Goal: Task Accomplishment & Management: Manage account settings

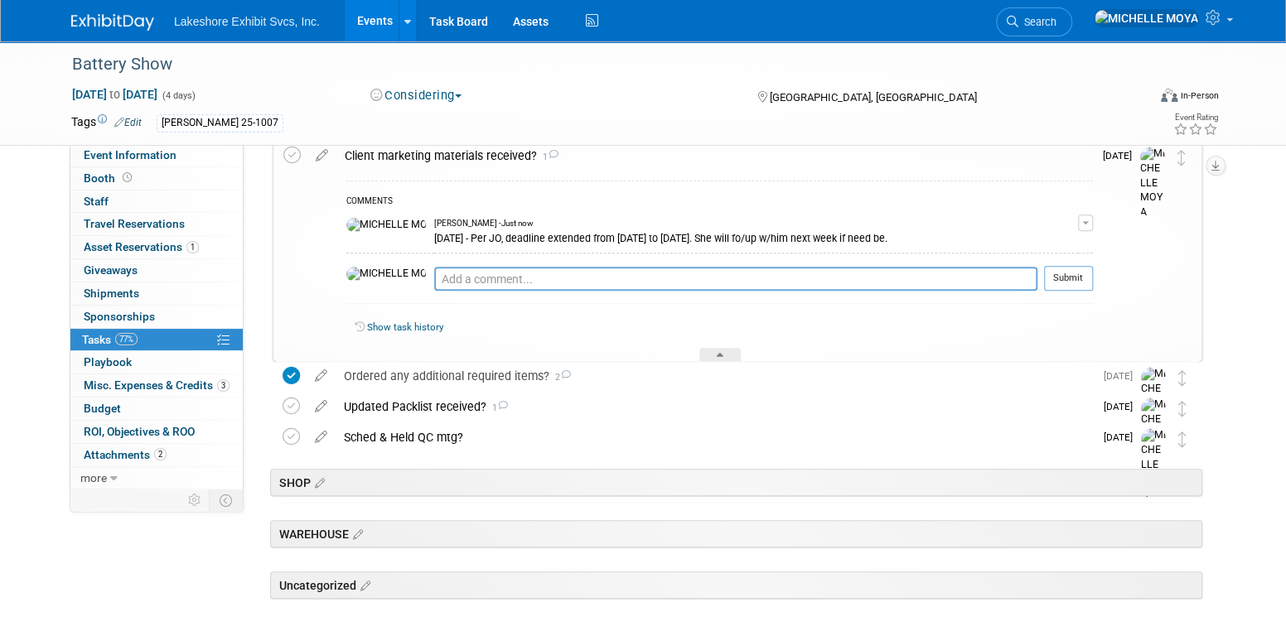
click at [369, 30] on link "Events" at bounding box center [375, 20] width 60 height 41
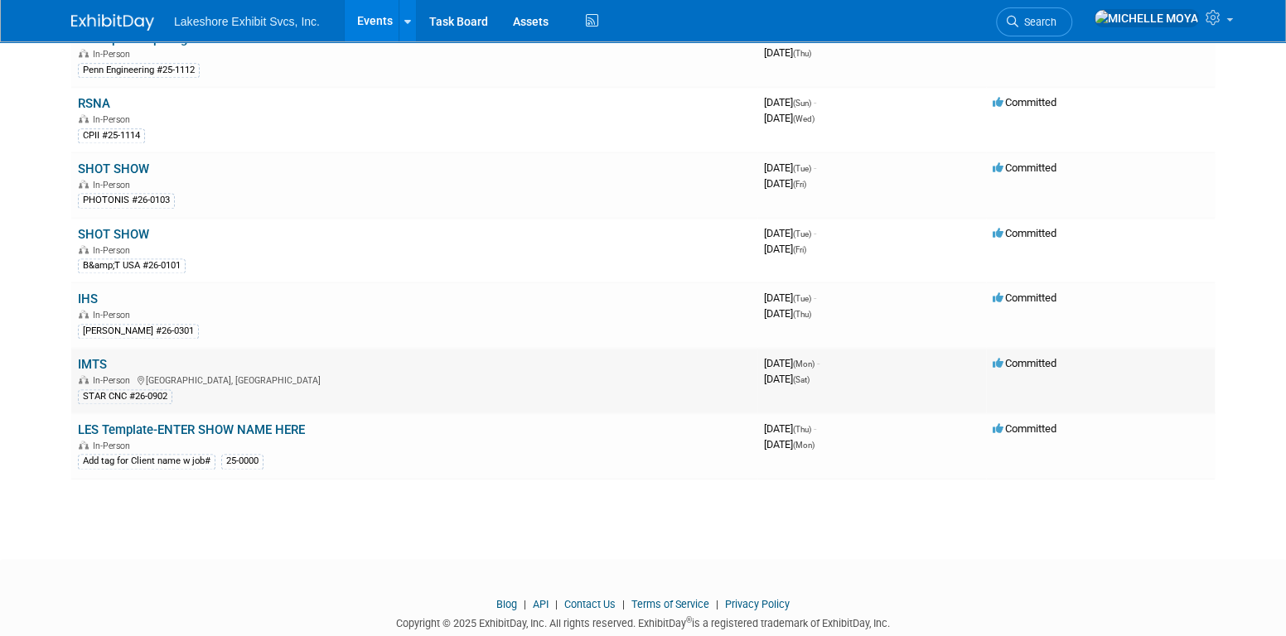
scroll to position [1225, 0]
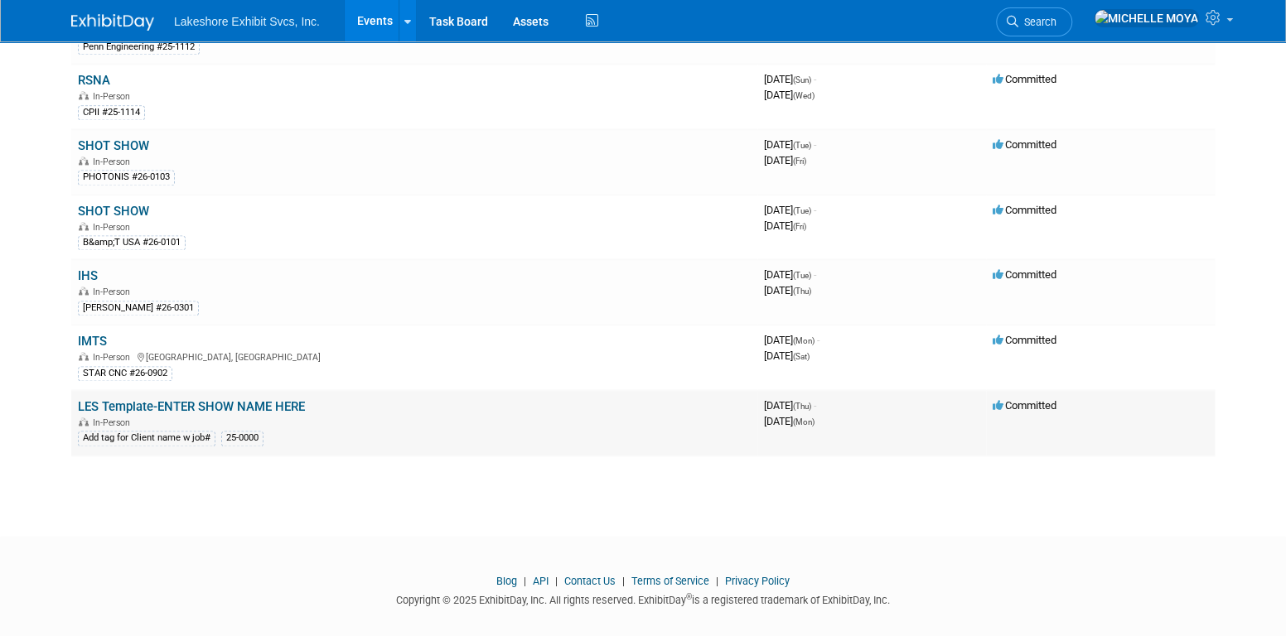
click at [226, 399] on link "LES Template-ENTER SHOW NAME HERE" at bounding box center [191, 406] width 227 height 15
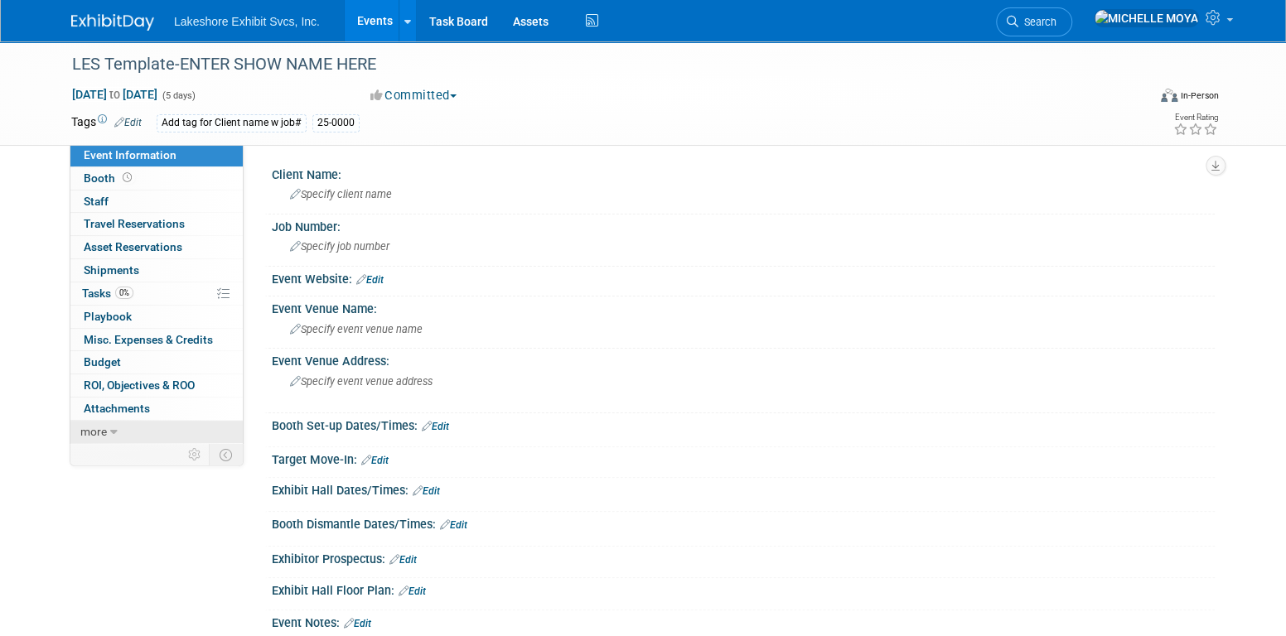
click at [108, 428] on link "more" at bounding box center [156, 432] width 172 height 22
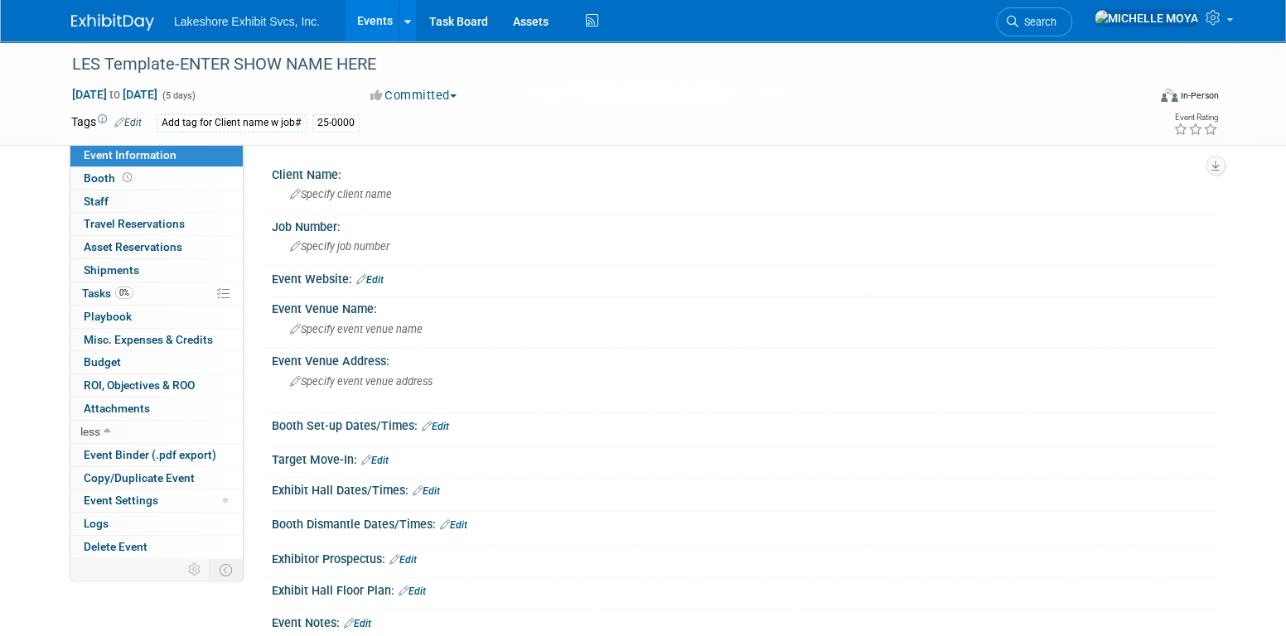
click at [138, 119] on link "Edit" at bounding box center [127, 123] width 27 height 12
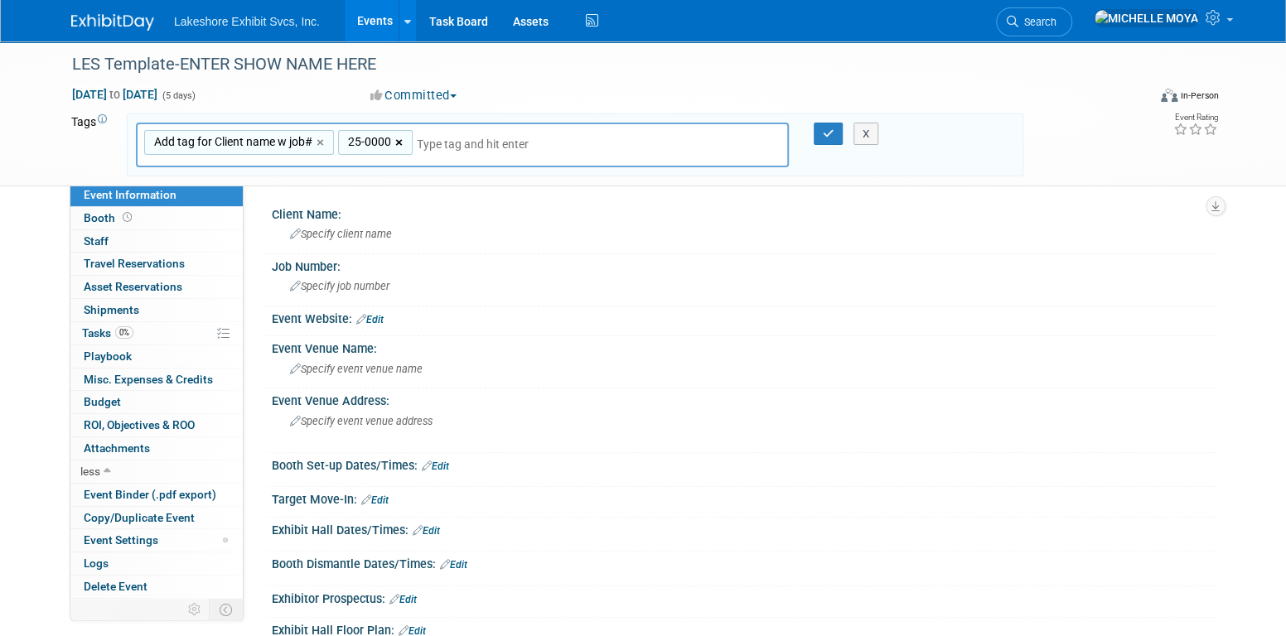
click at [395, 142] on link "×" at bounding box center [400, 142] width 11 height 19
type input "Add tag for Client name w job#"
click at [322, 139] on link "×" at bounding box center [322, 142] width 11 height 19
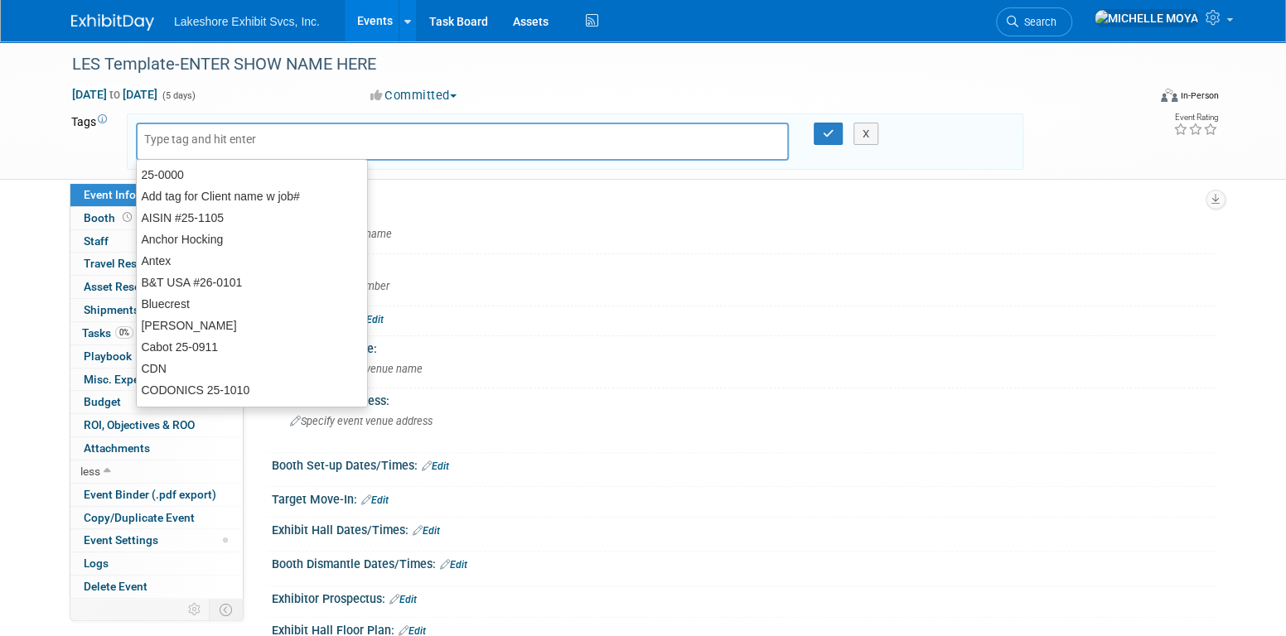
click at [323, 140] on input "text" at bounding box center [260, 139] width 232 height 17
type input "a"
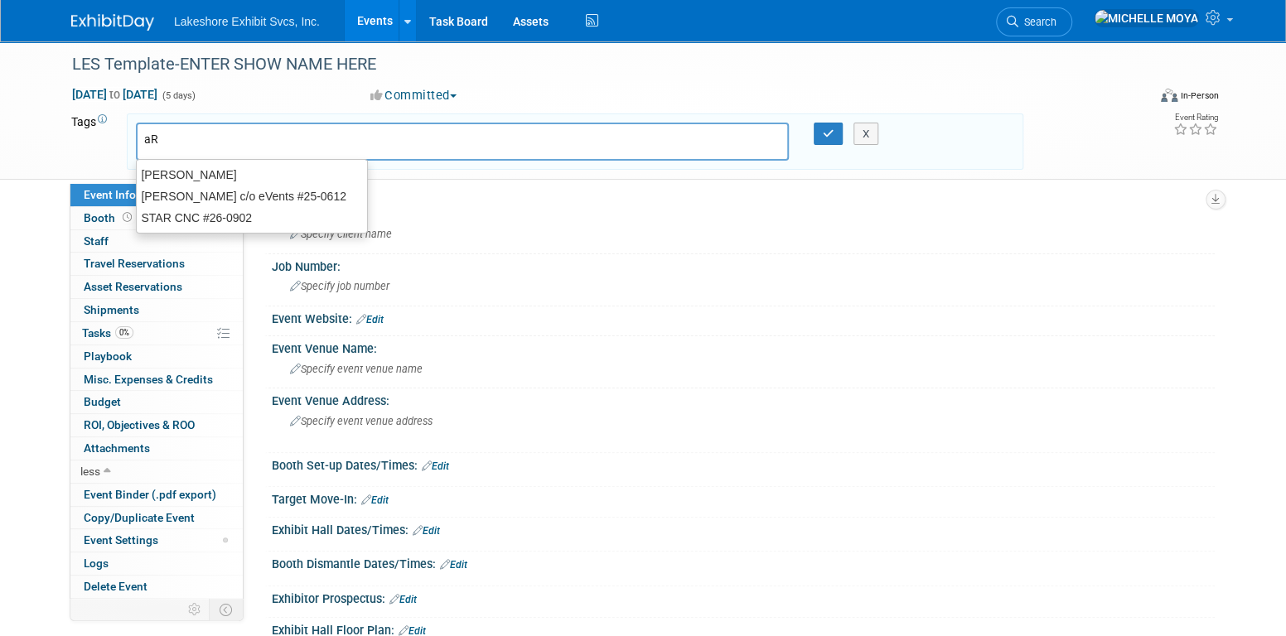
type input "a"
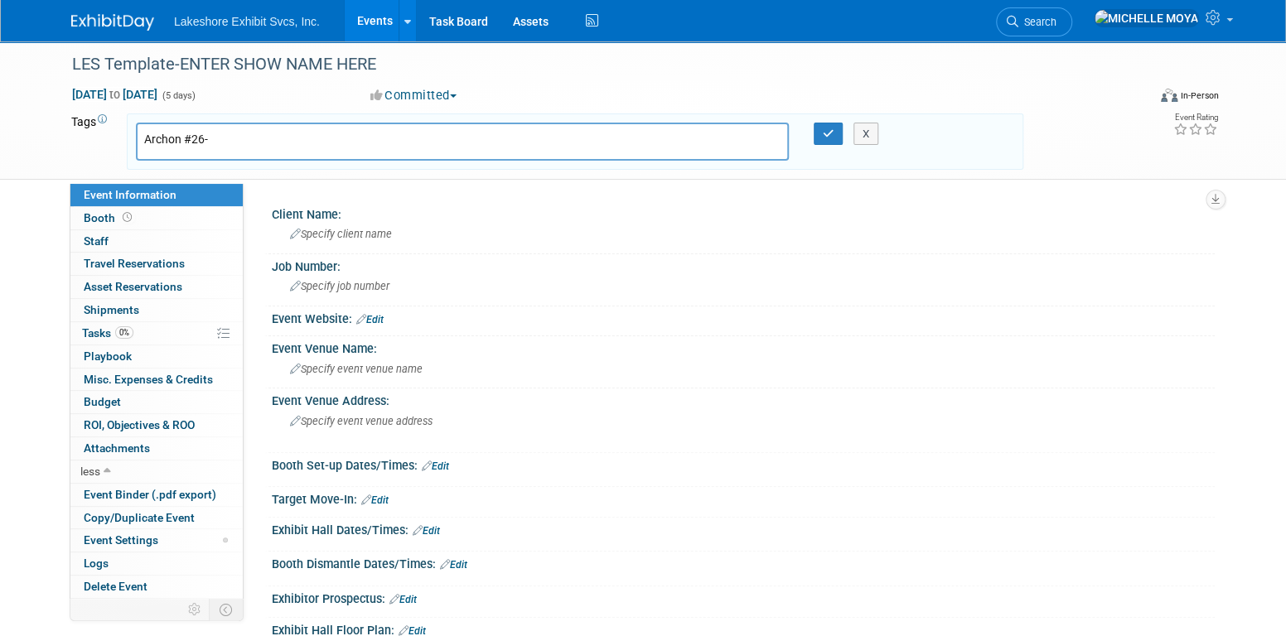
type input "Archon #26-"
click at [551, 247] on div "Specify client name" at bounding box center [743, 234] width 943 height 27
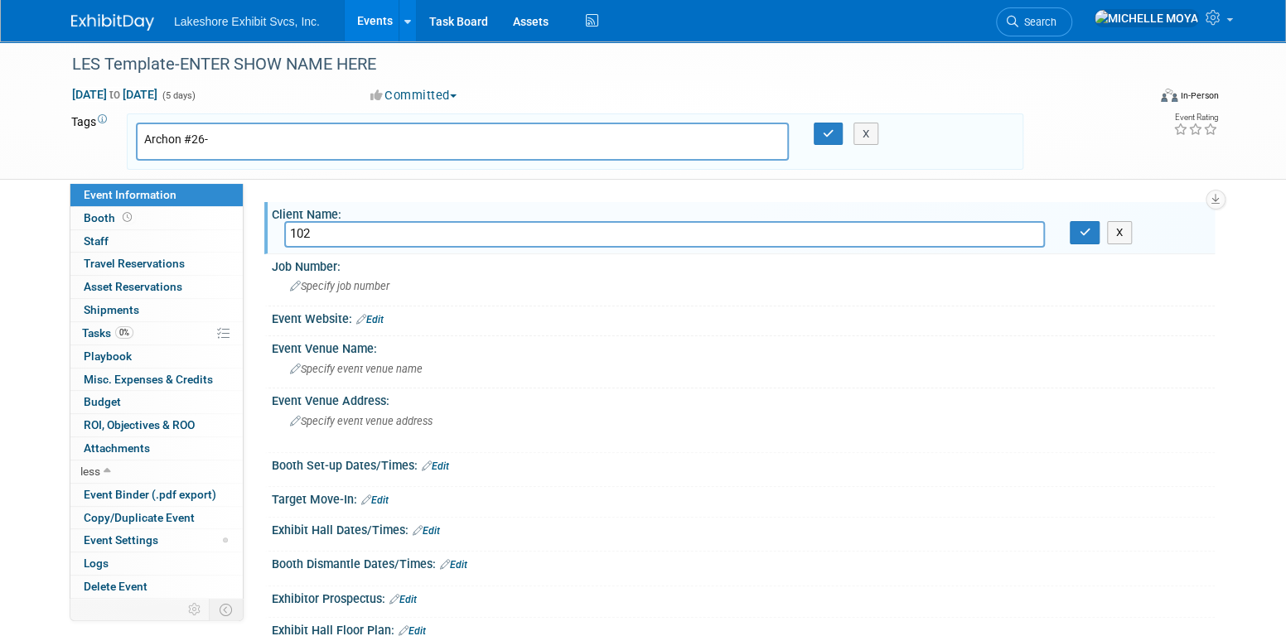
type input "102"
click at [275, 140] on input "Archon #26-" at bounding box center [260, 139] width 232 height 17
type input "Archon #26-0102"
click at [290, 227] on input "102" at bounding box center [664, 234] width 761 height 26
click at [360, 228] on input "Archon102" at bounding box center [664, 234] width 761 height 26
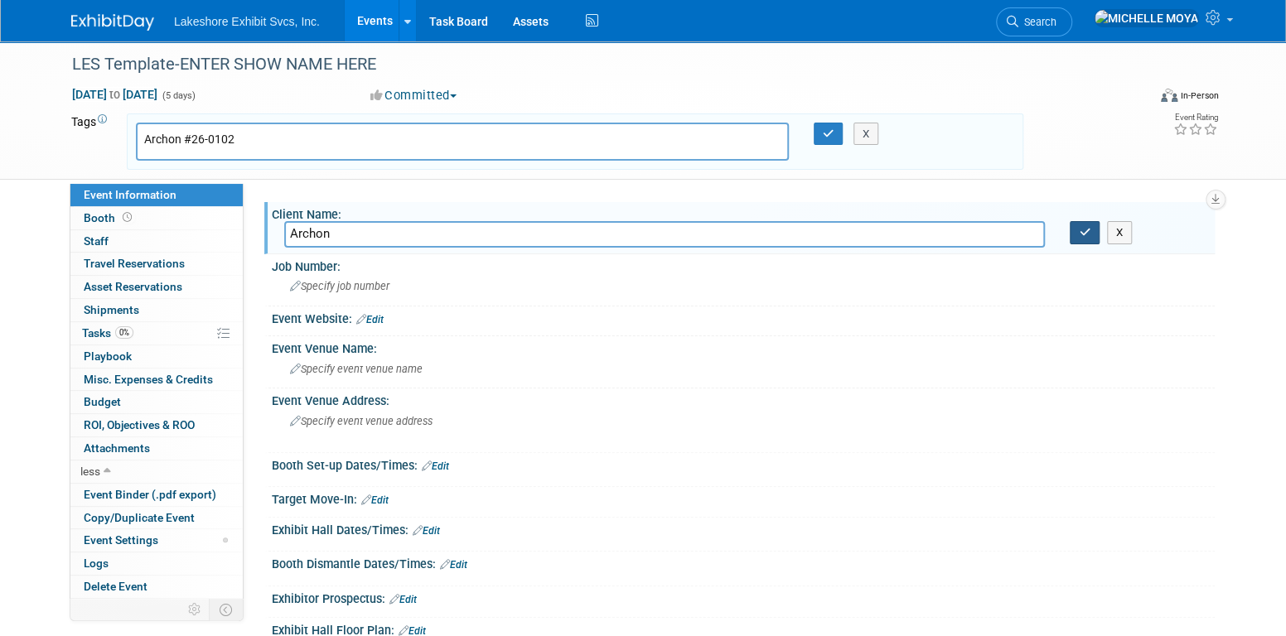
type input "Archon"
click at [1087, 228] on icon "button" at bounding box center [1085, 232] width 12 height 11
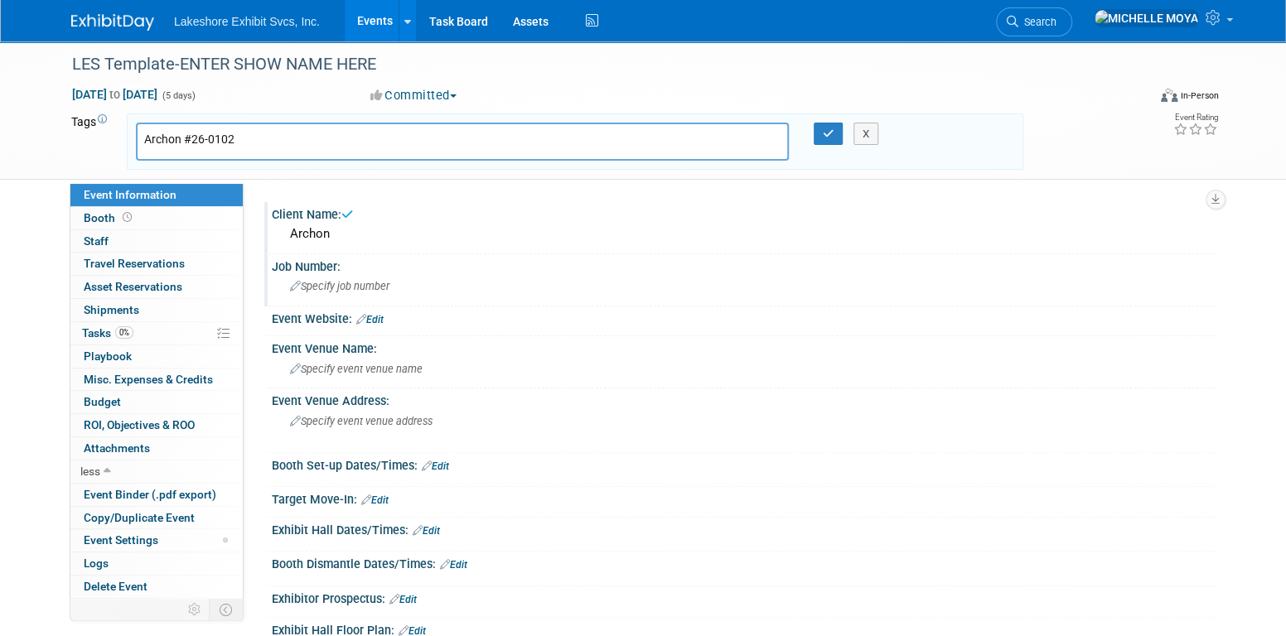
click at [380, 289] on span "Specify job number" at bounding box center [339, 286] width 99 height 12
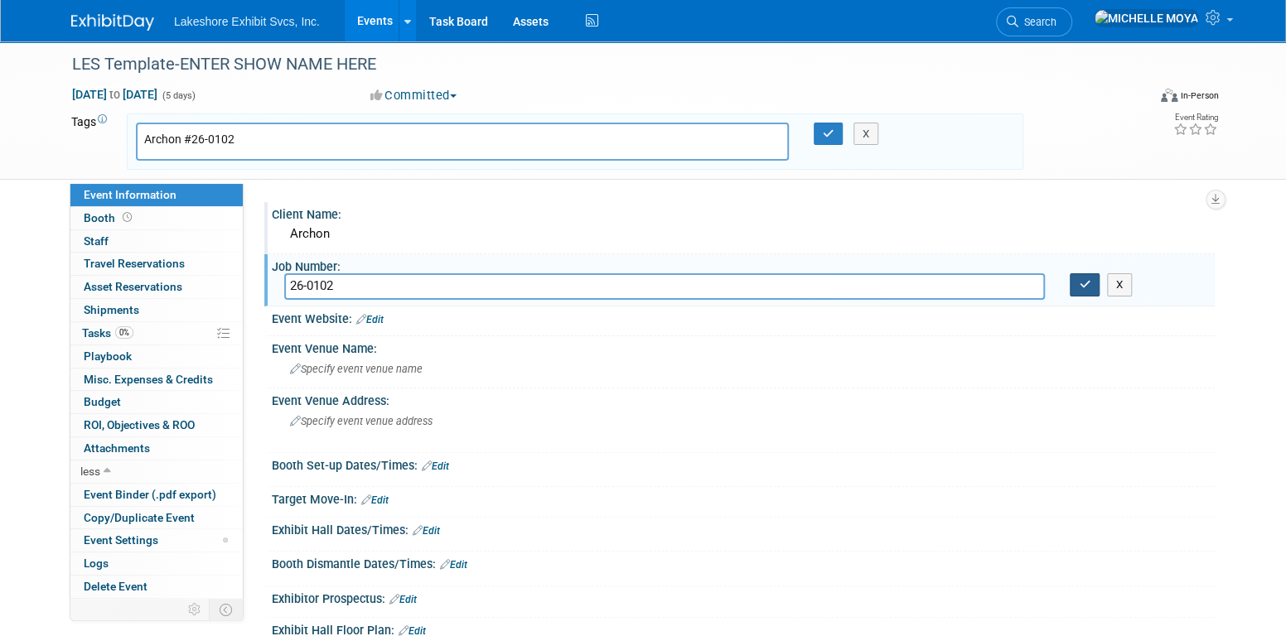
type input "26-0102"
click at [1082, 289] on button "button" at bounding box center [1085, 284] width 30 height 23
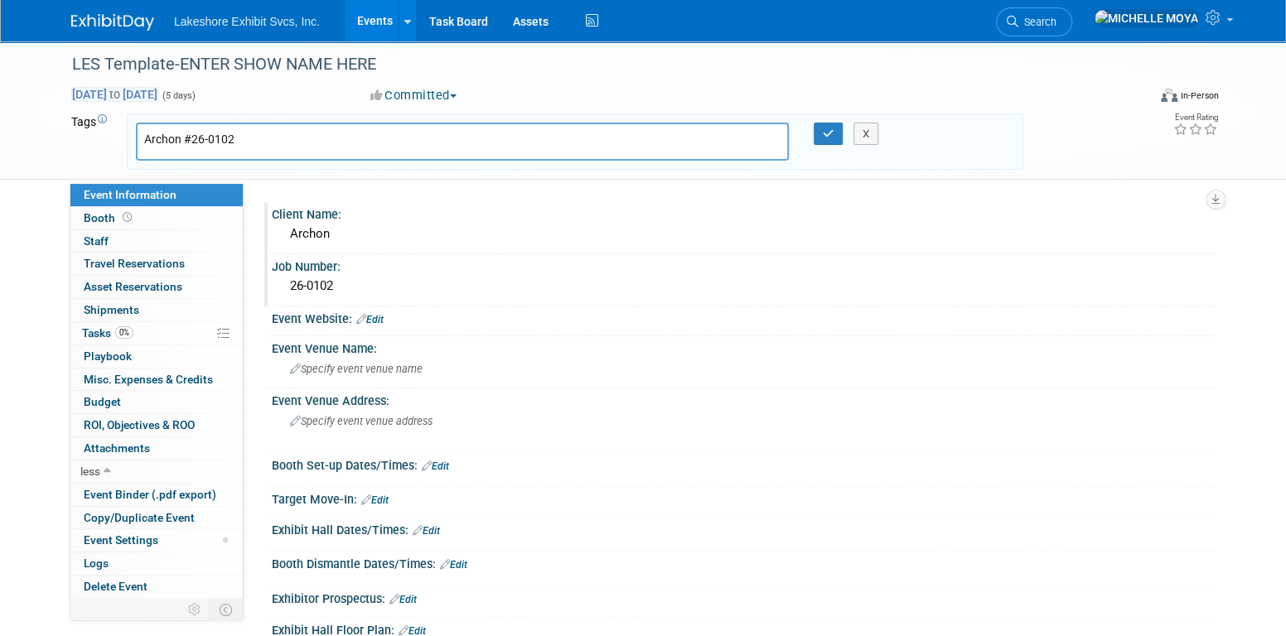
click at [120, 90] on span "Dec 24, 2026 to Dec 28, 2026" at bounding box center [114, 94] width 87 height 15
select select "11"
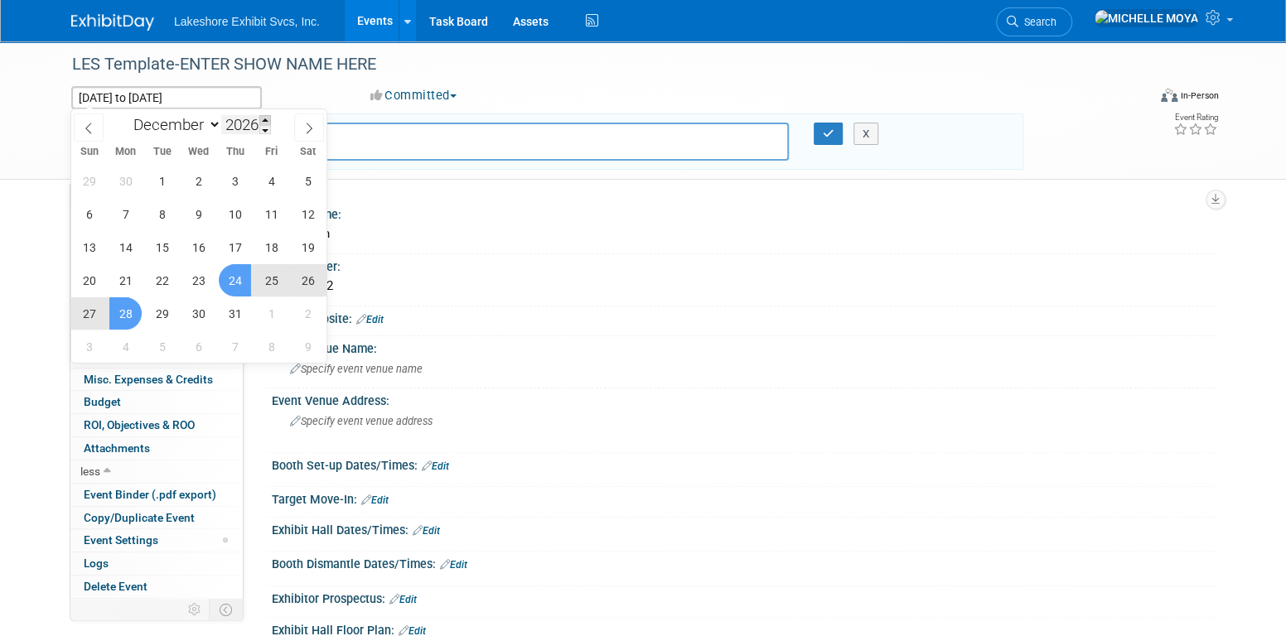
click at [268, 115] on span at bounding box center [265, 120] width 12 height 10
click at [263, 130] on span at bounding box center [265, 130] width 12 height 10
click at [264, 130] on span at bounding box center [265, 130] width 12 height 10
type input "2025"
click at [210, 128] on select "January February March April May June July August September October November De…" at bounding box center [173, 124] width 95 height 21
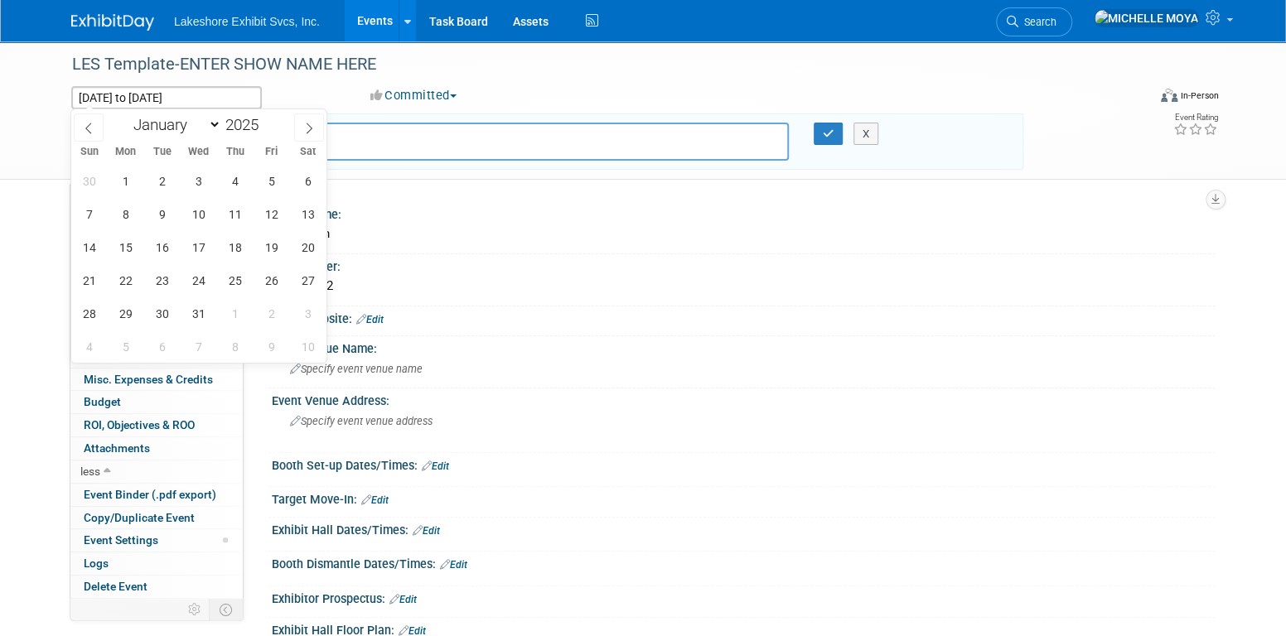
select select "0"
click at [126, 114] on select "January February March April May June July August September October November De…" at bounding box center [173, 124] width 95 height 21
click at [267, 118] on span at bounding box center [265, 120] width 12 height 10
type input "2026"
click at [831, 288] on div "26-0102" at bounding box center [743, 286] width 918 height 26
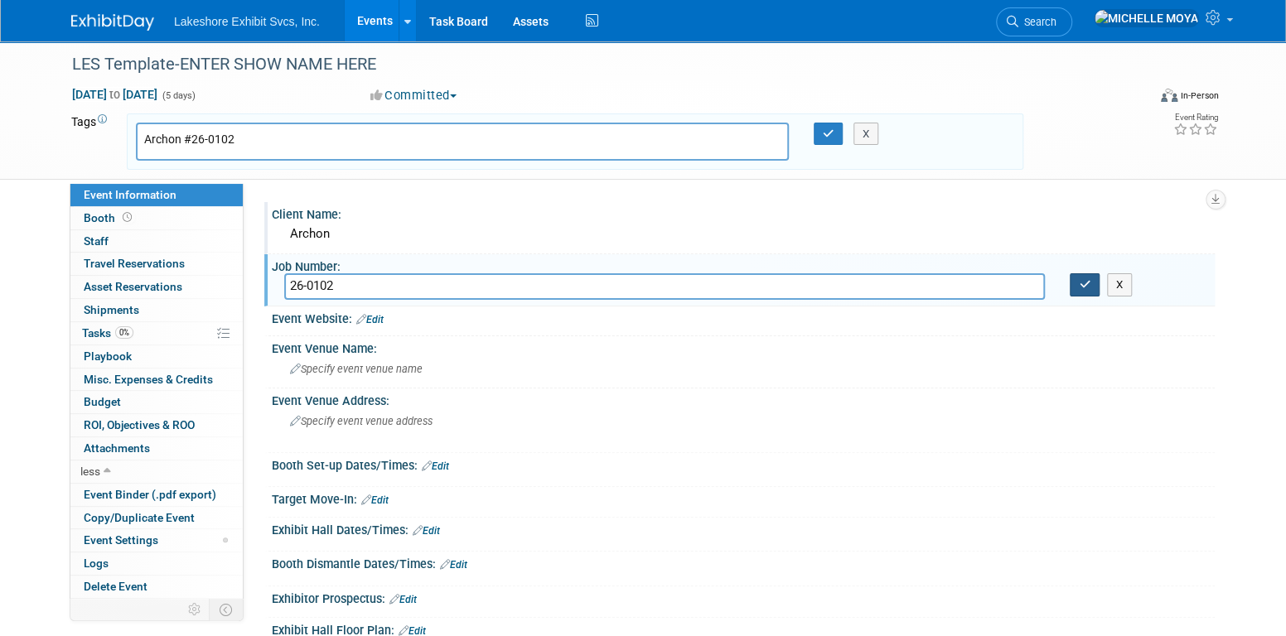
click at [1089, 287] on icon "button" at bounding box center [1085, 284] width 12 height 11
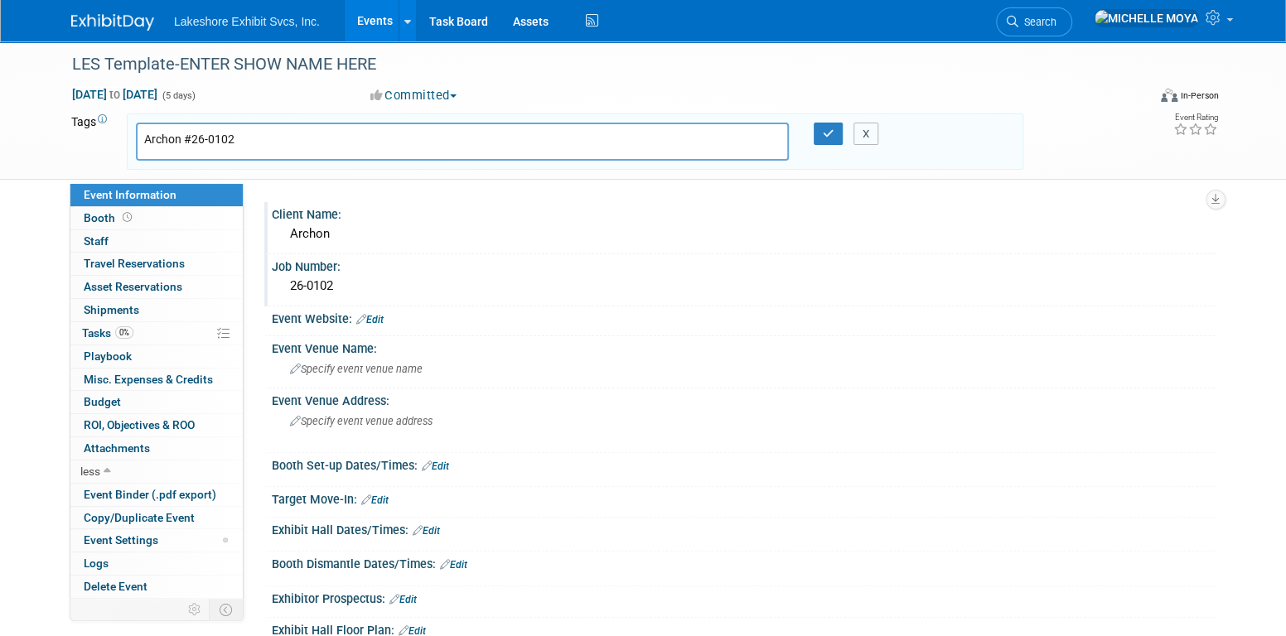
click at [866, 127] on button "X" at bounding box center [867, 134] width 26 height 23
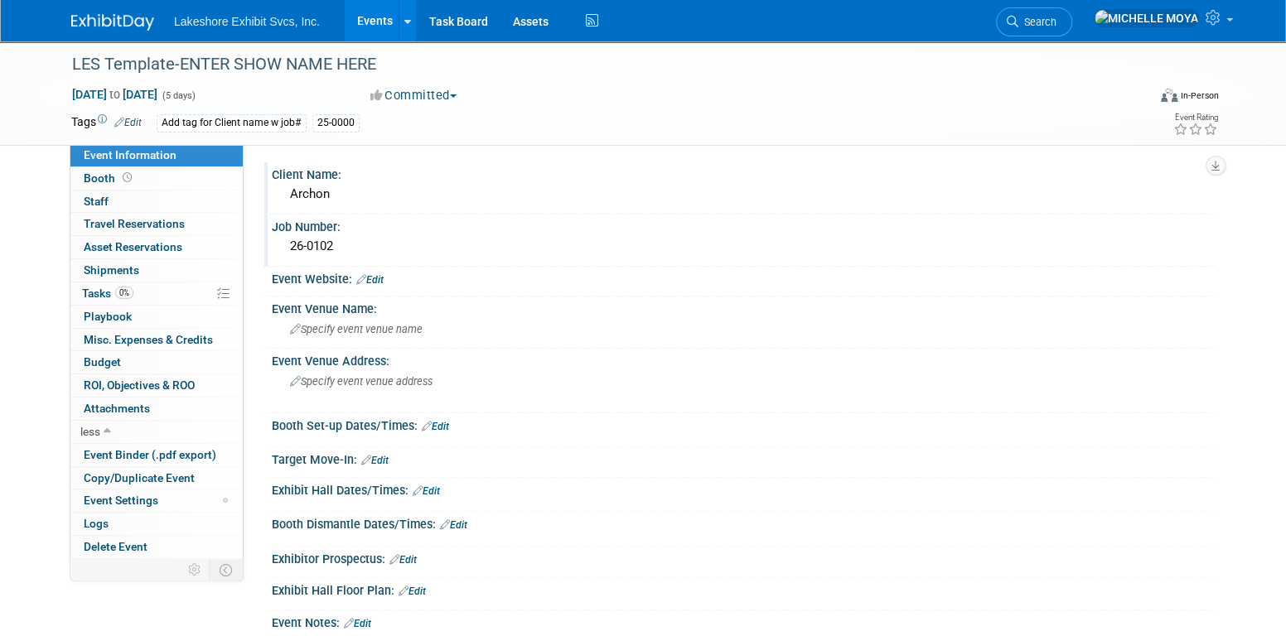
click at [336, 249] on div "26-0102" at bounding box center [743, 247] width 918 height 26
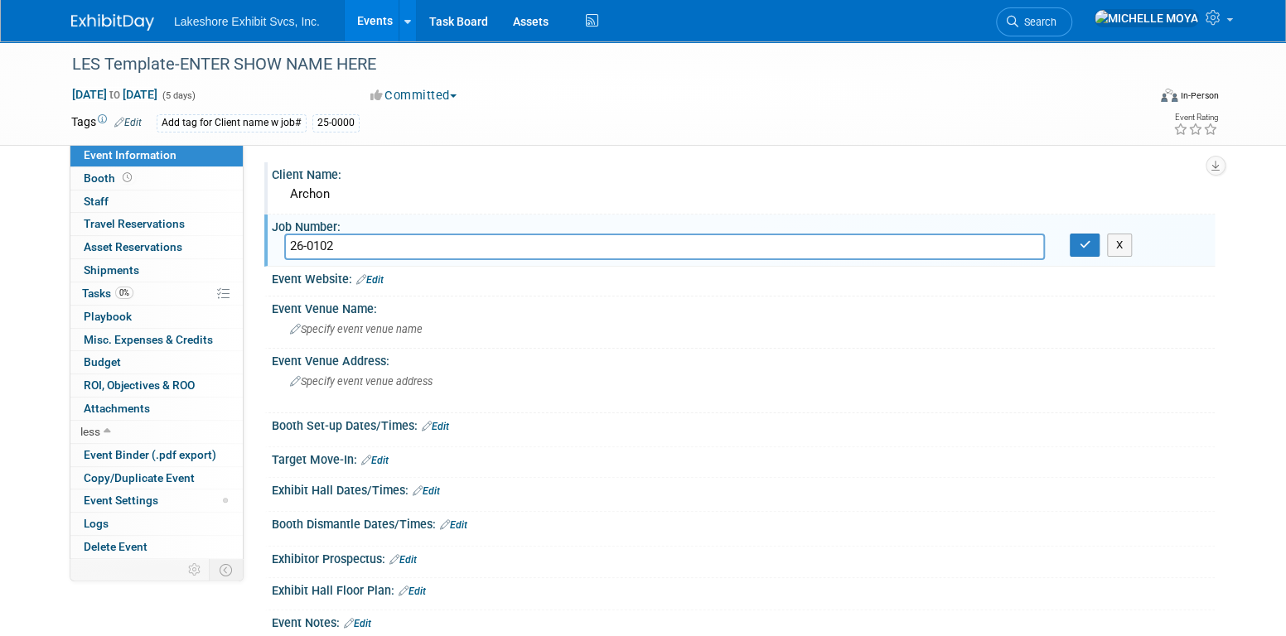
drag, startPoint x: 295, startPoint y: 242, endPoint x: 279, endPoint y: 244, distance: 15.9
click at [279, 244] on div "26-0102" at bounding box center [665, 247] width 786 height 26
click at [319, 195] on div "Archon" at bounding box center [743, 194] width 918 height 26
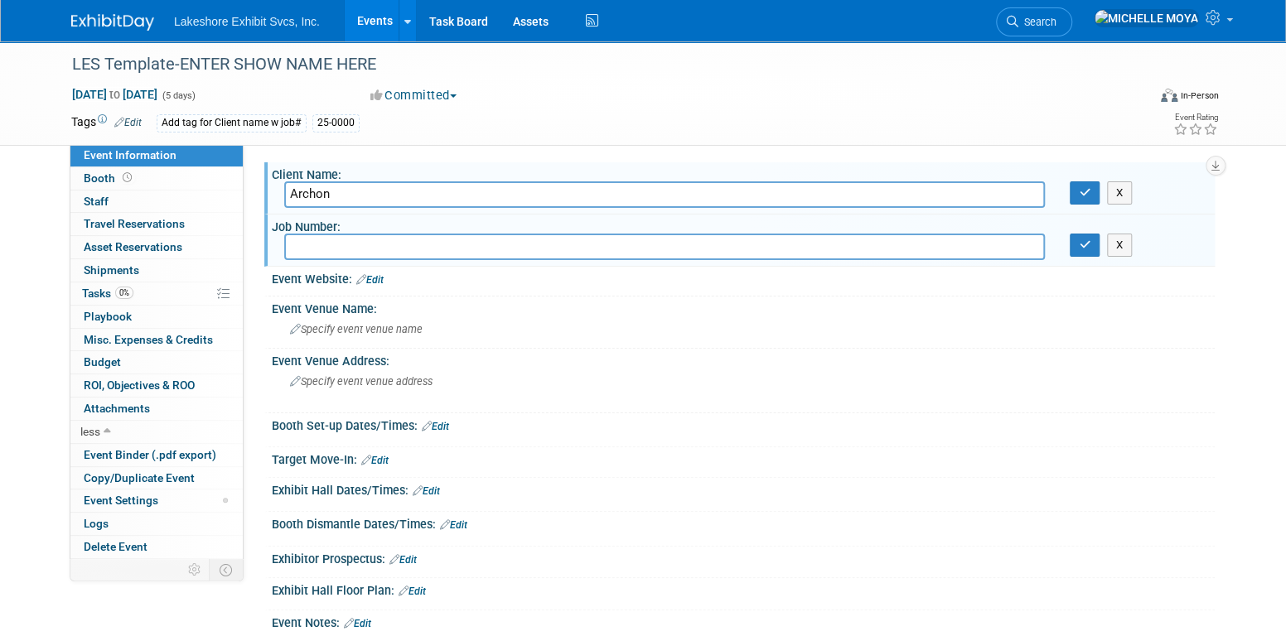
drag, startPoint x: 333, startPoint y: 195, endPoint x: 288, endPoint y: 191, distance: 44.9
click at [288, 191] on input "Archon" at bounding box center [664, 194] width 761 height 26
drag, startPoint x: 1094, startPoint y: 245, endPoint x: 1097, endPoint y: 206, distance: 39.9
click at [1093, 232] on div "Job Number: 26-0102 X" at bounding box center [739, 241] width 951 height 52
click at [1084, 187] on icon "button" at bounding box center [1085, 192] width 12 height 11
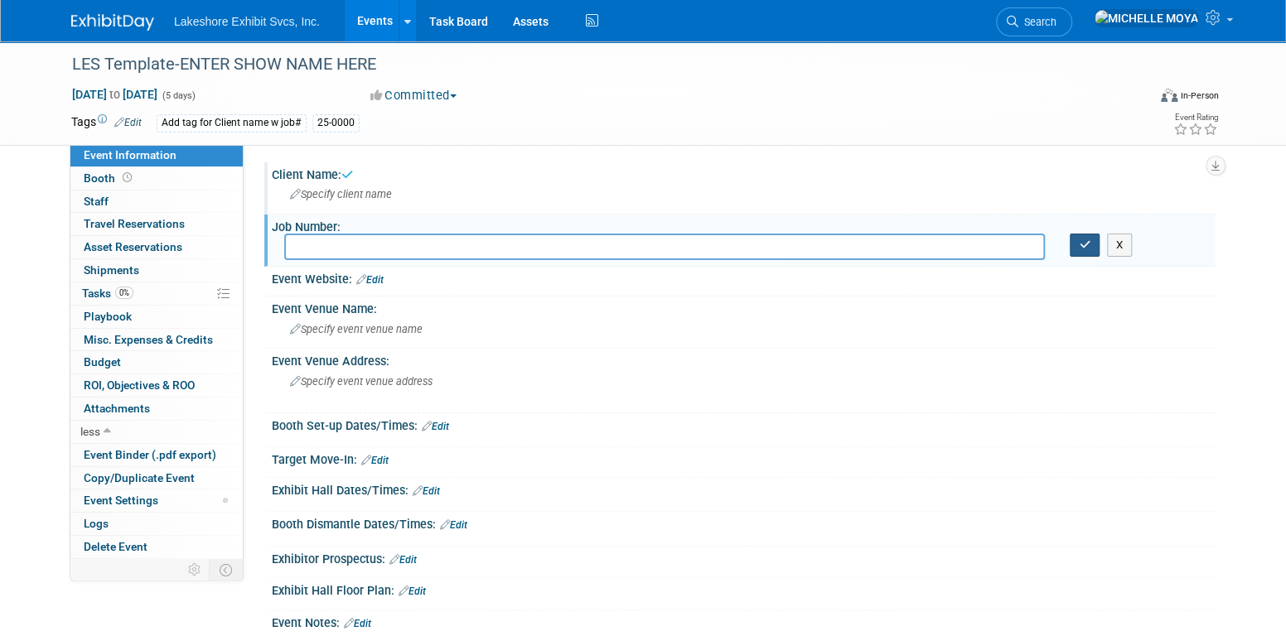
click at [1085, 244] on icon "button" at bounding box center [1085, 244] width 12 height 11
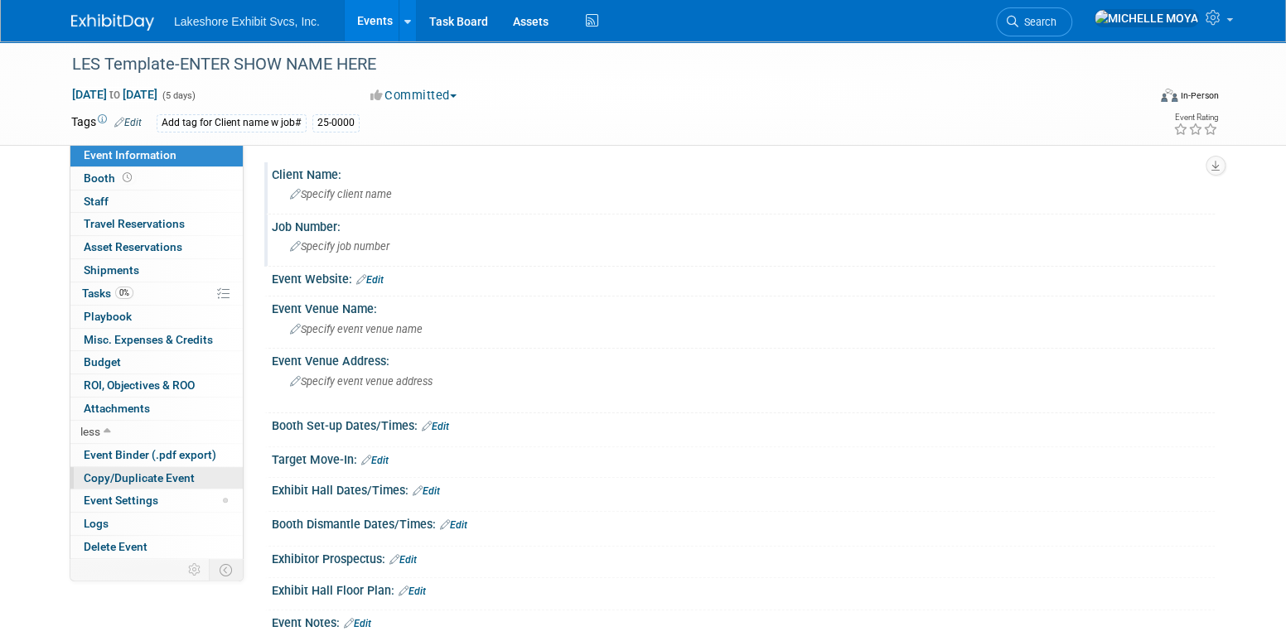
click at [128, 473] on span "Copy/Duplicate Event" at bounding box center [139, 478] width 111 height 13
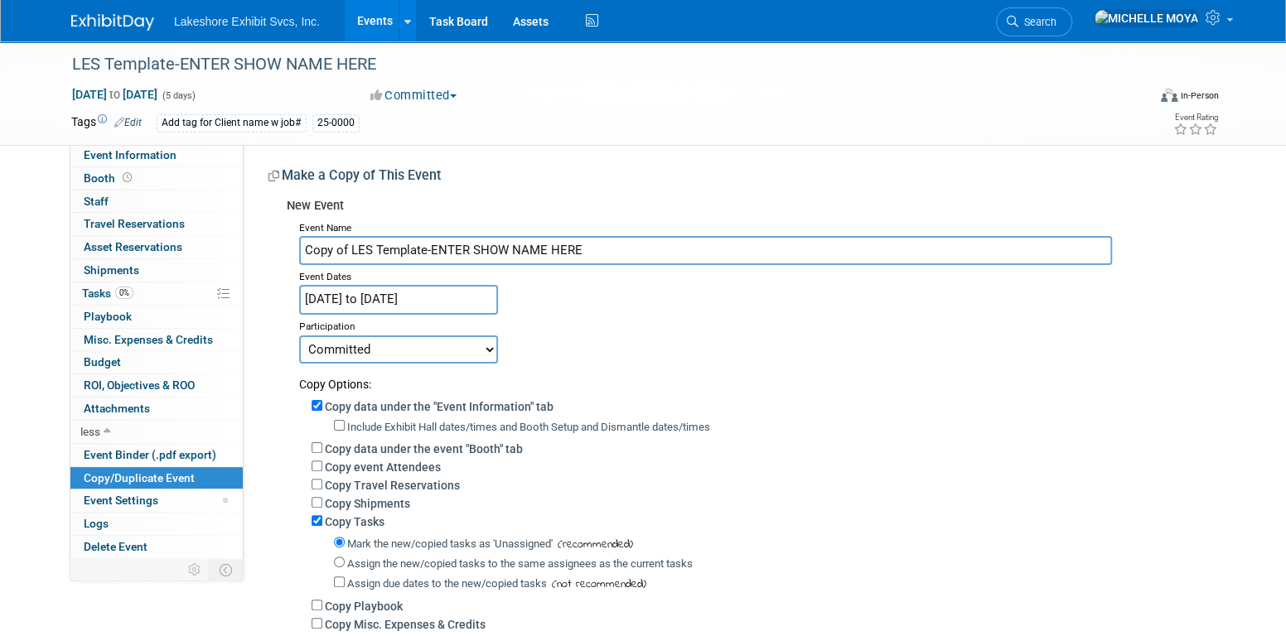
drag, startPoint x: 587, startPoint y: 251, endPoint x: 282, endPoint y: 249, distance: 305.0
click at [282, 249] on div "New Event Event Name Copy of LES Template-ENTER SHOW NAME HERE Event Dates Dec …" at bounding box center [735, 453] width 934 height 524
type input "Archon"
click at [351, 302] on input "Dec 24, 2026 to Dec 28, 2026" at bounding box center [398, 299] width 199 height 29
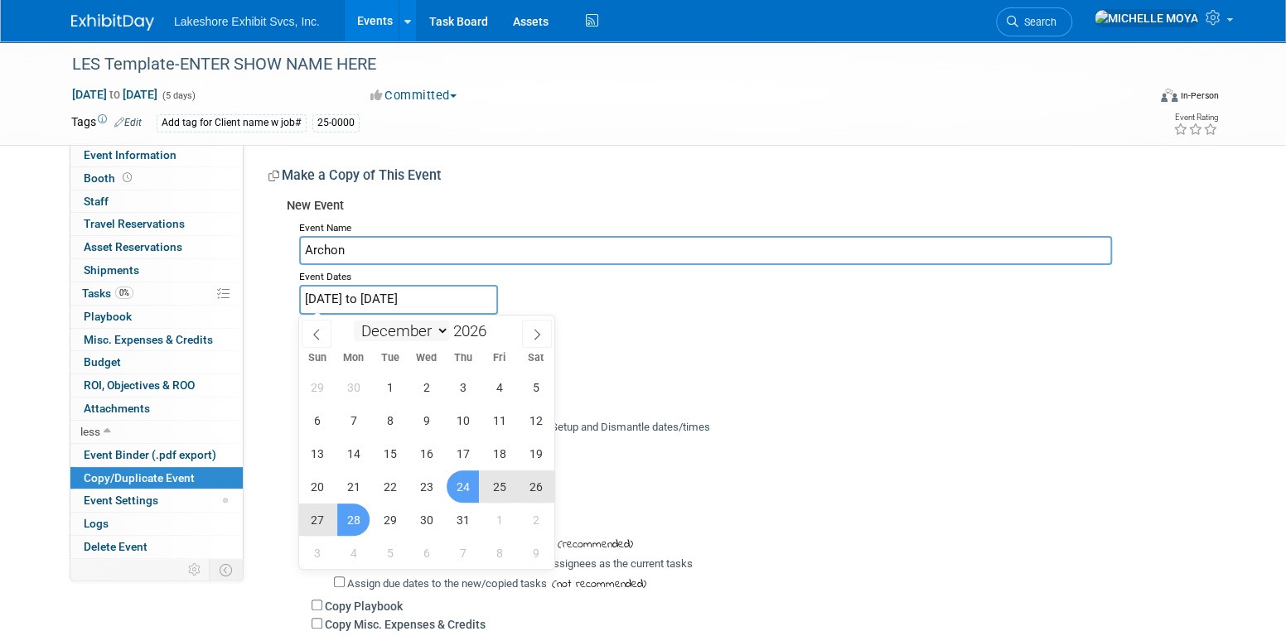
click at [418, 325] on select "January February March April May June July August September October November De…" at bounding box center [401, 331] width 95 height 21
select select "0"
click at [354, 321] on select "January February March April May June July August September October November De…" at bounding box center [401, 331] width 95 height 21
click at [395, 489] on span "20" at bounding box center [390, 487] width 32 height 32
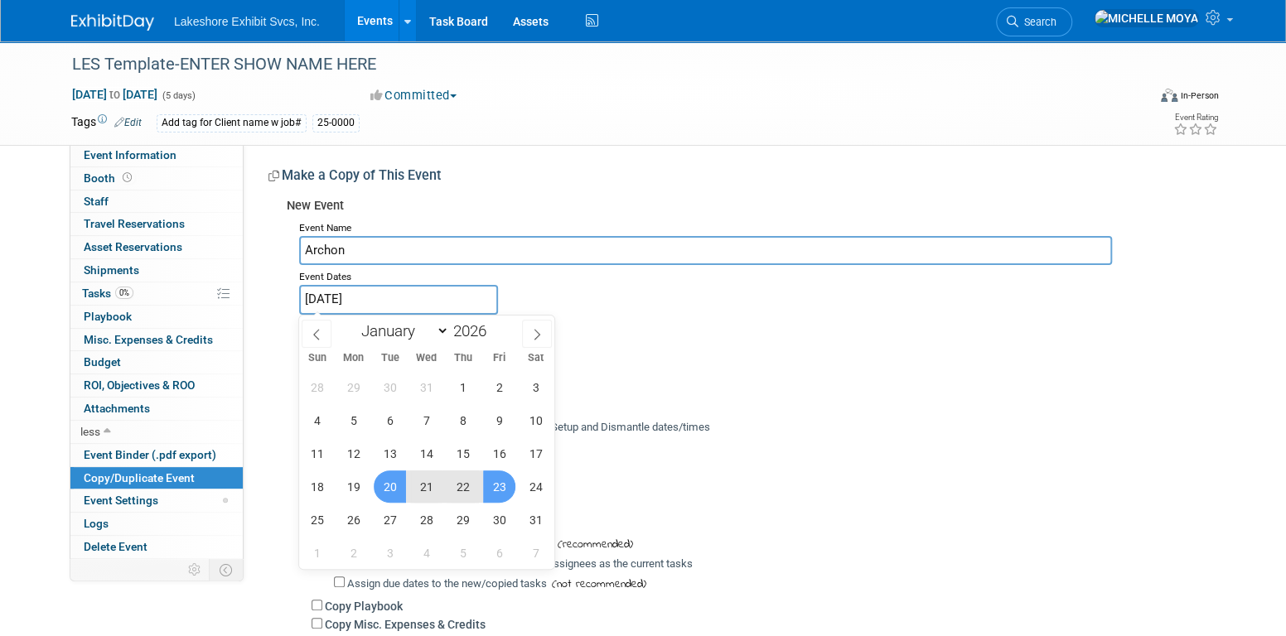
click at [491, 488] on span "23" at bounding box center [499, 487] width 32 height 32
type input "[DATE] to [DATE]"
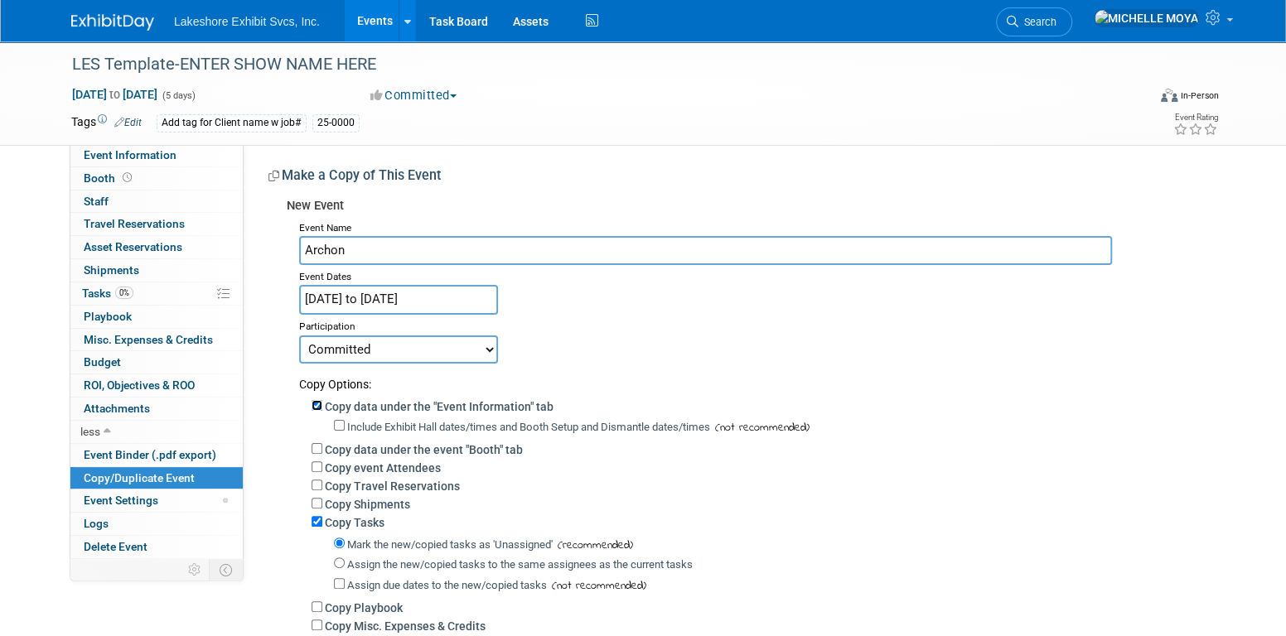
click at [316, 406] on input "Copy data under the "Event Information" tab" at bounding box center [317, 405] width 11 height 11
checkbox input "false"
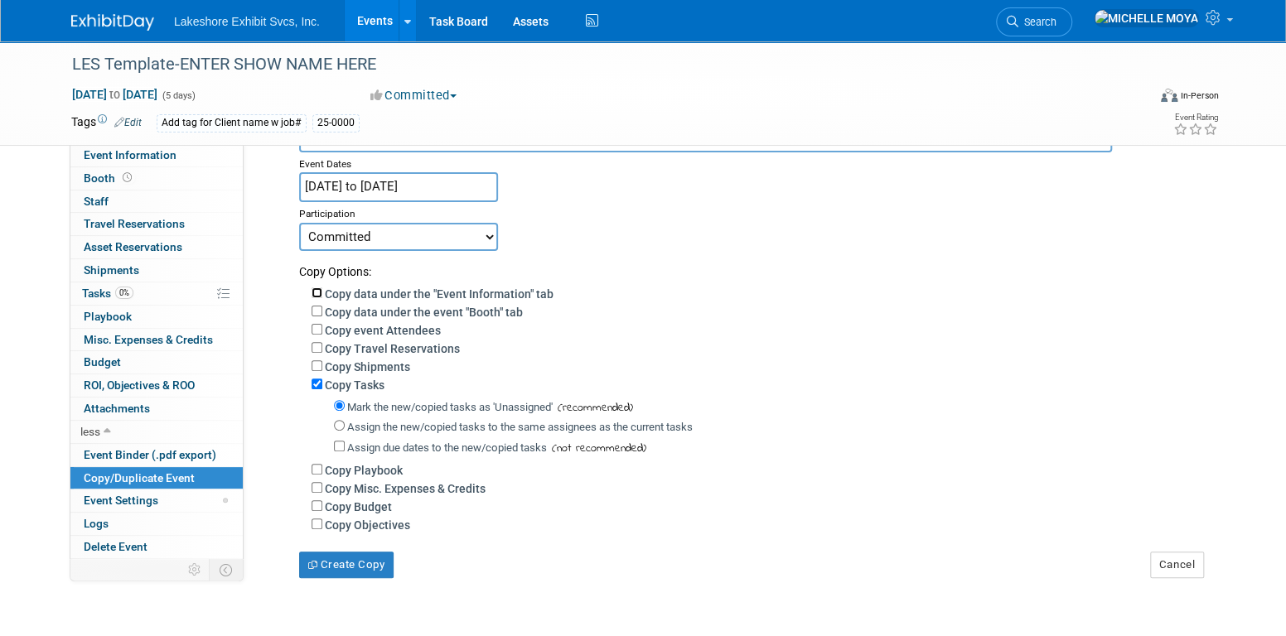
scroll to position [232, 0]
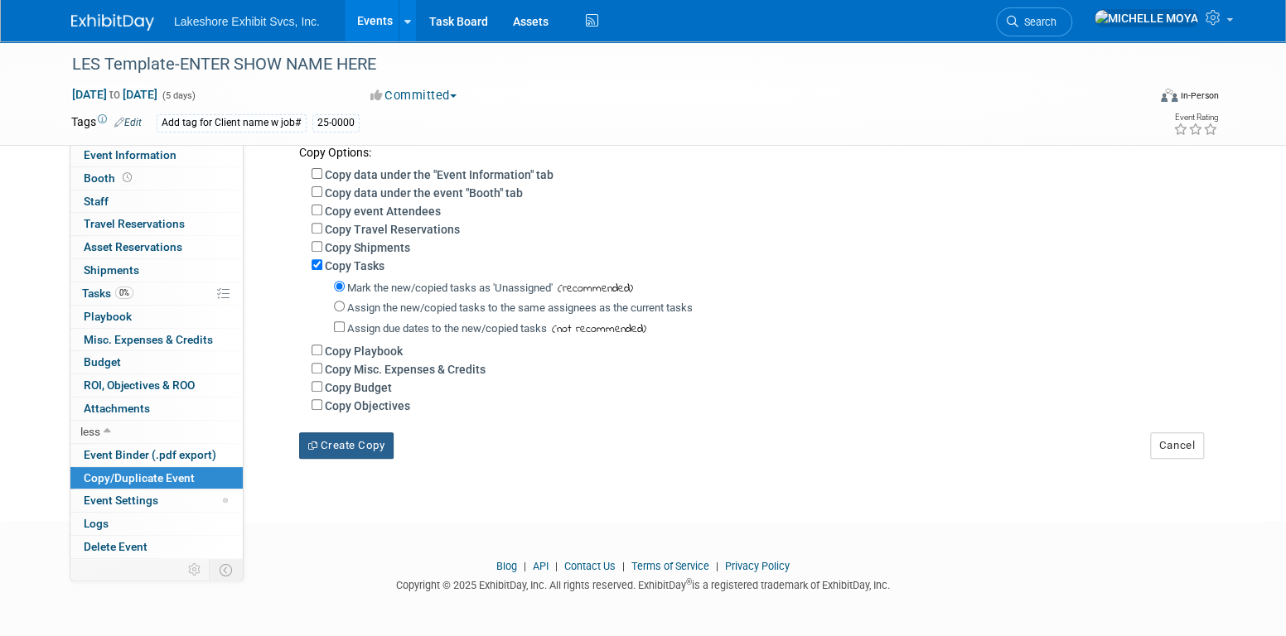
drag, startPoint x: 373, startPoint y: 443, endPoint x: 599, endPoint y: 463, distance: 227.1
click at [599, 464] on div "LES Template-ENTER SHOW NAME HERE Dec 24, 2026 to Dec 28, 2026 (5 days) Dec 24,…" at bounding box center [643, 150] width 1286 height 683
click at [369, 443] on button "Create Copy" at bounding box center [346, 446] width 94 height 27
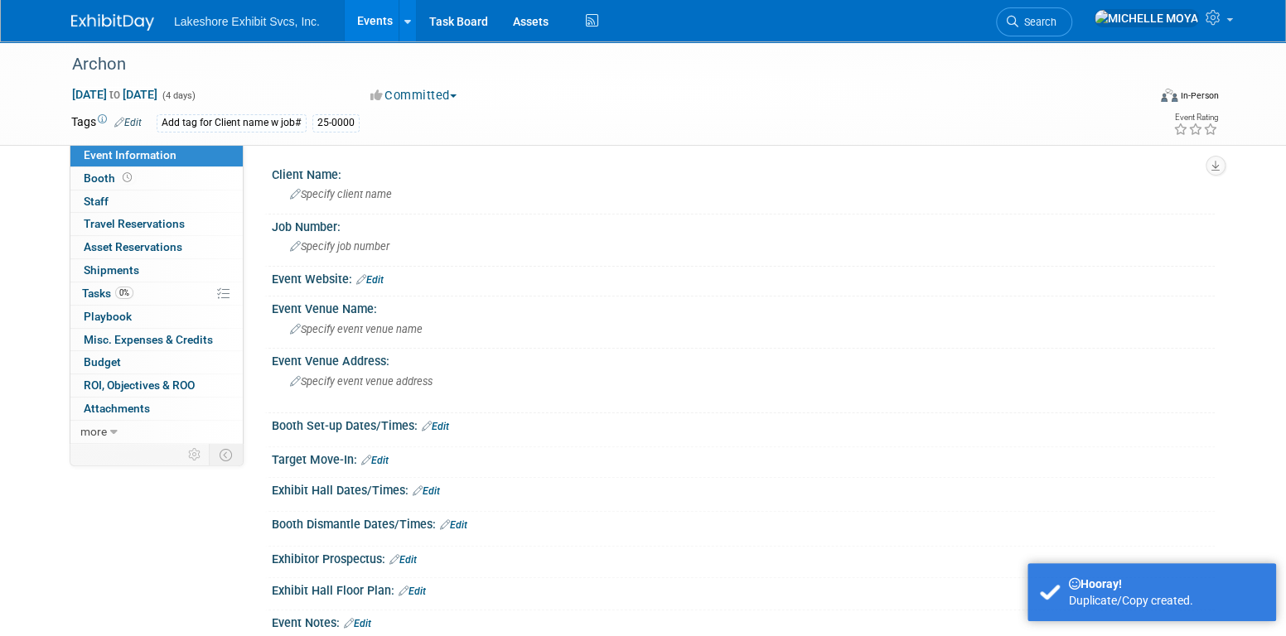
click at [136, 121] on link "Edit" at bounding box center [127, 123] width 27 height 12
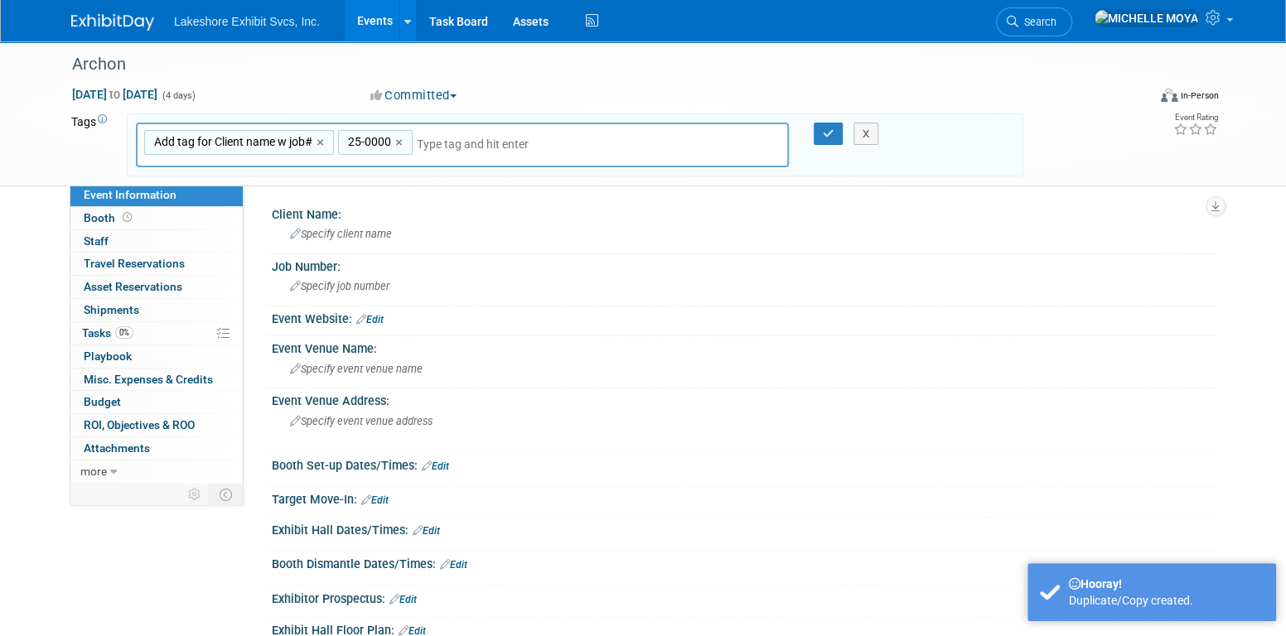
click at [394, 139] on div "25-0000 ×" at bounding box center [375, 143] width 75 height 26
type input "25-0000"
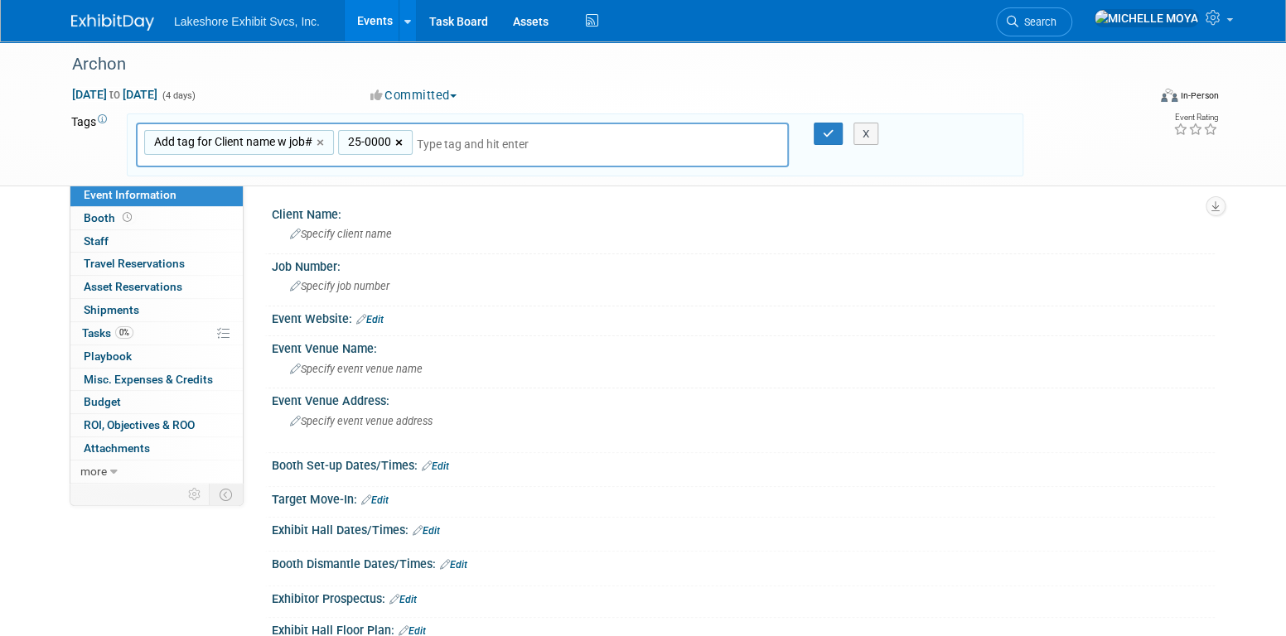
click at [399, 142] on link "×" at bounding box center [400, 142] width 11 height 19
type input "Add tag for Client name w job#"
click at [319, 142] on link "×" at bounding box center [322, 142] width 11 height 19
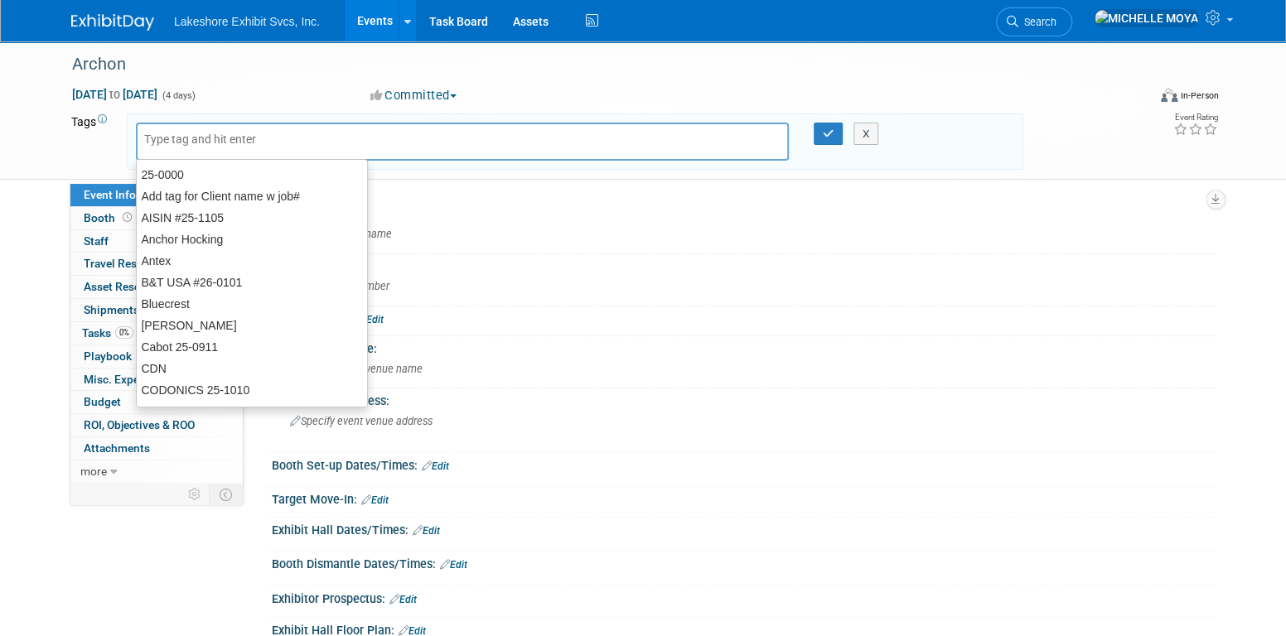
click at [319, 142] on input "text" at bounding box center [260, 139] width 232 height 17
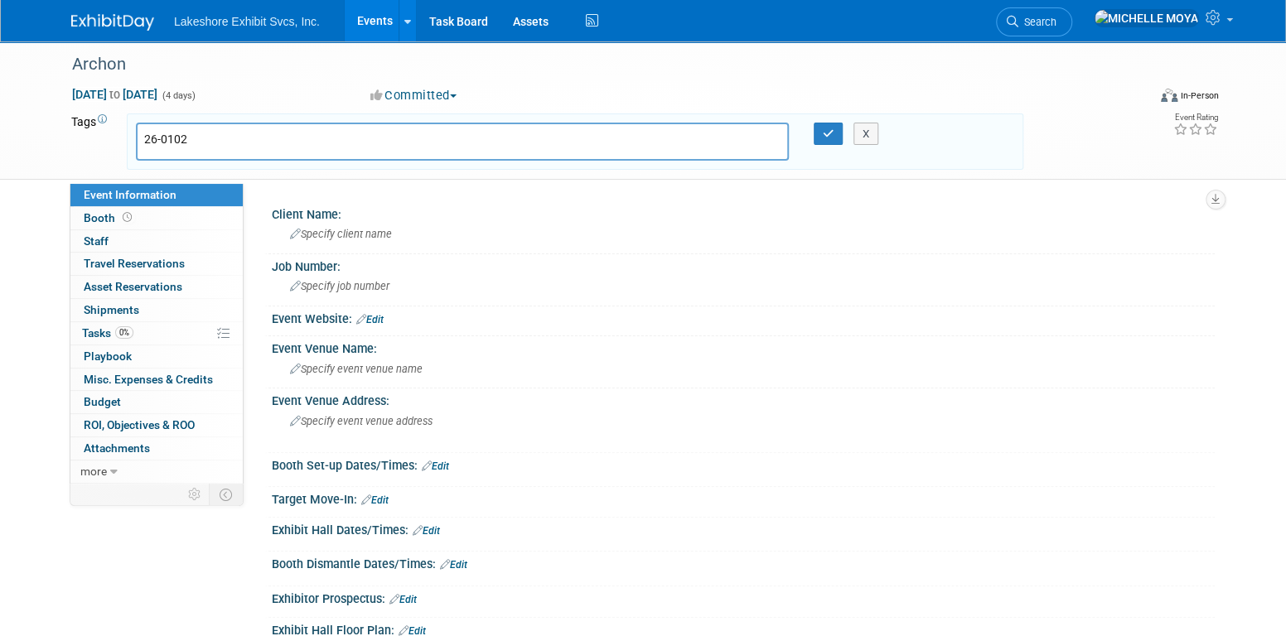
click at [354, 123] on div "25-0000 26-0102" at bounding box center [462, 142] width 653 height 38
click at [354, 123] on div "25-0000 26-" at bounding box center [462, 142] width 653 height 38
type input "2"
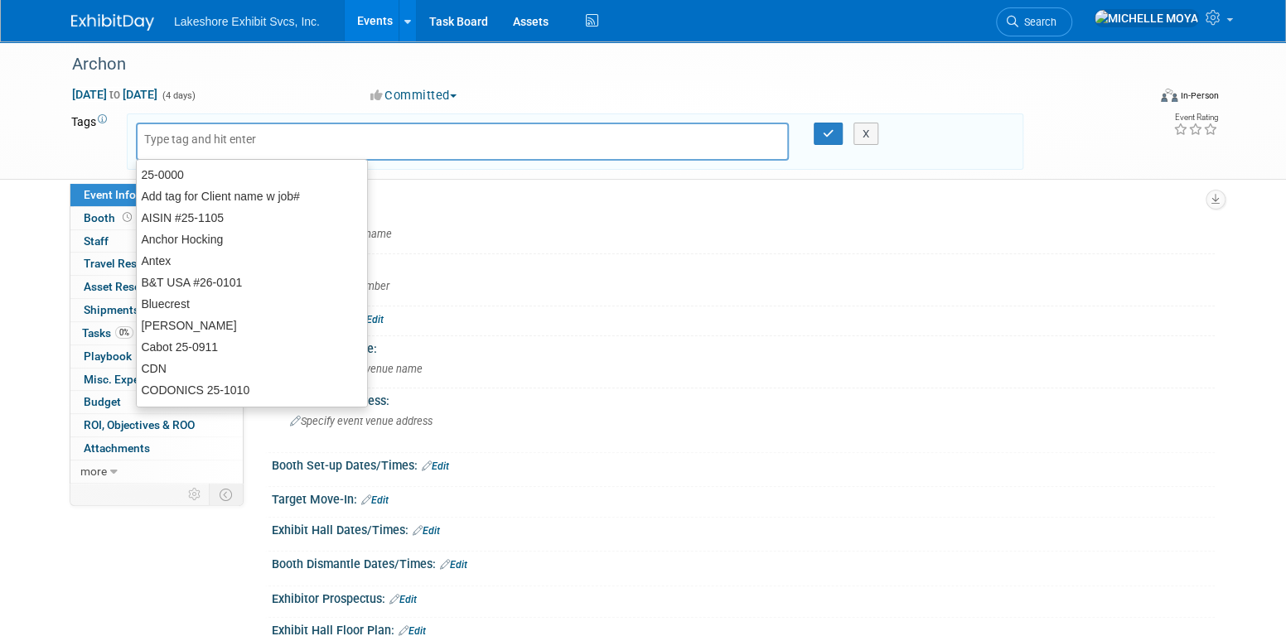
click at [354, 123] on div "25-0000" at bounding box center [462, 142] width 653 height 38
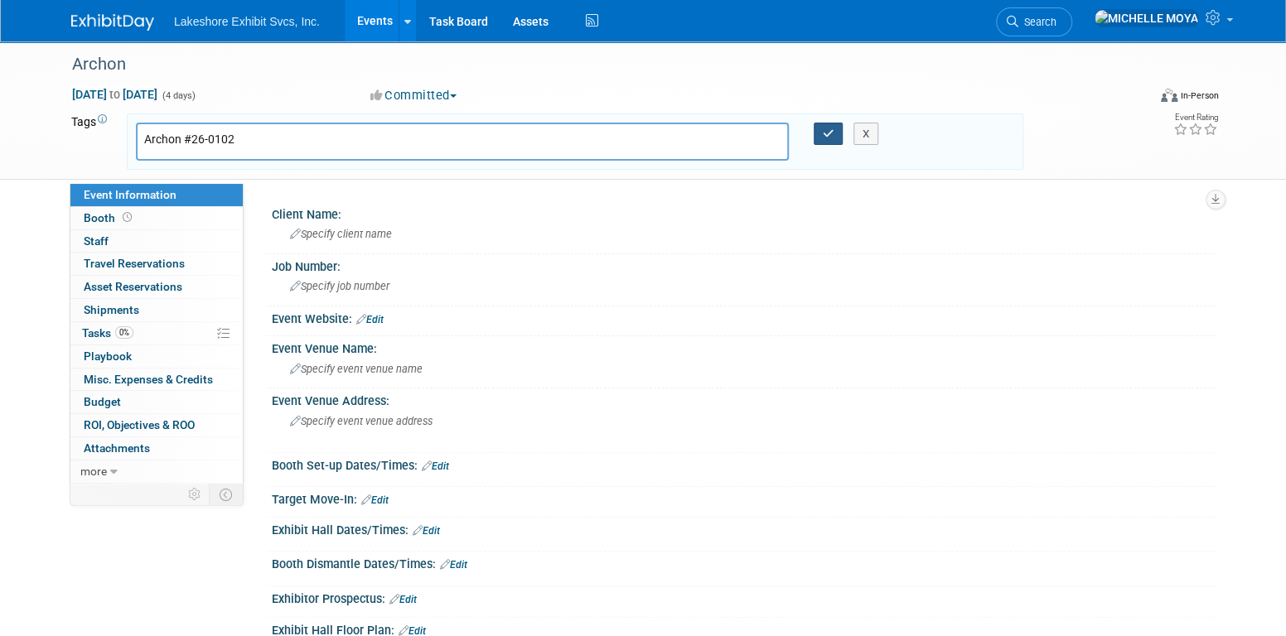
type input "Archon #26-0102"
click at [829, 135] on icon "button" at bounding box center [829, 133] width 12 height 11
type input "Archon #26-0102"
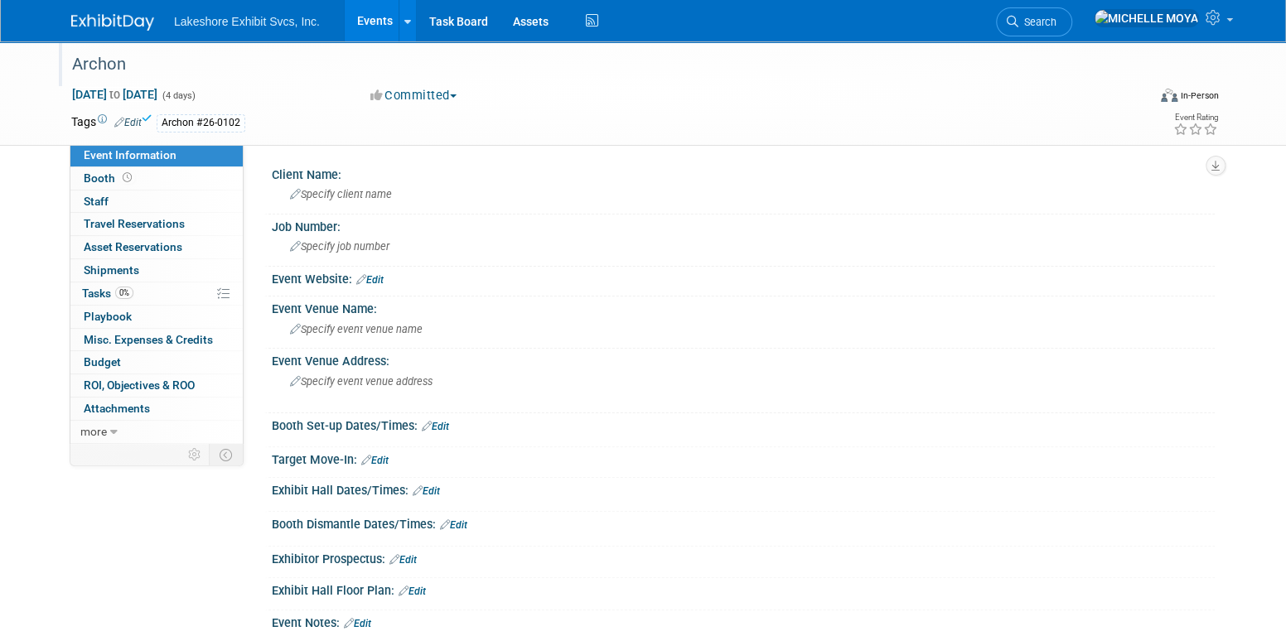
click at [99, 66] on div "Archon" at bounding box center [593, 65] width 1055 height 30
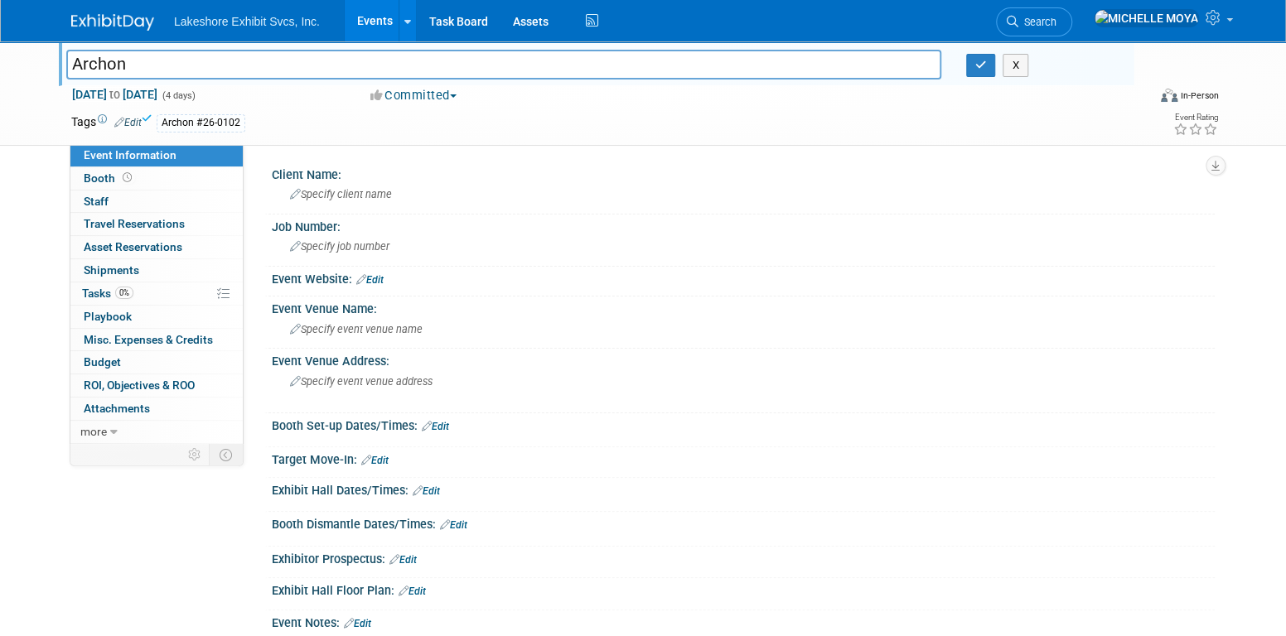
drag, startPoint x: 142, startPoint y: 74, endPoint x: 40, endPoint y: 60, distance: 102.8
click at [40, 60] on div "Archon Archon X Jan 20, 2026 to Jan 23, 2026 (4 days) Jan 20, 2026 to Jan 23, 2…" at bounding box center [643, 93] width 1286 height 104
type input "Shot Show"
click at [984, 68] on icon "button" at bounding box center [981, 65] width 12 height 11
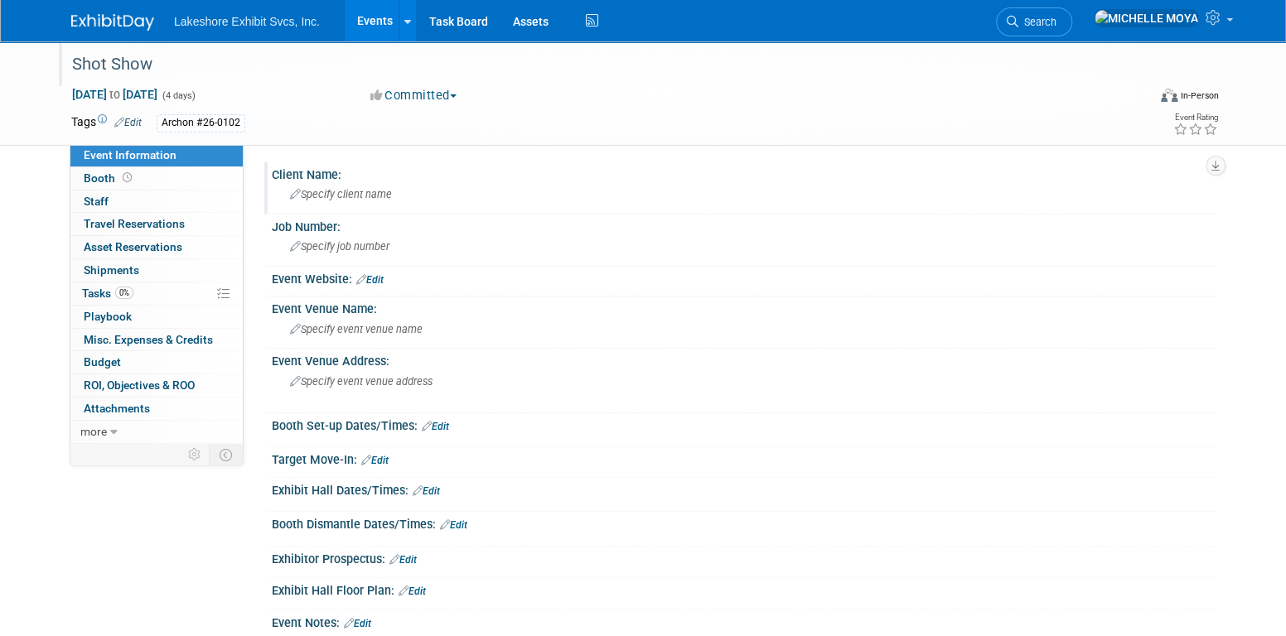
click at [337, 198] on span "Specify client name" at bounding box center [341, 194] width 102 height 12
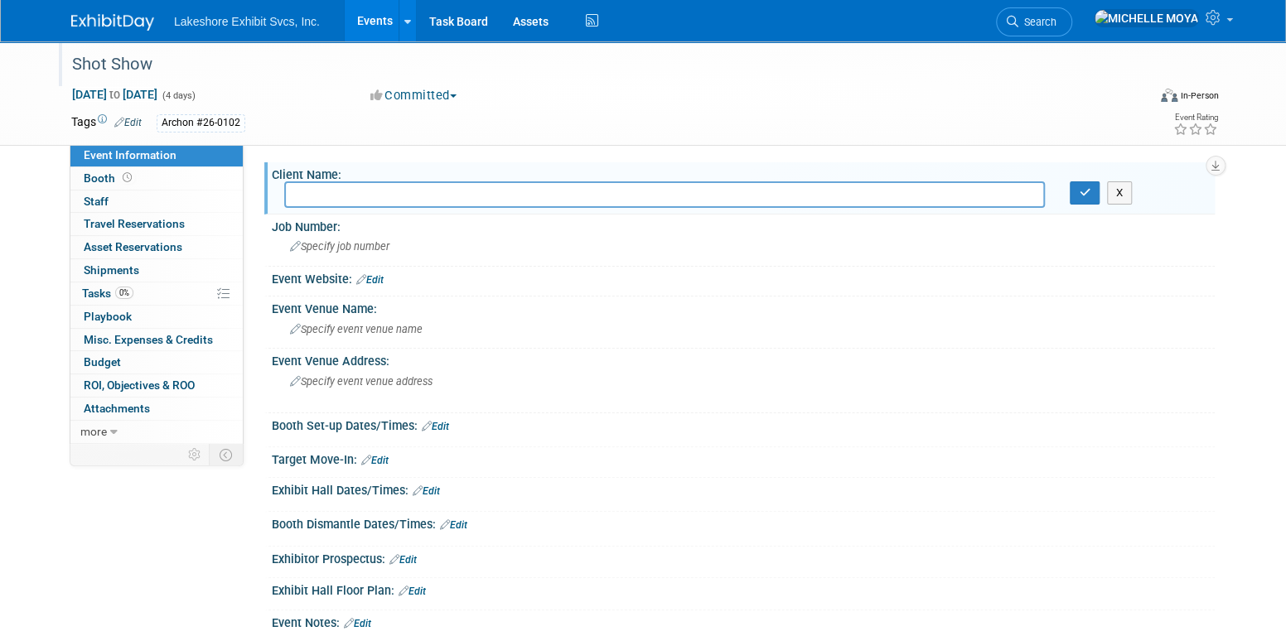
click at [339, 196] on input "text" at bounding box center [664, 194] width 761 height 26
type input "a"
click at [339, 196] on input "a" at bounding box center [664, 194] width 761 height 26
type input "a"
type input "Archon"
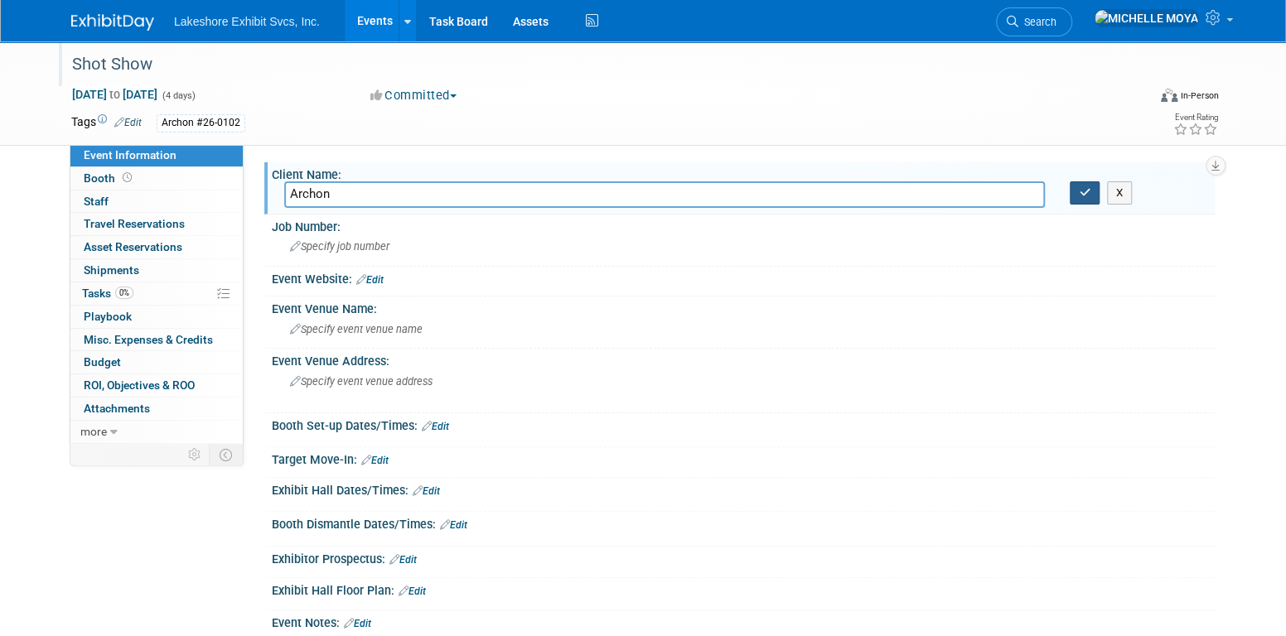
drag, startPoint x: 1076, startPoint y: 195, endPoint x: 1066, endPoint y: 212, distance: 20.0
click at [1077, 194] on button "button" at bounding box center [1085, 192] width 30 height 23
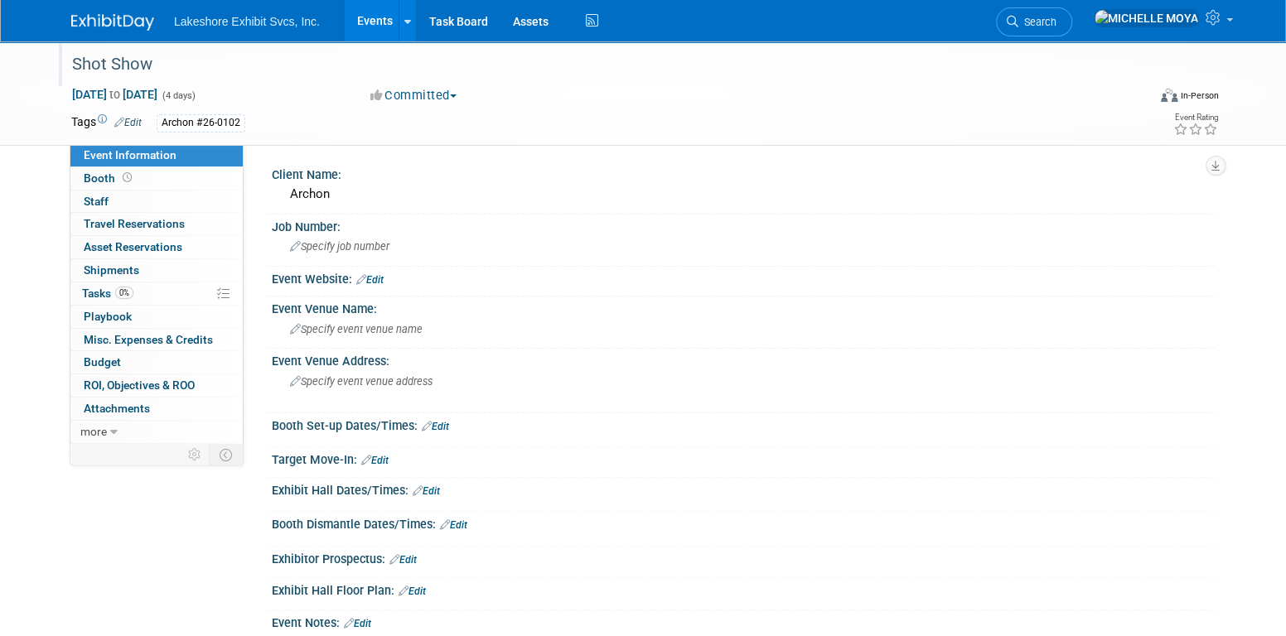
click at [340, 192] on div "Archon" at bounding box center [743, 194] width 918 height 26
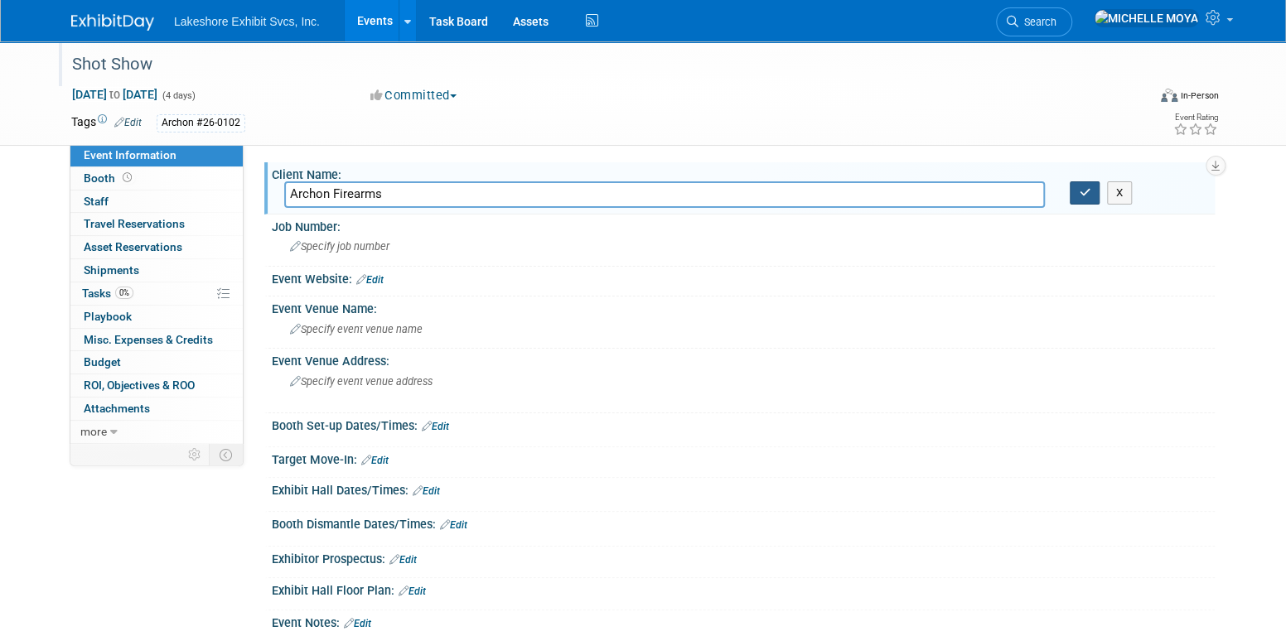
type input "Archon Firearms"
drag, startPoint x: 1090, startPoint y: 195, endPoint x: 694, endPoint y: 229, distance: 396.7
click at [1081, 197] on button "button" at bounding box center [1085, 192] width 30 height 23
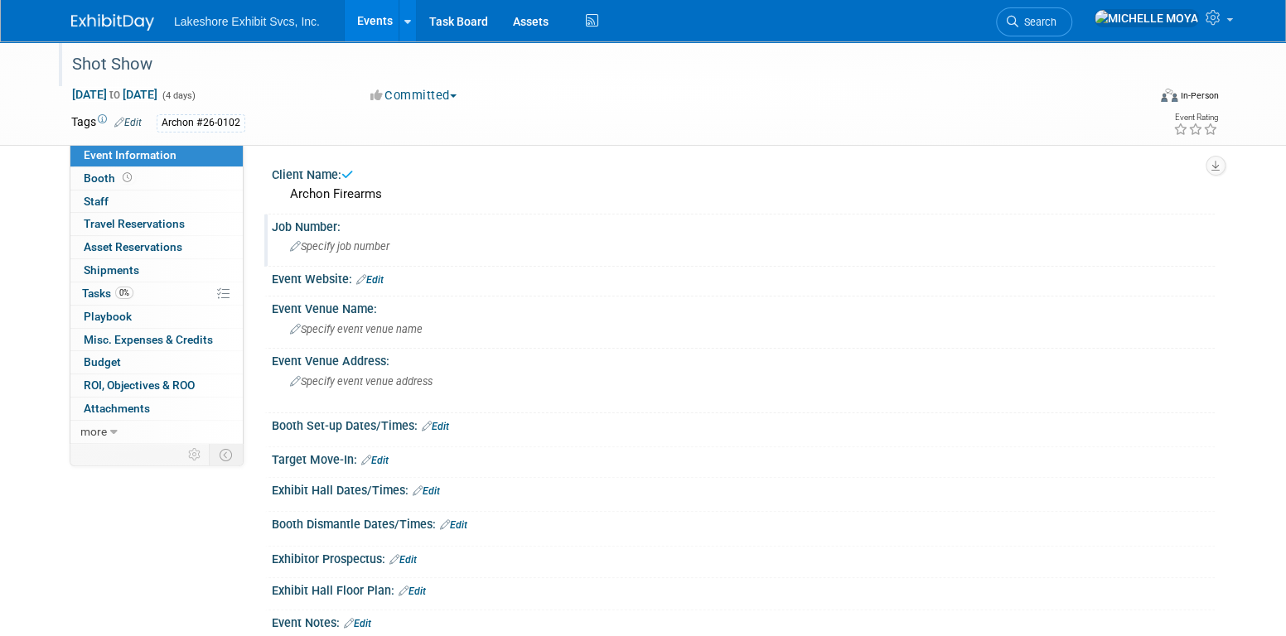
click at [342, 241] on span "Specify job number" at bounding box center [339, 246] width 99 height 12
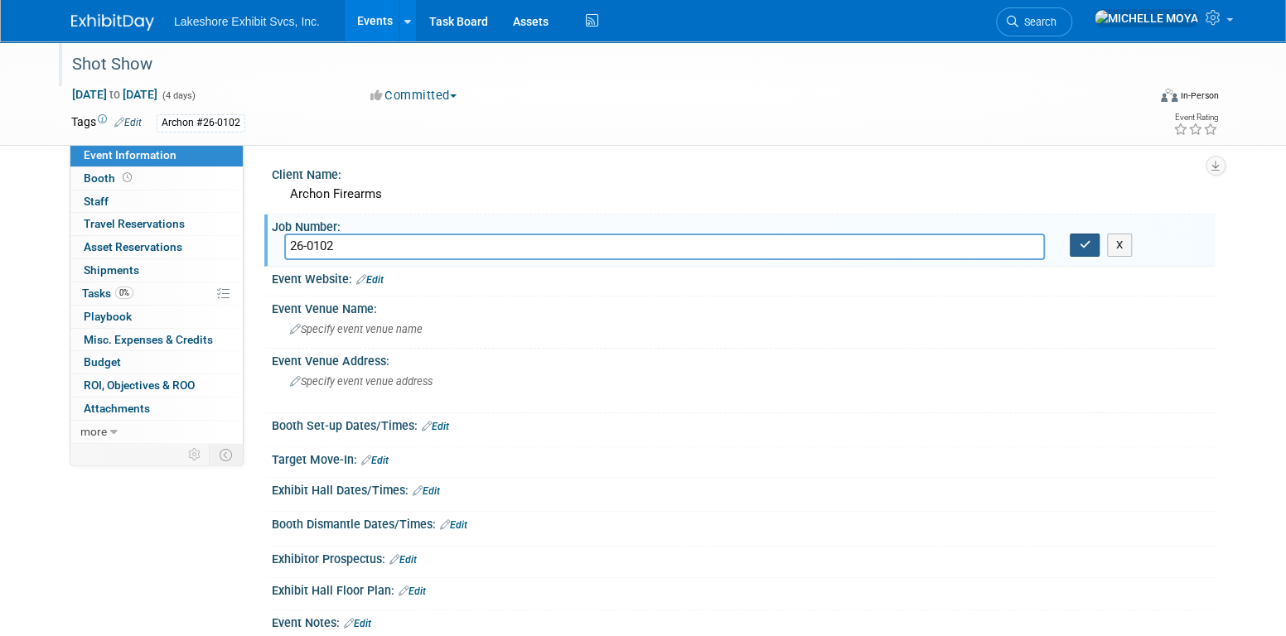
type input "26-0102"
click at [1082, 249] on icon "button" at bounding box center [1085, 244] width 12 height 11
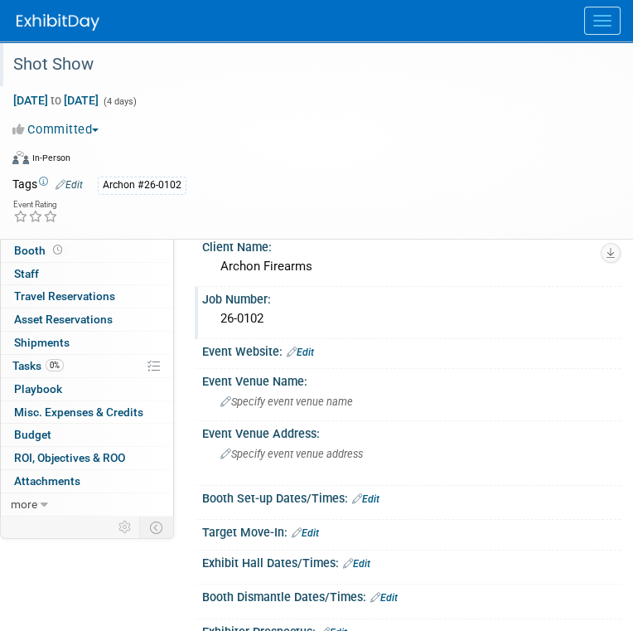
scroll to position [83, 0]
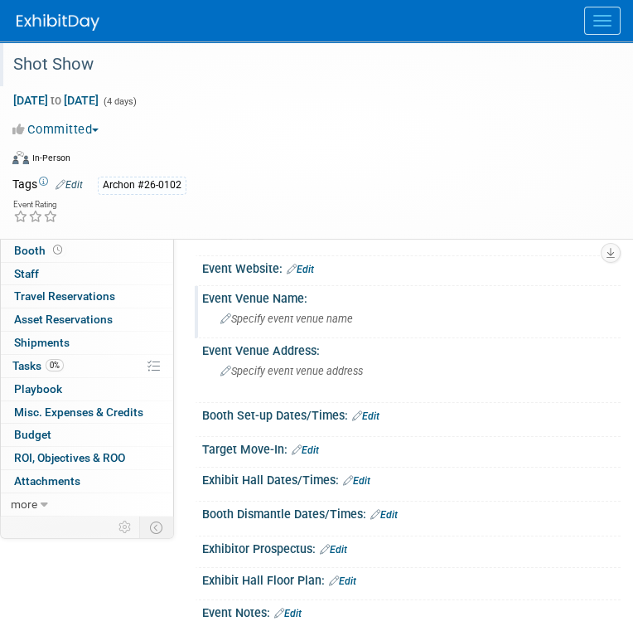
click at [319, 318] on span "Specify event venue name" at bounding box center [286, 318] width 133 height 12
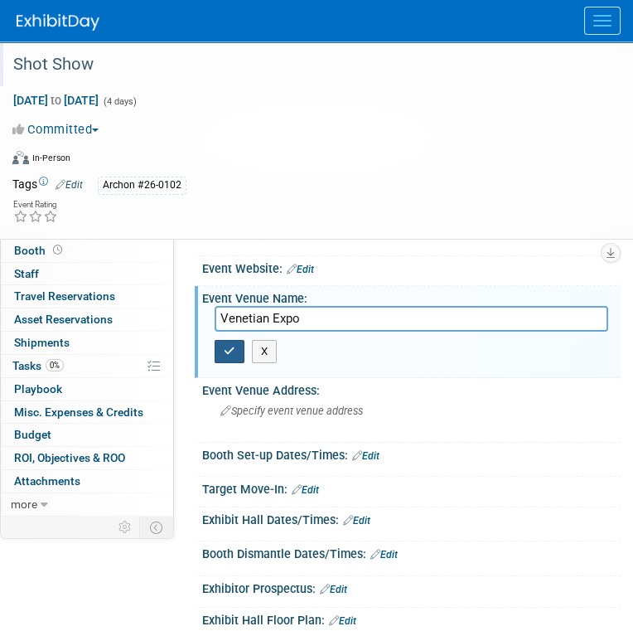
type input "Venetian Expo"
click at [222, 341] on button "button" at bounding box center [230, 351] width 30 height 23
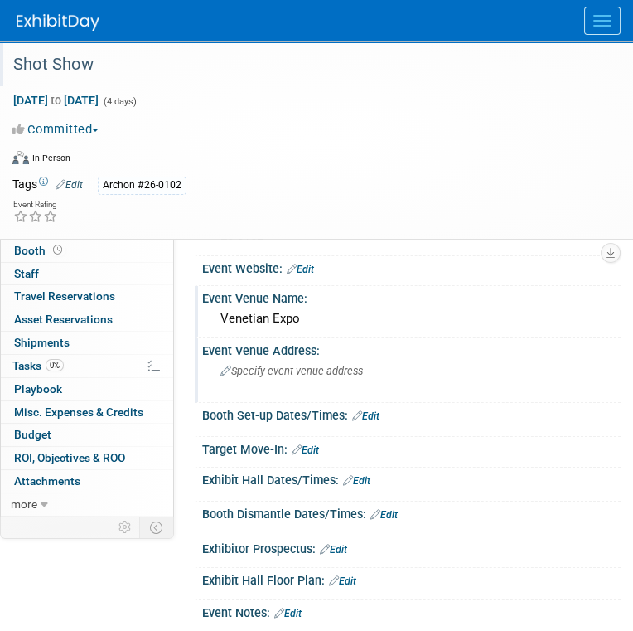
click at [318, 374] on span "Specify event venue address" at bounding box center [291, 371] width 143 height 12
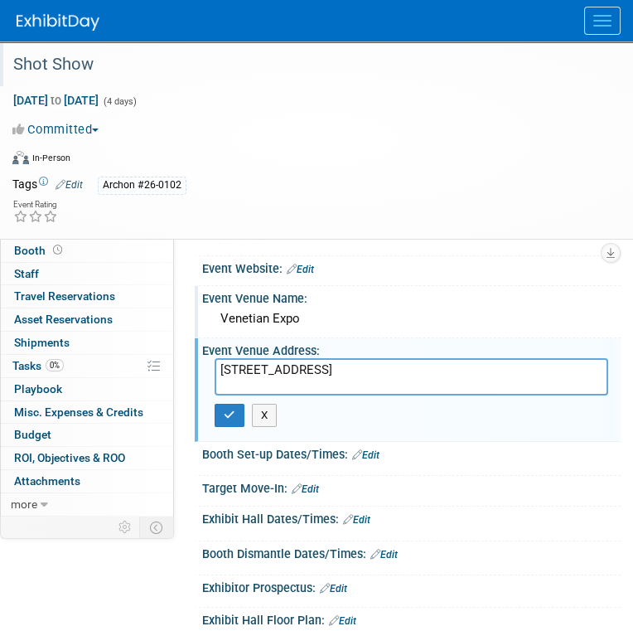
click at [318, 375] on textarea "201 Sands Ave Las Ve" at bounding box center [412, 376] width 394 height 37
type textarea "[STREET_ADDRESS]"
click at [230, 409] on icon "button" at bounding box center [230, 414] width 12 height 11
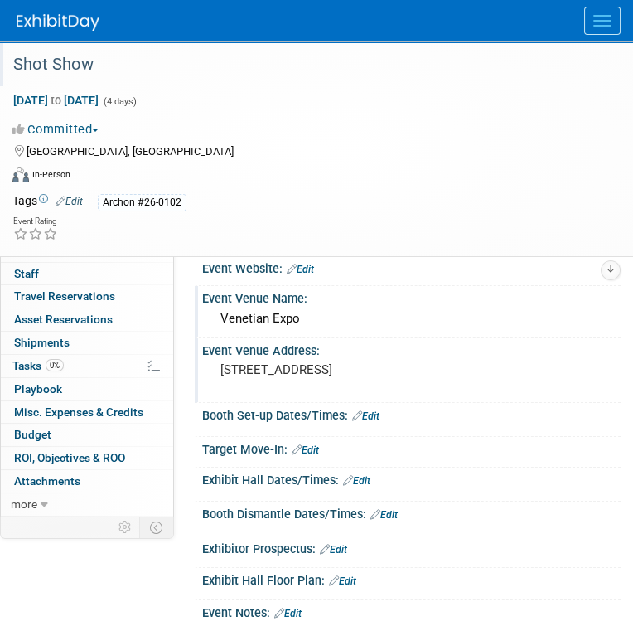
click at [308, 447] on link "Edit" at bounding box center [305, 450] width 27 height 12
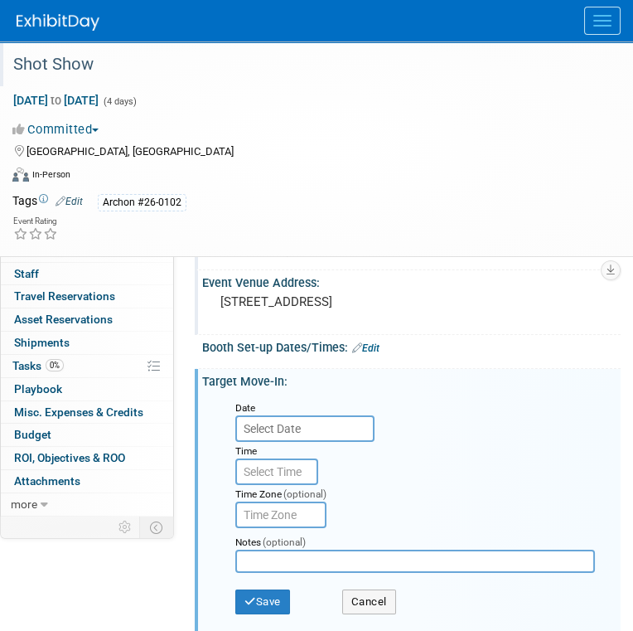
scroll to position [166, 0]
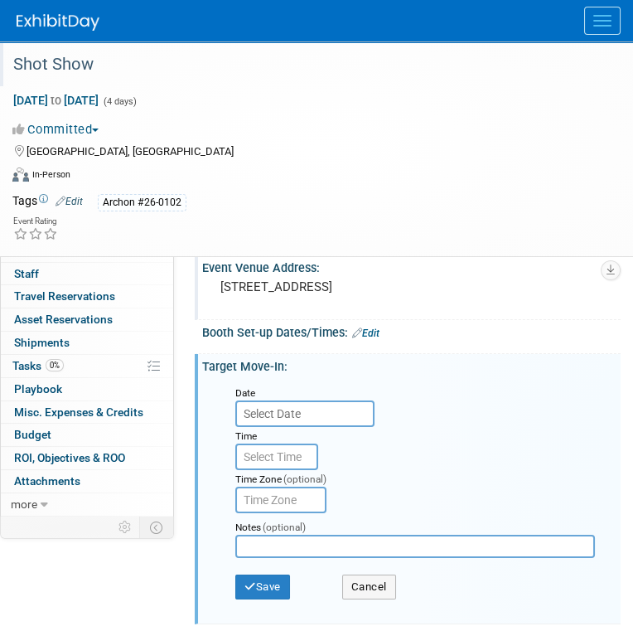
click at [302, 414] on input "text" at bounding box center [304, 413] width 139 height 27
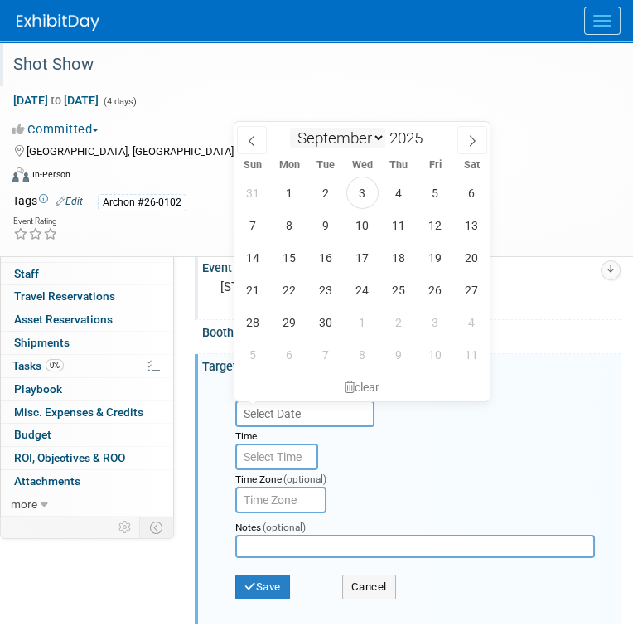
click at [373, 133] on select "January February March April May June July August September October November De…" at bounding box center [337, 138] width 95 height 21
select select "0"
click at [290, 128] on select "January February March April May June July August September October November De…" at bounding box center [337, 138] width 95 height 21
click at [414, 148] on div "January February March April May June July August September October November De…" at bounding box center [362, 136] width 191 height 28
click at [429, 128] on span at bounding box center [429, 133] width 12 height 10
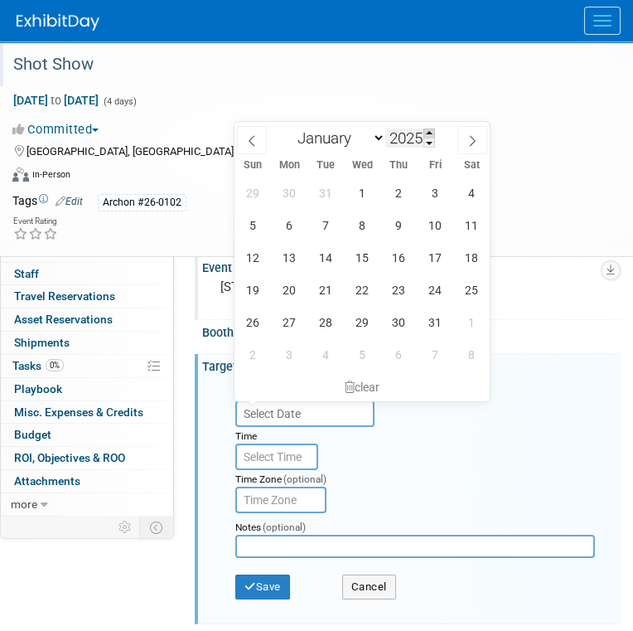
type input "2026"
click at [410, 244] on div "28 29 30 31 1 2 3 4 5 6 7 8 9 10 11 12 13 14 15 16 17 18 19 20 21 22 23 24 25 2…" at bounding box center [362, 274] width 255 height 194
click at [403, 262] on span "15" at bounding box center [399, 257] width 32 height 32
type input "Jan 15, 2026"
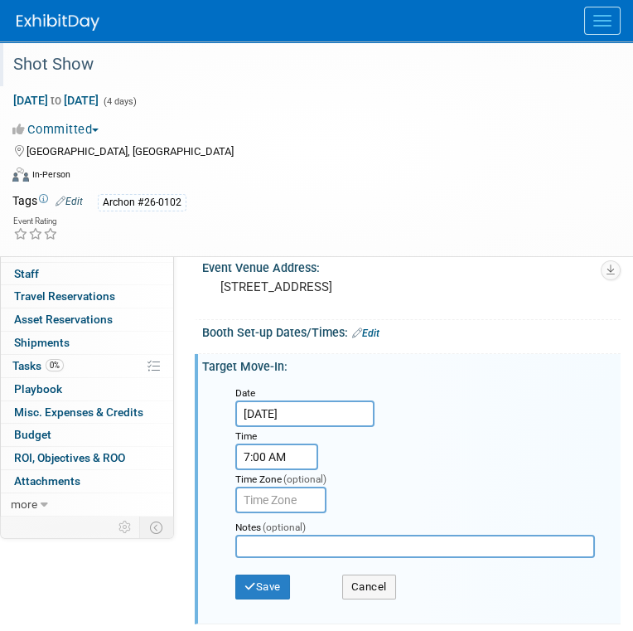
click at [302, 456] on input "7:00 AM" at bounding box center [276, 456] width 83 height 27
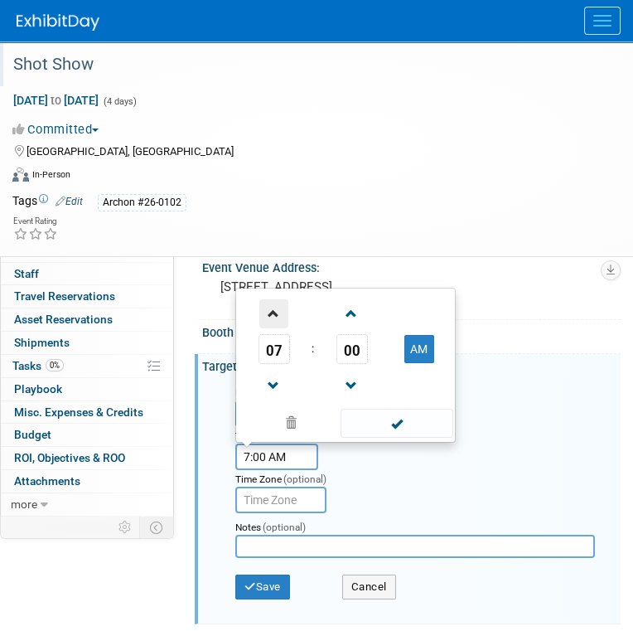
click at [275, 309] on span at bounding box center [273, 313] width 29 height 29
type input "8:00 AM"
drag, startPoint x: 385, startPoint y: 418, endPoint x: 375, endPoint y: 426, distance: 12.3
click at [385, 418] on span at bounding box center [397, 423] width 112 height 29
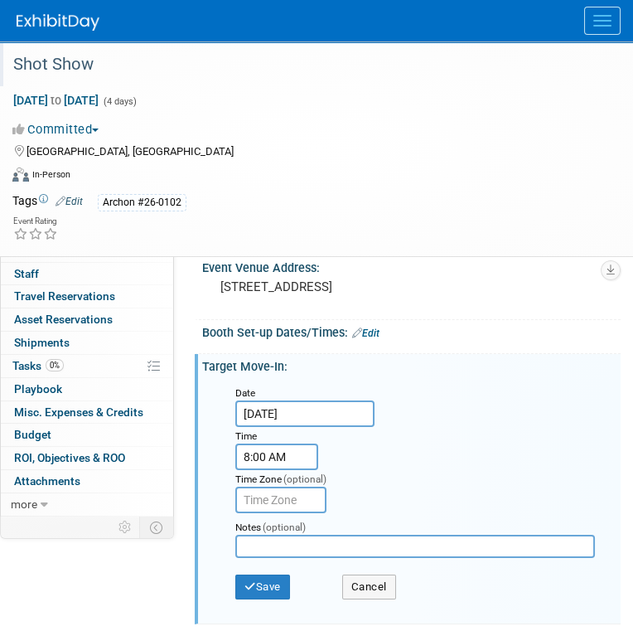
click at [310, 498] on input "text" at bounding box center [280, 499] width 91 height 27
type input "PDT"
click at [268, 583] on button "Save" at bounding box center [262, 586] width 55 height 25
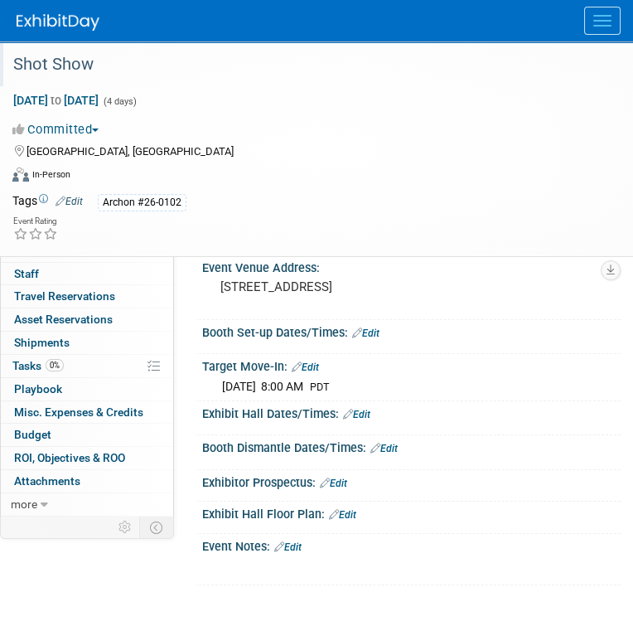
click at [396, 443] on link "Edit" at bounding box center [383, 449] width 27 height 12
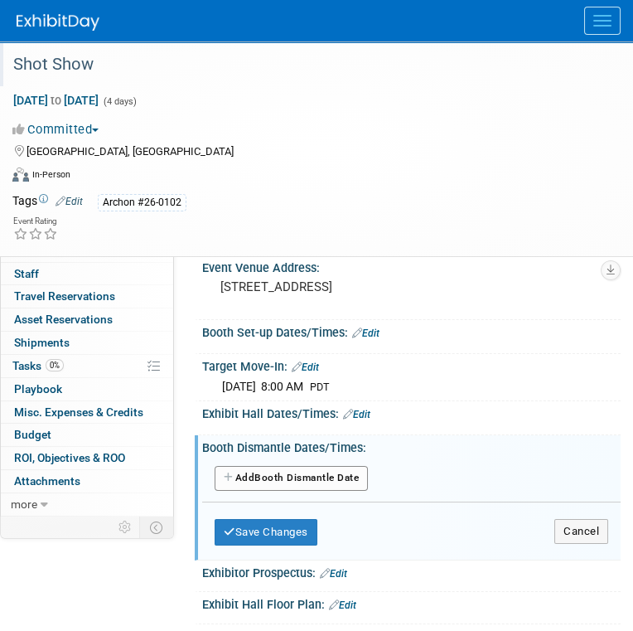
click at [327, 472] on button "Add Another Booth Dismantle Date" at bounding box center [291, 478] width 153 height 25
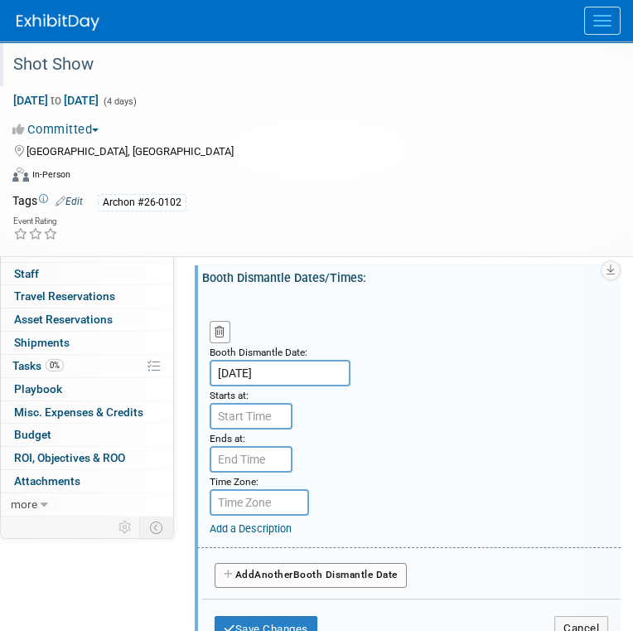
scroll to position [414, 0]
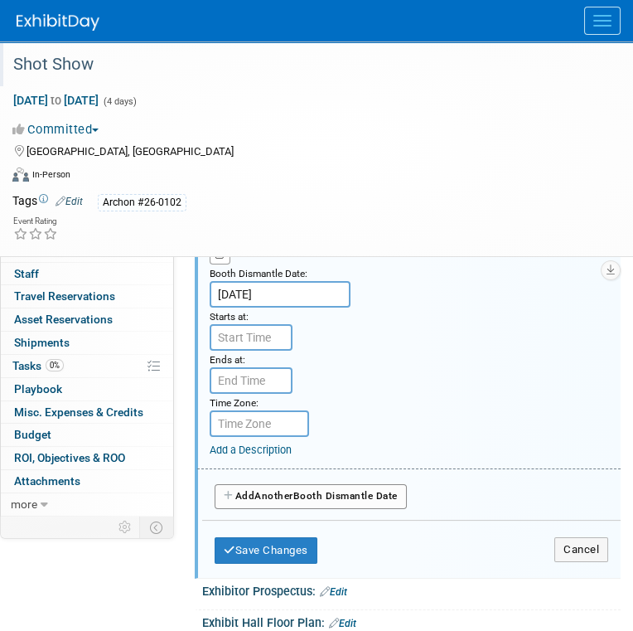
click at [253, 445] on link "Add a Description" at bounding box center [251, 449] width 82 height 12
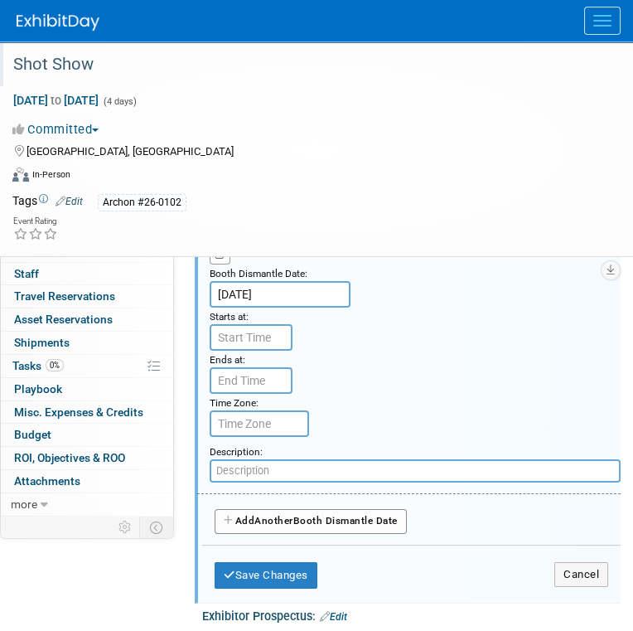
click at [255, 462] on input "text" at bounding box center [415, 470] width 411 height 23
type input "T"
type input "Exhibitor Move-out: Mon. 01/26/26"
click at [278, 573] on button "Save Changes" at bounding box center [266, 575] width 103 height 27
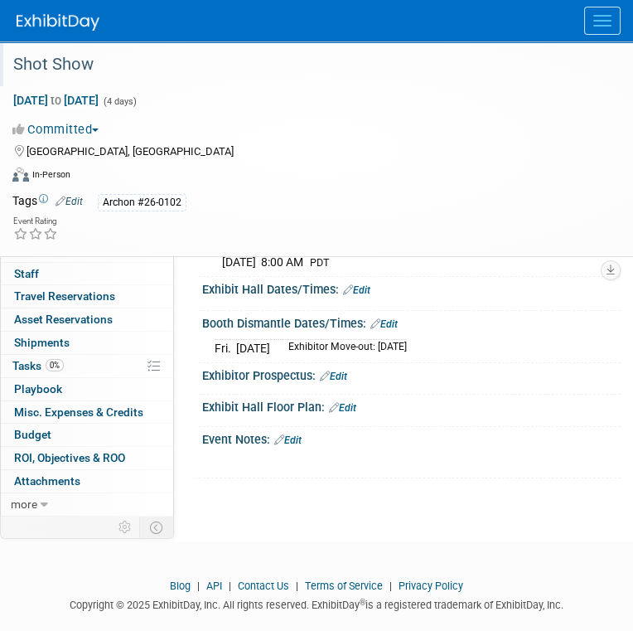
click at [393, 322] on link "Edit" at bounding box center [383, 324] width 27 height 12
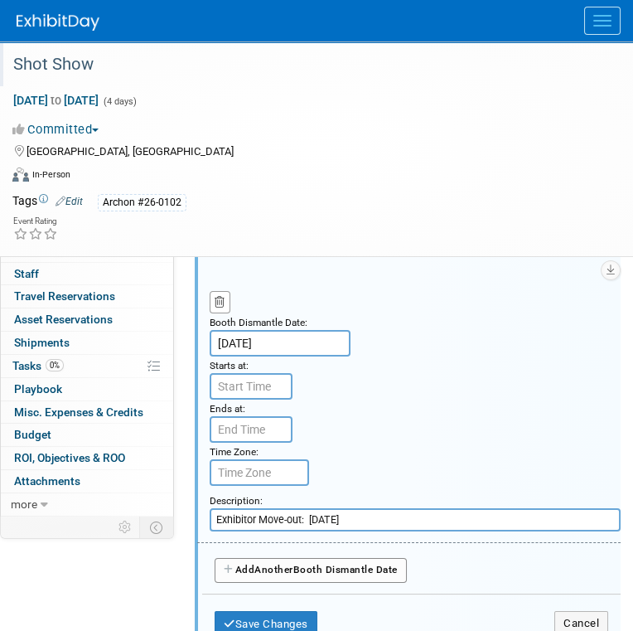
scroll to position [539, 0]
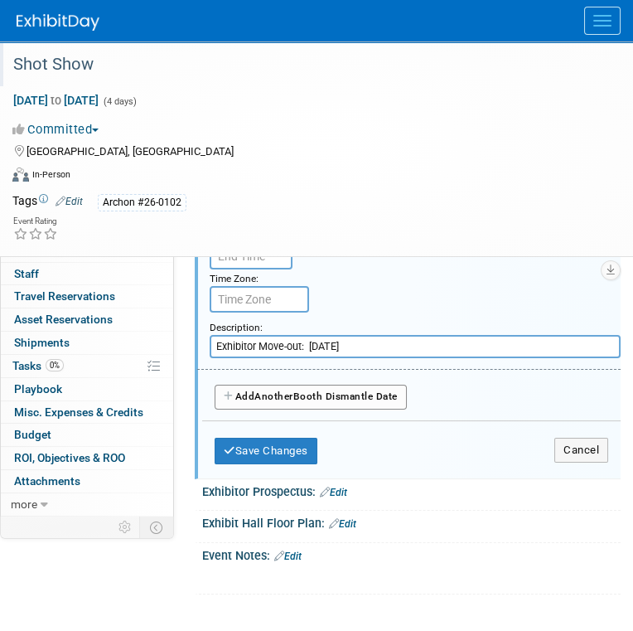
click at [377, 344] on input "Exhibitor Move-out: Mon. 01/26/26" at bounding box center [415, 346] width 411 height 23
type input "Exhibitor Move-out: Mon. 01/26/26 @ 5pm"
click at [264, 438] on button "Save Changes" at bounding box center [266, 451] width 103 height 27
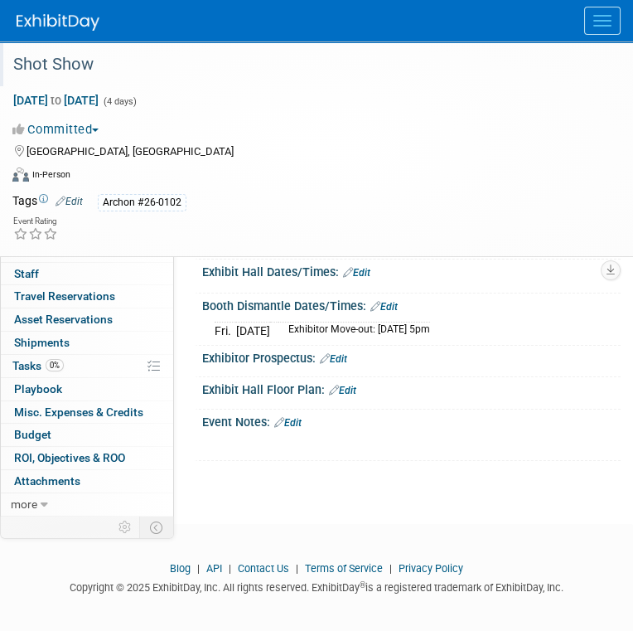
scroll to position [312, 0]
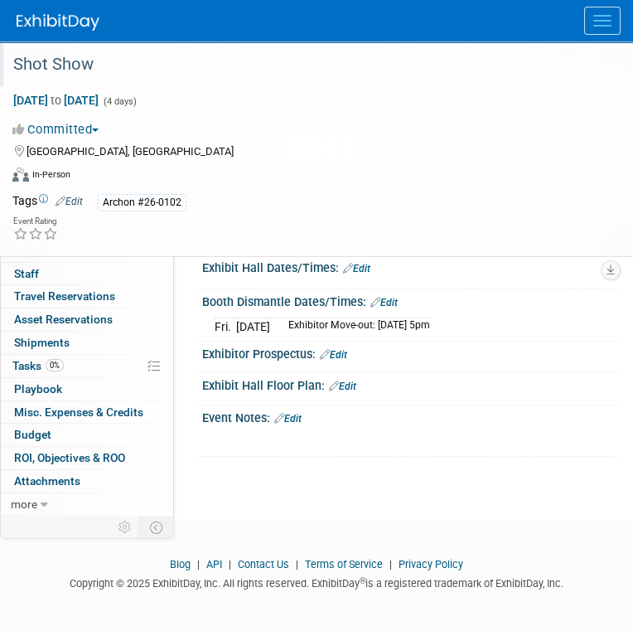
click at [297, 413] on link "Edit" at bounding box center [287, 419] width 27 height 12
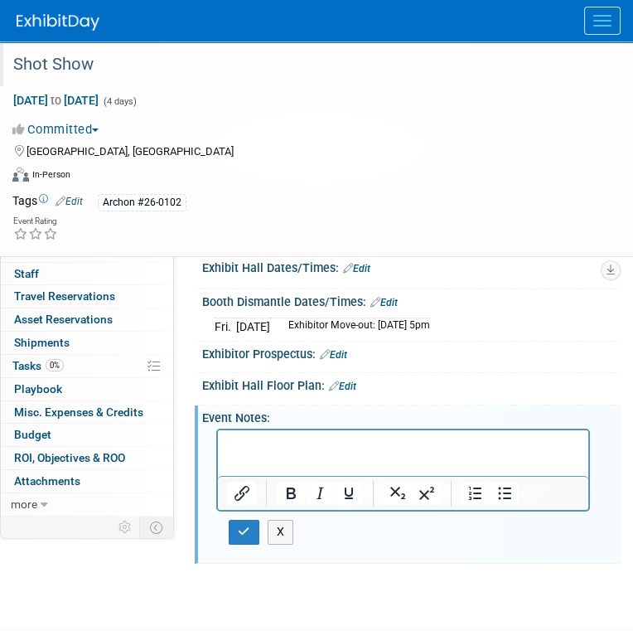
scroll to position [0, 0]
click at [501, 489] on icon "Bullet list" at bounding box center [505, 493] width 20 height 20
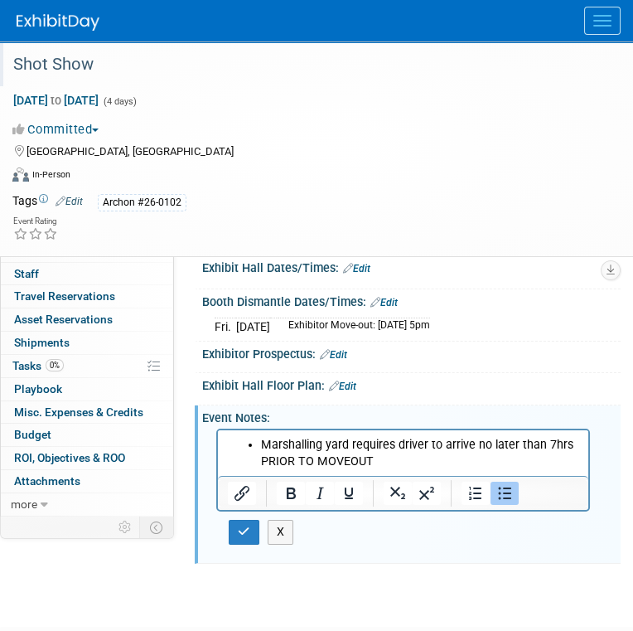
click at [482, 461] on li "Marshalling yard requires driver to arrive no later than 7hrs PRIOR TO MOVEOUT" at bounding box center [420, 453] width 318 height 33
click at [247, 525] on icon "button" at bounding box center [244, 531] width 12 height 12
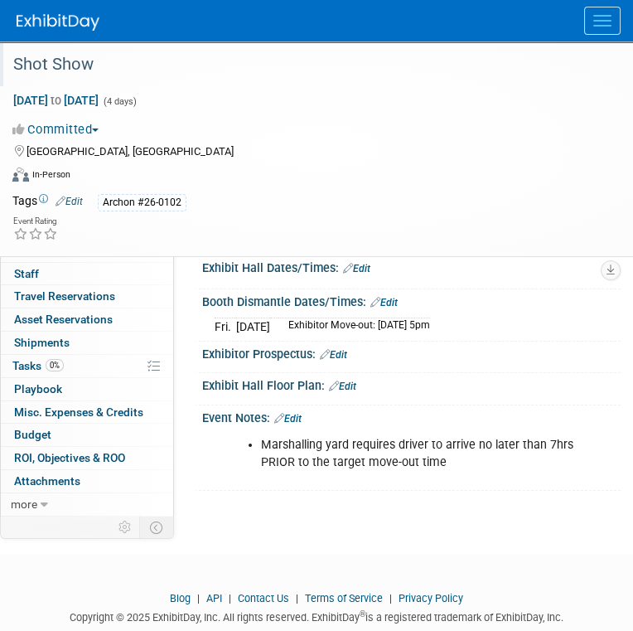
click at [300, 413] on link "Edit" at bounding box center [287, 419] width 27 height 12
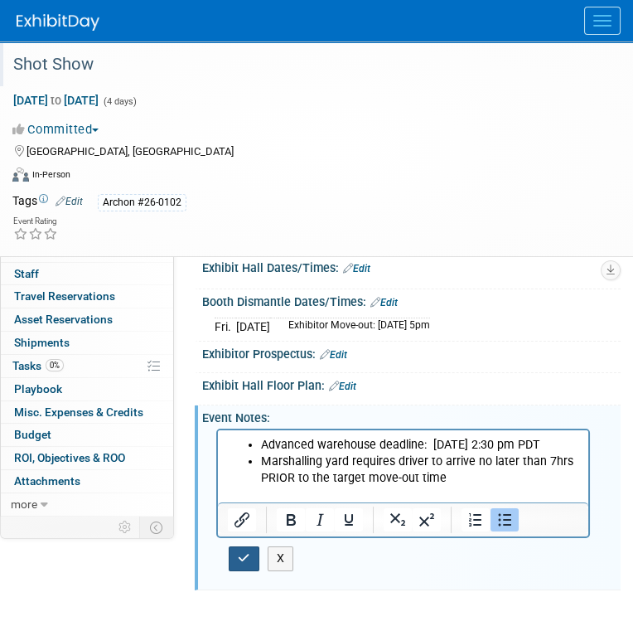
click at [249, 552] on icon "button" at bounding box center [244, 558] width 12 height 12
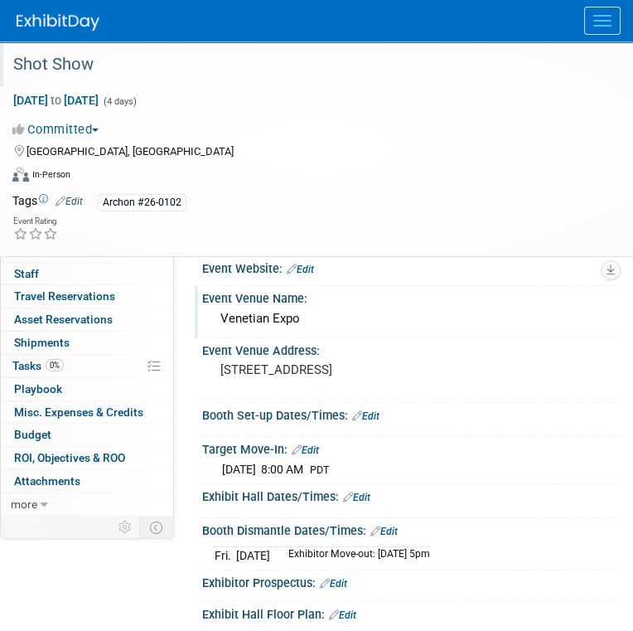
scroll to position [63, 0]
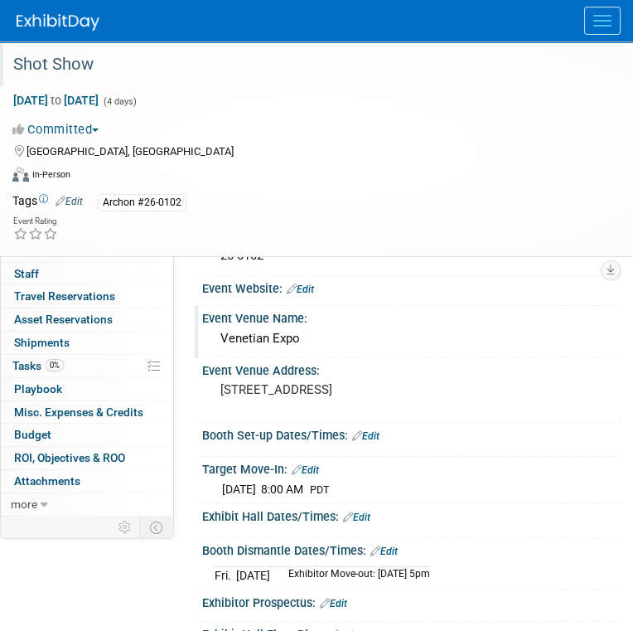
click at [364, 511] on link "Edit" at bounding box center [356, 517] width 27 height 12
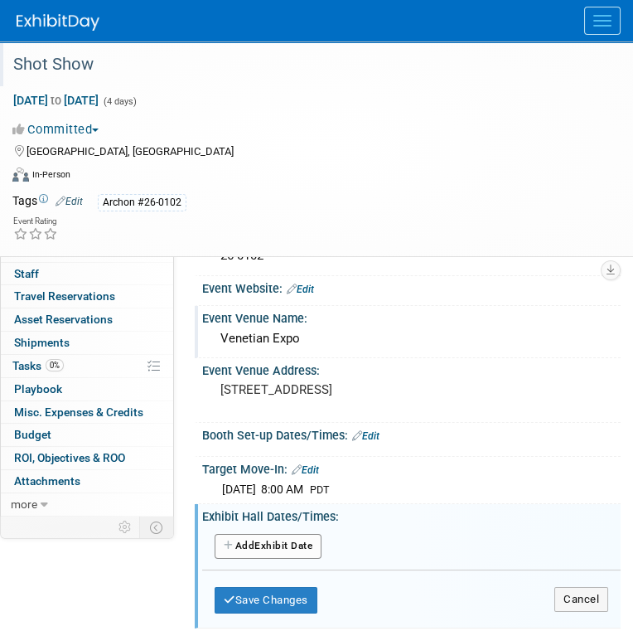
click at [292, 535] on button "Add Another Exhibit Date" at bounding box center [268, 546] width 107 height 25
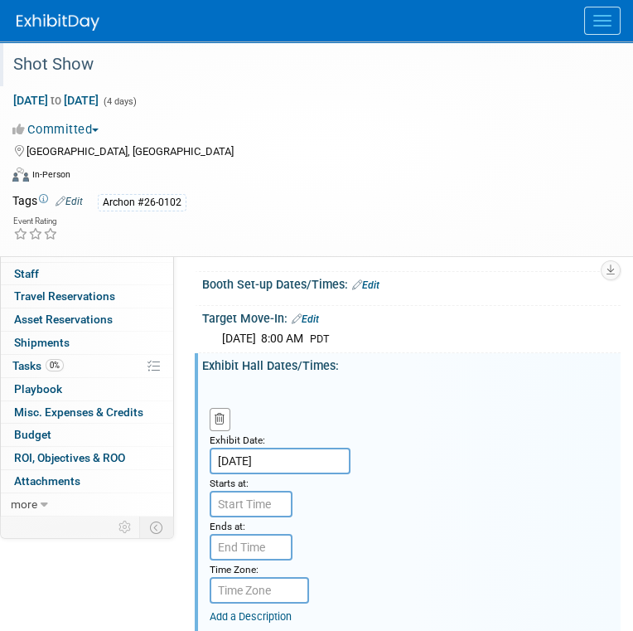
scroll to position [312, 0]
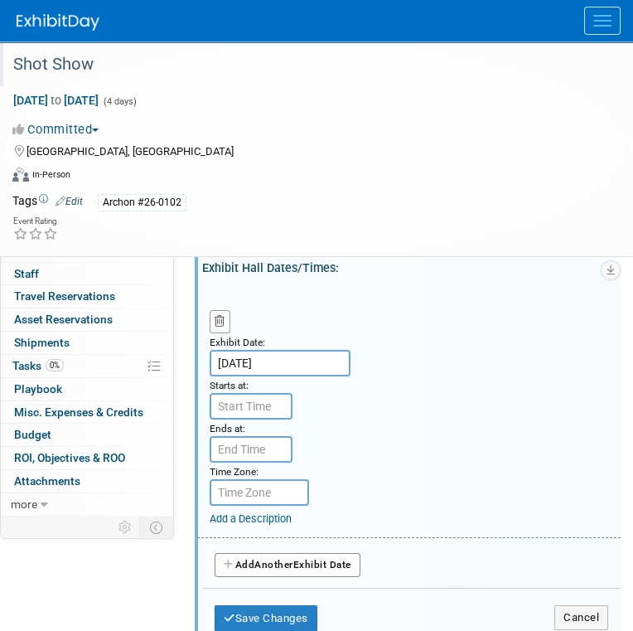
click at [302, 558] on button "Add Another Exhibit Date" at bounding box center [288, 565] width 146 height 25
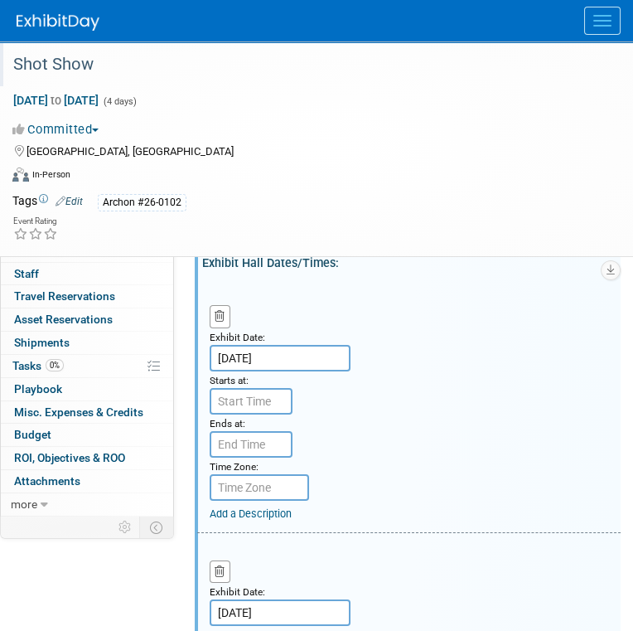
scroll to position [394, 0]
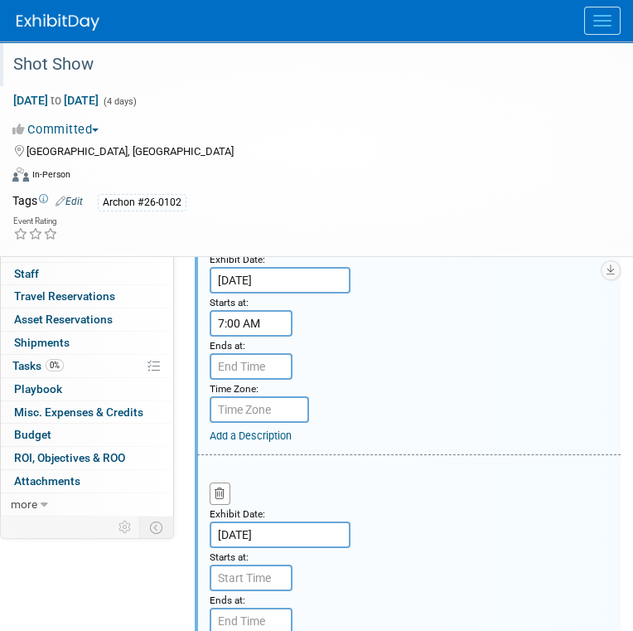
click at [276, 322] on input "7:00 AM" at bounding box center [251, 323] width 83 height 27
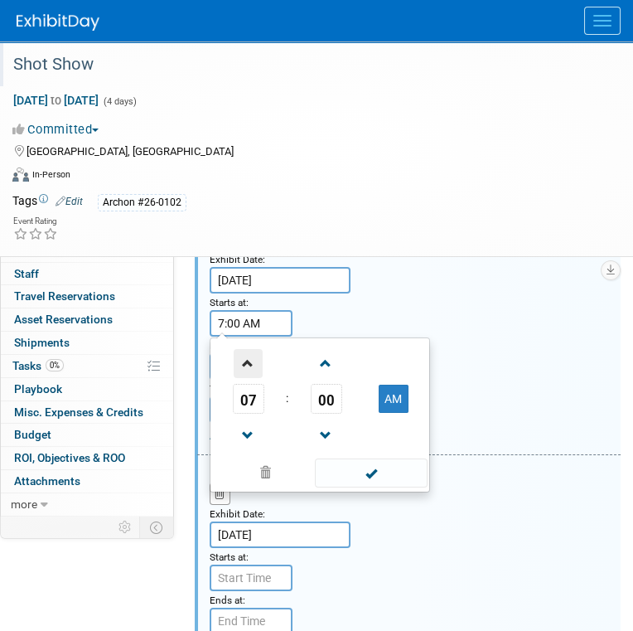
click at [249, 356] on span at bounding box center [248, 363] width 29 height 29
click at [320, 397] on span "00" at bounding box center [326, 399] width 31 height 30
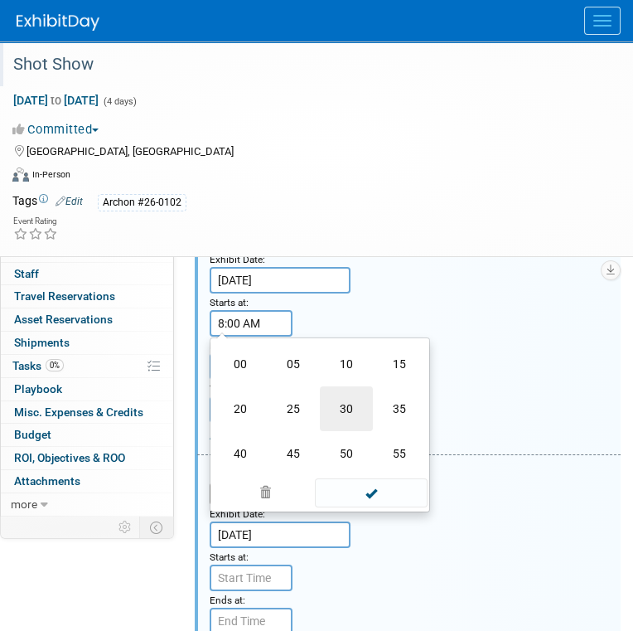
click at [357, 411] on td "30" at bounding box center [346, 408] width 53 height 45
type input "8:30 AM"
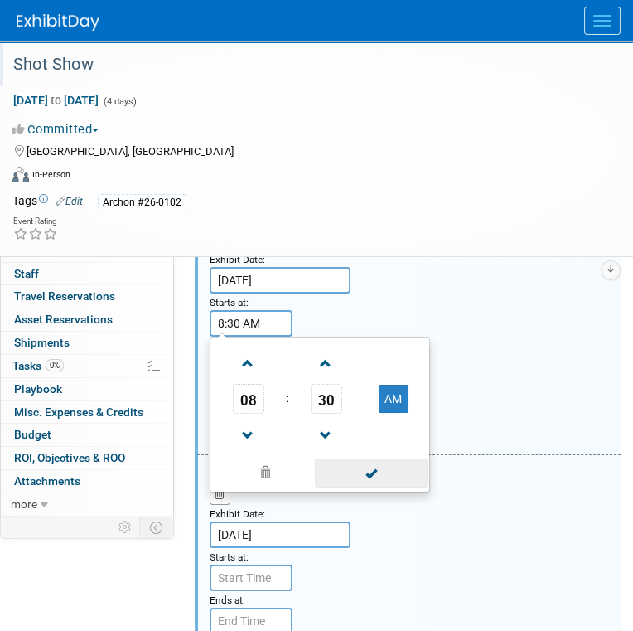
click at [378, 476] on span at bounding box center [371, 472] width 112 height 29
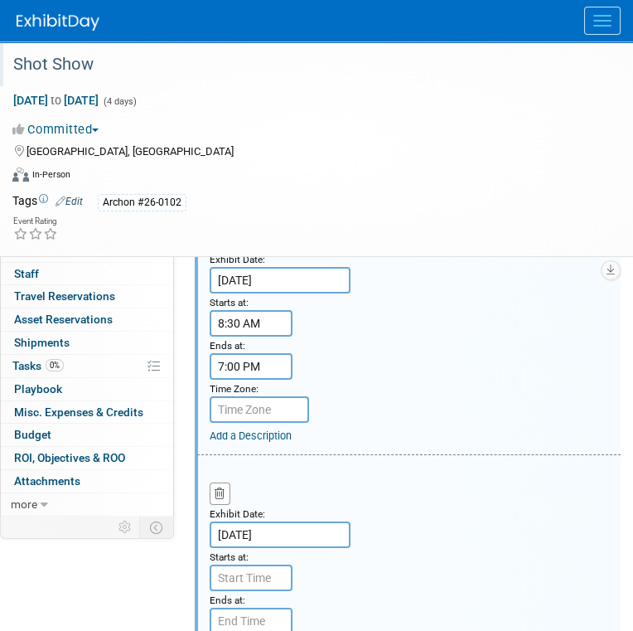
click at [254, 363] on input "7:00 PM" at bounding box center [251, 366] width 83 height 27
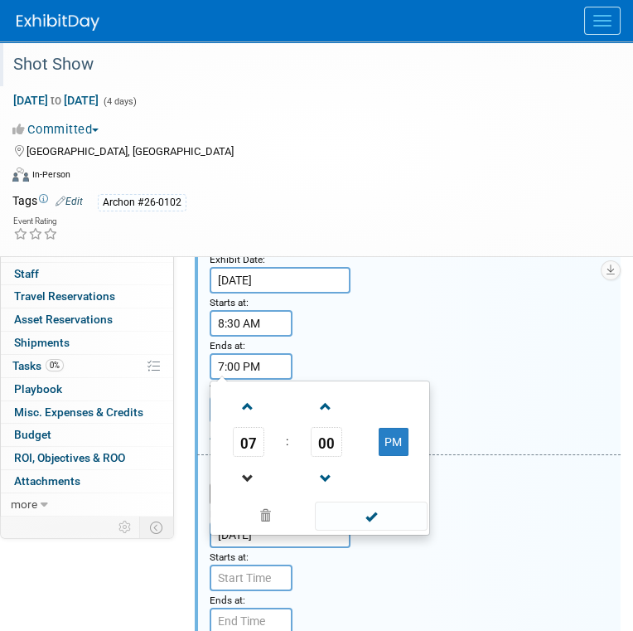
click at [250, 458] on link at bounding box center [248, 478] width 31 height 42
click at [251, 467] on span at bounding box center [248, 478] width 29 height 29
click at [328, 430] on span "00" at bounding box center [326, 442] width 31 height 30
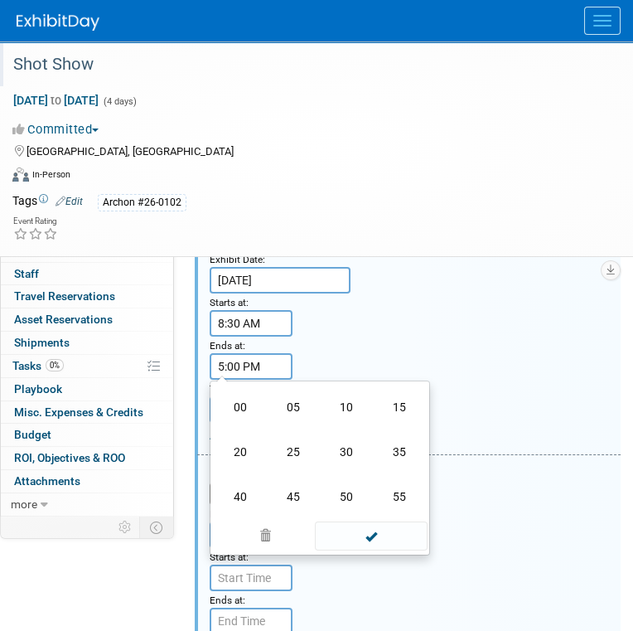
click at [344, 451] on td "30" at bounding box center [346, 451] width 53 height 45
type input "5:30 PM"
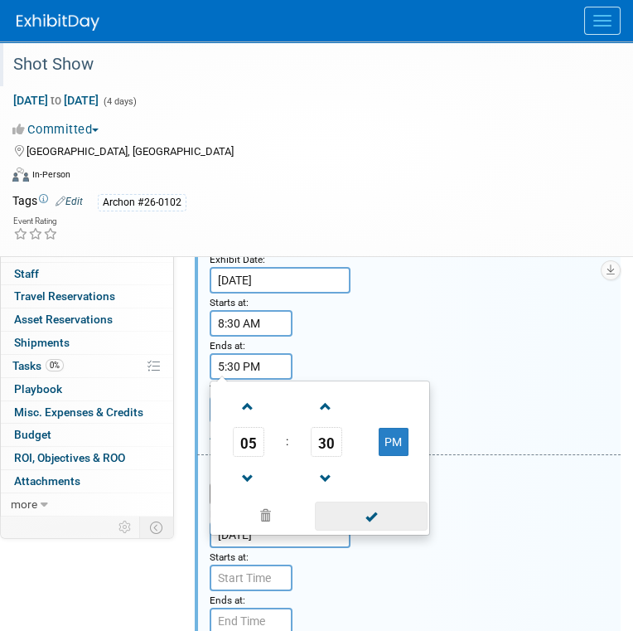
click at [376, 516] on span at bounding box center [371, 515] width 112 height 29
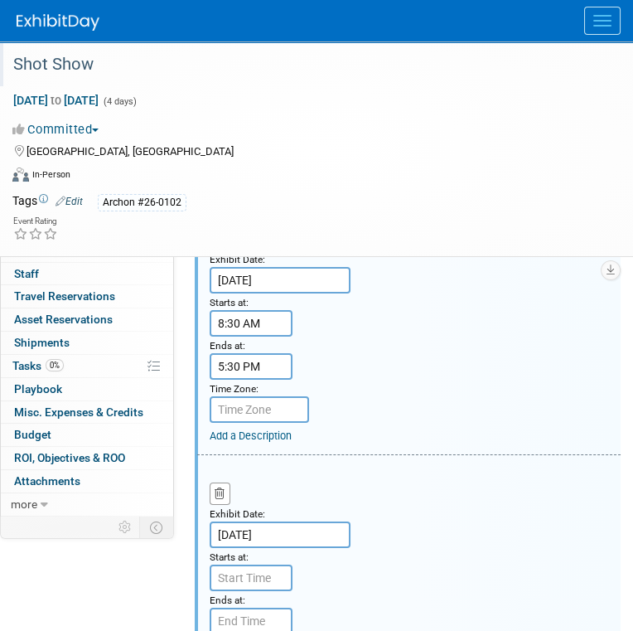
click at [244, 404] on input "text" at bounding box center [259, 409] width 99 height 27
type input "p"
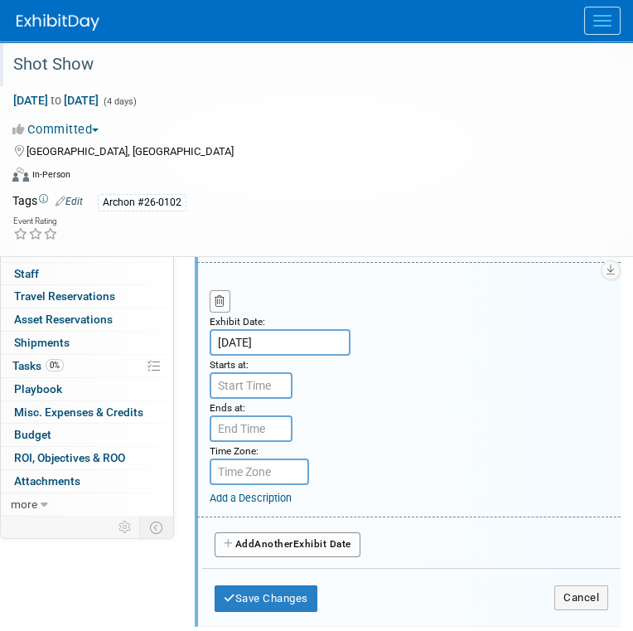
scroll to position [643, 0]
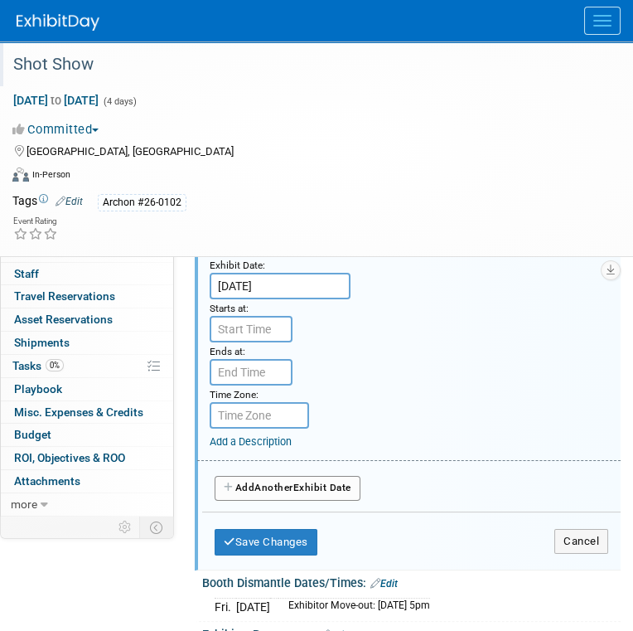
type input "PDT"
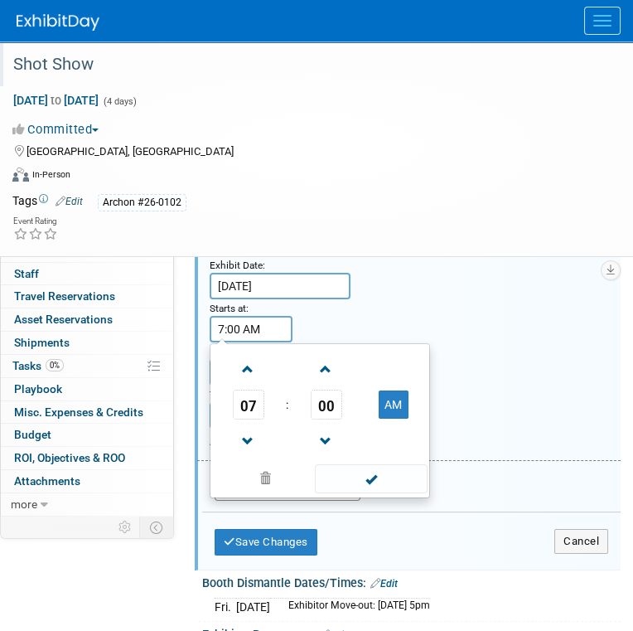
click at [268, 325] on input "7:00 AM" at bounding box center [251, 329] width 83 height 27
click at [249, 371] on span at bounding box center [248, 369] width 29 height 29
click at [324, 399] on span "00" at bounding box center [326, 404] width 31 height 30
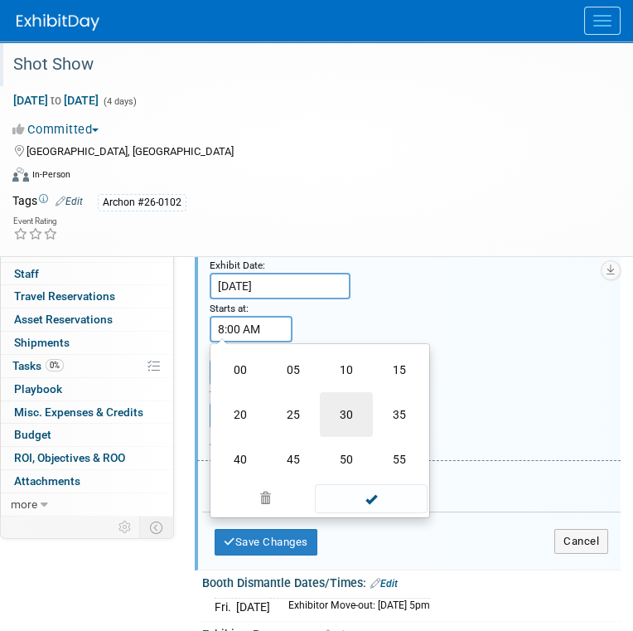
click at [341, 407] on td "30" at bounding box center [346, 414] width 53 height 45
type input "8:30 AM"
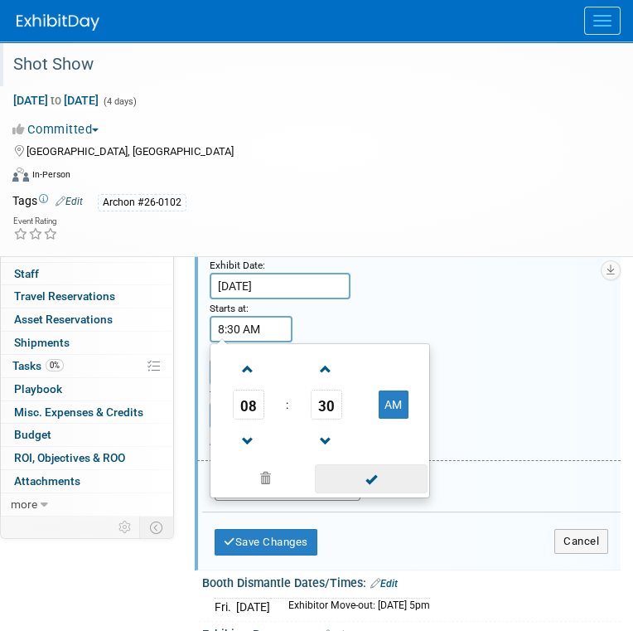
click at [361, 476] on span at bounding box center [371, 478] width 112 height 29
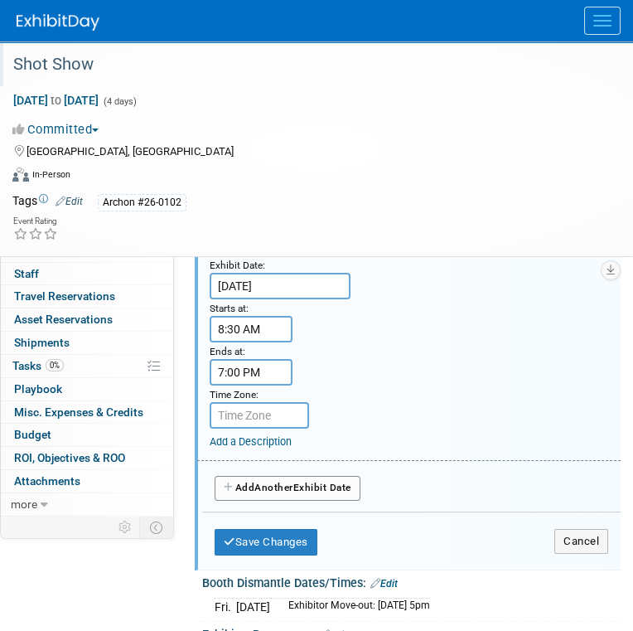
click at [237, 370] on input "7:00 PM" at bounding box center [251, 372] width 83 height 27
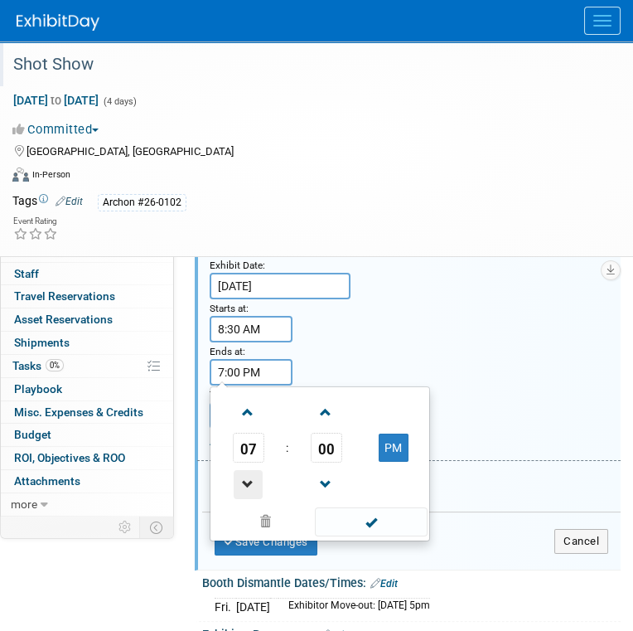
click at [254, 479] on span at bounding box center [248, 484] width 29 height 29
click at [252, 478] on span at bounding box center [248, 484] width 29 height 29
click at [323, 443] on span "00" at bounding box center [326, 448] width 31 height 30
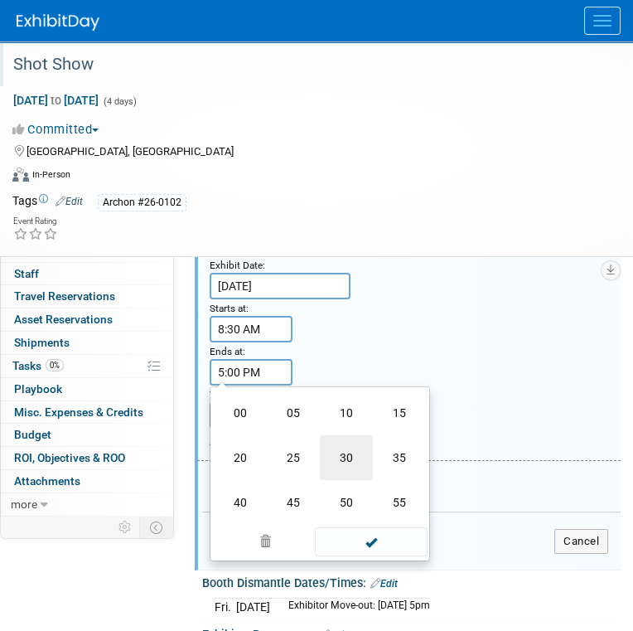
click at [346, 450] on td "30" at bounding box center [346, 457] width 53 height 45
type input "5:30 PM"
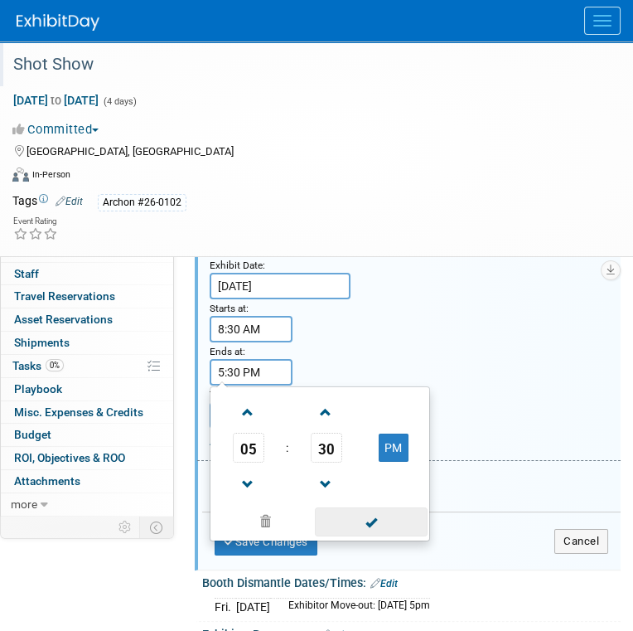
click at [367, 522] on span at bounding box center [371, 521] width 112 height 29
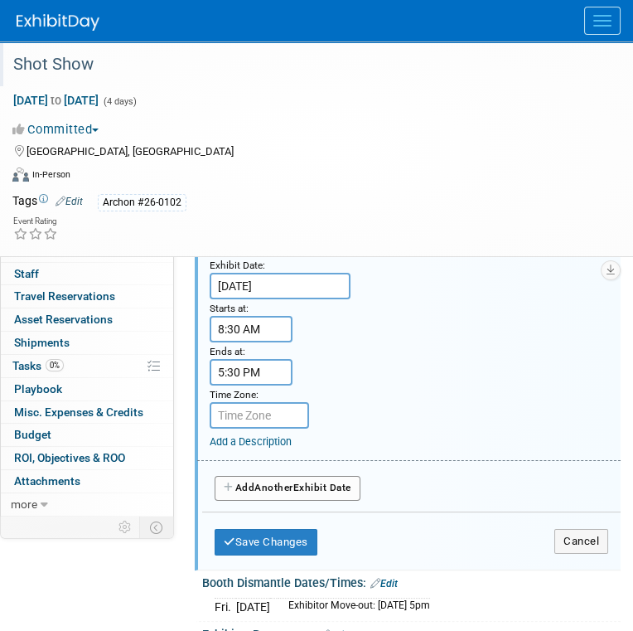
click at [268, 417] on input "text" at bounding box center [259, 415] width 99 height 27
type input "PDT"
click at [291, 389] on link "Apply to all" at bounding box center [282, 394] width 45 height 11
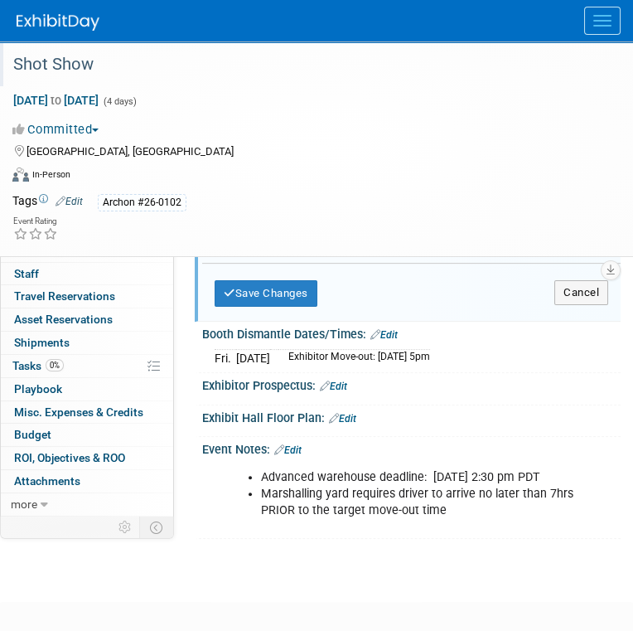
scroll to position [809, 0]
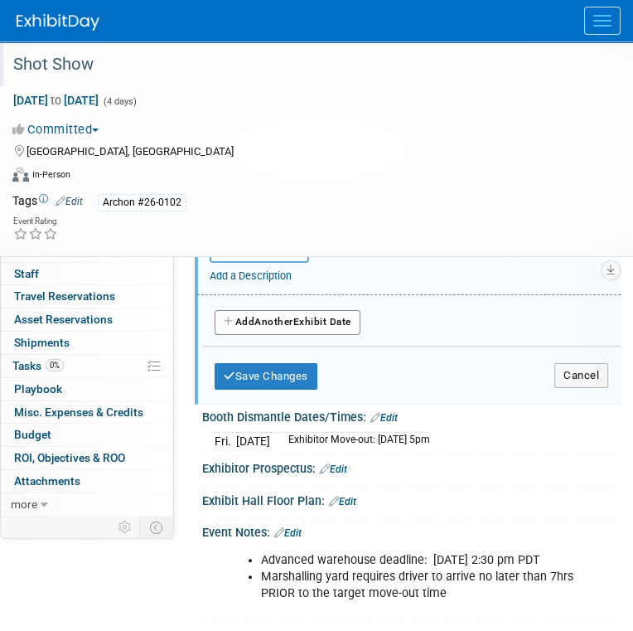
click at [322, 312] on button "Add Another Exhibit Date" at bounding box center [288, 322] width 146 height 25
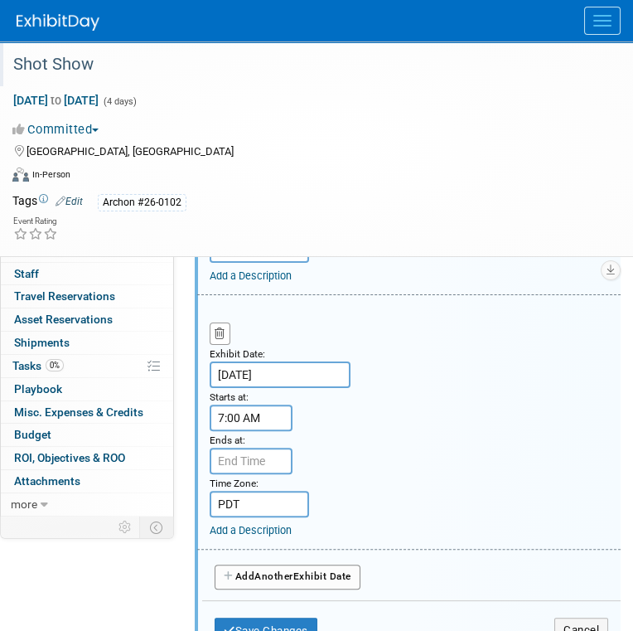
click at [271, 410] on input "7:00 AM" at bounding box center [251, 417] width 83 height 27
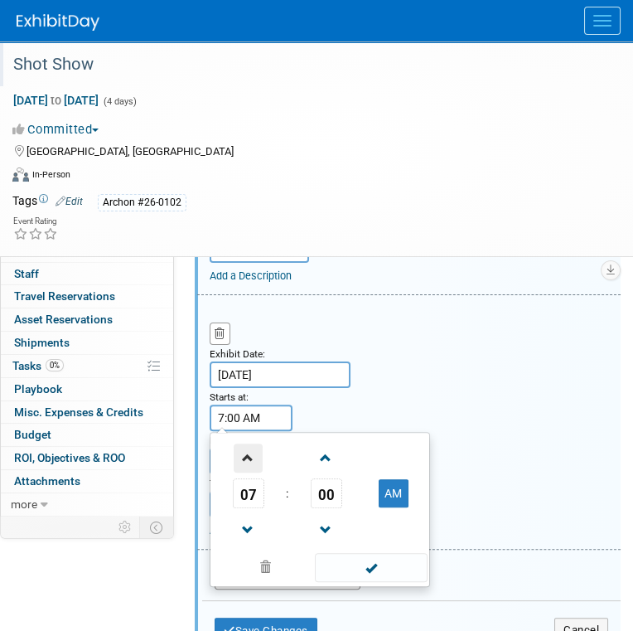
click at [253, 450] on span at bounding box center [248, 457] width 29 height 29
click at [333, 482] on span "00" at bounding box center [326, 493] width 31 height 30
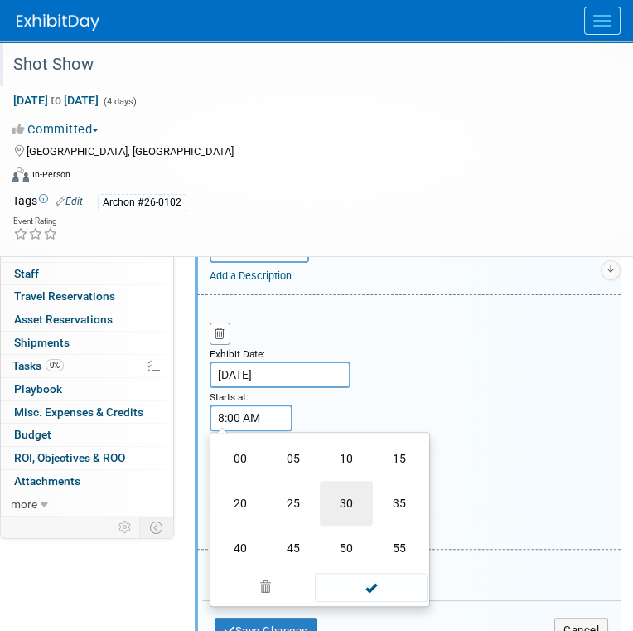
click at [338, 487] on td "30" at bounding box center [346, 503] width 53 height 45
type input "8:30 AM"
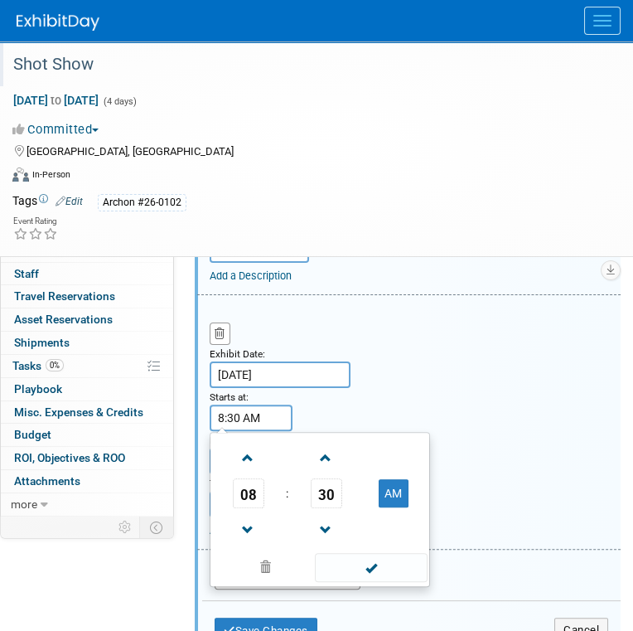
drag, startPoint x: 388, startPoint y: 562, endPoint x: 385, endPoint y: 549, distance: 12.9
click at [388, 561] on span at bounding box center [371, 567] width 112 height 29
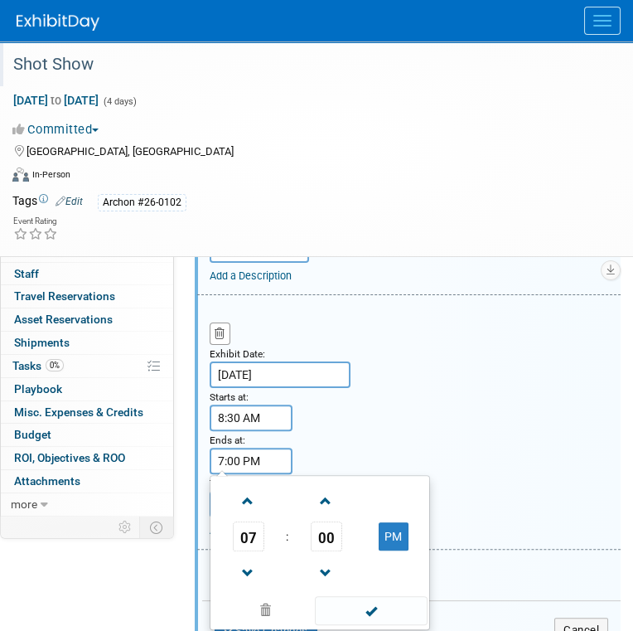
click at [265, 455] on input "7:00 PM" at bounding box center [251, 460] width 83 height 27
click at [252, 560] on span at bounding box center [248, 573] width 29 height 29
click at [252, 559] on span at bounding box center [248, 573] width 29 height 29
click at [325, 521] on span "00" at bounding box center [326, 536] width 31 height 30
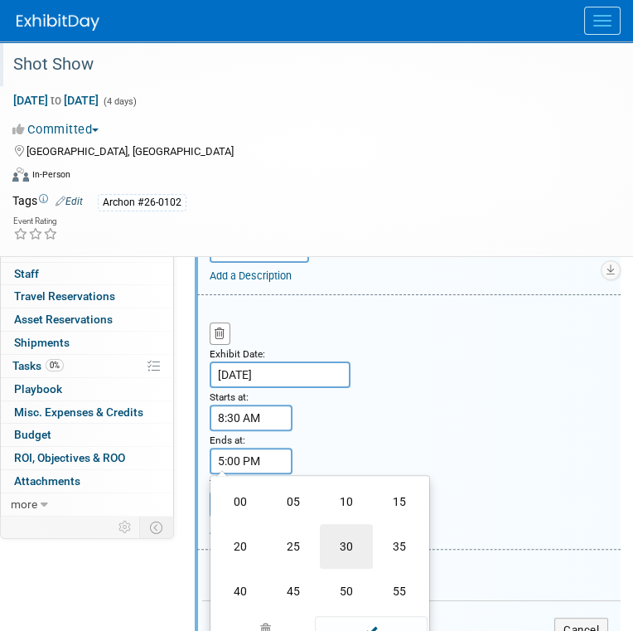
click at [345, 539] on td "30" at bounding box center [346, 546] width 53 height 45
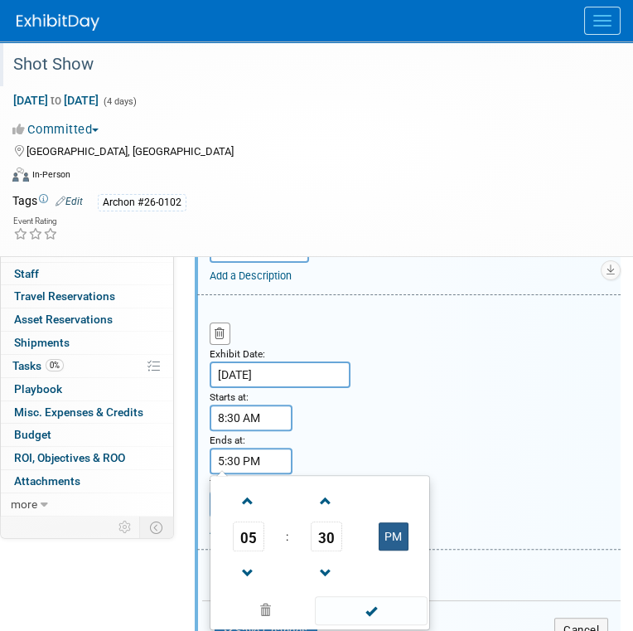
click at [389, 522] on button "PM" at bounding box center [394, 536] width 30 height 28
click at [394, 528] on button "AM" at bounding box center [394, 536] width 30 height 28
type input "5:30 PM"
click at [385, 605] on span at bounding box center [371, 610] width 112 height 29
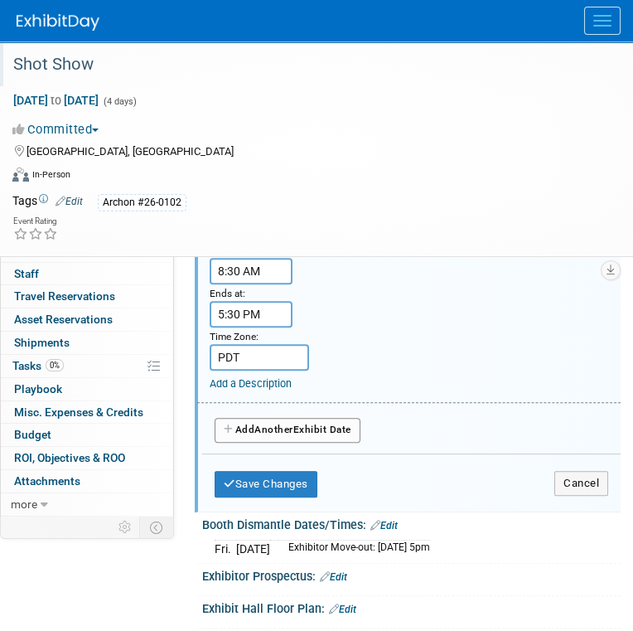
scroll to position [975, 0]
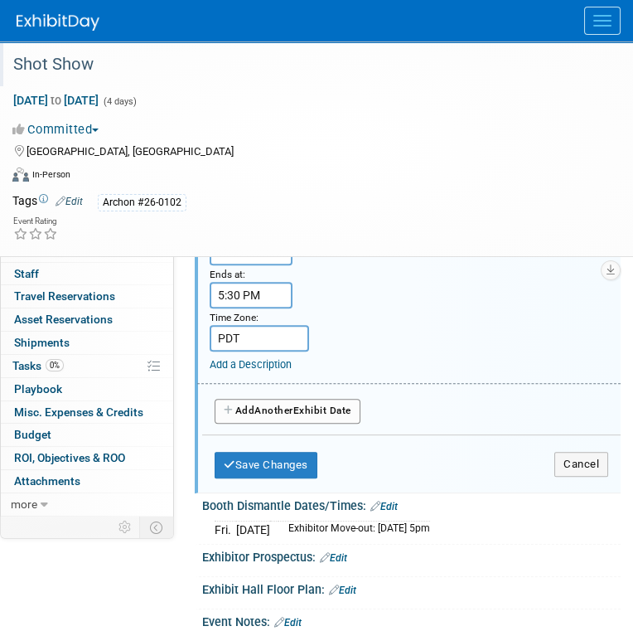
click at [284, 404] on span "Another" at bounding box center [273, 410] width 39 height 12
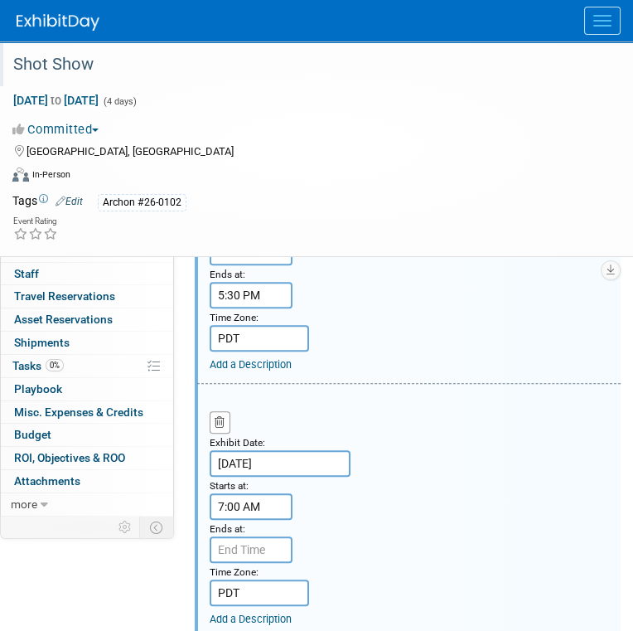
click at [264, 497] on input "7:00 AM" at bounding box center [251, 506] width 83 height 27
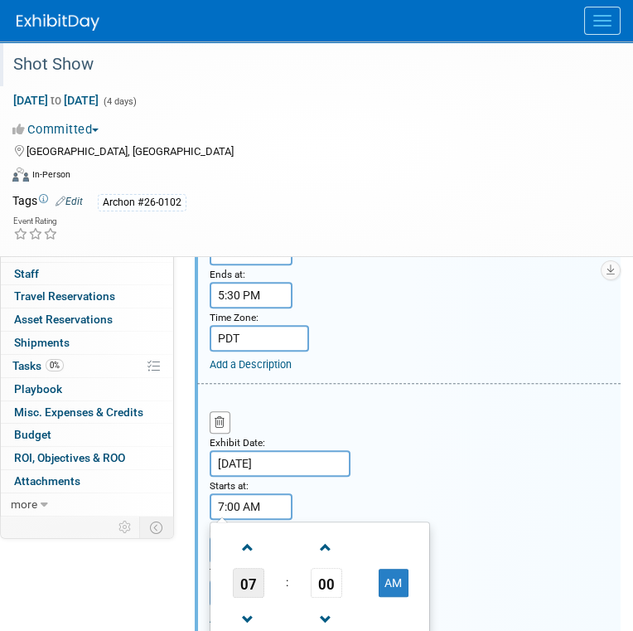
click at [245, 568] on span "07" at bounding box center [248, 583] width 31 height 30
click at [245, 618] on td "08" at bounding box center [240, 637] width 53 height 45
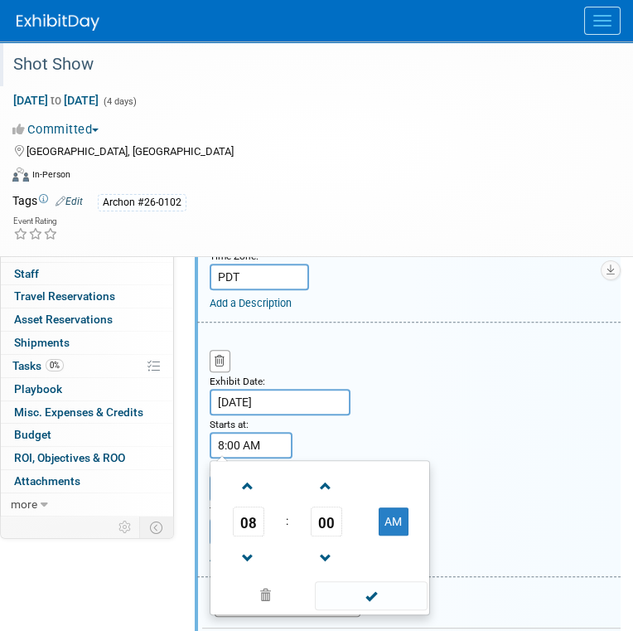
scroll to position [1140, 0]
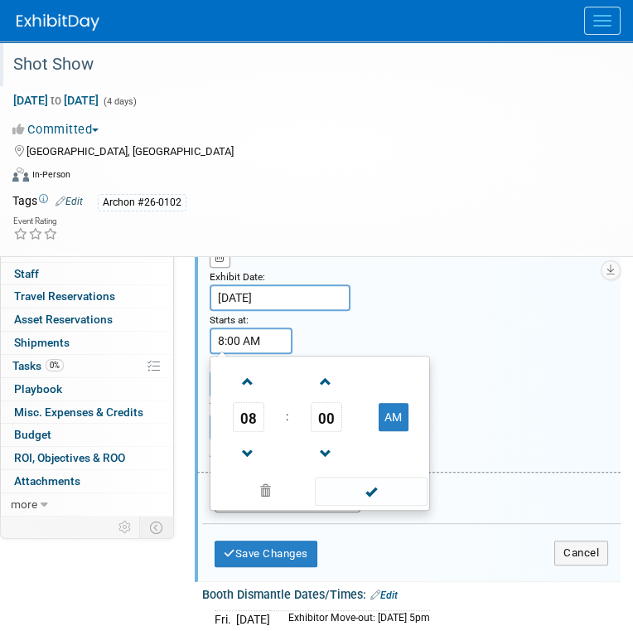
click at [323, 402] on span "00" at bounding box center [326, 417] width 31 height 30
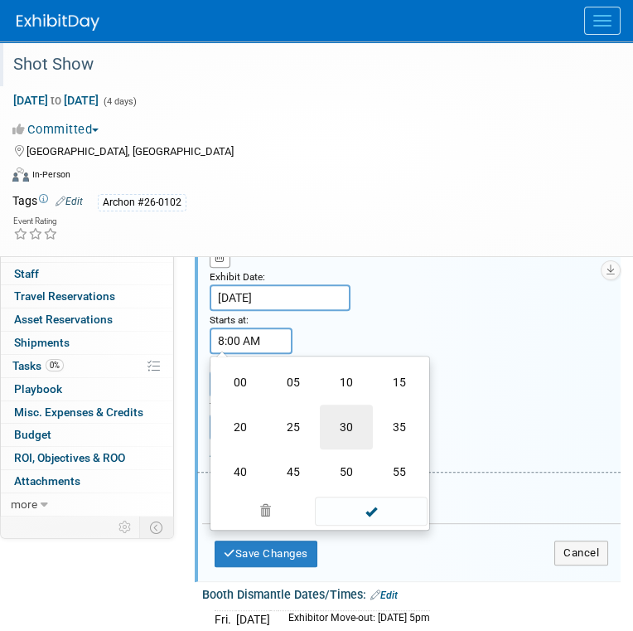
click at [356, 412] on td "30" at bounding box center [346, 426] width 53 height 45
type input "8:30 AM"
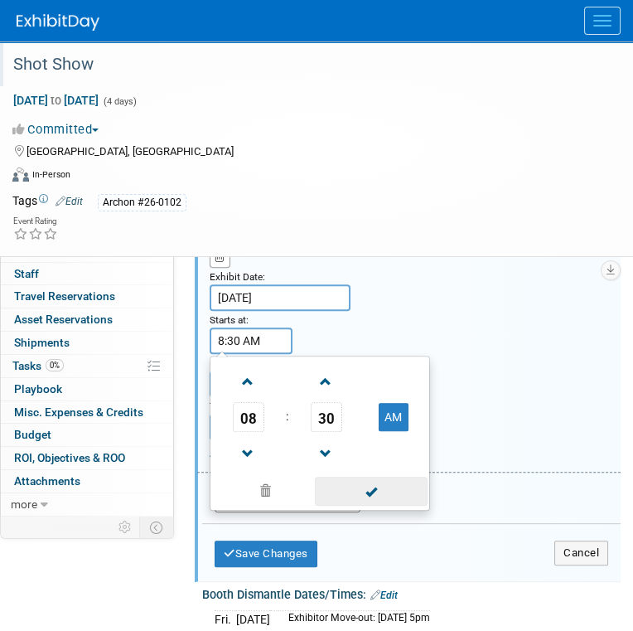
click at [369, 487] on span at bounding box center [371, 490] width 112 height 29
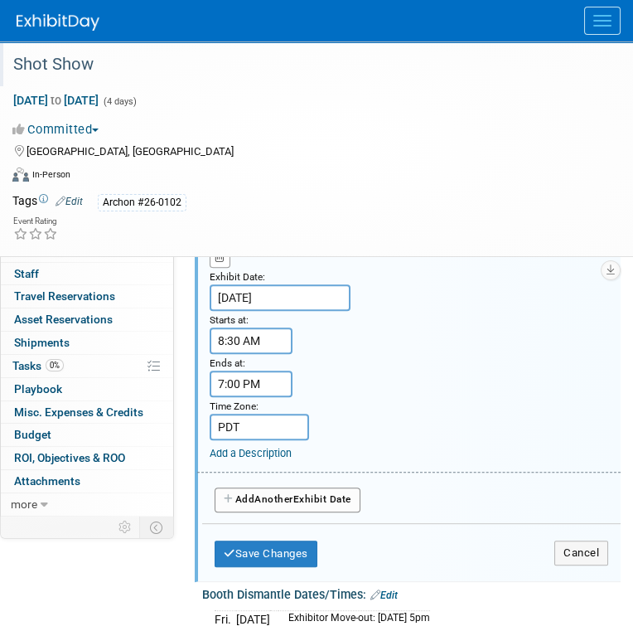
click at [264, 372] on input "7:00 PM" at bounding box center [251, 383] width 83 height 27
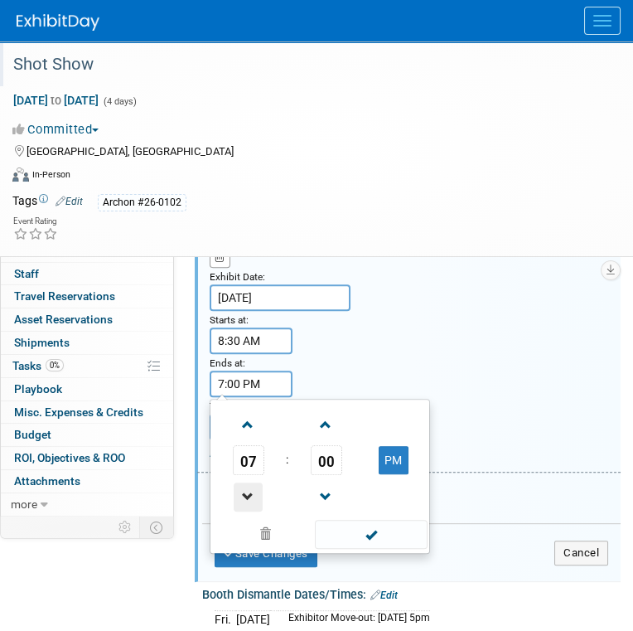
click at [241, 482] on span at bounding box center [248, 496] width 29 height 29
type input "4:00 PM"
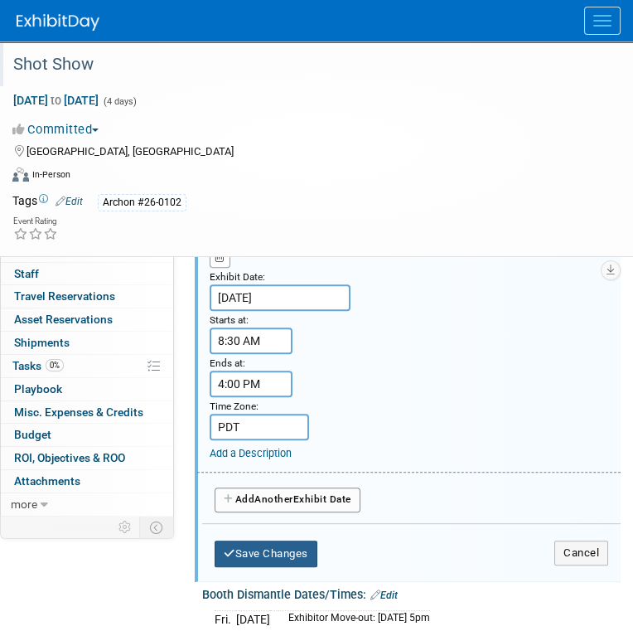
click at [288, 540] on button "Save Changes" at bounding box center [266, 553] width 103 height 27
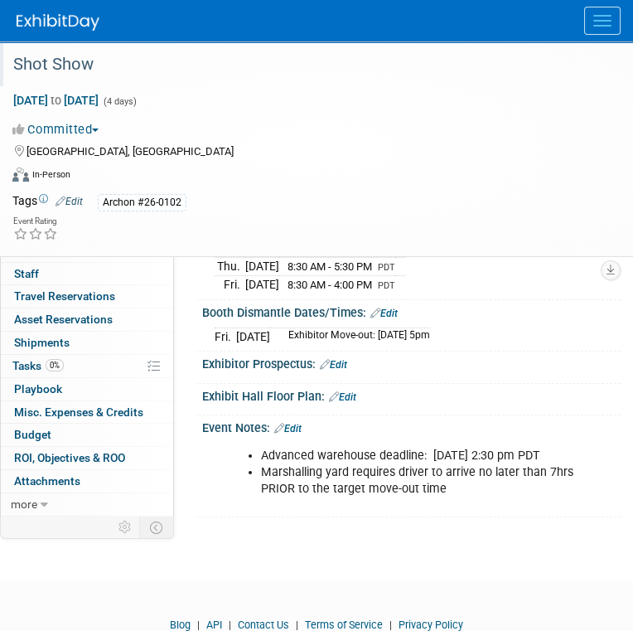
scroll to position [290, 0]
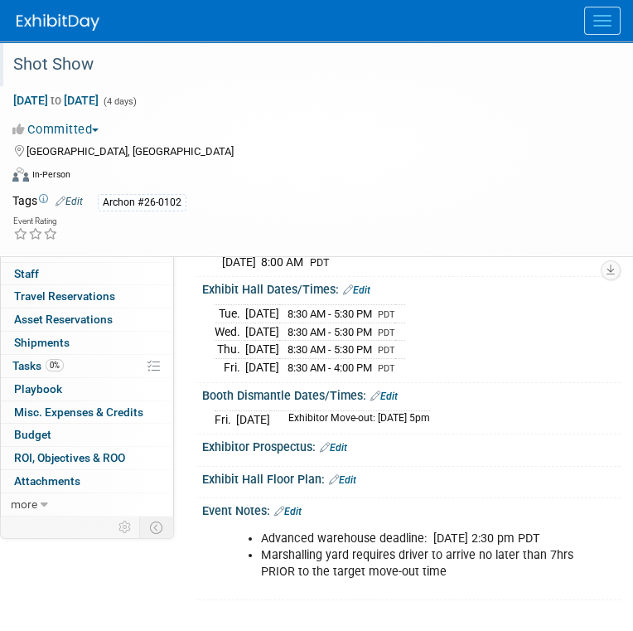
click at [392, 390] on link "Edit" at bounding box center [383, 396] width 27 height 12
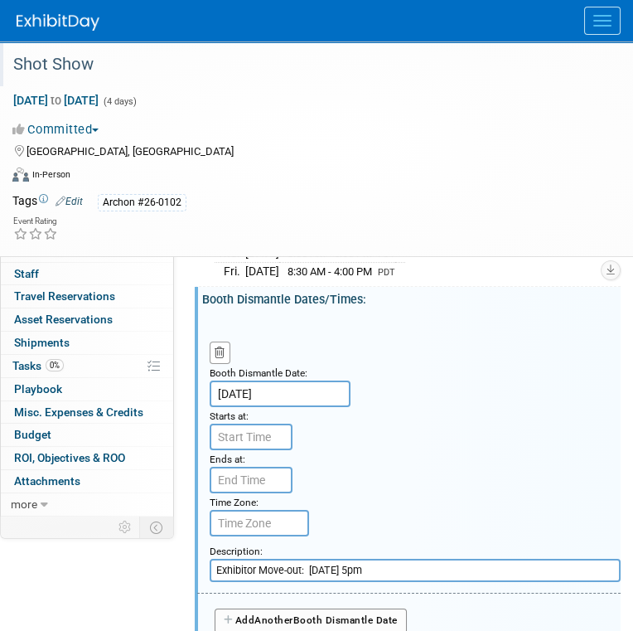
scroll to position [373, 0]
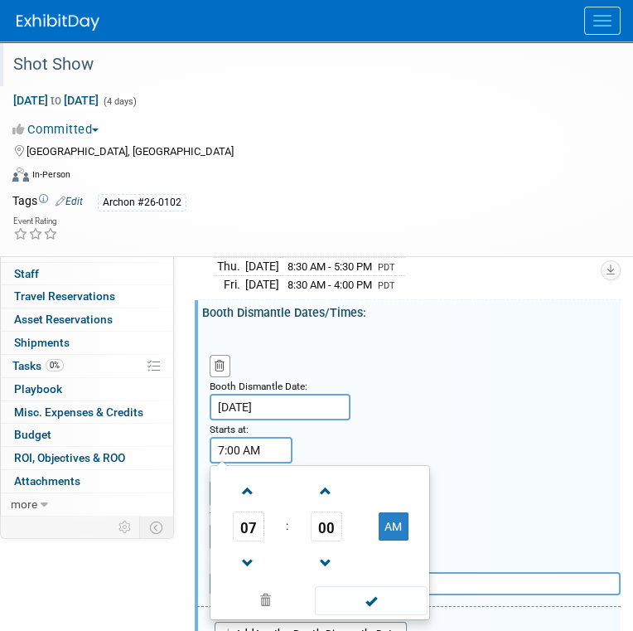
click at [268, 443] on input "7:00 AM" at bounding box center [251, 450] width 83 height 27
click at [244, 522] on span "07" at bounding box center [248, 526] width 31 height 30
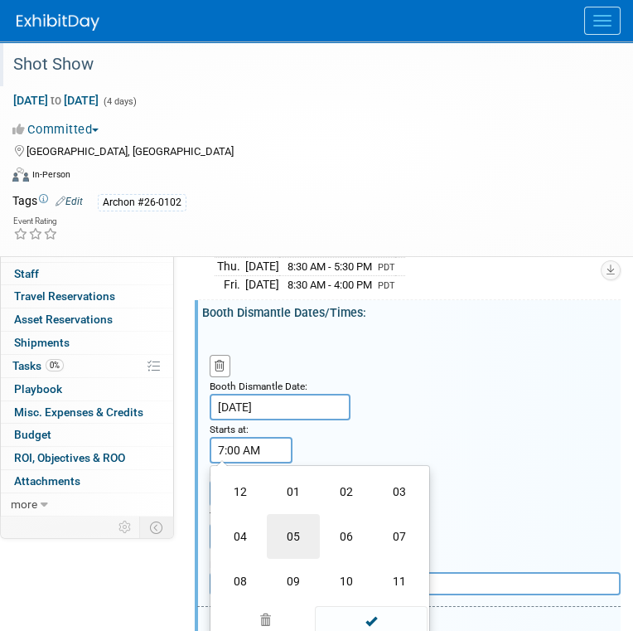
click at [283, 520] on td "05" at bounding box center [293, 536] width 53 height 45
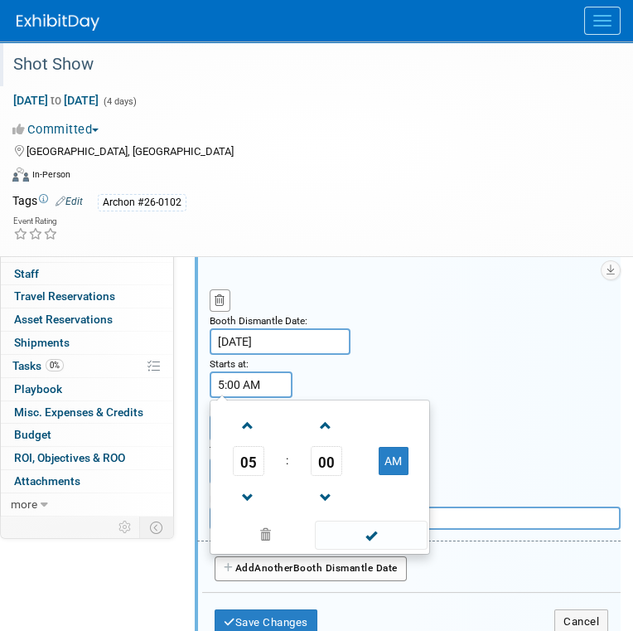
scroll to position [456, 0]
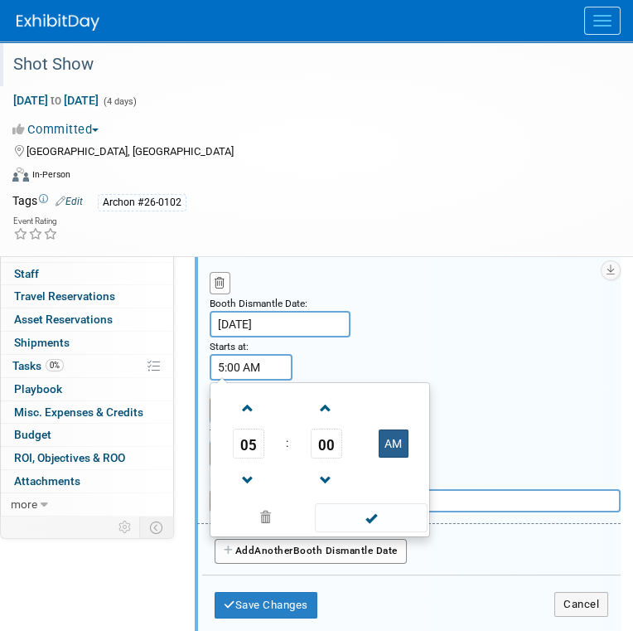
click at [402, 443] on button "AM" at bounding box center [394, 443] width 30 height 28
type input "5:00 PM"
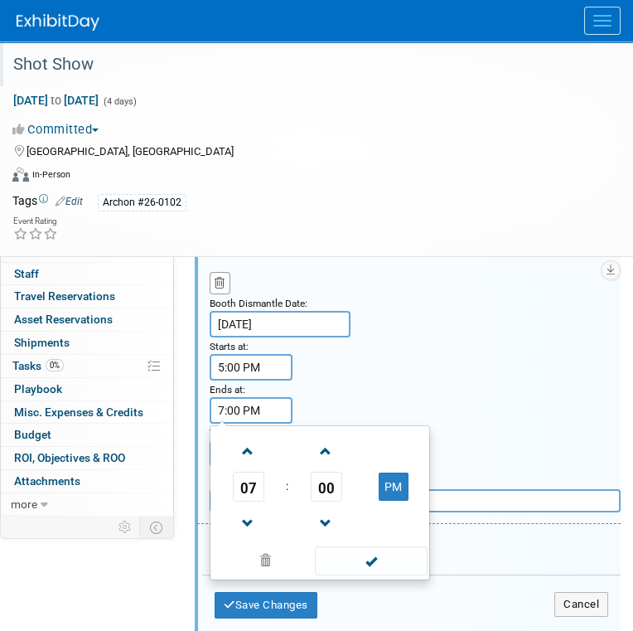
click at [258, 405] on input "7:00 PM" at bounding box center [251, 410] width 83 height 27
click at [253, 483] on span "07" at bounding box center [248, 487] width 31 height 30
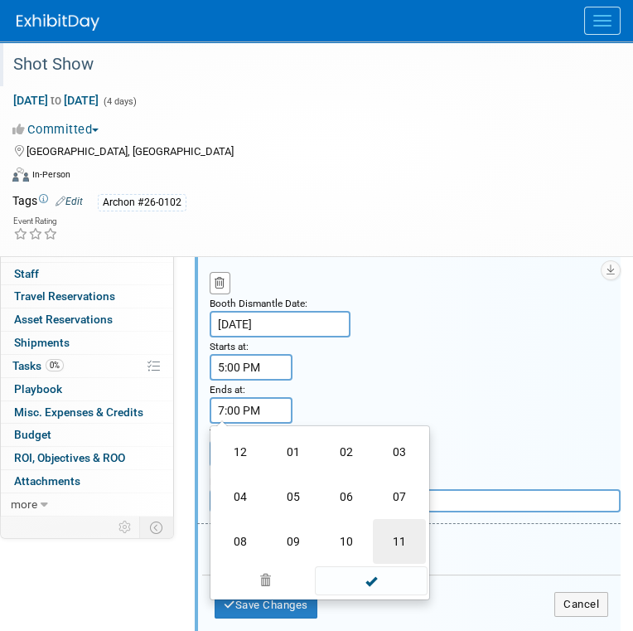
click at [395, 530] on td "11" at bounding box center [399, 541] width 53 height 45
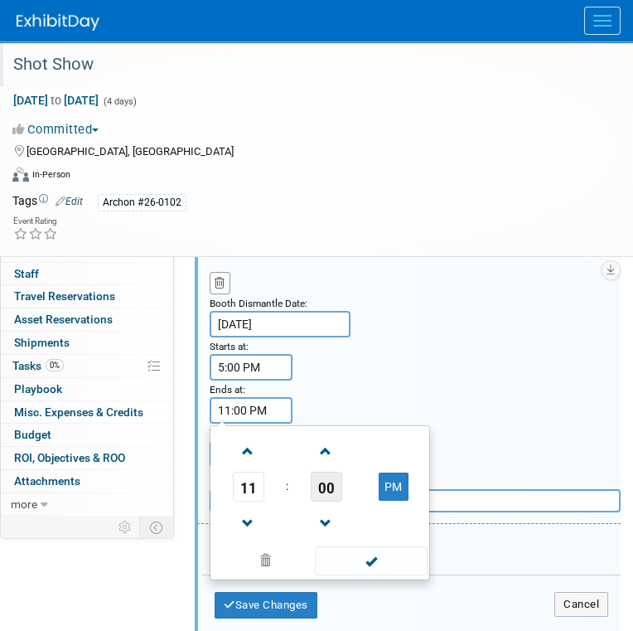
click at [331, 477] on span "00" at bounding box center [326, 487] width 31 height 30
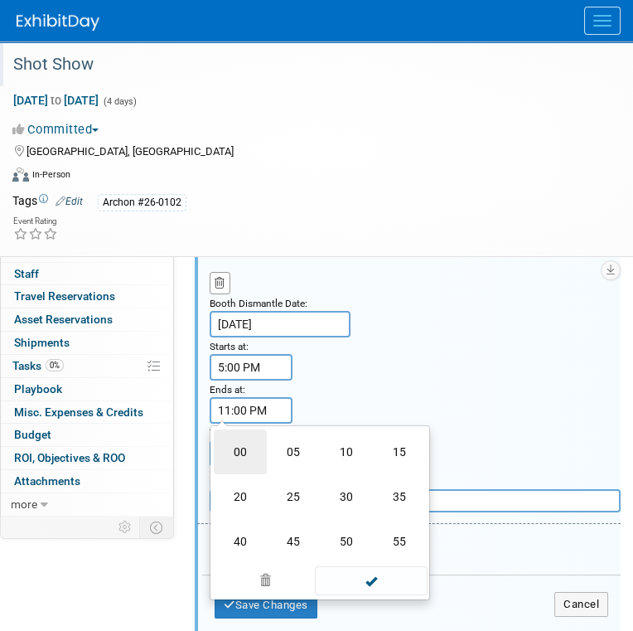
click at [246, 441] on td "00" at bounding box center [240, 451] width 53 height 45
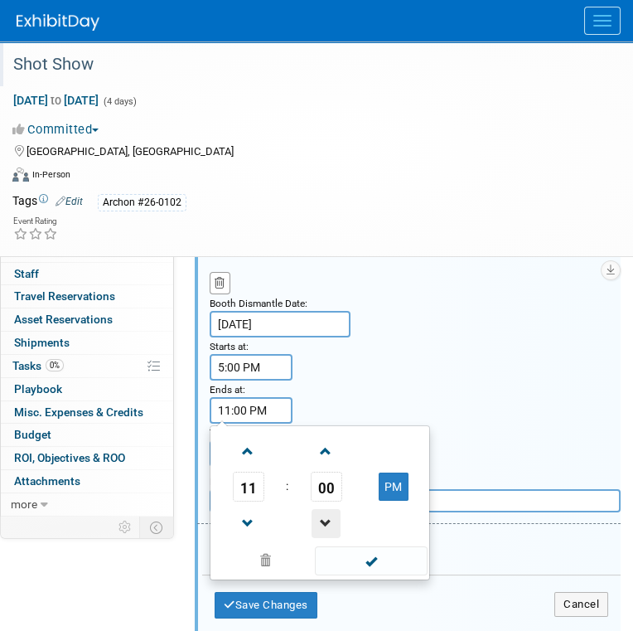
click at [327, 509] on span at bounding box center [326, 523] width 29 height 29
click at [239, 475] on span "10" at bounding box center [248, 487] width 31 height 30
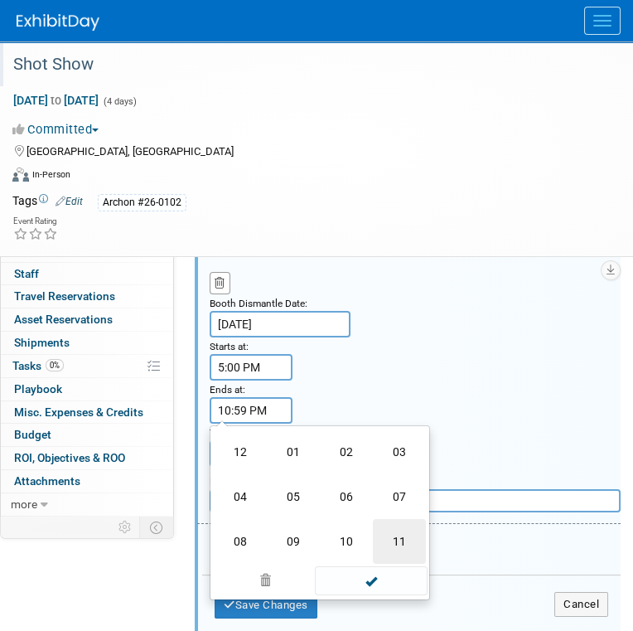
click at [389, 533] on td "11" at bounding box center [399, 541] width 53 height 45
type input "11:59 PM"
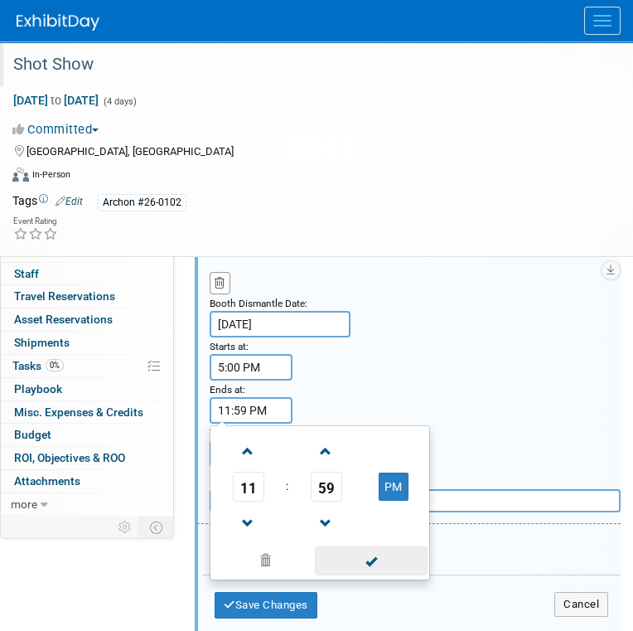
click at [380, 558] on span at bounding box center [371, 560] width 112 height 29
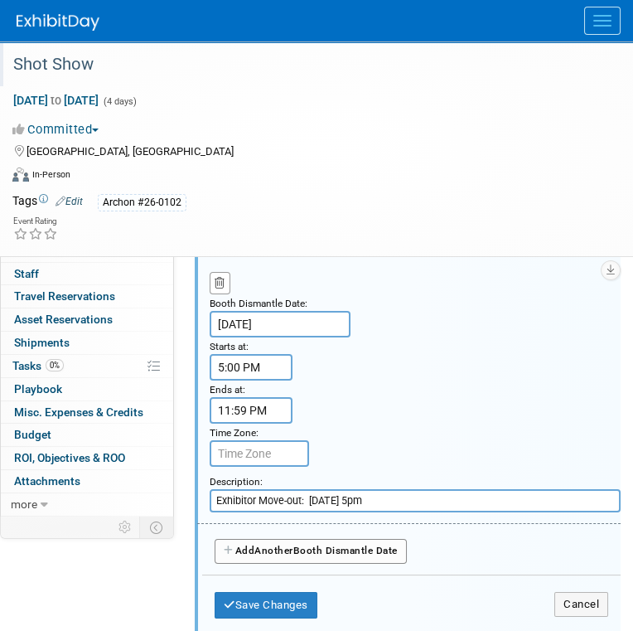
click at [259, 447] on input "text" at bounding box center [259, 453] width 99 height 27
type input "PDT"
click at [278, 547] on span "Another" at bounding box center [273, 550] width 39 height 12
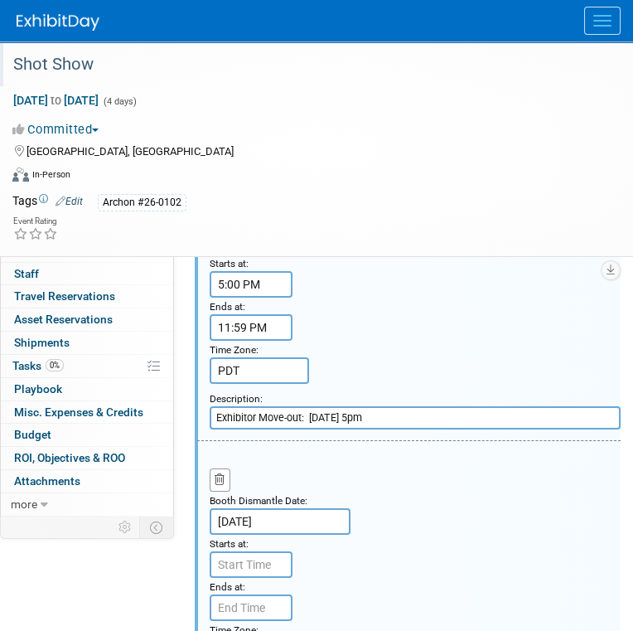
scroll to position [704, 0]
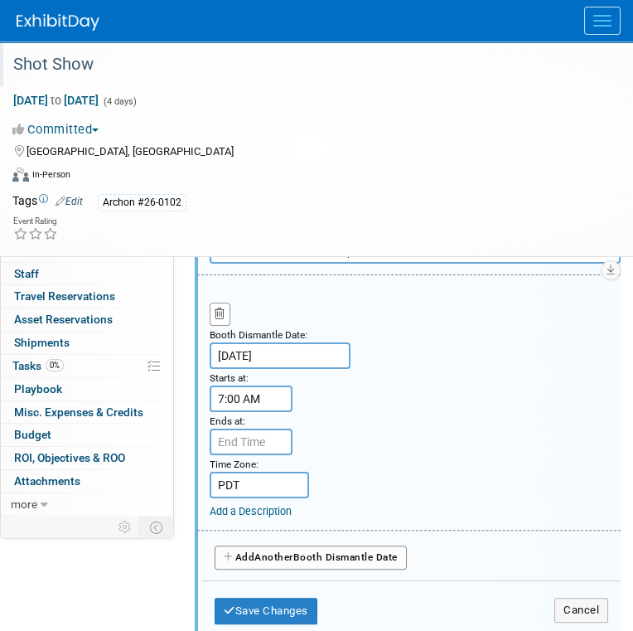
click at [262, 392] on input "7:00 AM" at bounding box center [251, 398] width 83 height 27
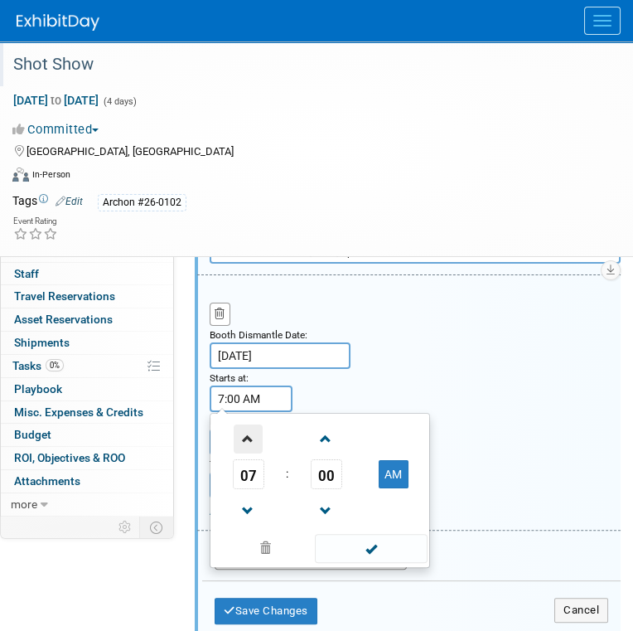
click at [258, 440] on span at bounding box center [248, 438] width 29 height 29
click at [256, 438] on span at bounding box center [248, 438] width 29 height 29
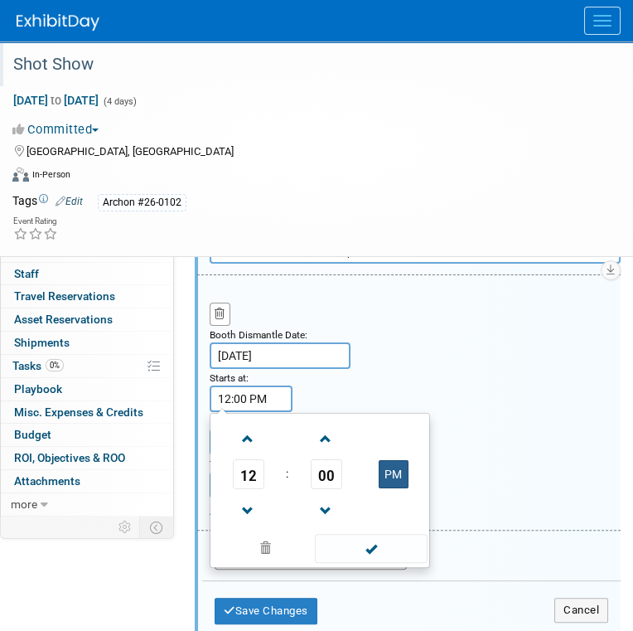
click at [400, 461] on button "PM" at bounding box center [394, 474] width 30 height 28
click at [328, 424] on span at bounding box center [326, 438] width 29 height 29
type input "12:01 AM"
click at [380, 546] on span at bounding box center [371, 548] width 112 height 29
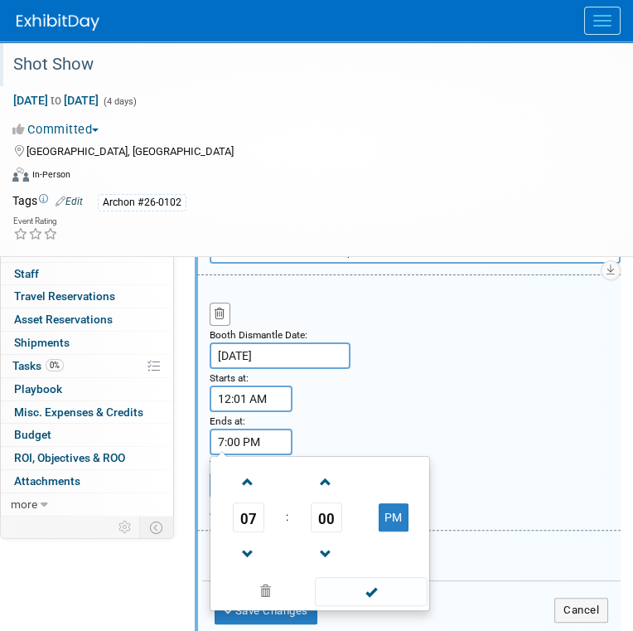
click at [271, 429] on input "7:00 PM" at bounding box center [251, 441] width 83 height 27
click at [247, 541] on span at bounding box center [248, 553] width 29 height 29
click at [249, 541] on span at bounding box center [248, 553] width 29 height 29
type input "5:00 PM"
click at [379, 582] on span at bounding box center [371, 591] width 112 height 29
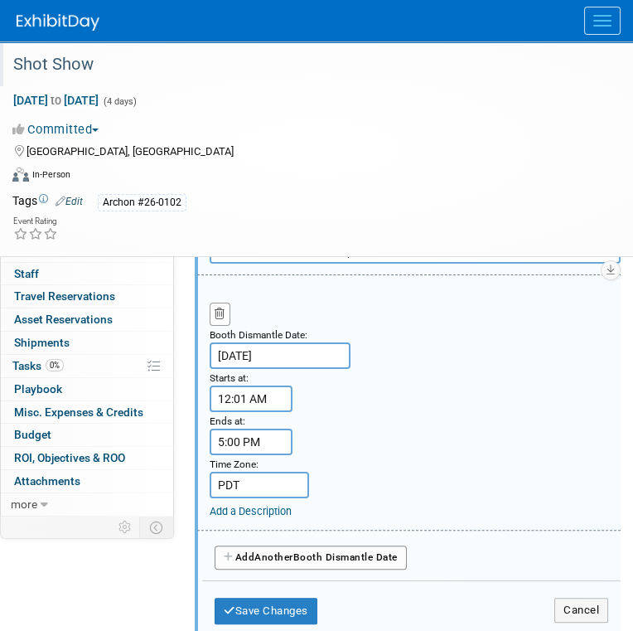
click at [284, 551] on span "Another" at bounding box center [273, 557] width 39 height 12
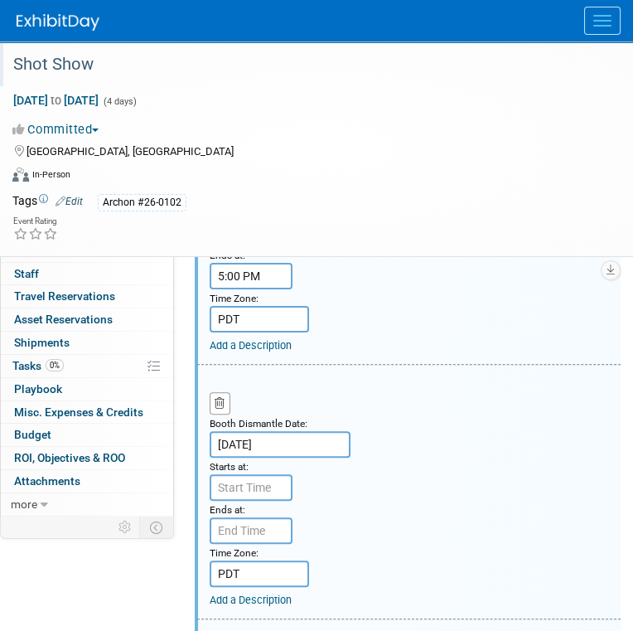
scroll to position [953, 0]
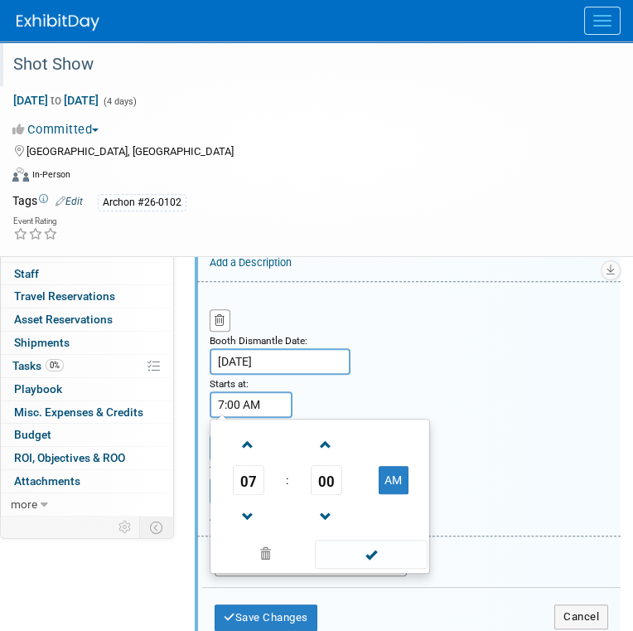
click at [273, 397] on input "7:00 AM" at bounding box center [251, 404] width 83 height 27
click at [259, 436] on span at bounding box center [248, 444] width 29 height 29
type input "8:00 AM"
click at [361, 539] on span at bounding box center [371, 553] width 112 height 29
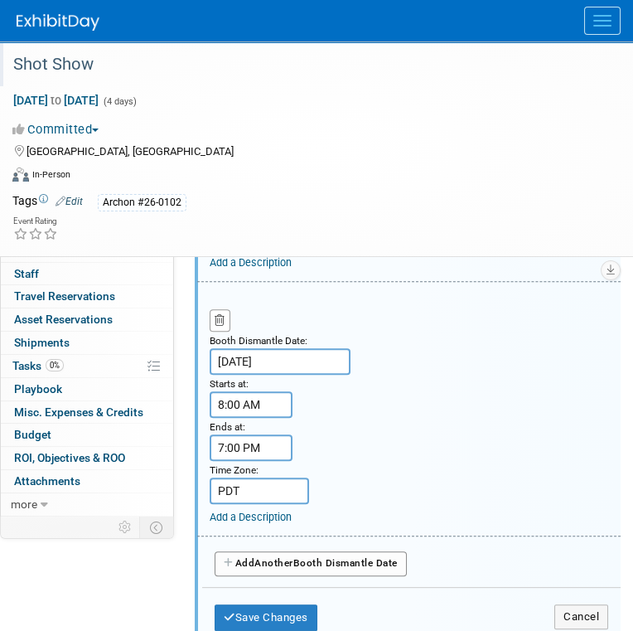
click at [248, 434] on input "7:00 PM" at bounding box center [251, 447] width 83 height 27
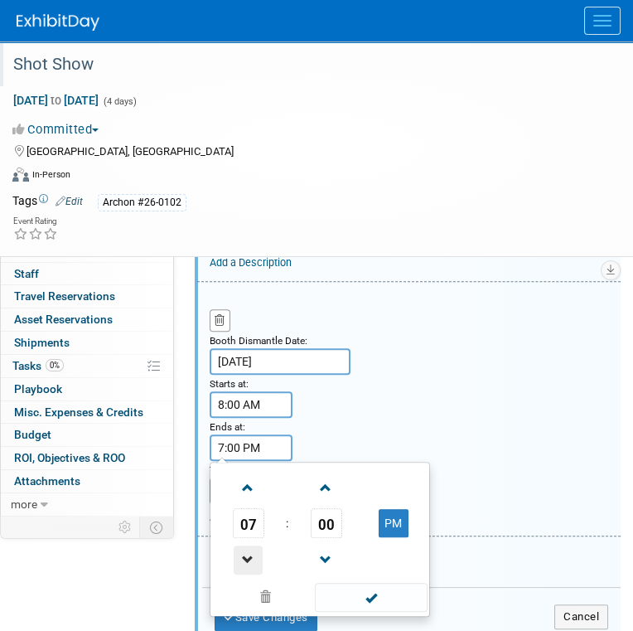
click at [254, 545] on span at bounding box center [248, 559] width 29 height 29
type input "5:00 PM"
click at [354, 583] on span at bounding box center [371, 597] width 112 height 29
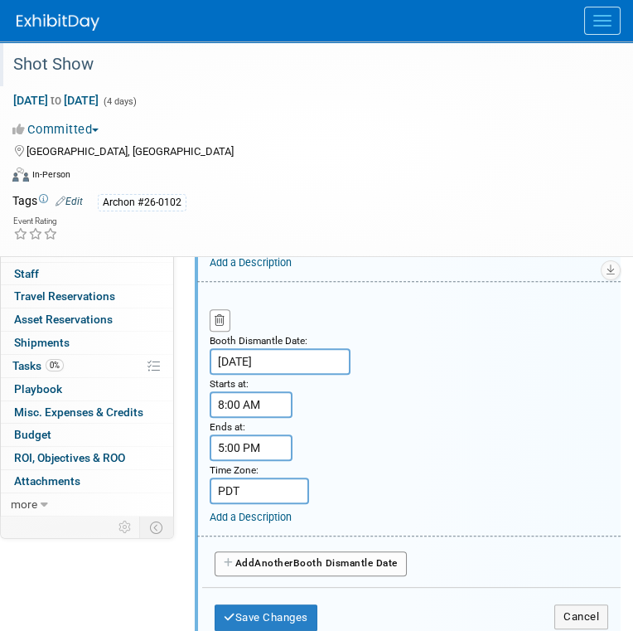
scroll to position [1036, 0]
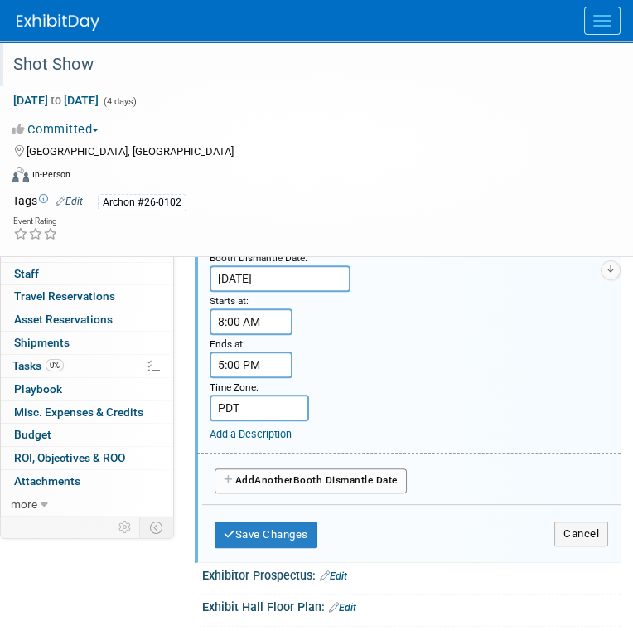
click at [319, 468] on button "Add Another Booth Dismantle Date" at bounding box center [311, 480] width 192 height 25
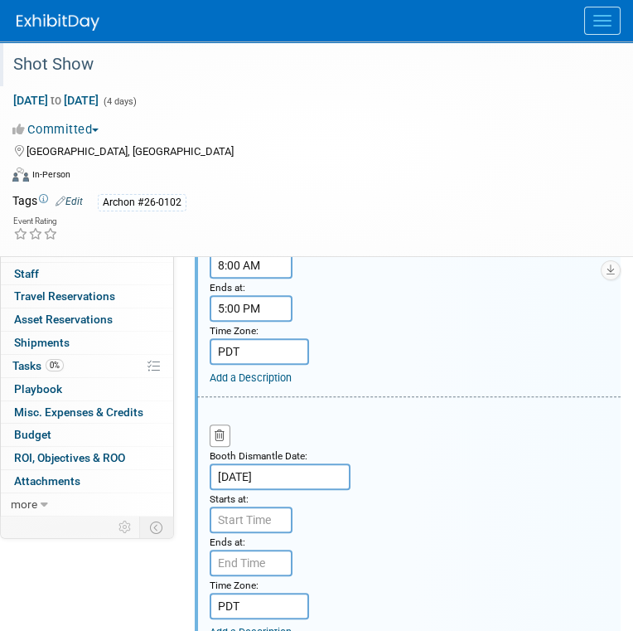
scroll to position [1119, 0]
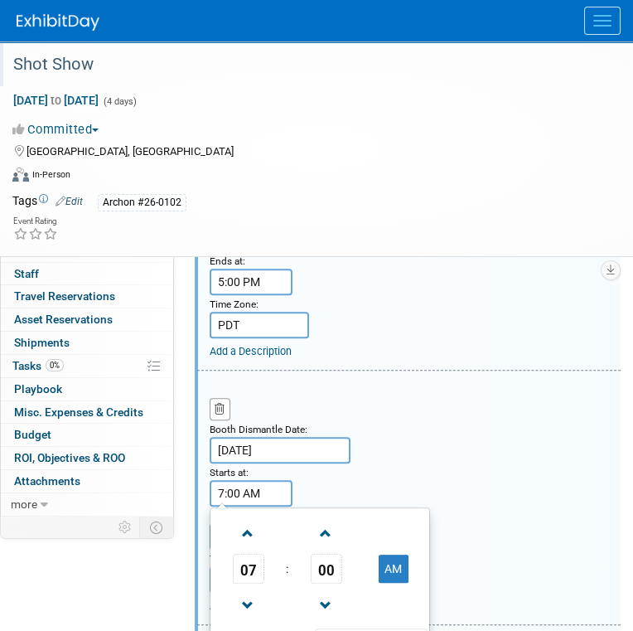
click at [284, 480] on input "7:00 AM" at bounding box center [251, 493] width 83 height 27
click at [255, 530] on span at bounding box center [248, 533] width 29 height 29
type input "8:00 AM"
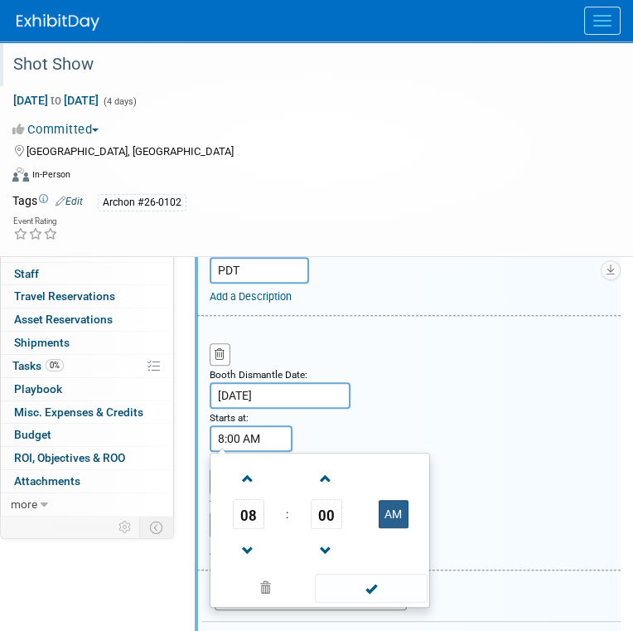
scroll to position [1202, 0]
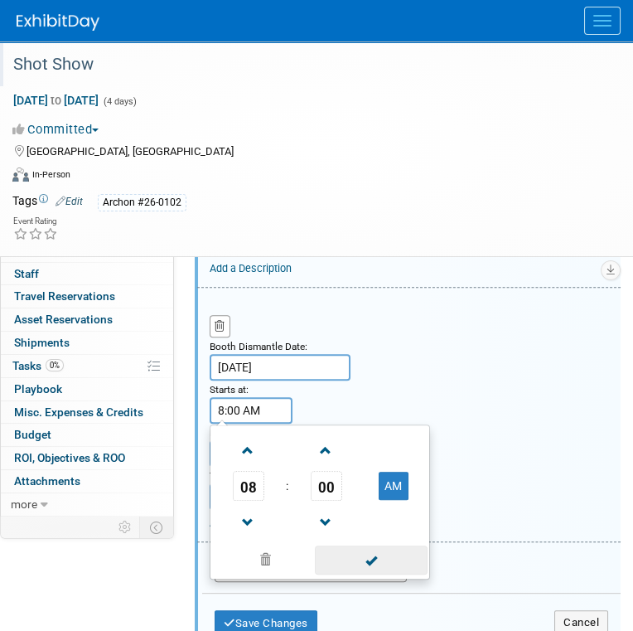
click at [355, 550] on span at bounding box center [371, 559] width 112 height 29
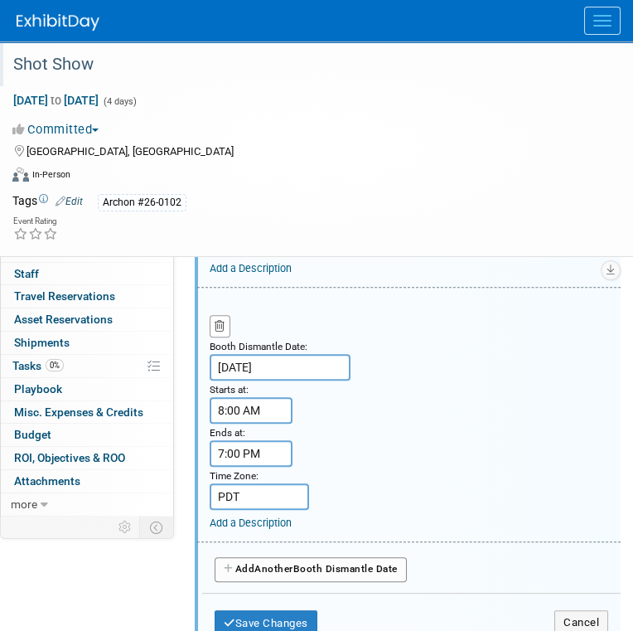
click at [254, 440] on input "7:00 PM" at bounding box center [251, 453] width 83 height 27
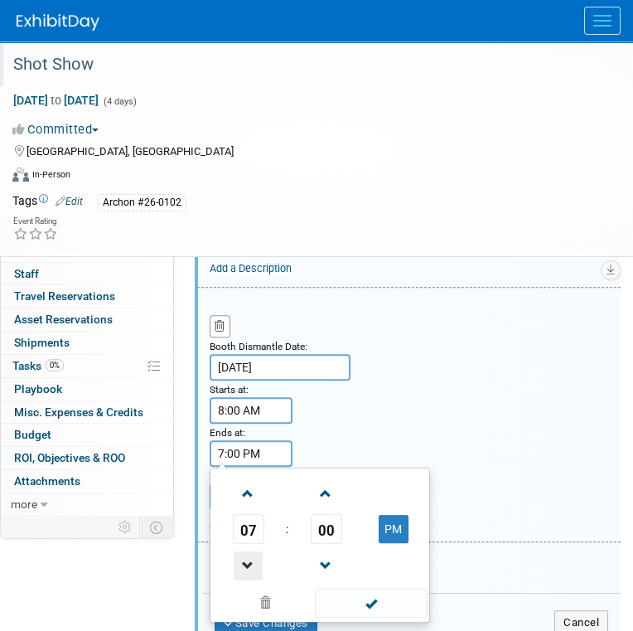
click at [245, 551] on span at bounding box center [248, 565] width 29 height 29
click at [247, 551] on span at bounding box center [248, 565] width 29 height 29
type input "5:00 PM"
click at [365, 588] on span at bounding box center [371, 602] width 112 height 29
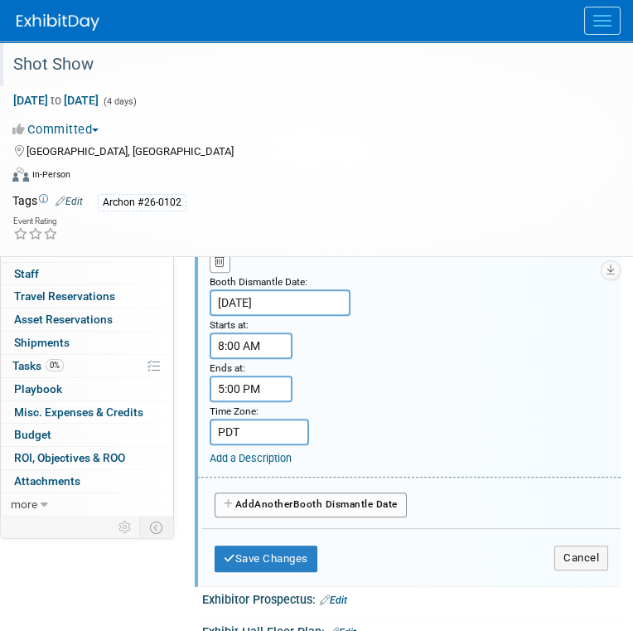
scroll to position [1284, 0]
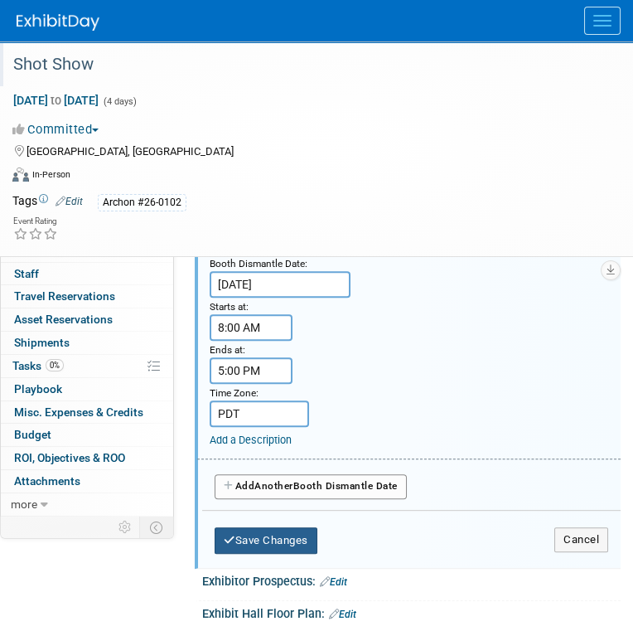
click at [288, 527] on button "Save Changes" at bounding box center [266, 540] width 103 height 27
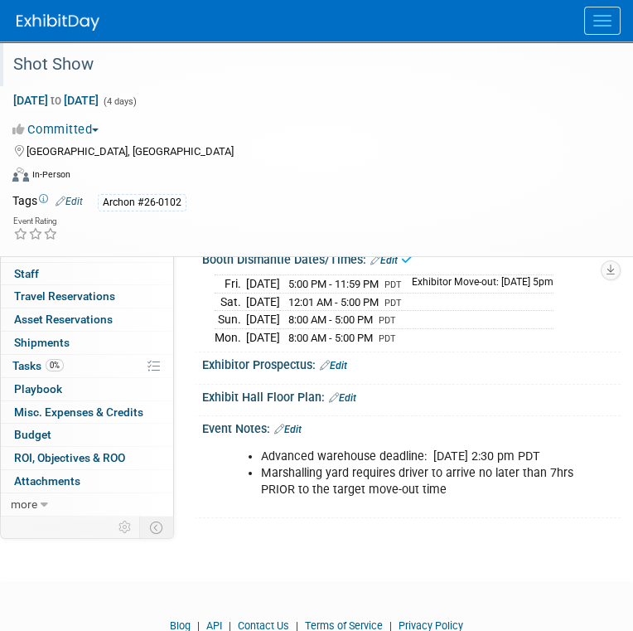
scroll to position [343, 0]
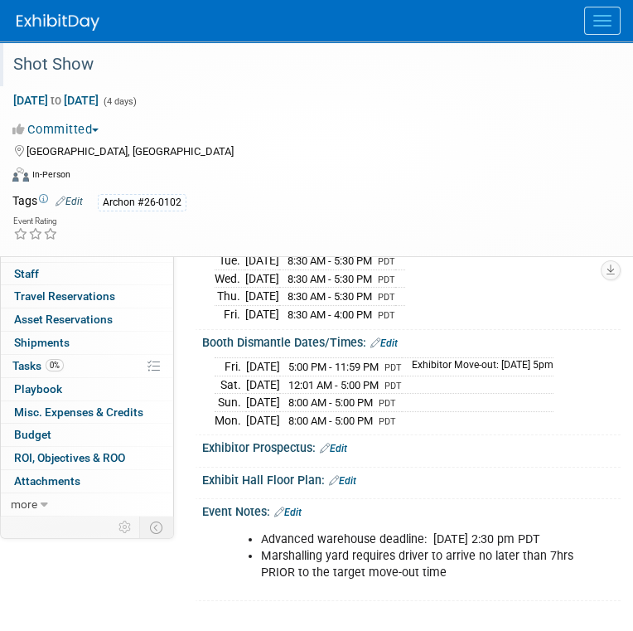
click at [390, 337] on link "Edit" at bounding box center [383, 343] width 27 height 12
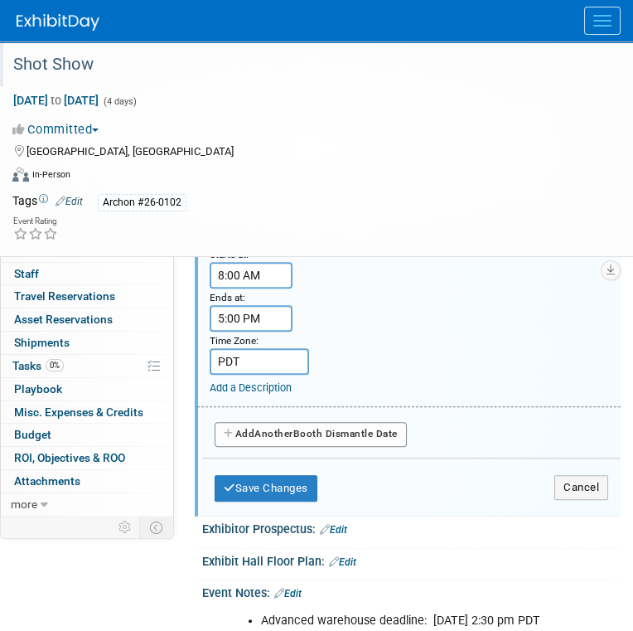
scroll to position [1338, 0]
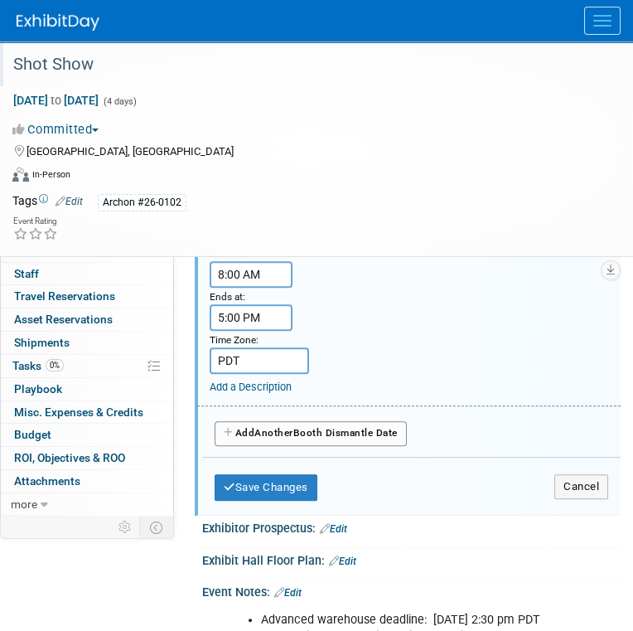
click at [253, 380] on link "Add a Description" at bounding box center [251, 386] width 82 height 12
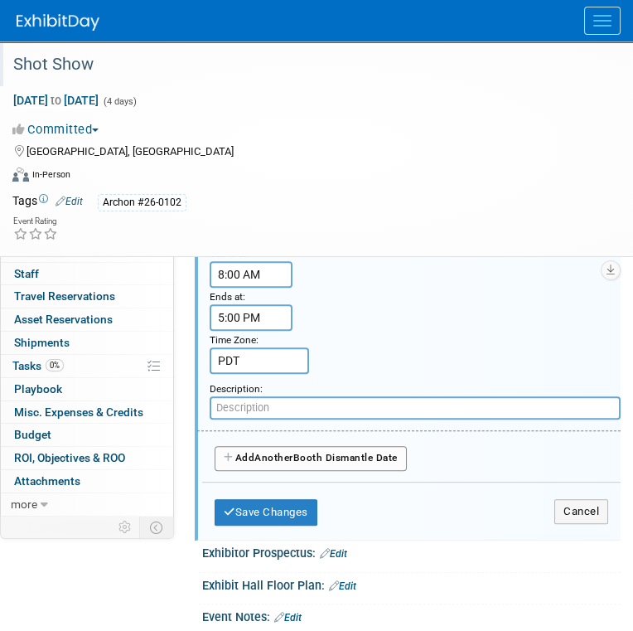
click at [257, 396] on input "text" at bounding box center [415, 407] width 411 height 23
type input "FORCED FLOOR: Mon. 01/26/26 @ 5pm"
click at [257, 499] on button "Save Changes" at bounding box center [266, 512] width 103 height 27
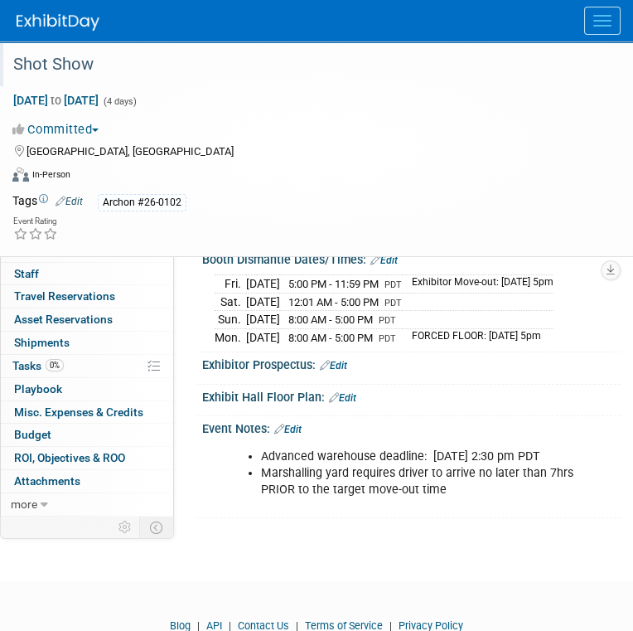
click at [486, 277] on td "Exhibitor Move-out: Mon. 01/26/26 @ 5pm" at bounding box center [478, 284] width 152 height 18
click at [396, 254] on link "Edit" at bounding box center [383, 260] width 27 height 12
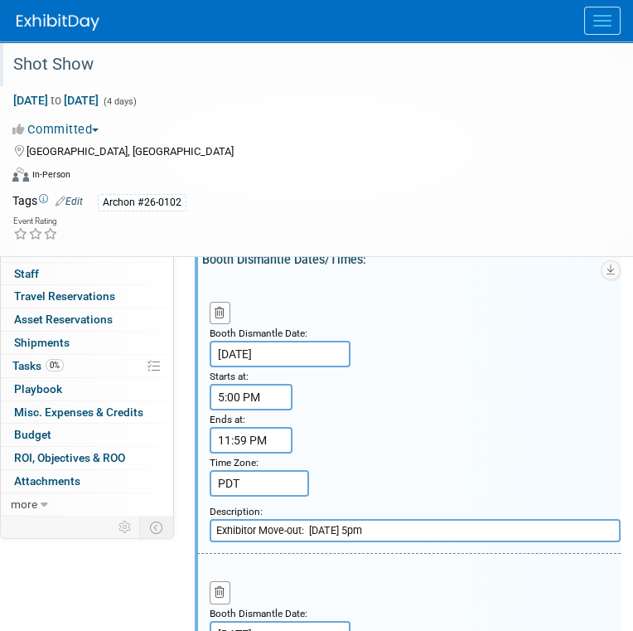
drag, startPoint x: 426, startPoint y: 520, endPoint x: 209, endPoint y: 535, distance: 217.6
click at [209, 535] on div "Booth Dismantle Date: Jan 23, 2026 Starts at: 5:00 PM Ends at: 11:59 PM Time Zo…" at bounding box center [408, 413] width 423 height 279
click at [416, 528] on input "Exhibitor Move-out: Mon. 01/26/26 @ 5pm" at bounding box center [415, 530] width 411 height 23
click at [424, 522] on input "Exhibitor Move-out: Mon. 01/26/26 @ 5pm" at bounding box center [415, 530] width 411 height 23
drag, startPoint x: 423, startPoint y: 515, endPoint x: 312, endPoint y: 532, distance: 111.6
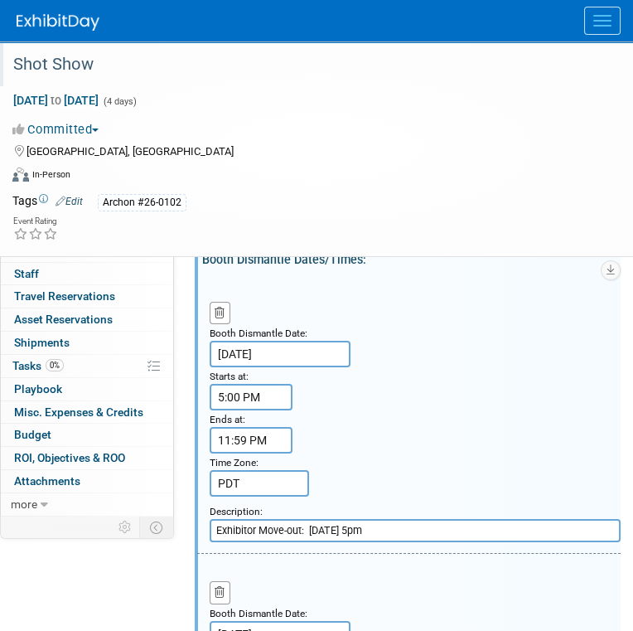
click at [312, 532] on input "Exhibitor Move-out: Mon. 01/26/26 @ 5pm" at bounding box center [415, 530] width 411 height 23
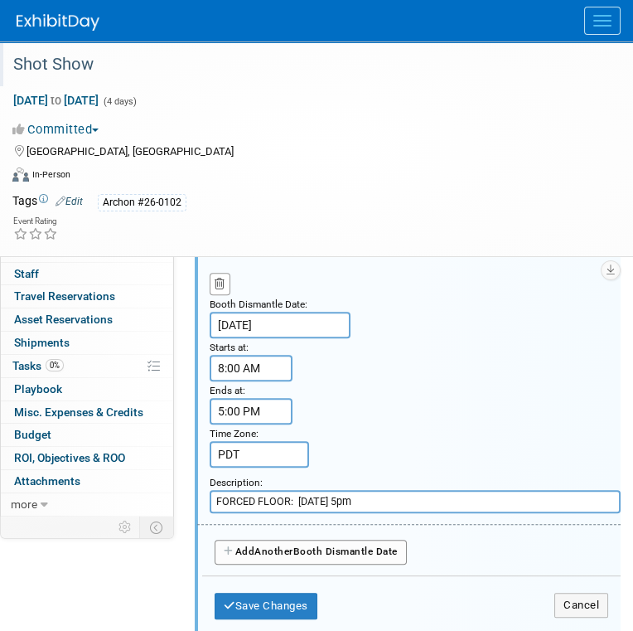
scroll to position [1255, 0]
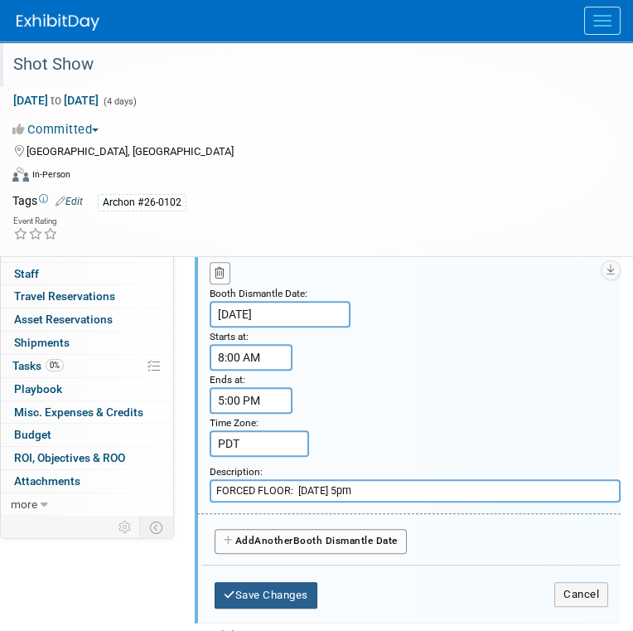
type input "Exhibitor Move-out: Targeted - TBD"
click at [288, 582] on button "Save Changes" at bounding box center [266, 595] width 103 height 27
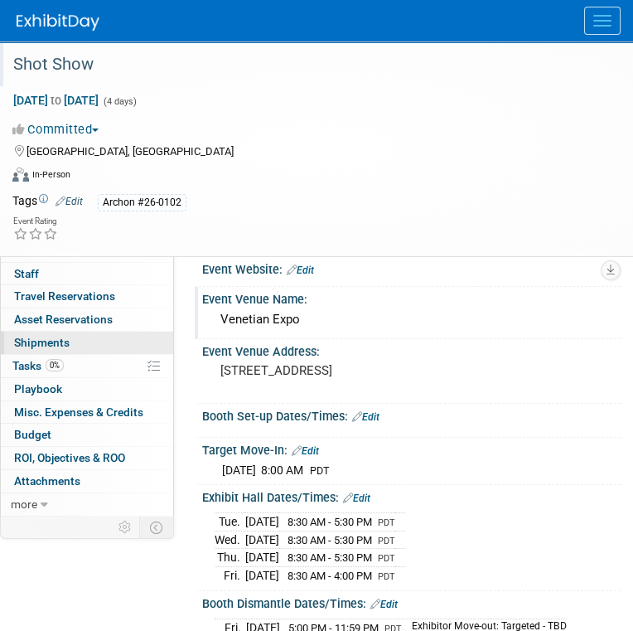
scroll to position [0, 0]
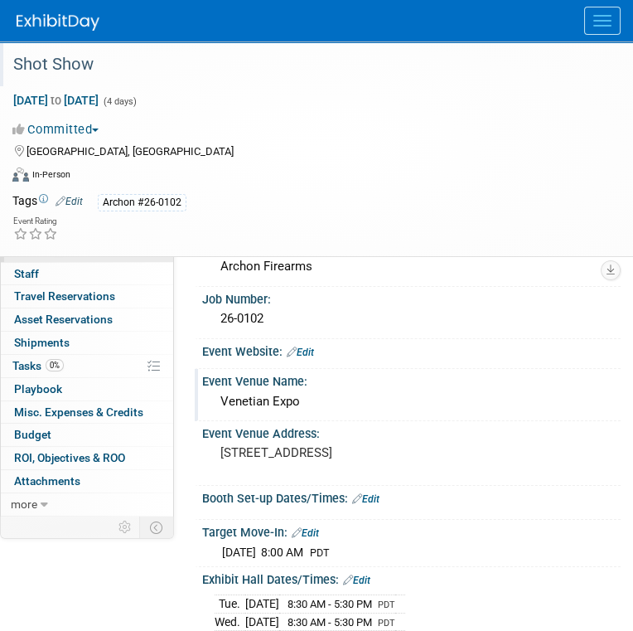
click at [61, 248] on span at bounding box center [58, 250] width 16 height 12
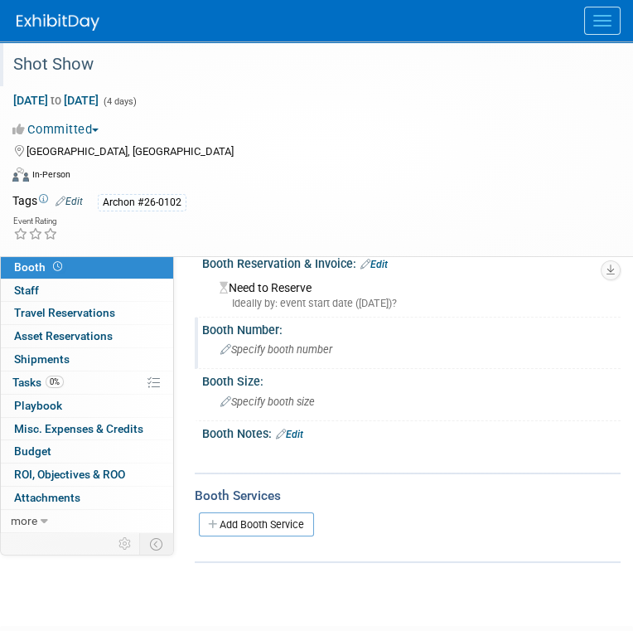
click at [263, 349] on span "Specify booth number" at bounding box center [276, 349] width 112 height 12
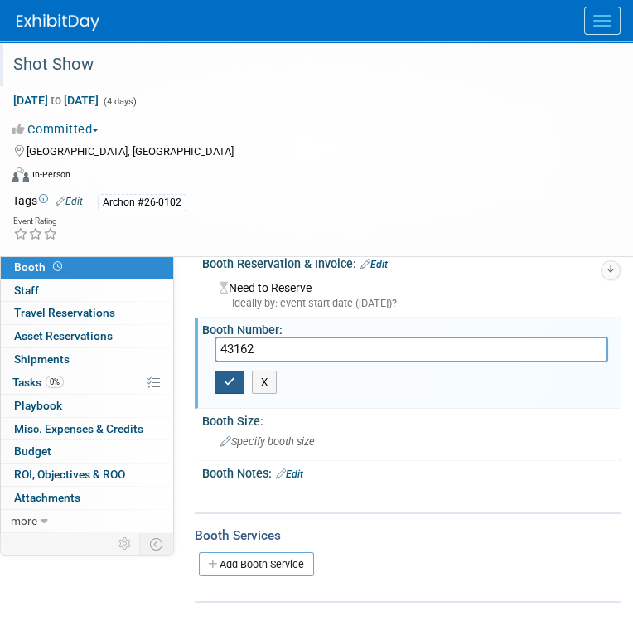
type input "43162"
click at [236, 374] on button "button" at bounding box center [230, 381] width 30 height 23
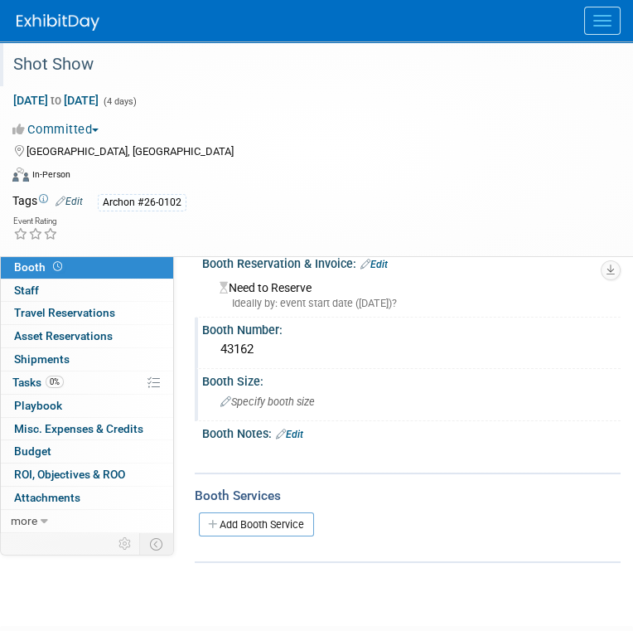
click at [256, 396] on span "Specify booth size" at bounding box center [267, 401] width 94 height 12
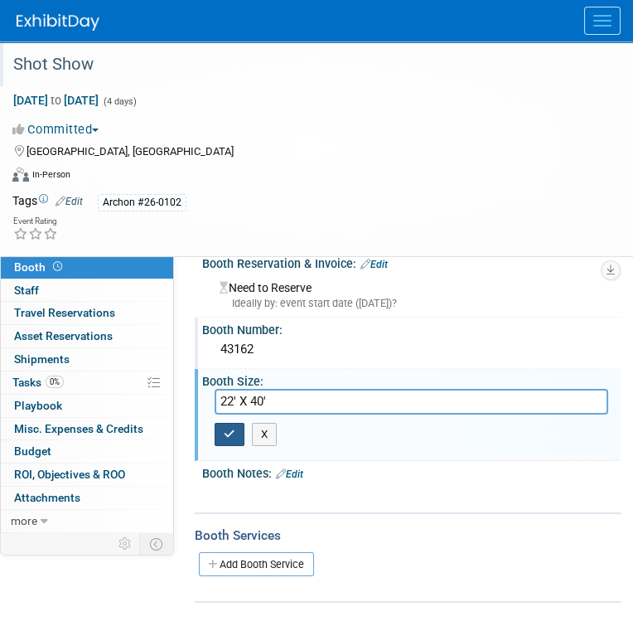
type input "22' X 40'"
click at [216, 428] on button "button" at bounding box center [230, 434] width 30 height 23
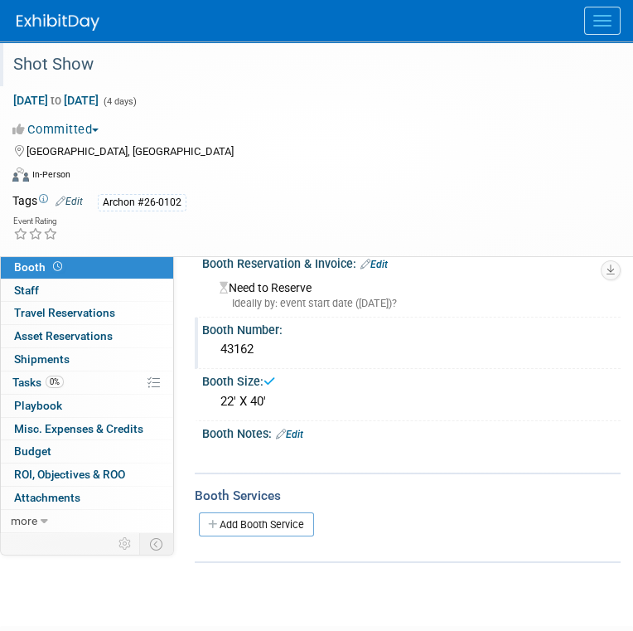
click at [128, 246] on link "Event Information" at bounding box center [87, 244] width 172 height 22
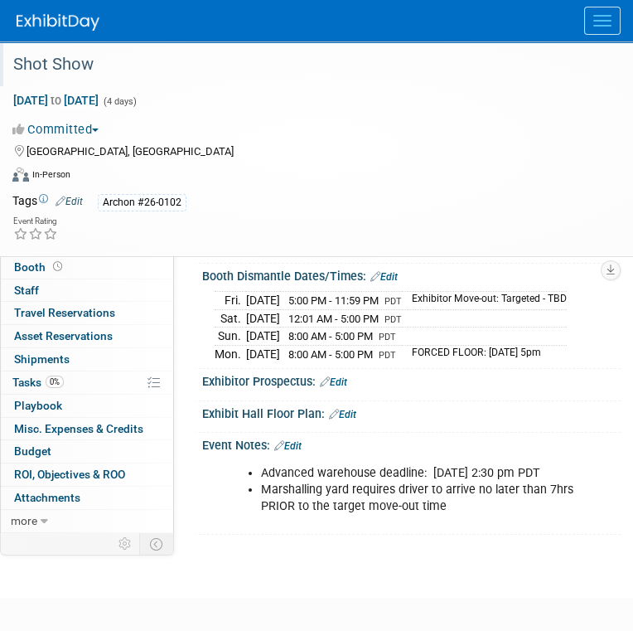
scroll to position [249, 0]
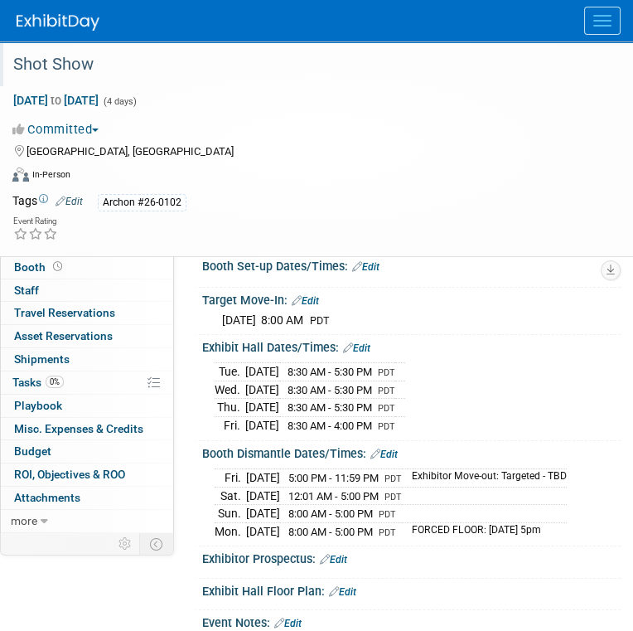
click at [492, 472] on td "Exhibitor Move-out: Targeted - TBD" at bounding box center [484, 478] width 165 height 18
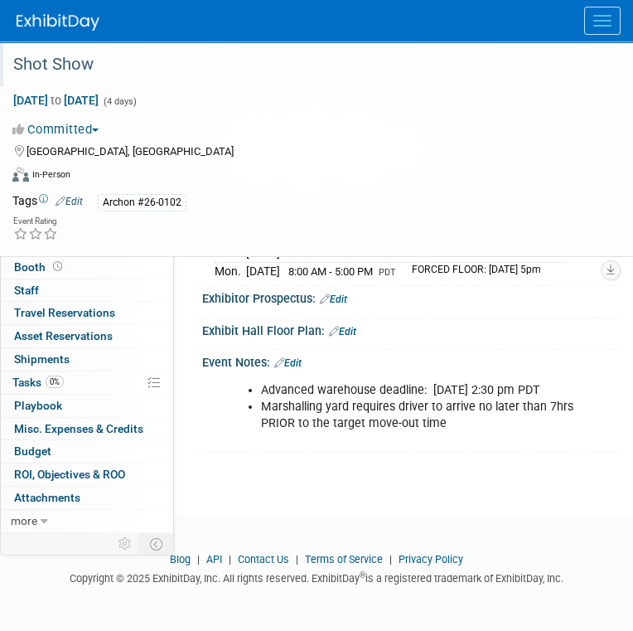
scroll to position [561, 0]
click at [343, 326] on link "Edit" at bounding box center [342, 332] width 27 height 12
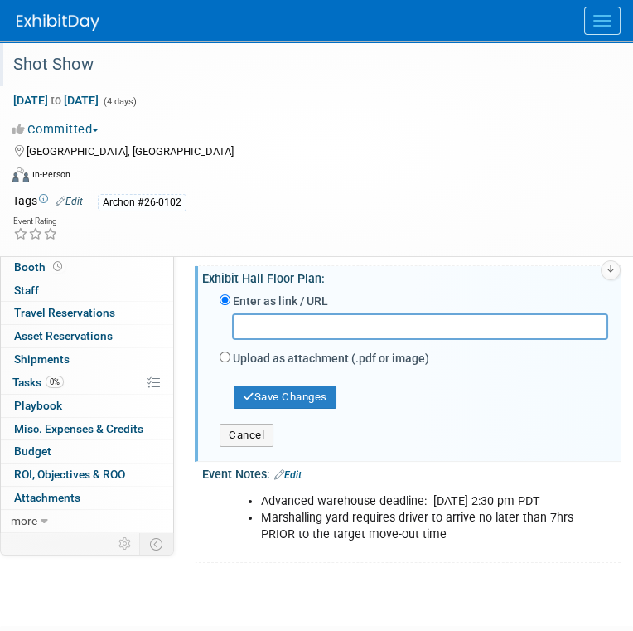
click at [317, 339] on input "text" at bounding box center [420, 326] width 376 height 26
paste input "https://www.freemanco.com/forms/538314/target_move_in_floor_plan_level_1.pdf"
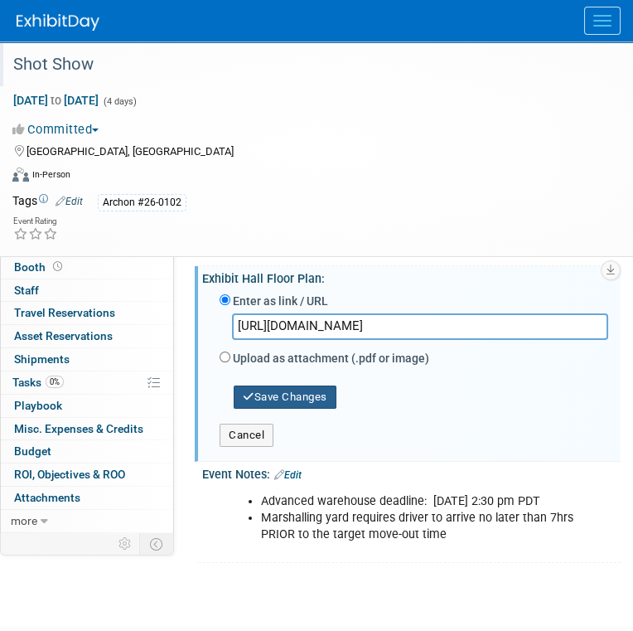
type input "https://www.freemanco.com/forms/538314/target_move_in_floor_plan_level_1.pdf"
click at [312, 409] on button "Save Changes" at bounding box center [285, 396] width 103 height 23
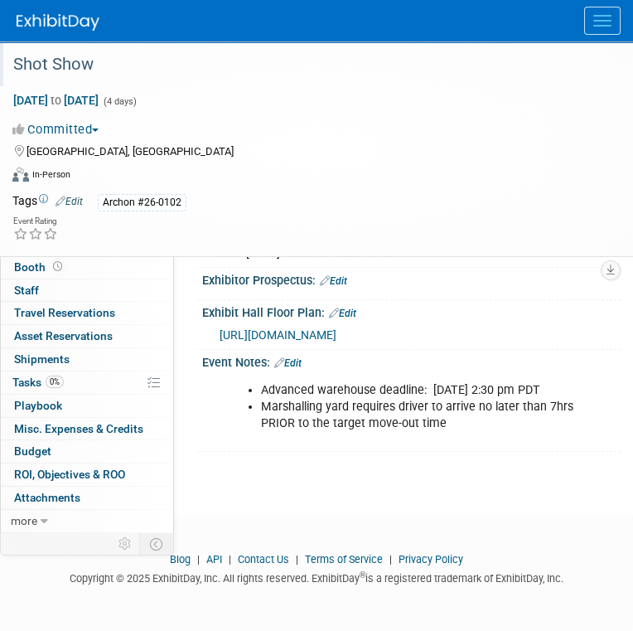
click at [336, 337] on span "https://www.freemanco.com/forms/538314/target_move_in_floor_plan_level_1.pdf" at bounding box center [278, 334] width 117 height 13
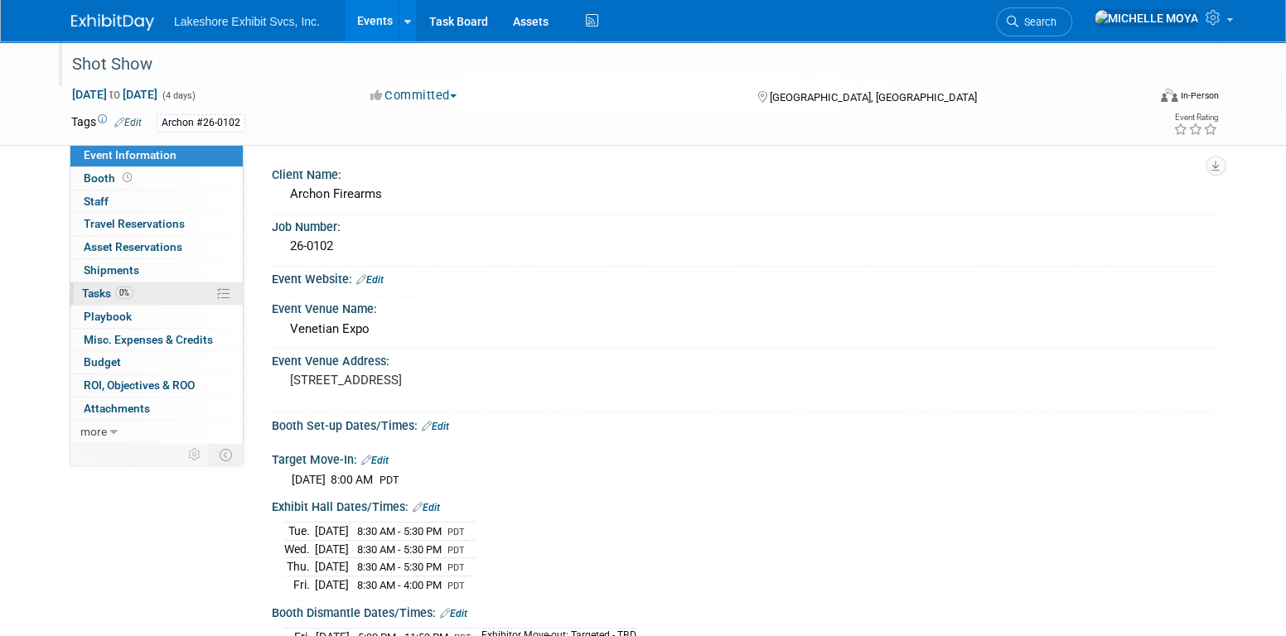
click at [170, 288] on link "0% Tasks 0%" at bounding box center [156, 294] width 172 height 22
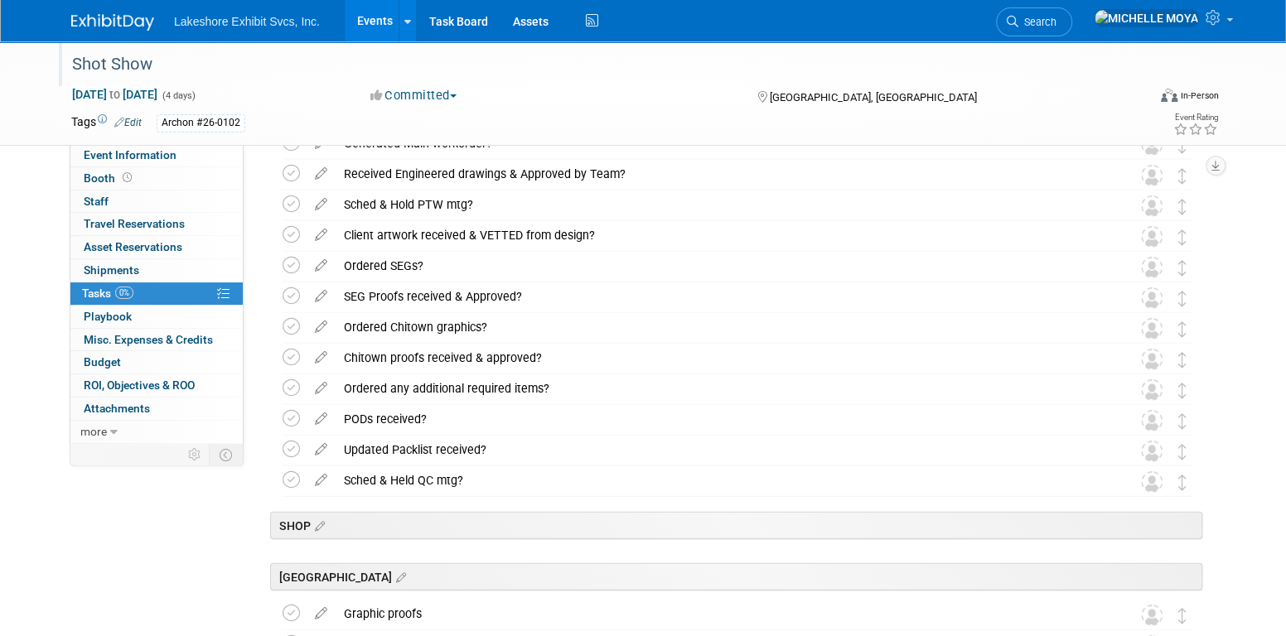
scroll to position [2237, 0]
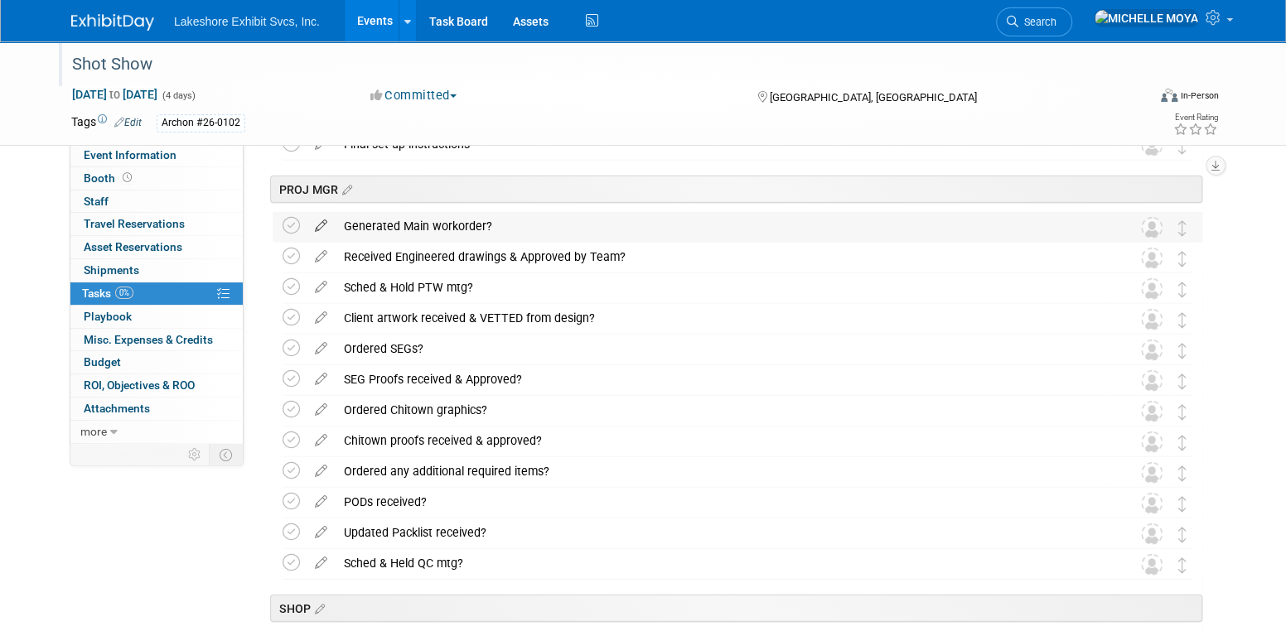
click at [323, 225] on icon at bounding box center [321, 222] width 29 height 21
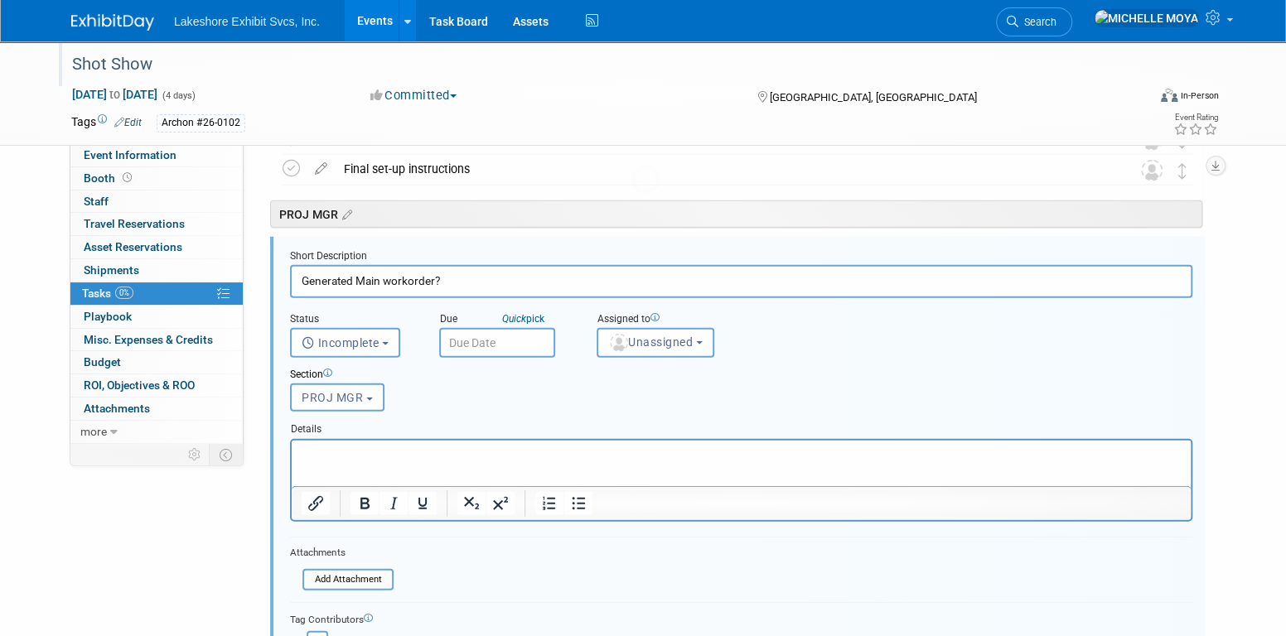
scroll to position [2207, 0]
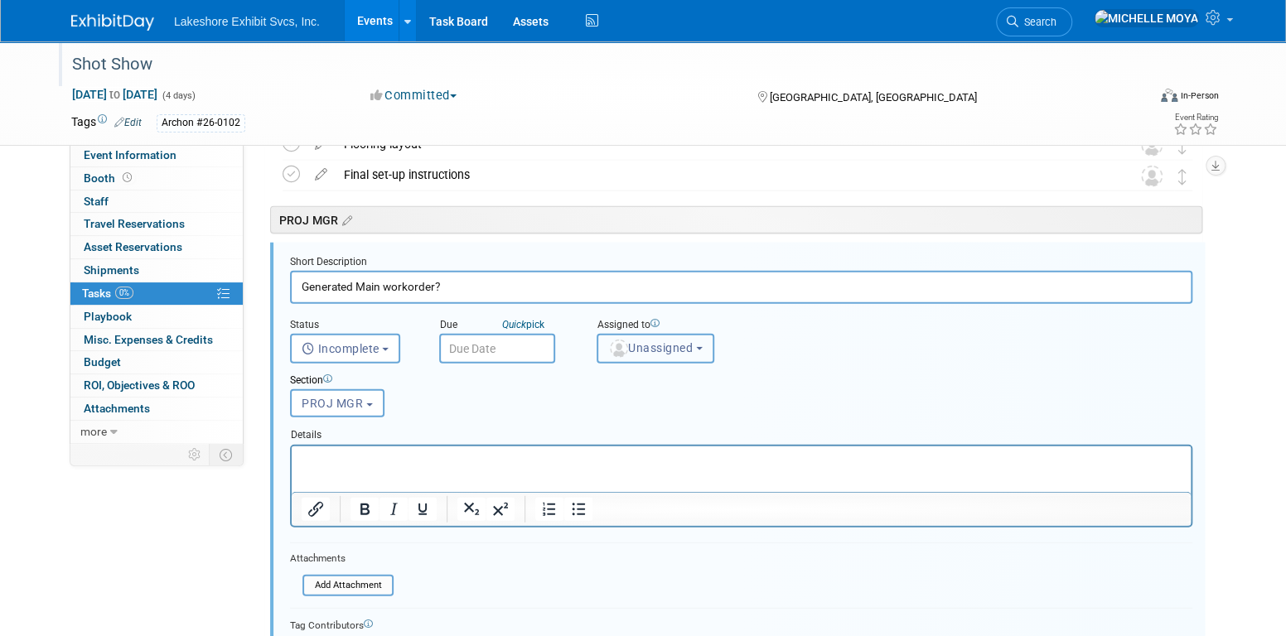
click at [626, 346] on img "button" at bounding box center [619, 349] width 18 height 18
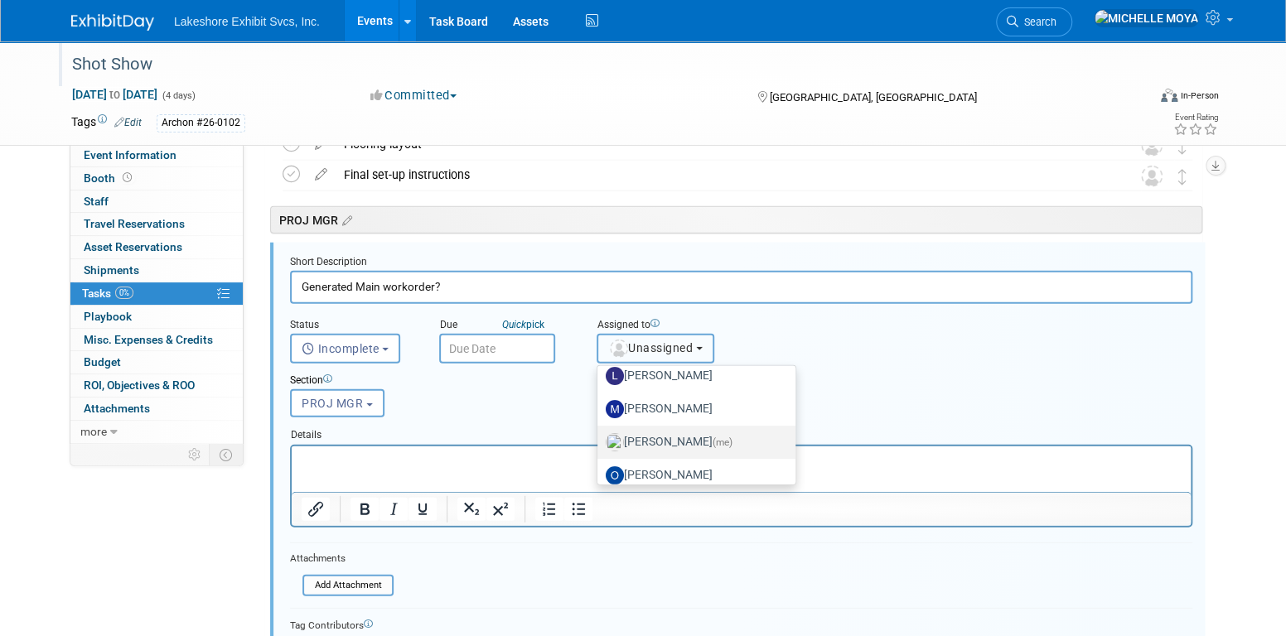
scroll to position [249, 0]
click at [681, 436] on label "MICHELLE MOYA (me)" at bounding box center [692, 440] width 173 height 27
click at [600, 436] on input "MICHELLE MOYA (me)" at bounding box center [594, 438] width 11 height 11
select select "06370d63-ce01-410c-be22-fd43021185b5"
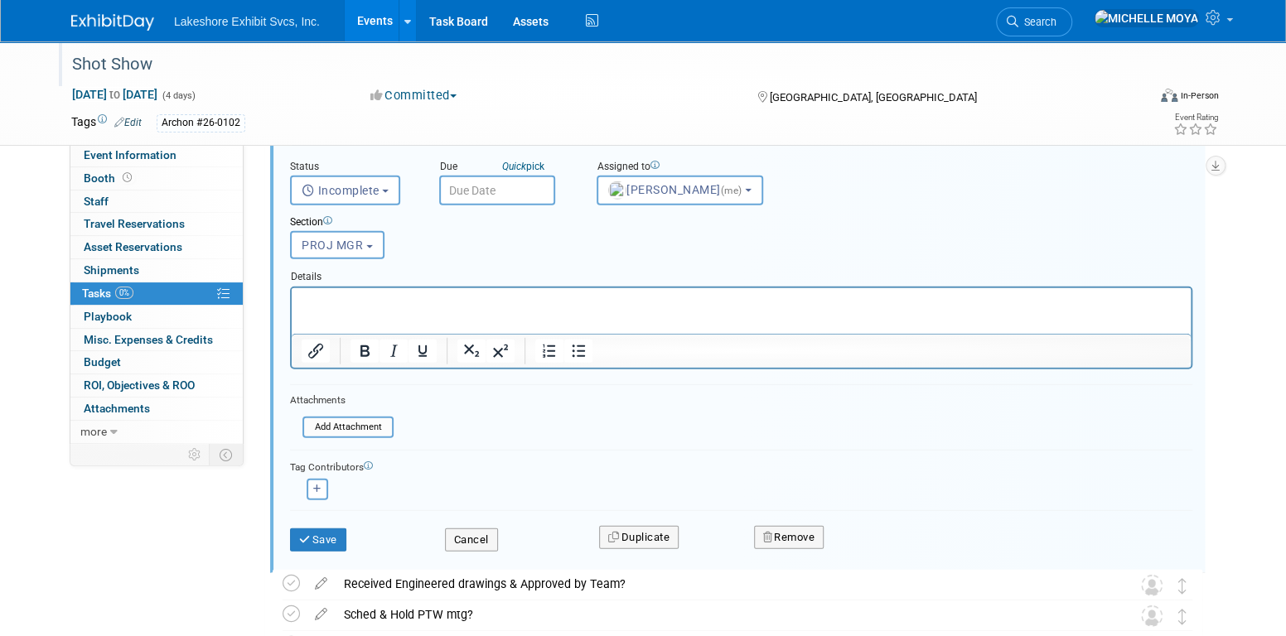
scroll to position [2373, 0]
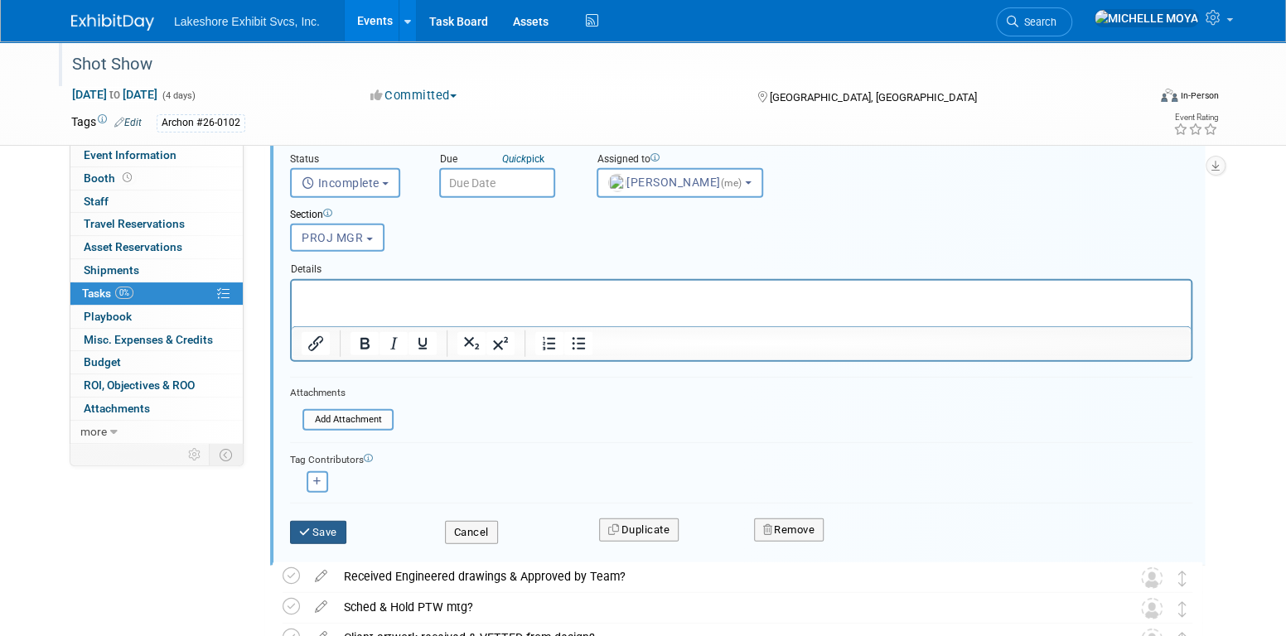
click at [330, 526] on button "Save" at bounding box center [318, 532] width 56 height 23
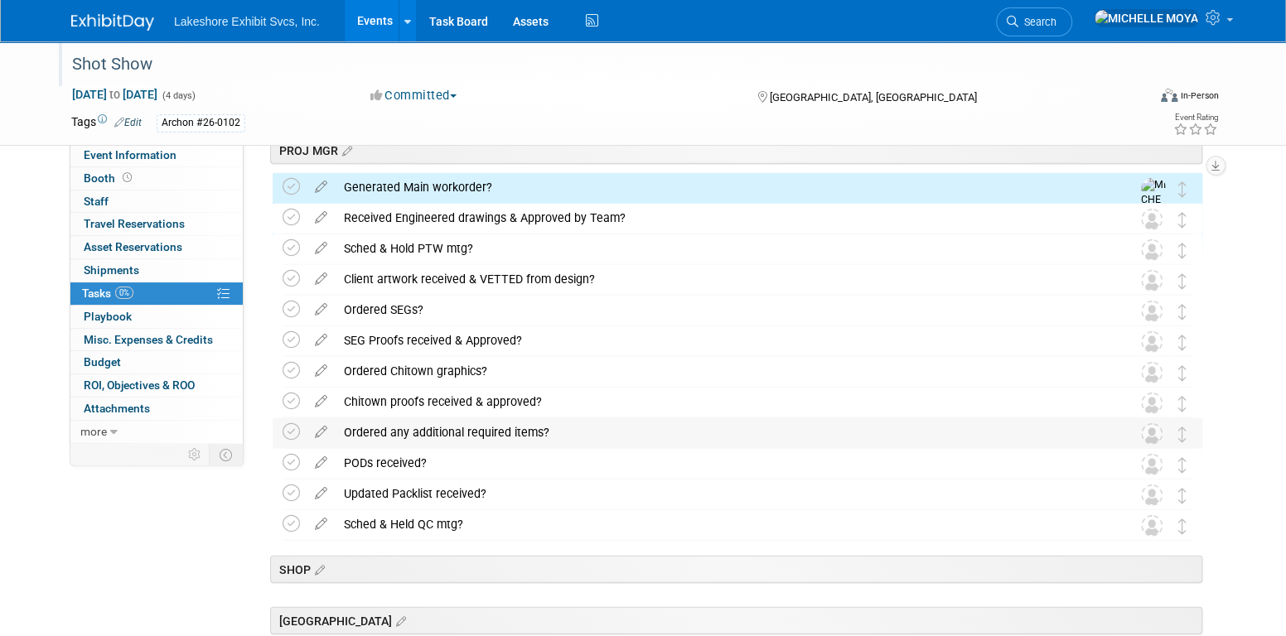
scroll to position [2207, 0]
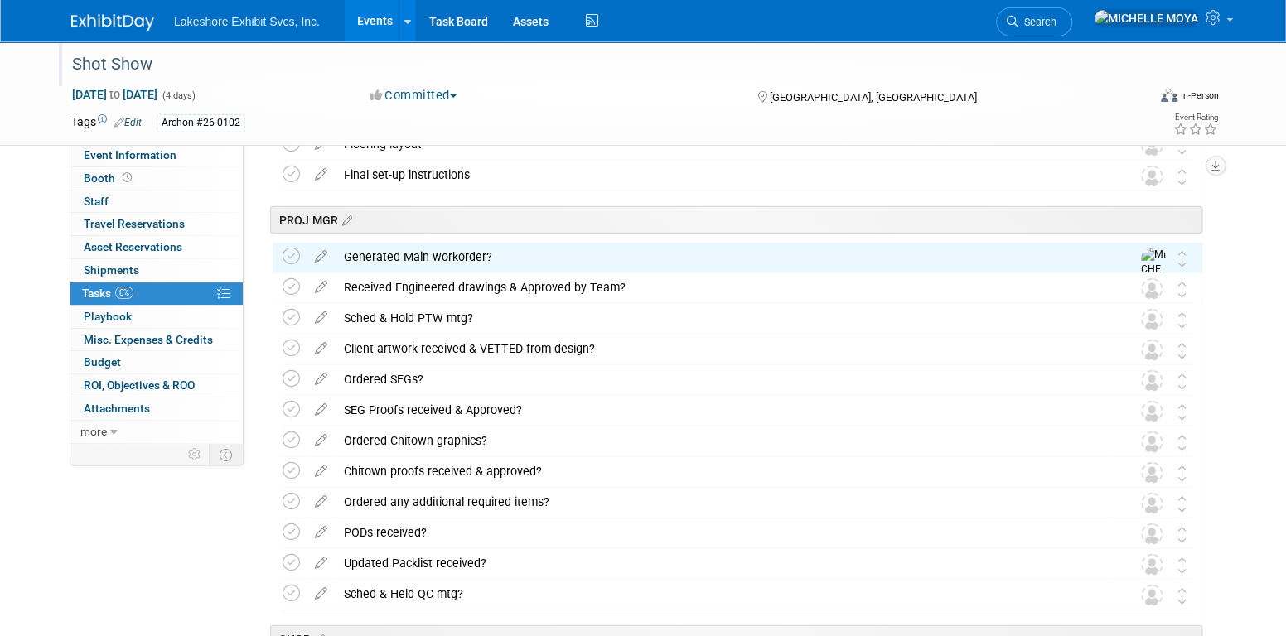
click at [324, 283] on icon at bounding box center [321, 283] width 29 height 21
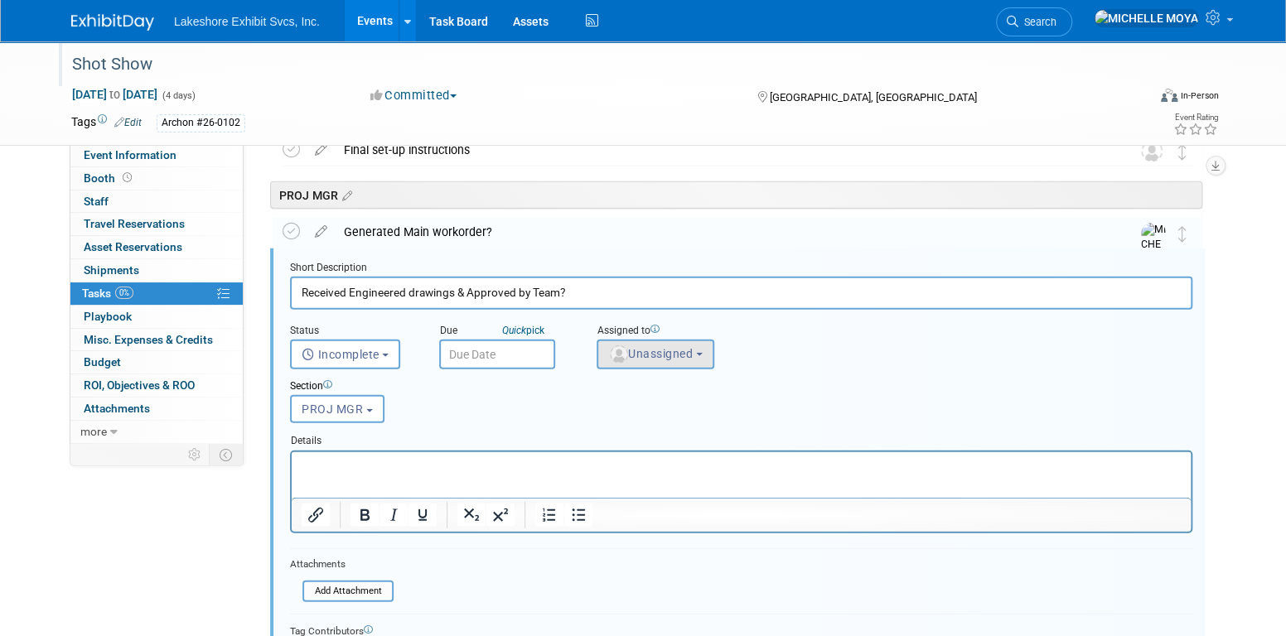
scroll to position [2237, 0]
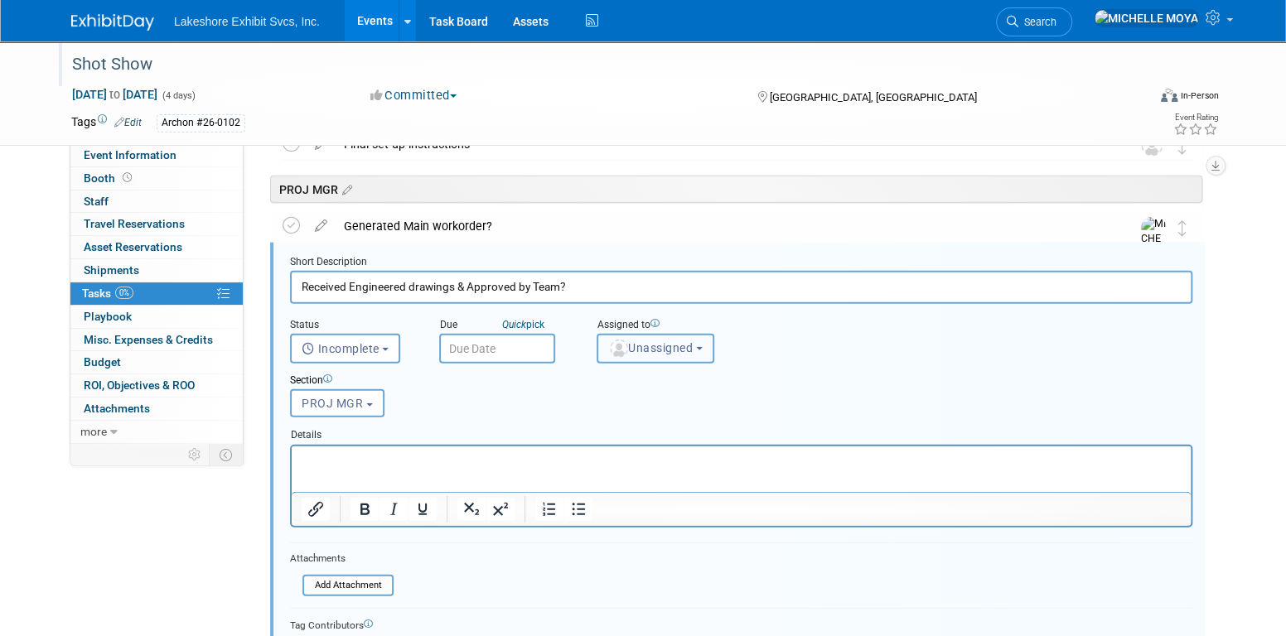
drag, startPoint x: 634, startPoint y: 338, endPoint x: 663, endPoint y: 369, distance: 42.2
click at [635, 341] on span "Unassigned" at bounding box center [650, 347] width 85 height 13
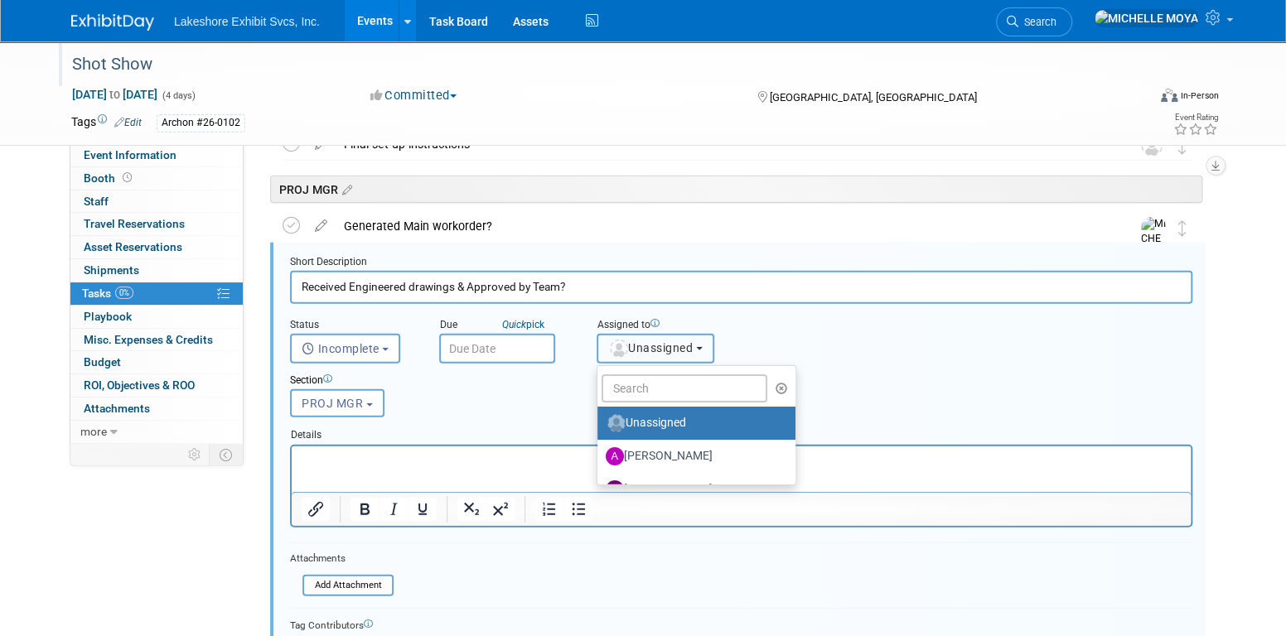
scroll to position [249, 0]
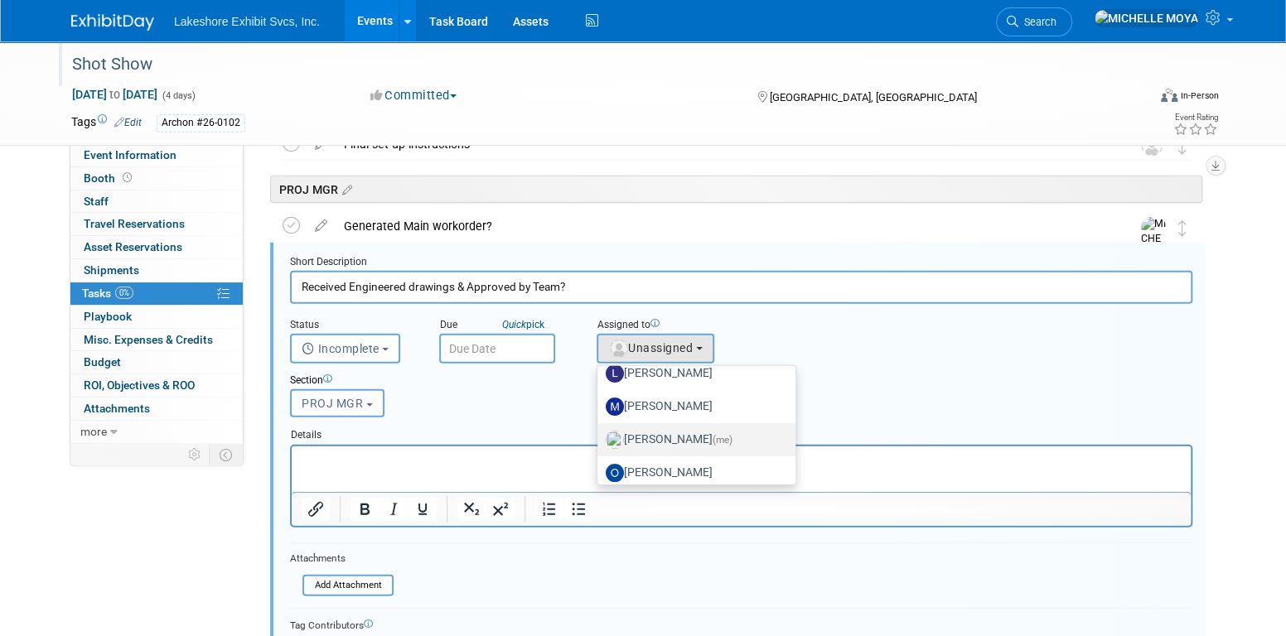
click at [695, 432] on label "MICHELLE MOYA (me)" at bounding box center [692, 440] width 173 height 27
click at [600, 433] on input "MICHELLE MOYA (me)" at bounding box center [594, 438] width 11 height 11
select select "06370d63-ce01-410c-be22-fd43021185b5"
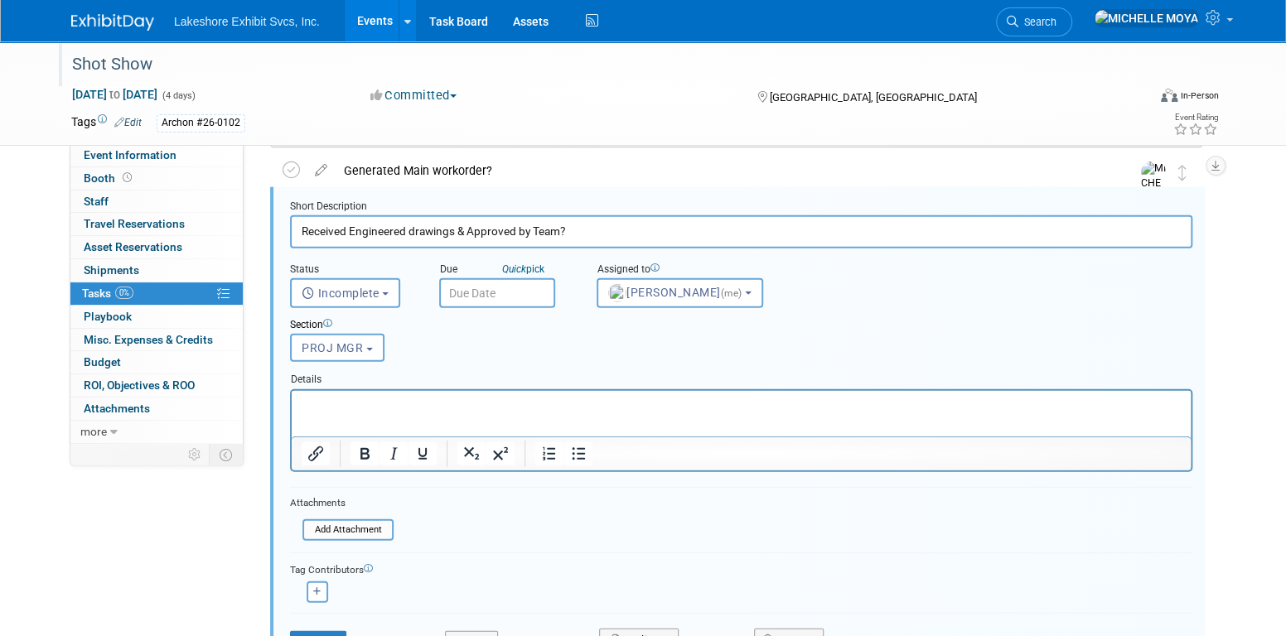
scroll to position [2320, 0]
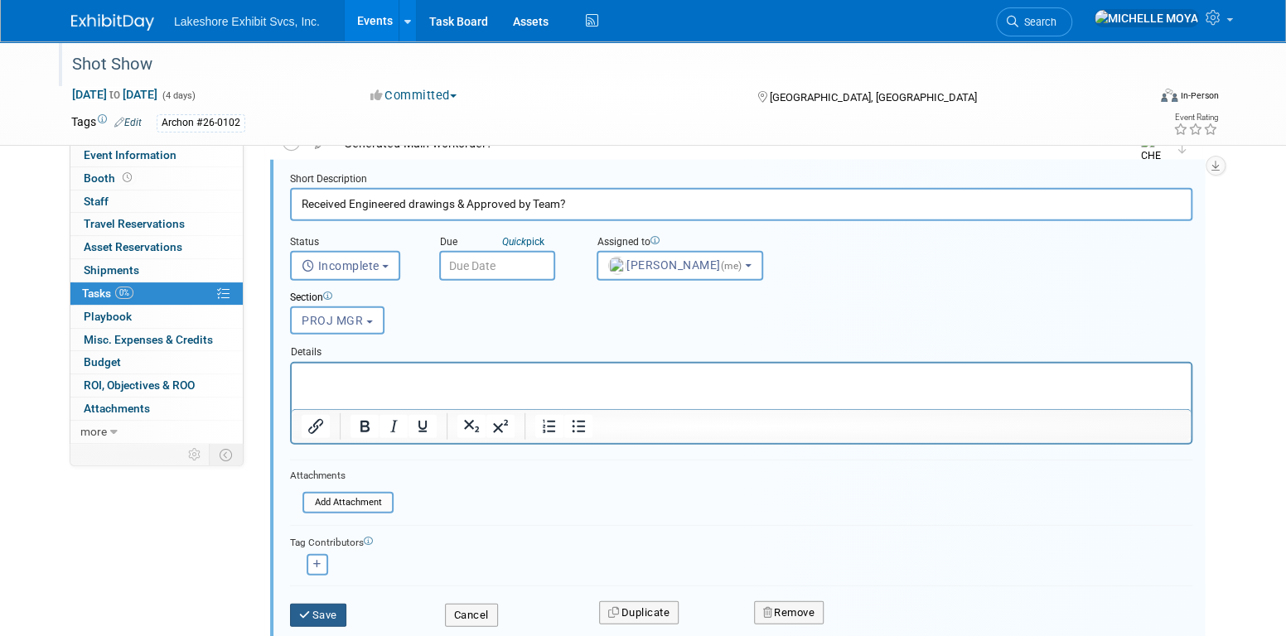
click at [332, 615] on button "Save" at bounding box center [318, 615] width 56 height 23
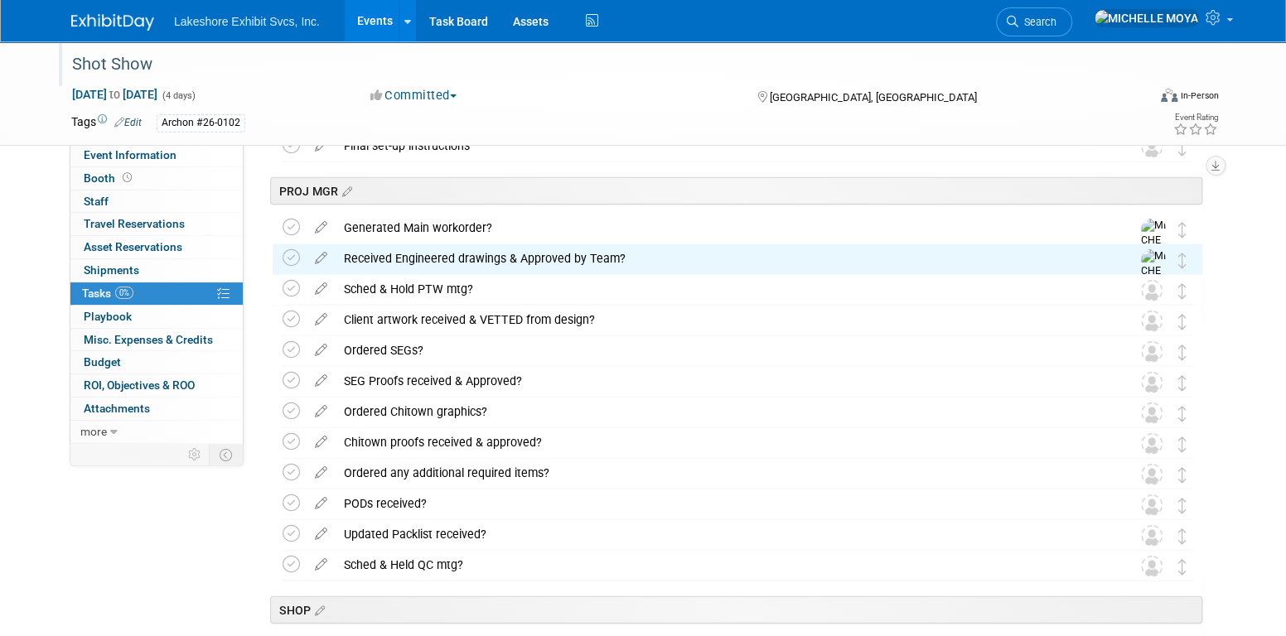
scroll to position [2237, 0]
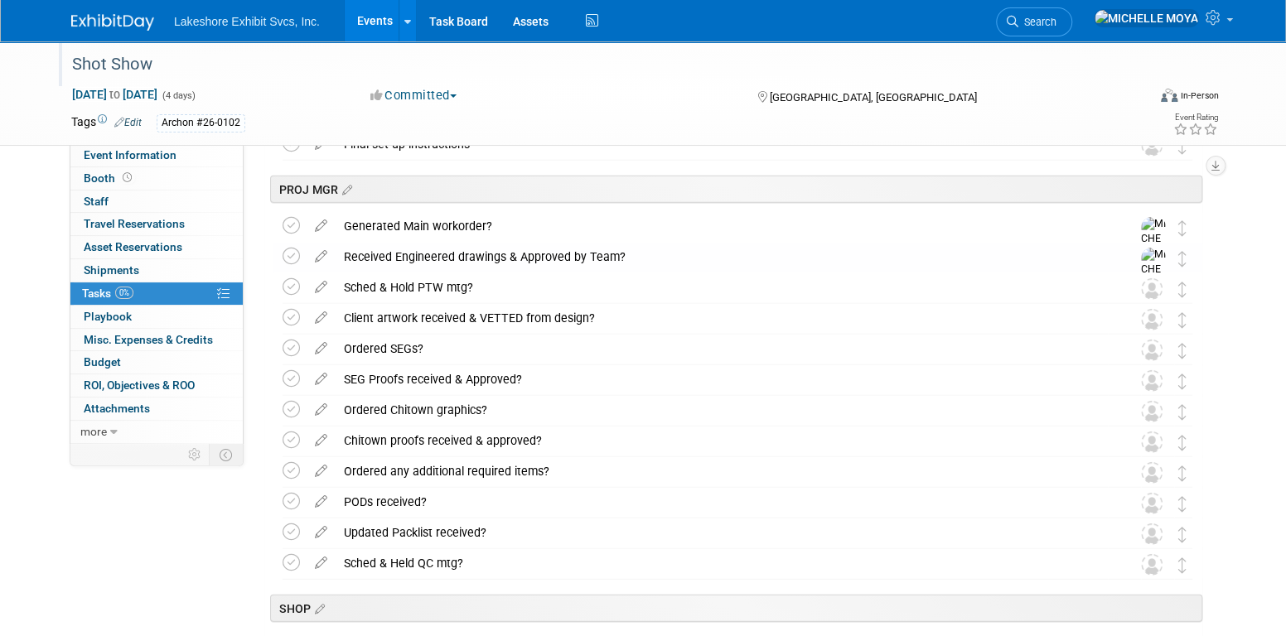
click at [321, 293] on icon at bounding box center [321, 283] width 29 height 21
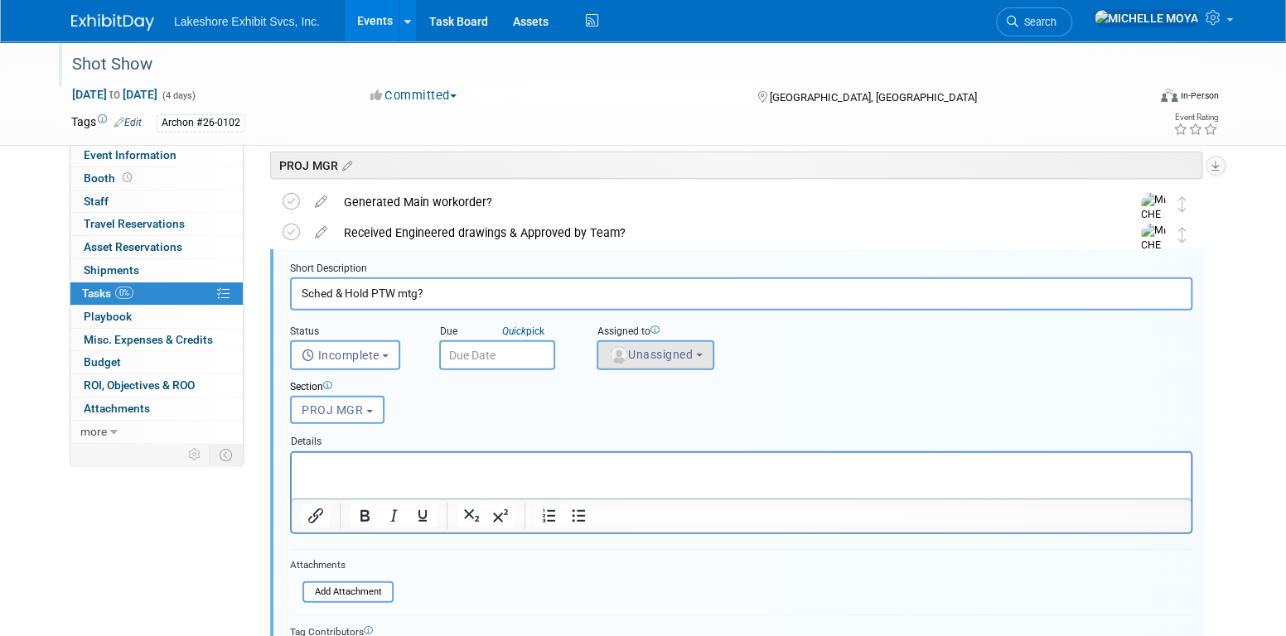
scroll to position [2267, 0]
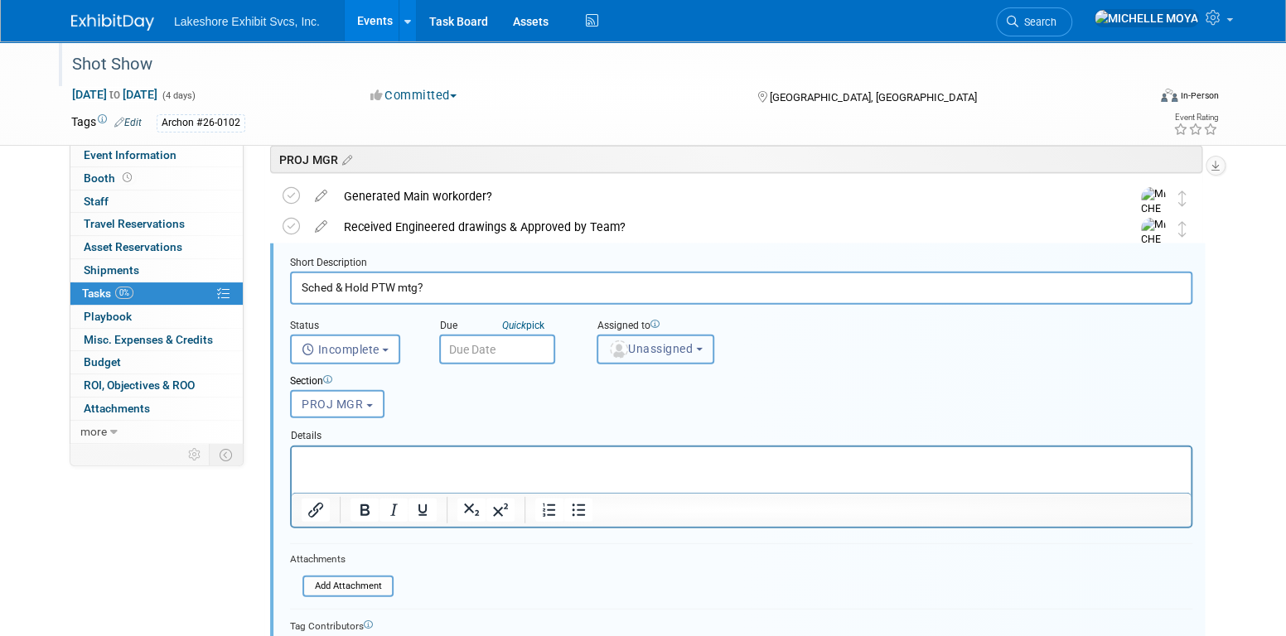
click at [651, 342] on span "Unassigned" at bounding box center [650, 348] width 85 height 13
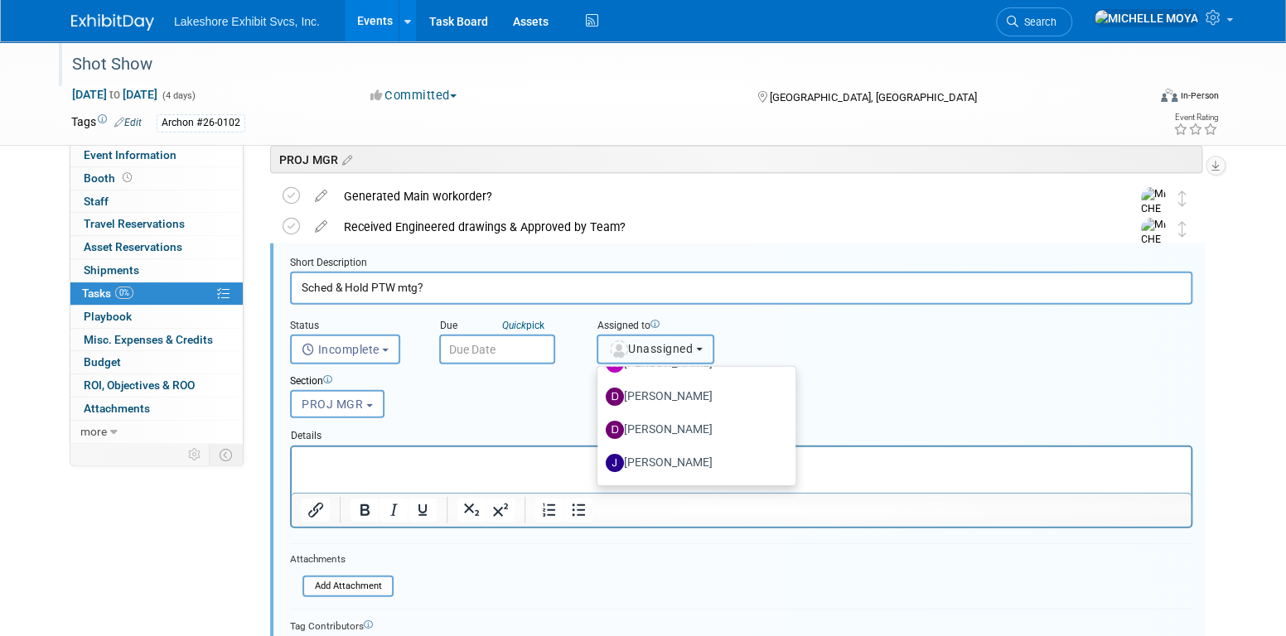
scroll to position [249, 0]
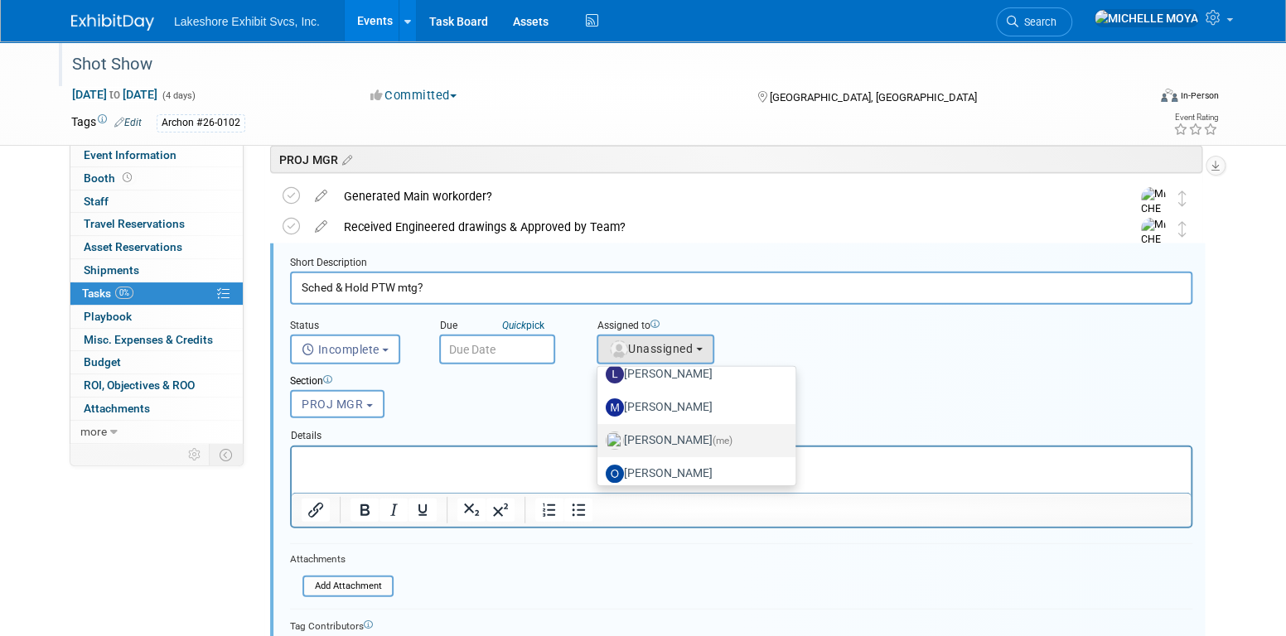
click at [693, 433] on label "MICHELLE MOYA (me)" at bounding box center [692, 441] width 173 height 27
click at [600, 433] on input "MICHELLE MOYA (me)" at bounding box center [594, 438] width 11 height 11
select select "06370d63-ce01-410c-be22-fd43021185b5"
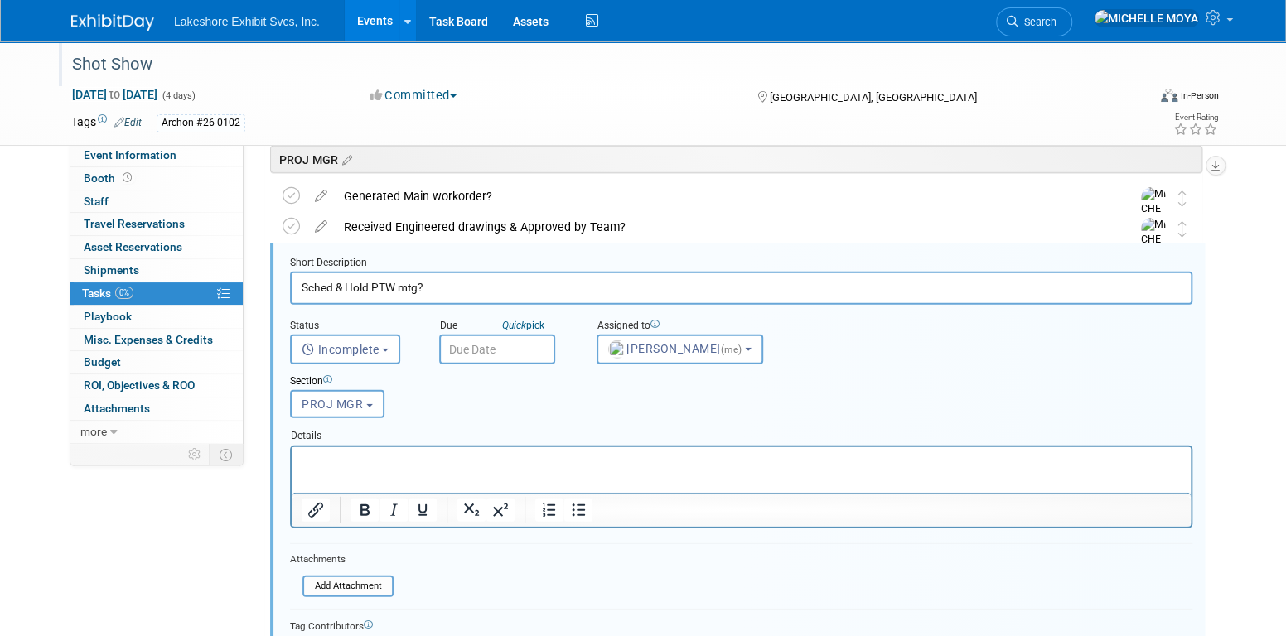
scroll to position [2433, 0]
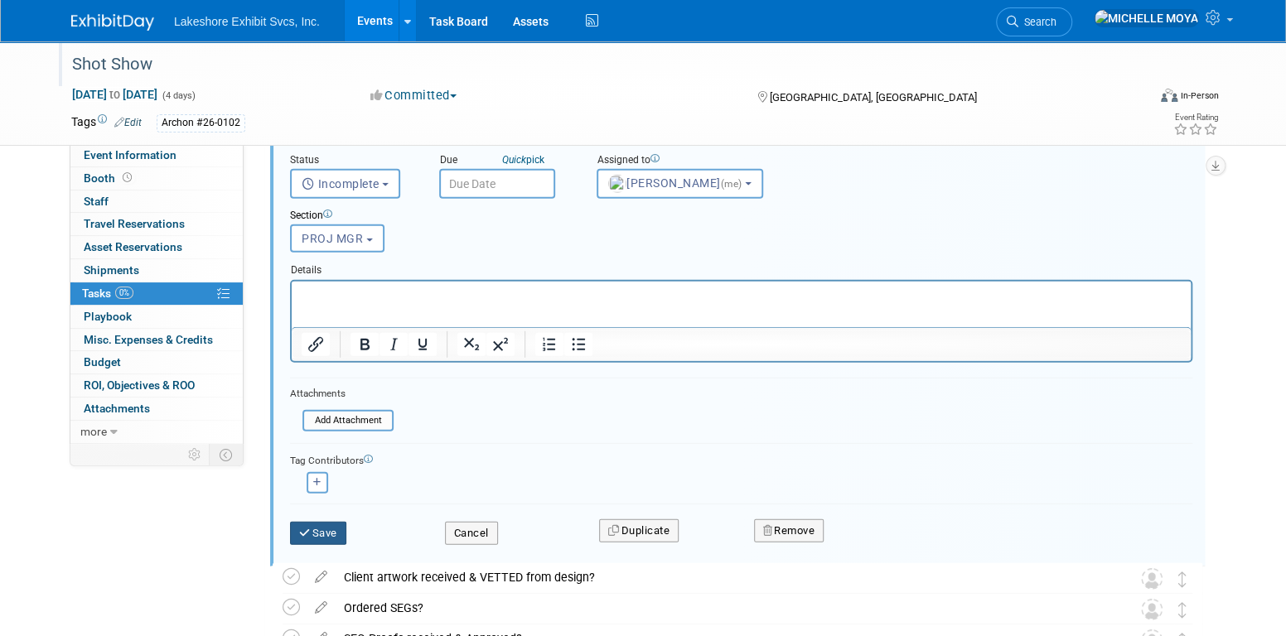
click at [329, 527] on button "Save" at bounding box center [318, 533] width 56 height 23
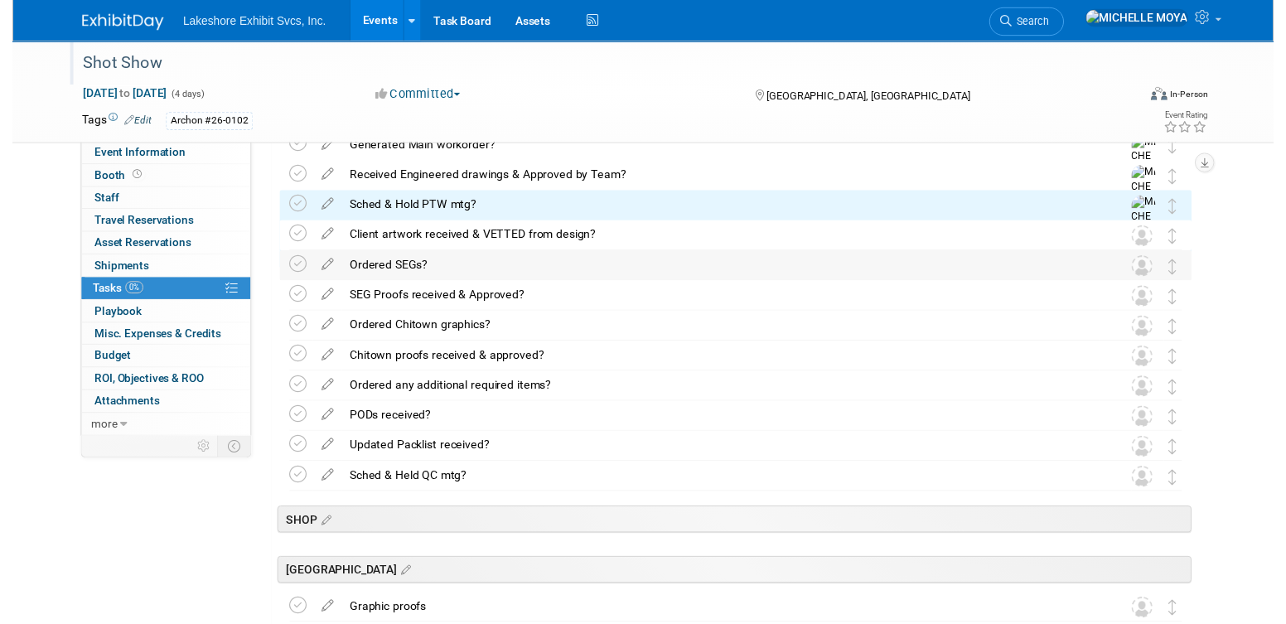
scroll to position [2184, 0]
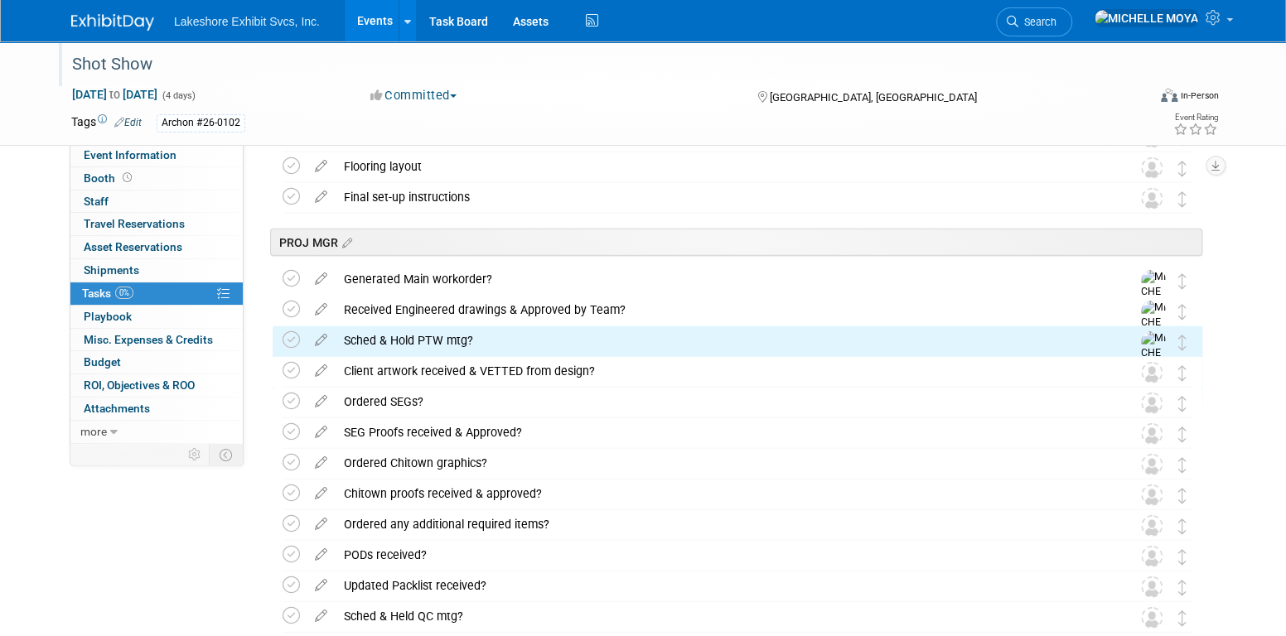
click at [321, 371] on icon at bounding box center [321, 367] width 29 height 21
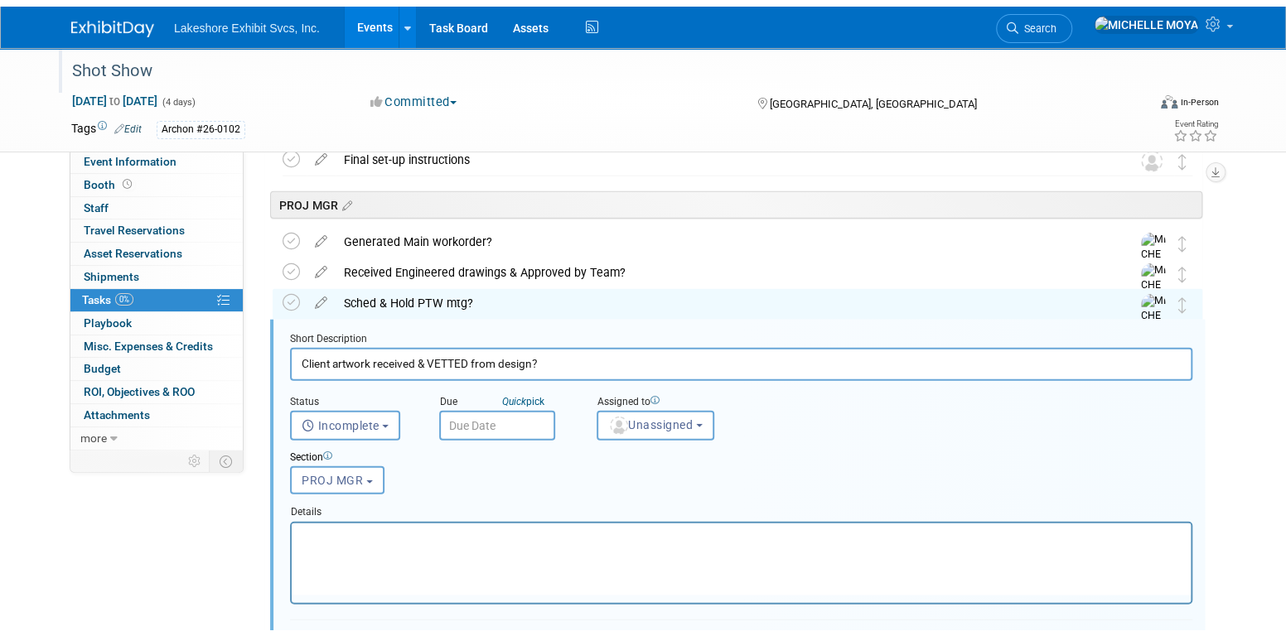
scroll to position [2299, 0]
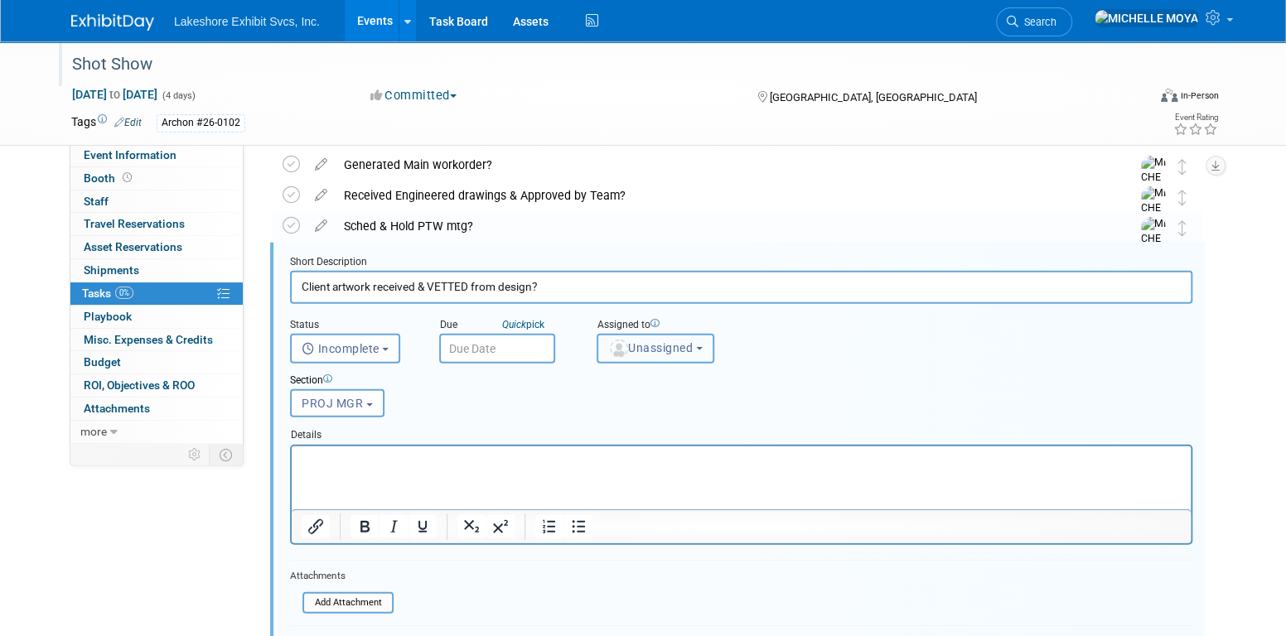
click at [670, 345] on span "Unassigned" at bounding box center [650, 347] width 85 height 13
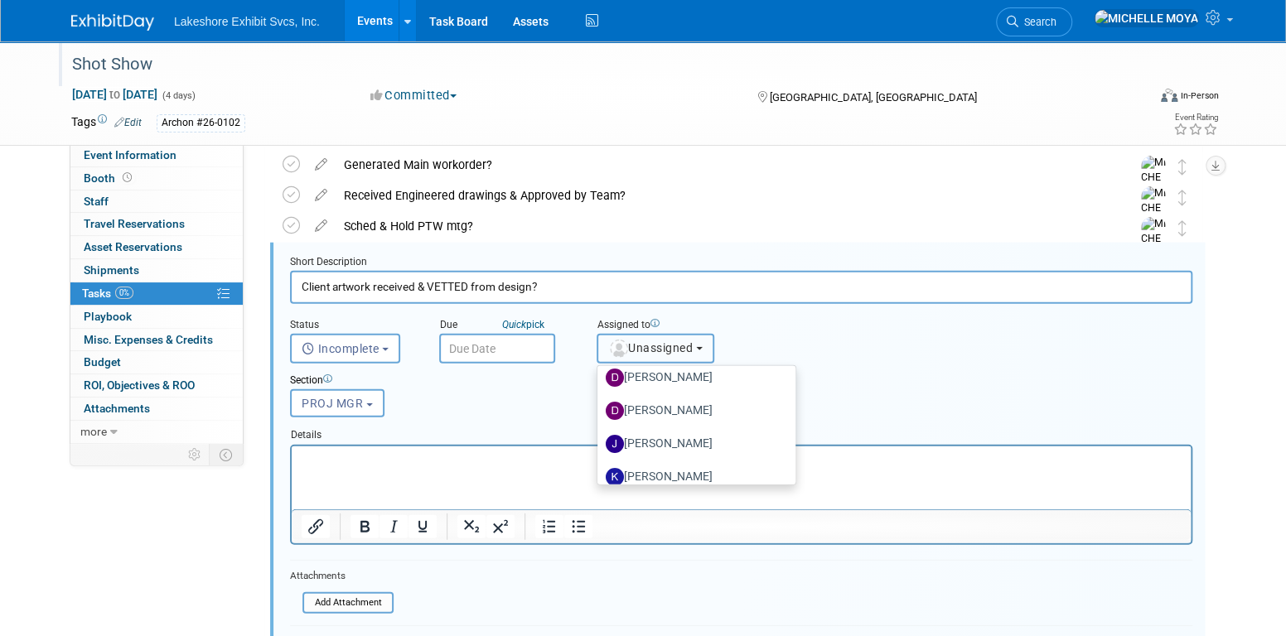
scroll to position [290, 0]
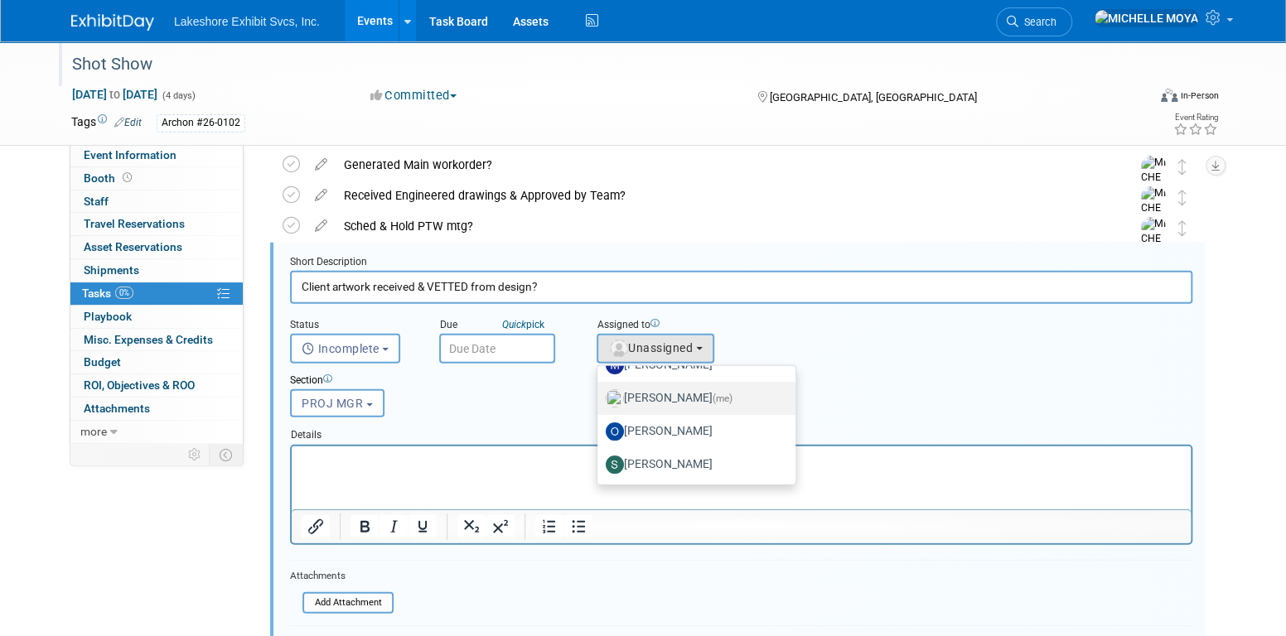
click at [685, 395] on label "MICHELLE MOYA (me)" at bounding box center [692, 398] width 173 height 27
click at [600, 395] on input "MICHELLE MOYA (me)" at bounding box center [594, 396] width 11 height 11
select select "06370d63-ce01-410c-be22-fd43021185b5"
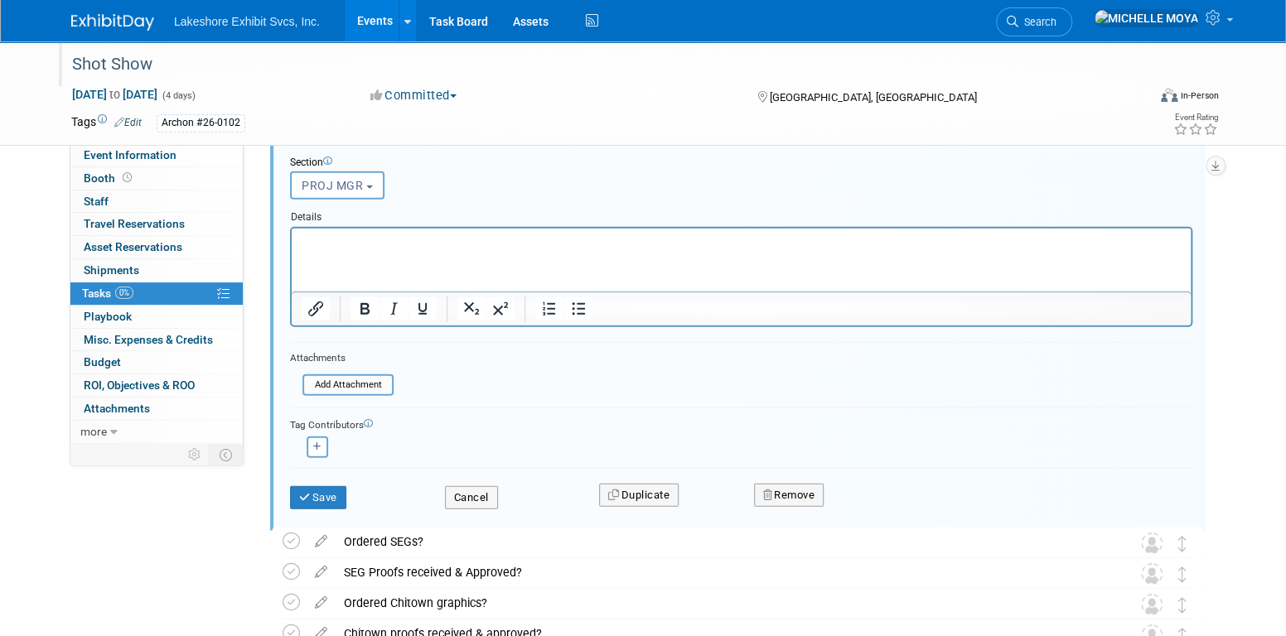
scroll to position [2547, 0]
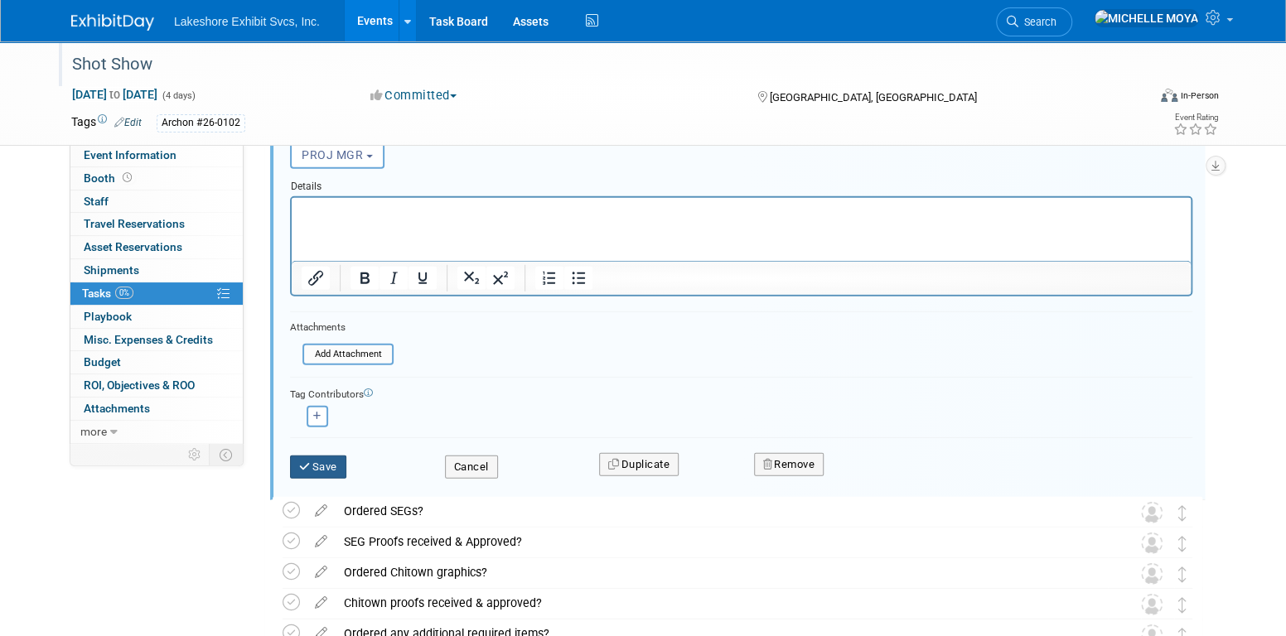
drag, startPoint x: 312, startPoint y: 463, endPoint x: 385, endPoint y: 451, distance: 74.0
click at [312, 465] on button "Save" at bounding box center [318, 467] width 56 height 23
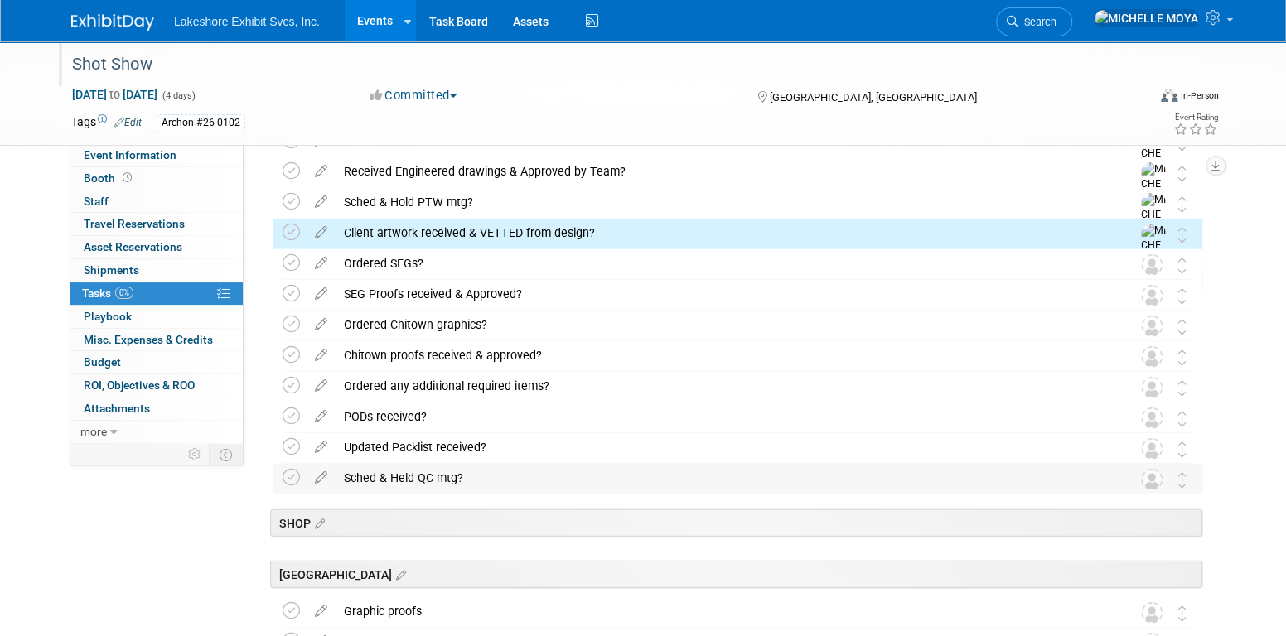
scroll to position [2299, 0]
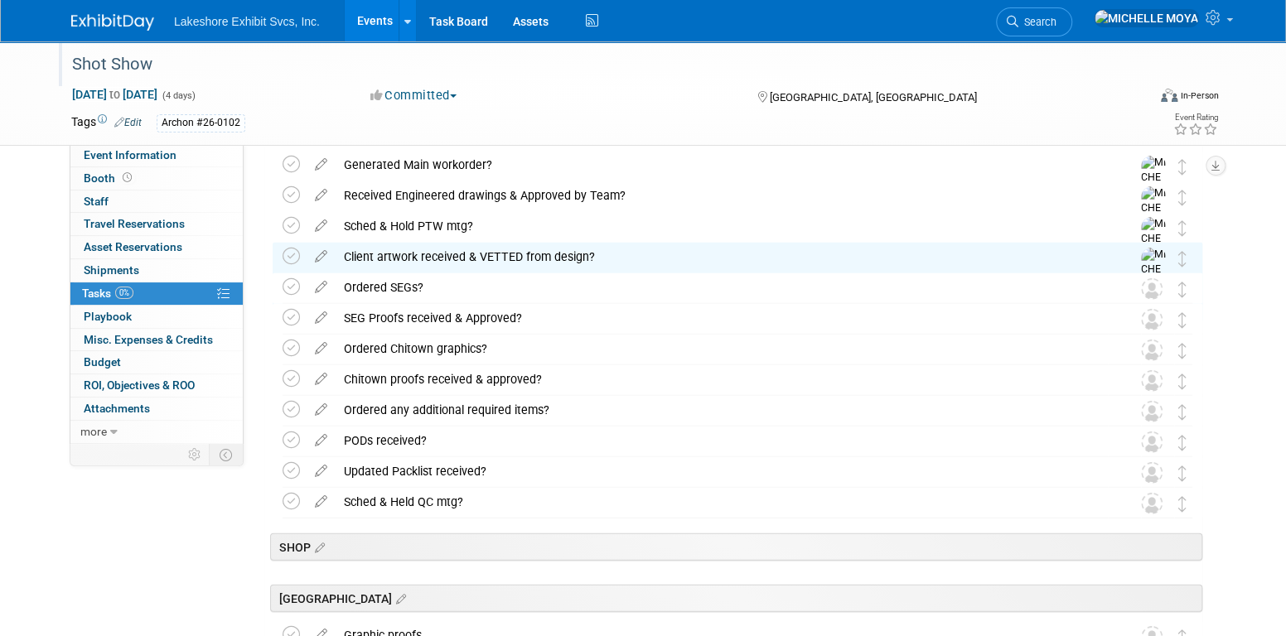
click at [316, 284] on icon at bounding box center [321, 283] width 29 height 21
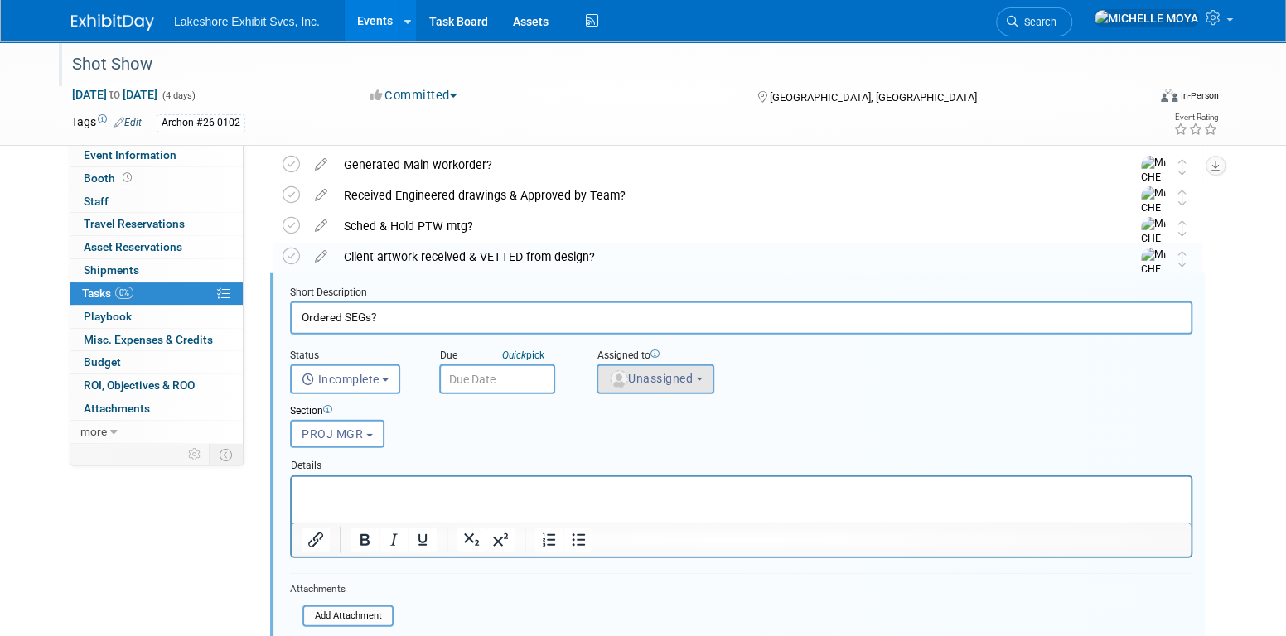
scroll to position [2329, 0]
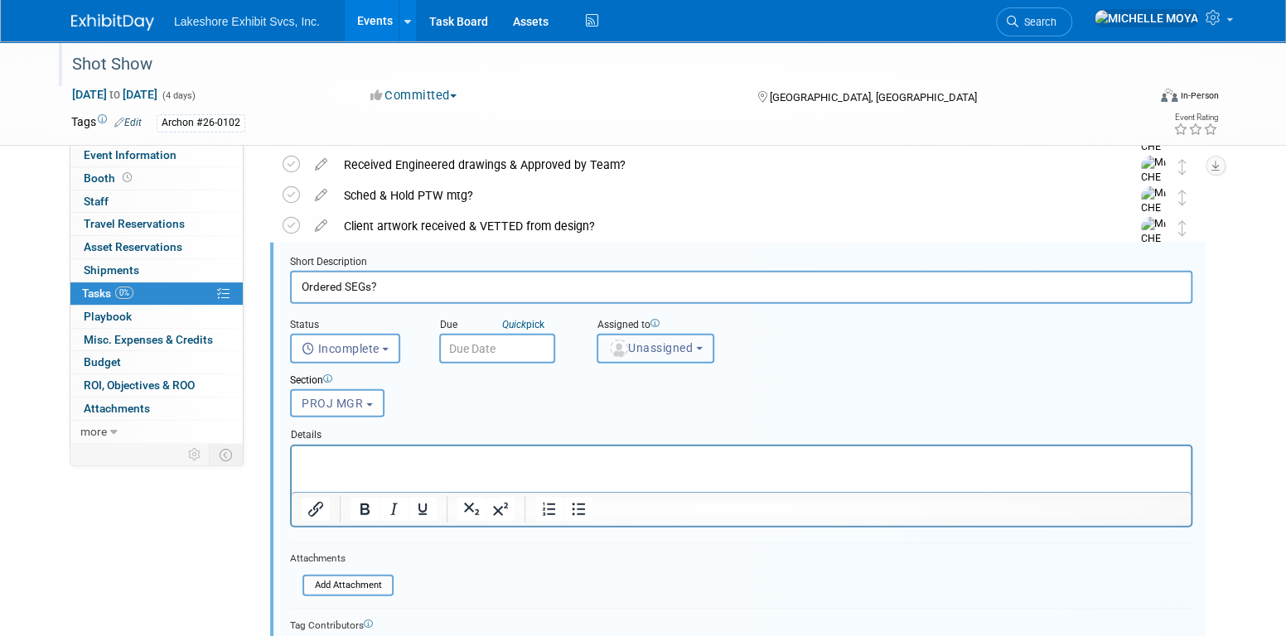
click at [655, 349] on span "Unassigned" at bounding box center [650, 347] width 85 height 13
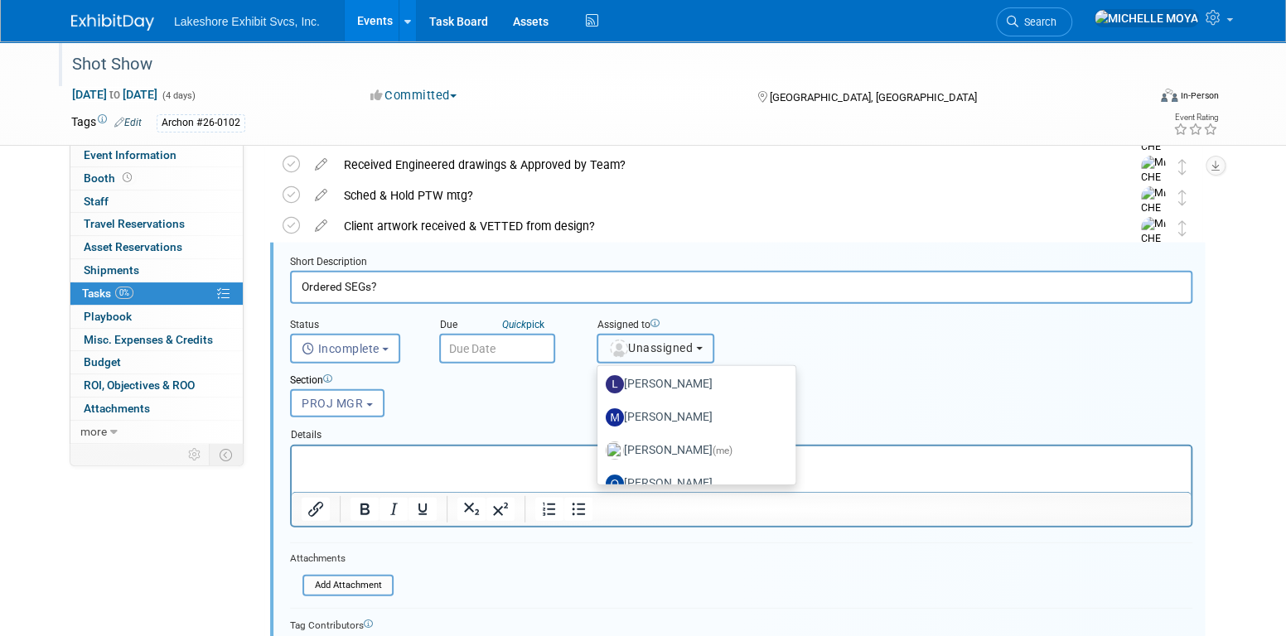
scroll to position [249, 0]
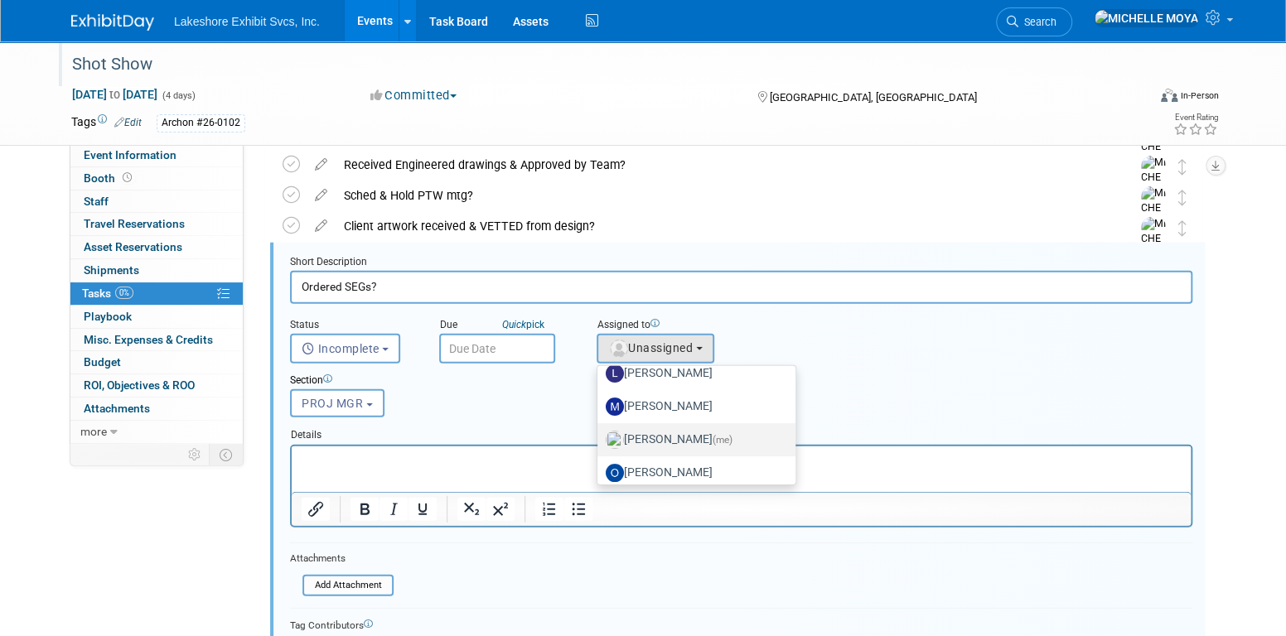
click at [670, 428] on label "MICHELLE MOYA (me)" at bounding box center [692, 440] width 173 height 27
click at [600, 433] on input "MICHELLE MOYA (me)" at bounding box center [594, 438] width 11 height 11
select select "06370d63-ce01-410c-be22-fd43021185b5"
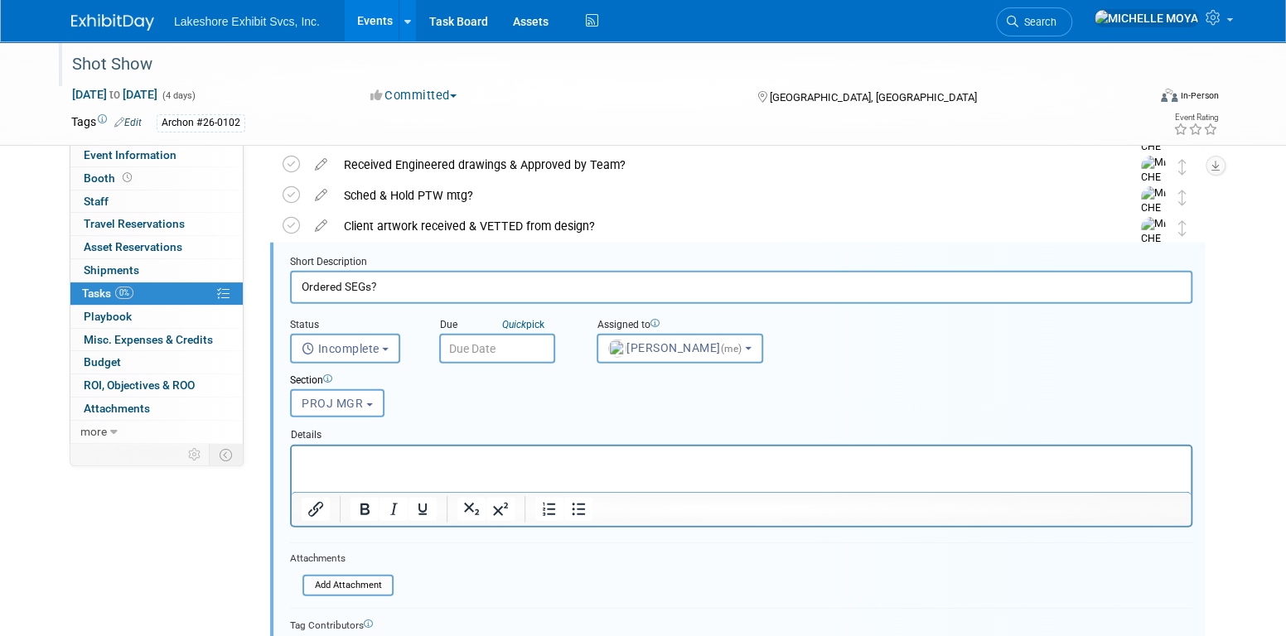
scroll to position [2495, 0]
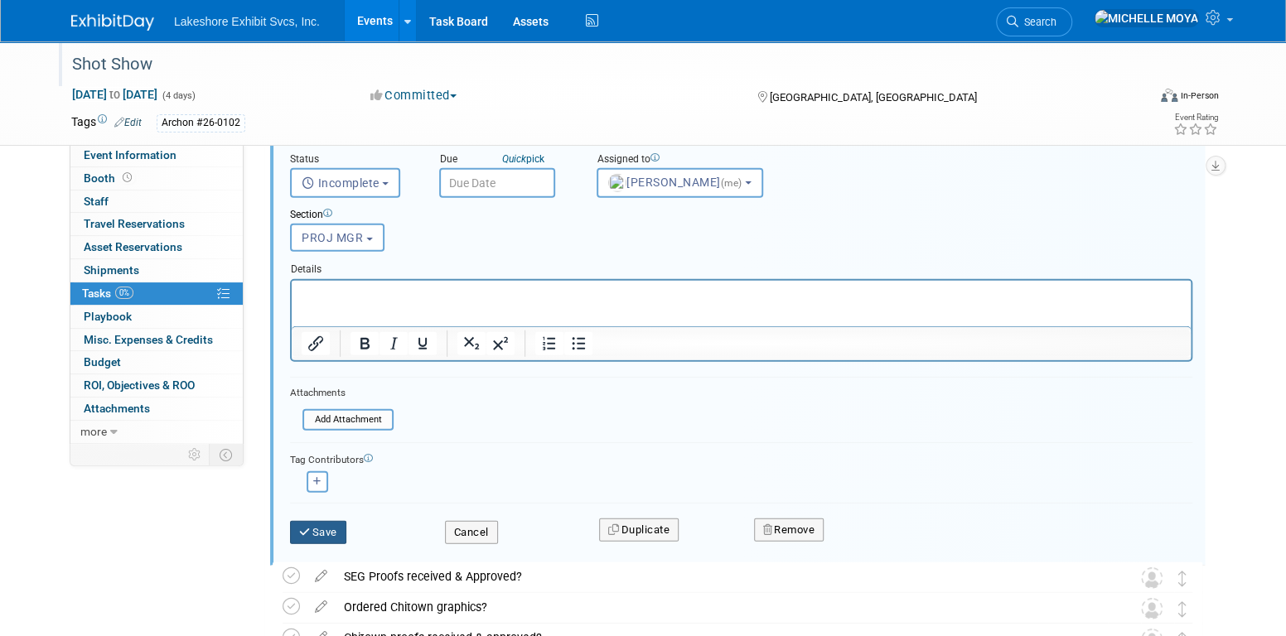
click at [337, 521] on button "Save" at bounding box center [318, 532] width 56 height 23
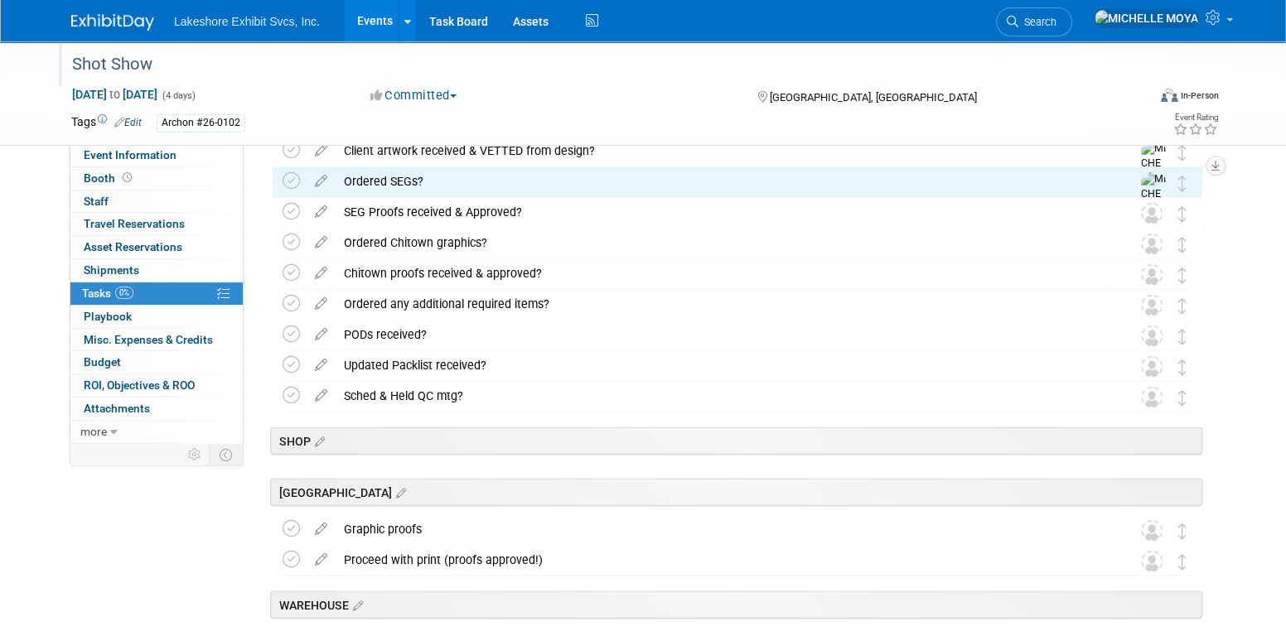
scroll to position [0, 0]
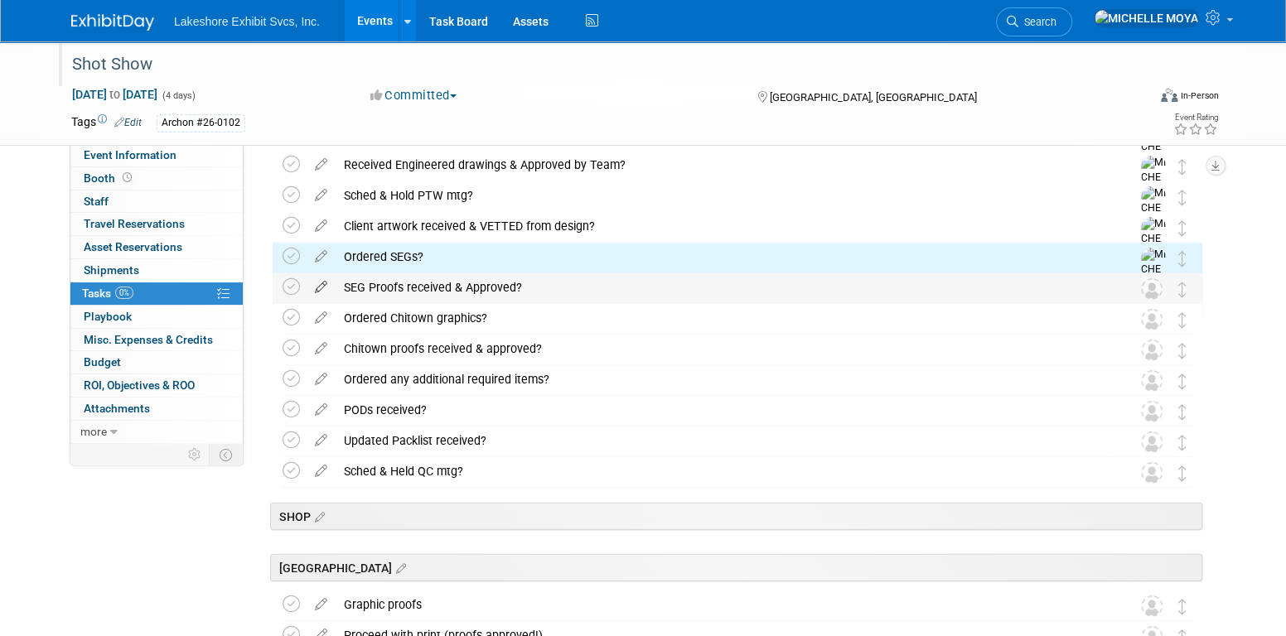
click at [320, 284] on icon at bounding box center [321, 283] width 29 height 21
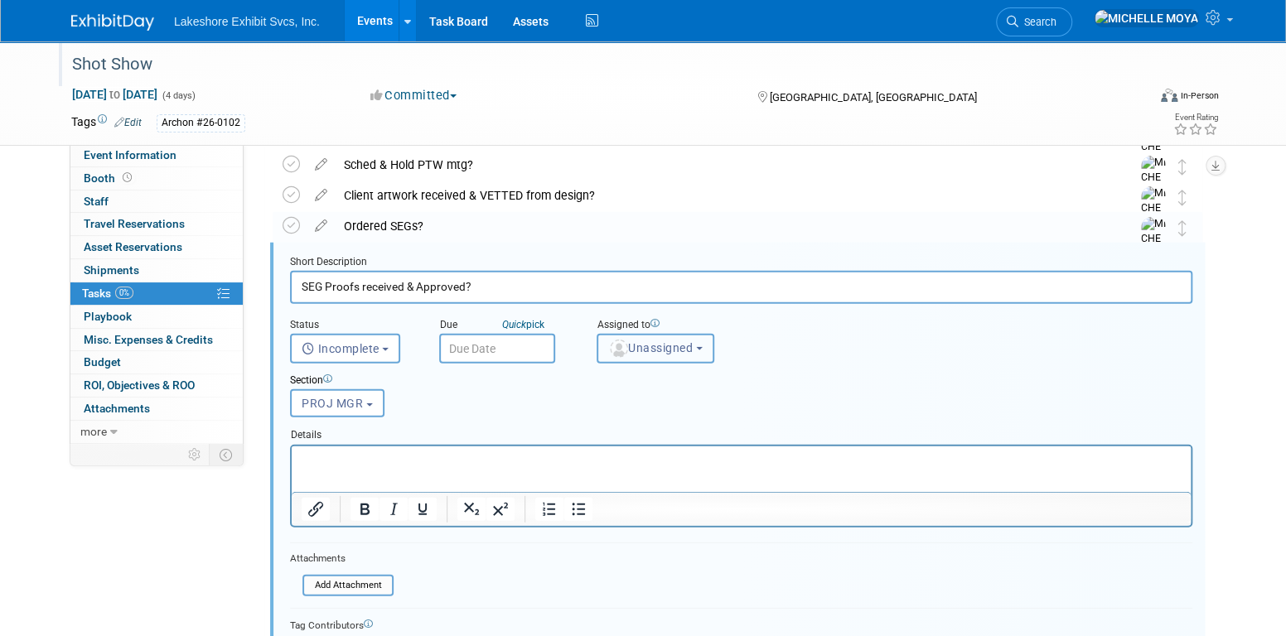
click at [662, 350] on span "Unassigned" at bounding box center [650, 347] width 85 height 13
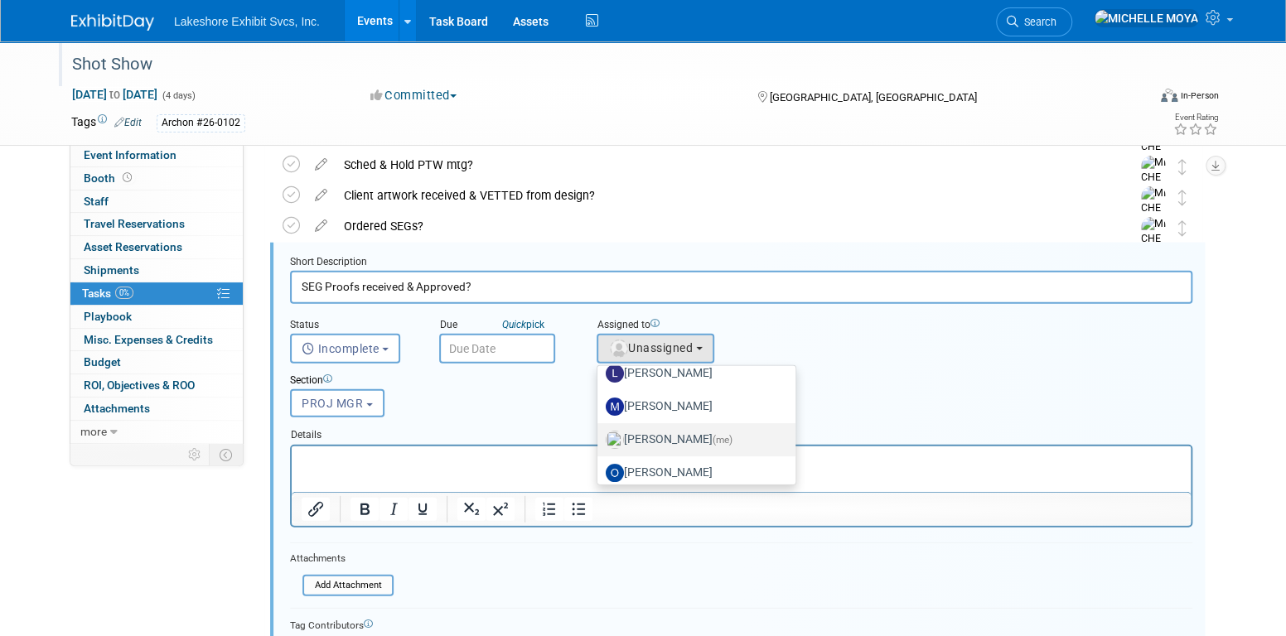
click at [669, 436] on label "MICHELLE MOYA (me)" at bounding box center [692, 440] width 173 height 27
click at [600, 436] on input "MICHELLE MOYA (me)" at bounding box center [594, 438] width 11 height 11
select select "06370d63-ce01-410c-be22-fd43021185b5"
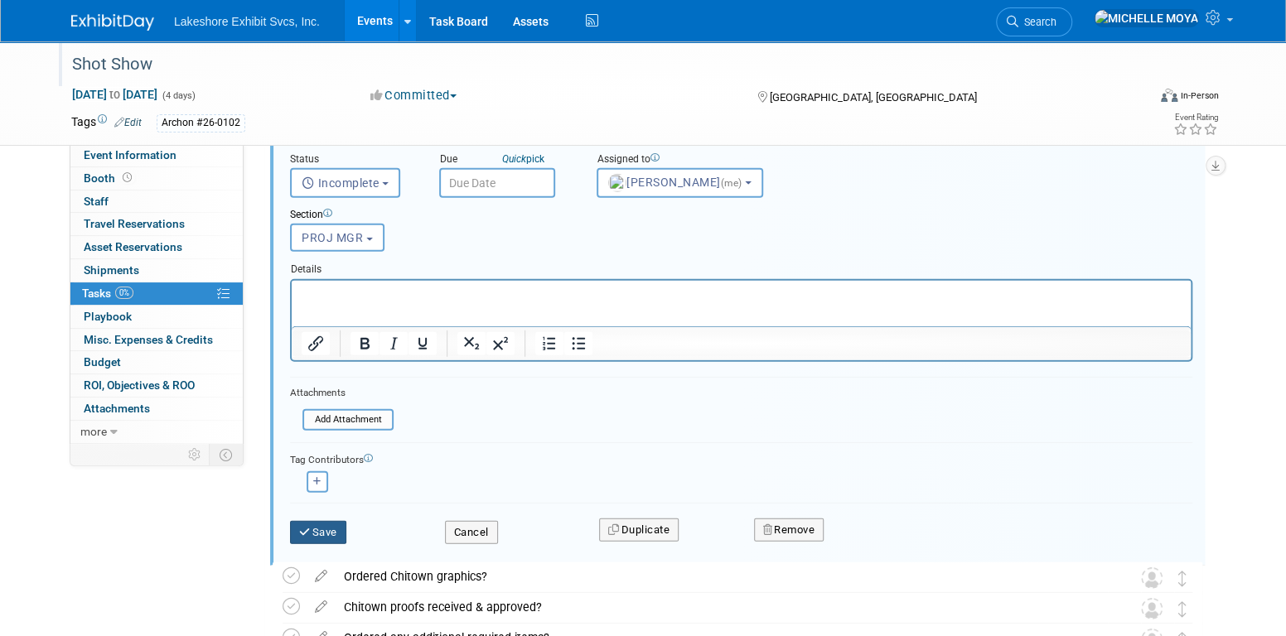
click at [329, 530] on button "Save" at bounding box center [318, 532] width 56 height 23
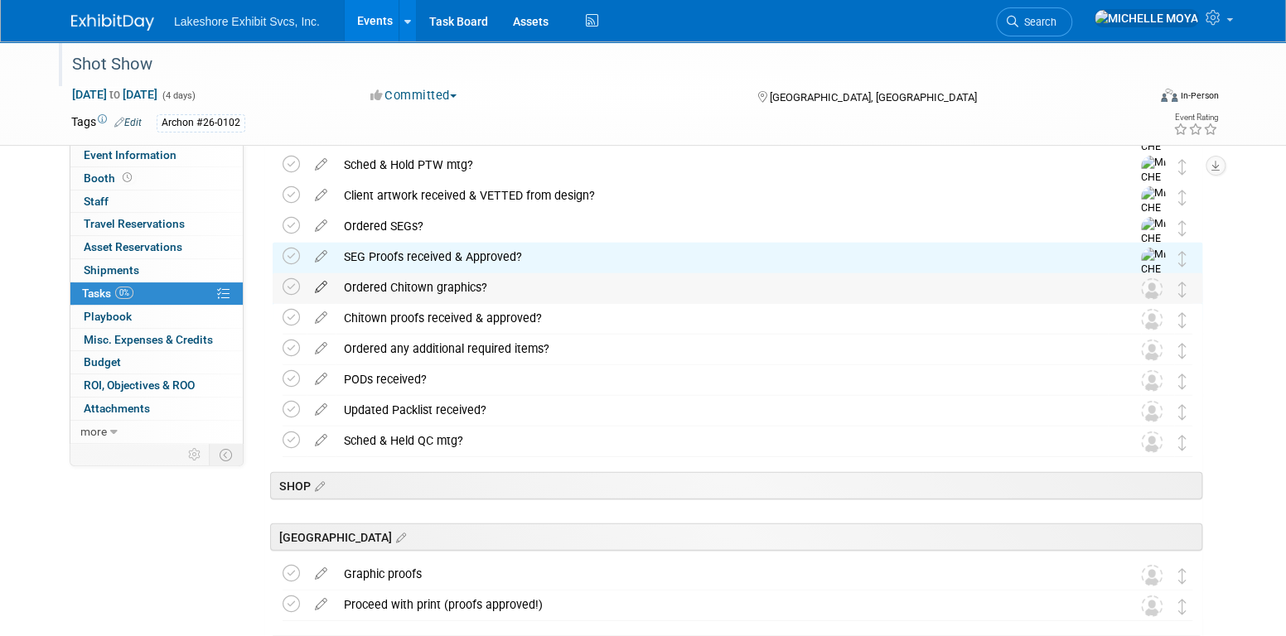
click at [322, 278] on icon at bounding box center [321, 283] width 29 height 21
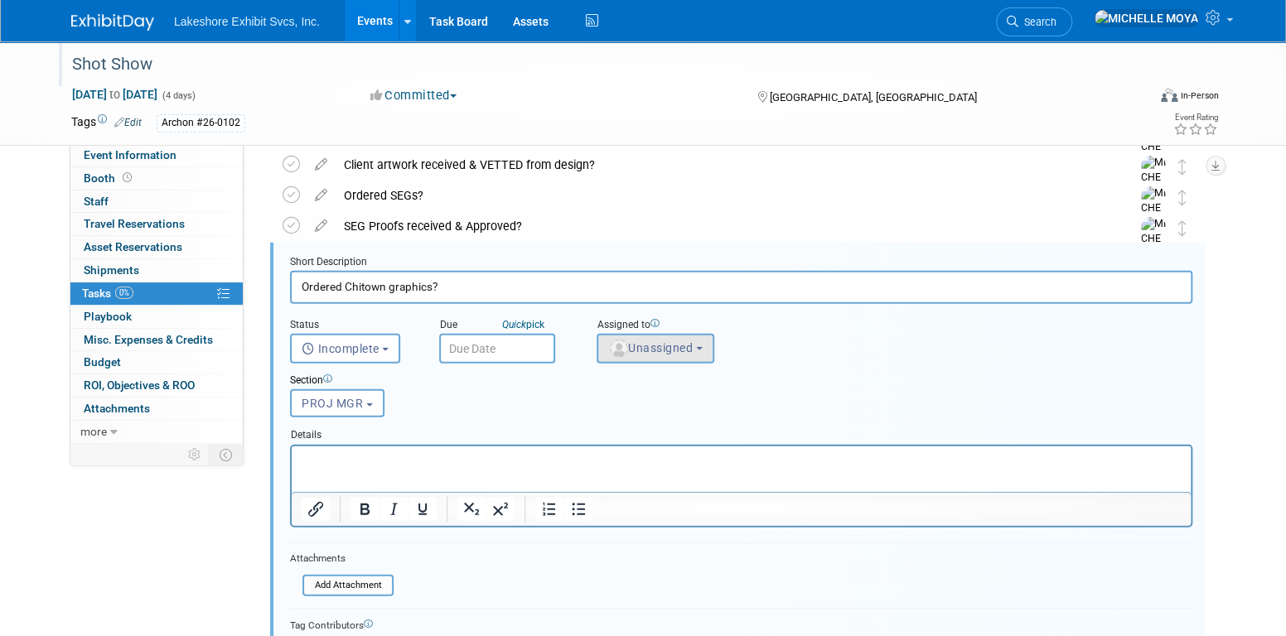
drag, startPoint x: 658, startPoint y: 362, endPoint x: 660, endPoint y: 349, distance: 13.4
click at [658, 360] on form "Short Description Ordered Chitown graphics? Status <i class="far fa-clock" styl…" at bounding box center [741, 491] width 927 height 472
drag, startPoint x: 660, startPoint y: 349, endPoint x: 673, endPoint y: 384, distance: 37.2
click at [660, 349] on span "Unassigned" at bounding box center [650, 347] width 85 height 13
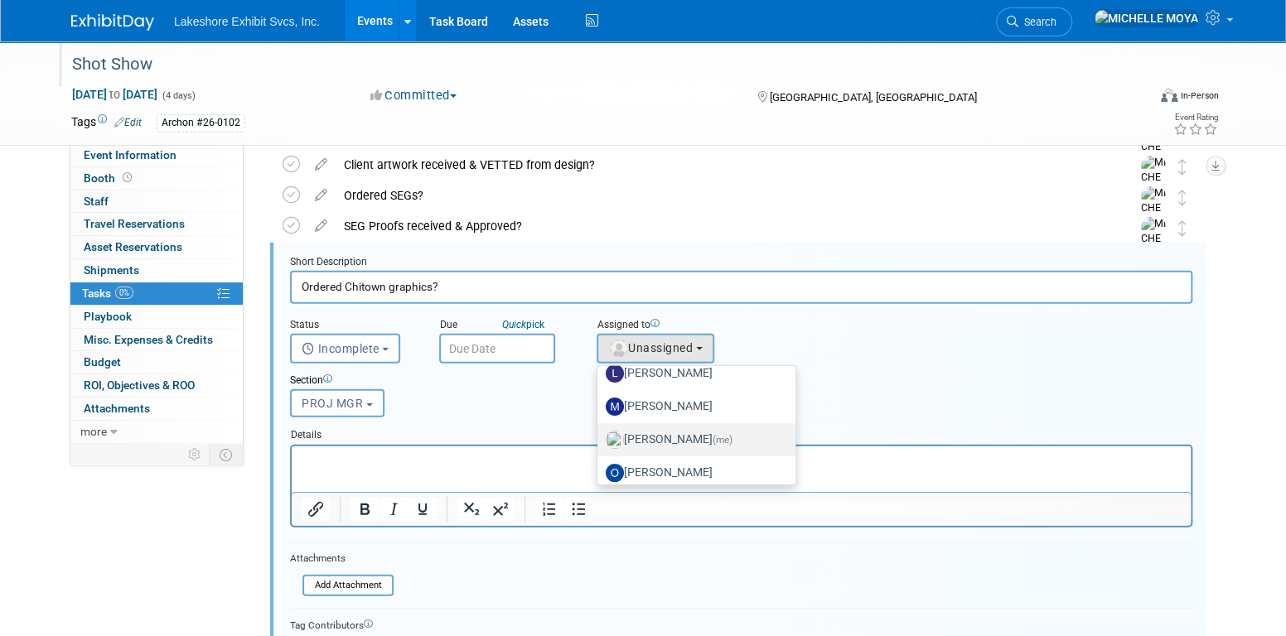
click at [693, 438] on label "MICHELLE MOYA (me)" at bounding box center [692, 440] width 173 height 27
click at [600, 438] on input "MICHELLE MOYA (me)" at bounding box center [594, 438] width 11 height 11
select select "06370d63-ce01-410c-be22-fd43021185b5"
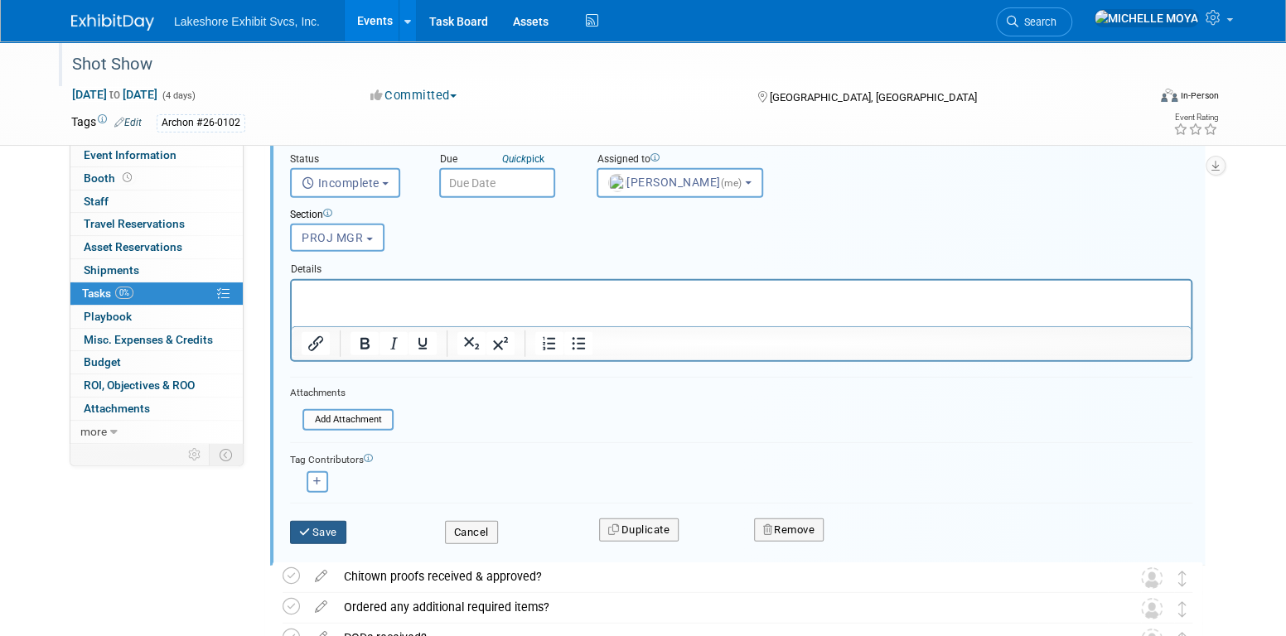
click at [328, 522] on button "Save" at bounding box center [318, 532] width 56 height 23
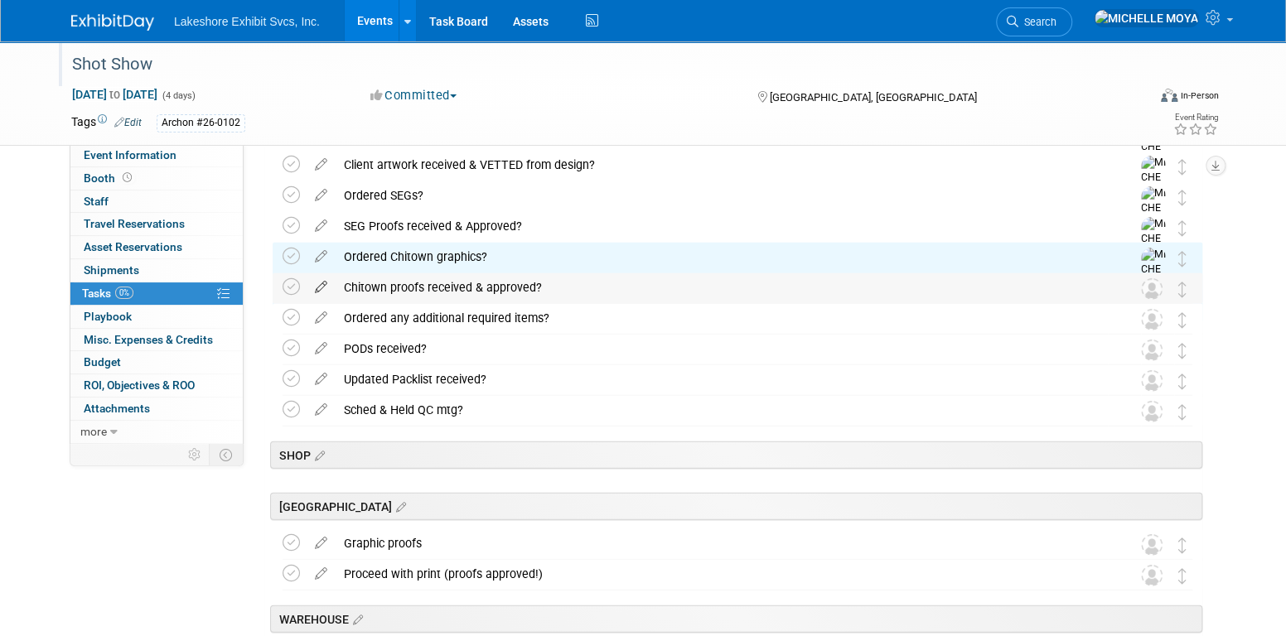
click at [319, 291] on icon at bounding box center [321, 283] width 29 height 21
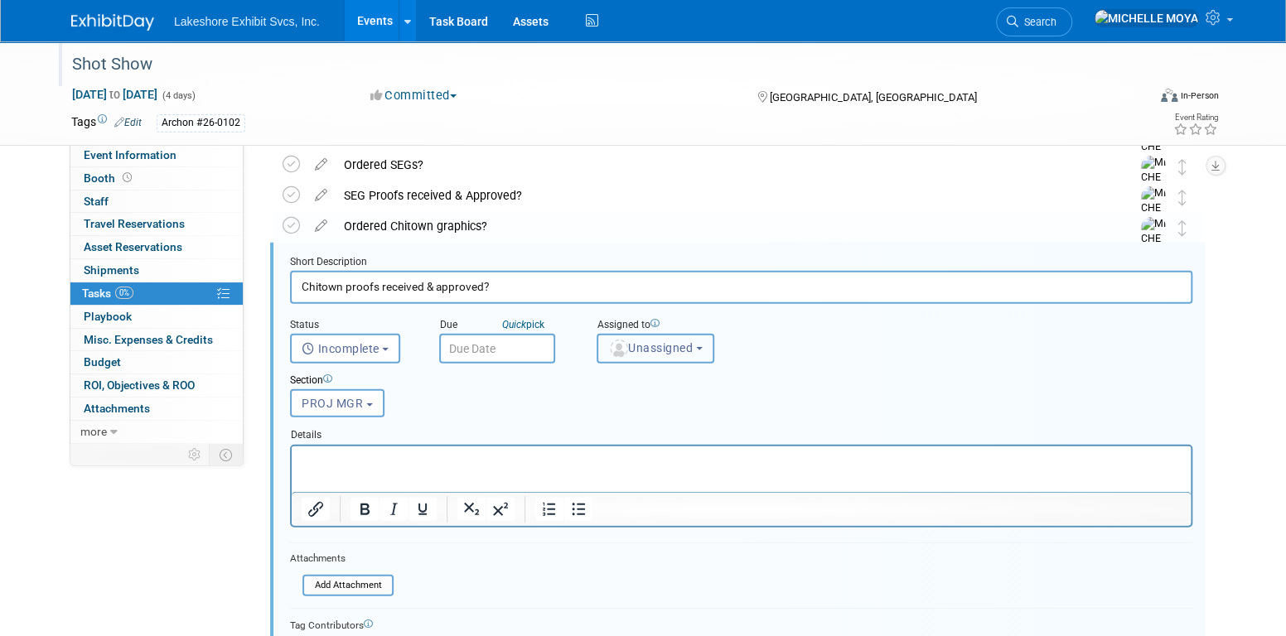
click at [653, 351] on span "Unassigned" at bounding box center [650, 347] width 85 height 13
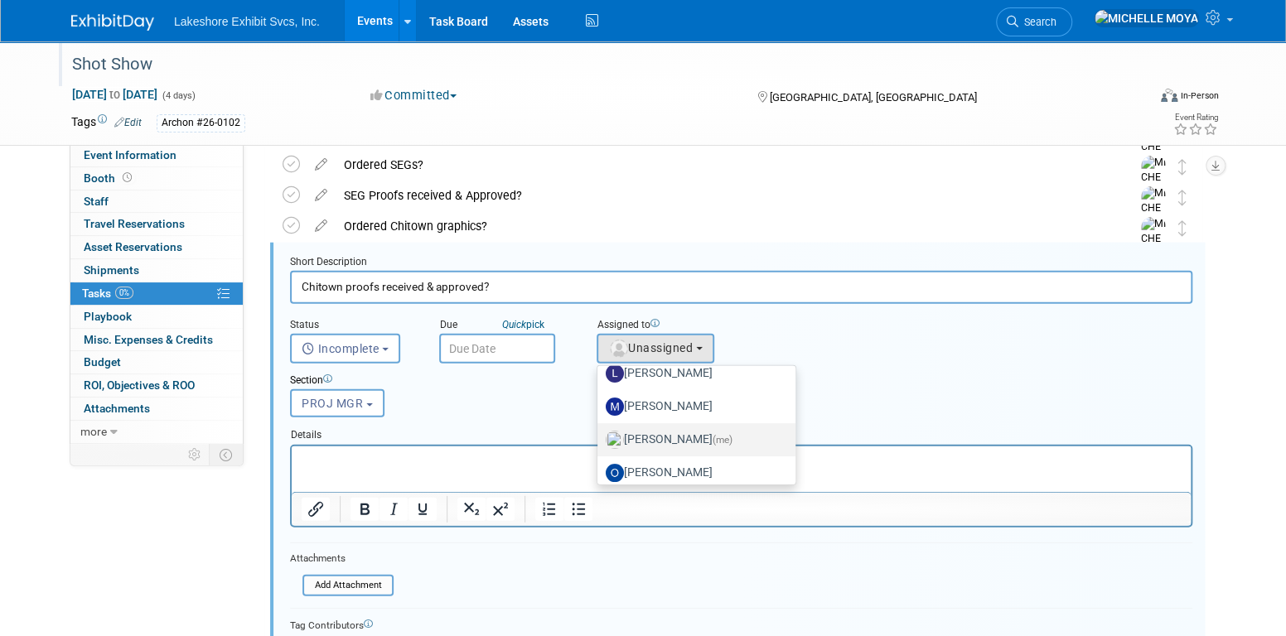
click at [665, 428] on label "MICHELLE MOYA (me)" at bounding box center [692, 440] width 173 height 27
click at [600, 433] on input "MICHELLE MOYA (me)" at bounding box center [594, 438] width 11 height 11
select select "06370d63-ce01-410c-be22-fd43021185b5"
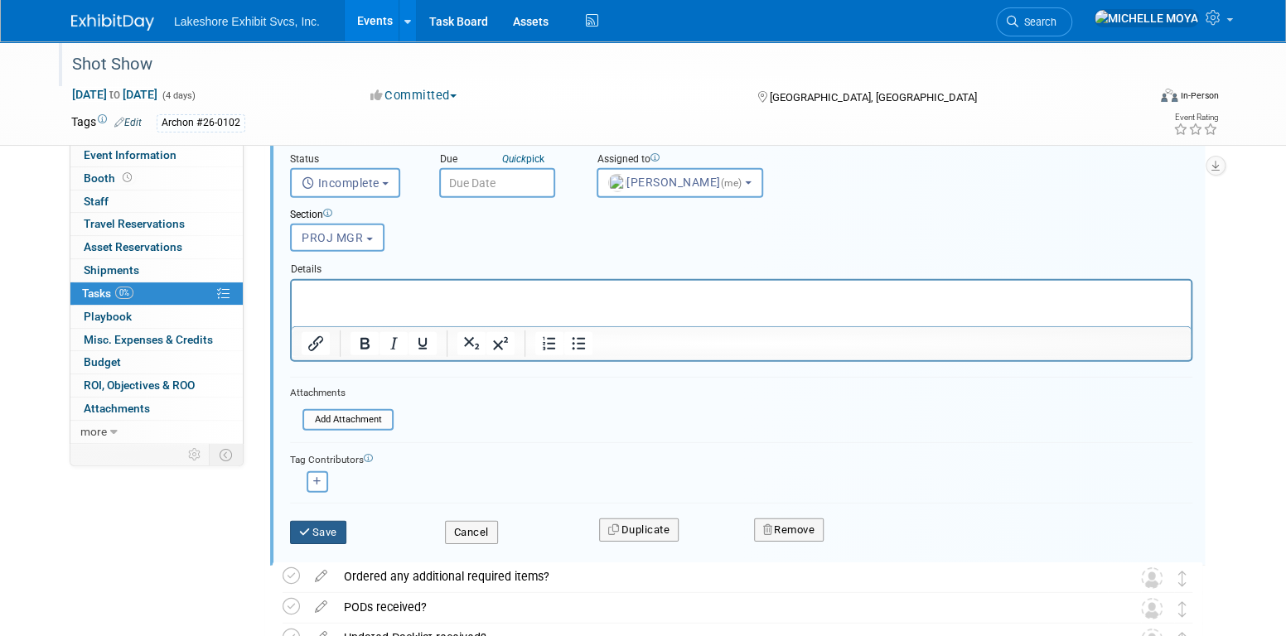
click at [331, 528] on button "Save" at bounding box center [318, 532] width 56 height 23
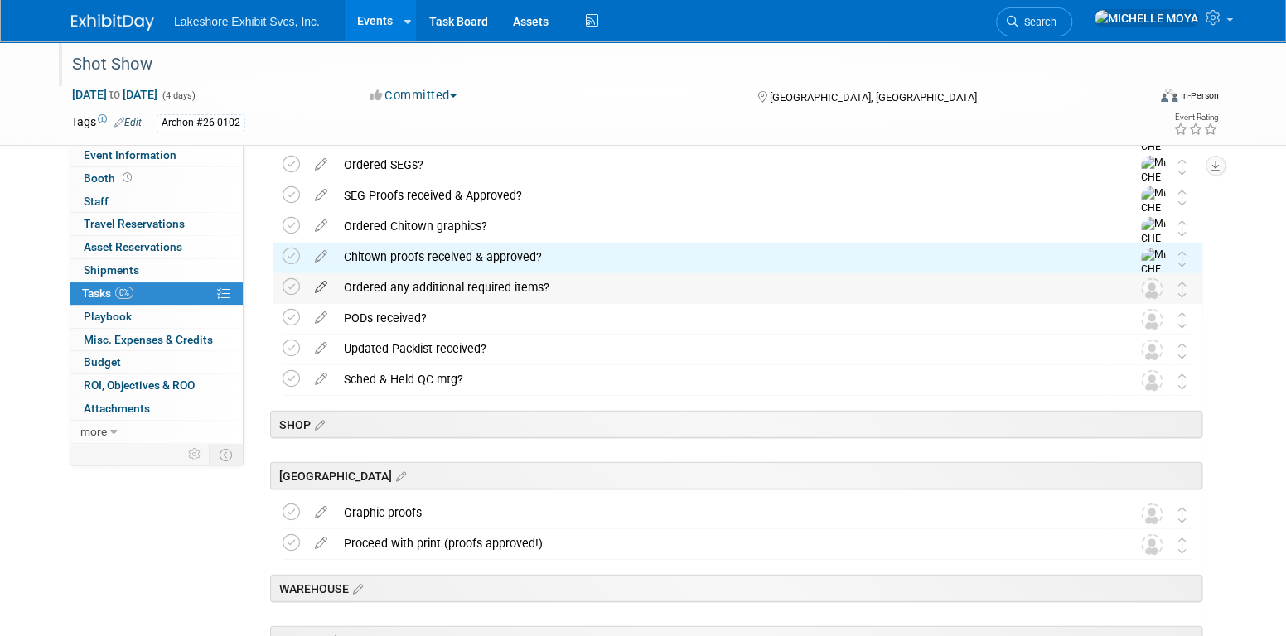
click at [322, 277] on icon at bounding box center [321, 283] width 29 height 21
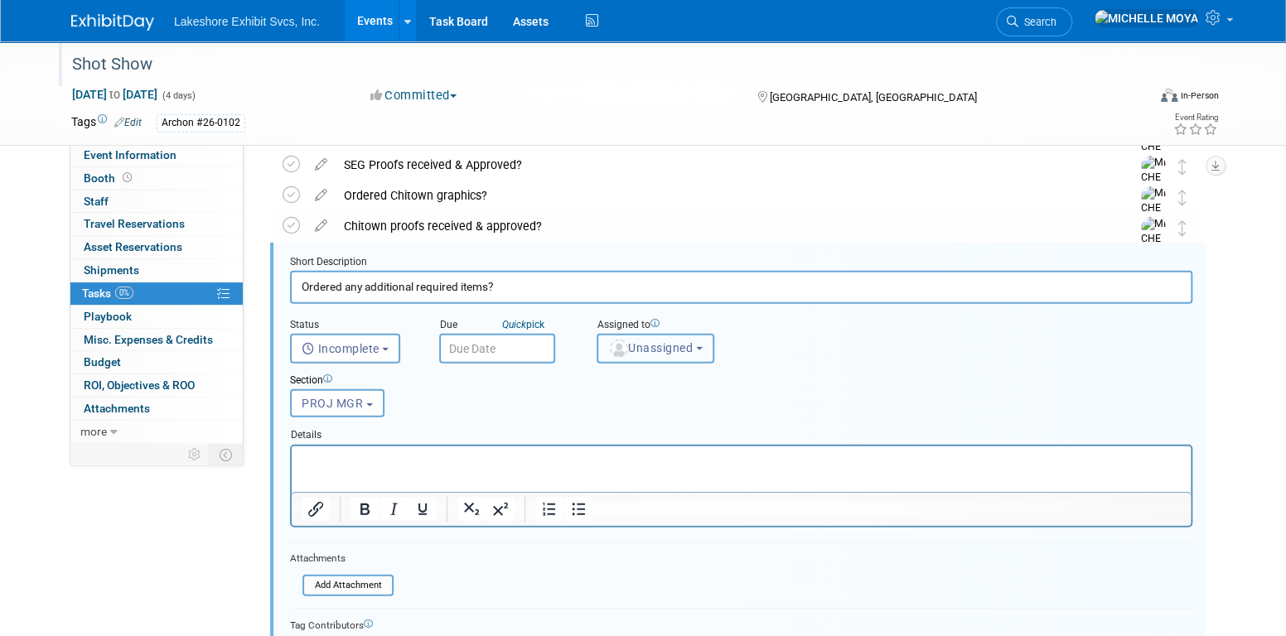
click at [672, 334] on button "Unassigned" at bounding box center [656, 349] width 118 height 30
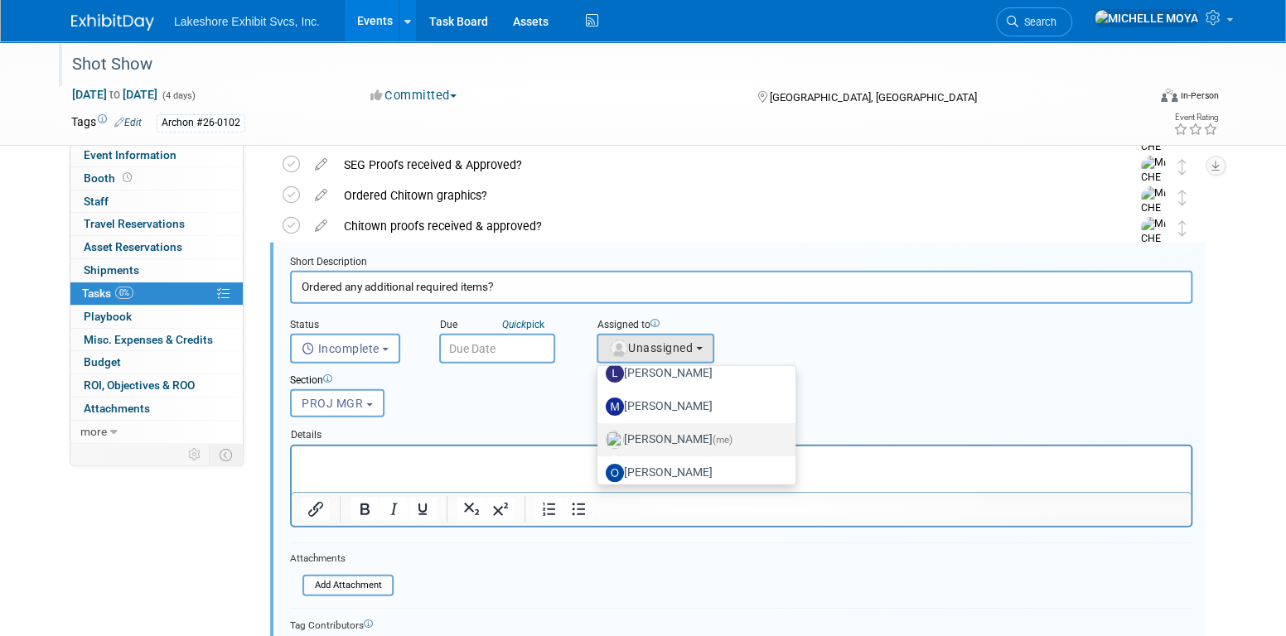
click at [670, 432] on label "MICHELLE MOYA (me)" at bounding box center [692, 440] width 173 height 27
click at [600, 433] on input "MICHELLE MOYA (me)" at bounding box center [594, 438] width 11 height 11
select select "06370d63-ce01-410c-be22-fd43021185b5"
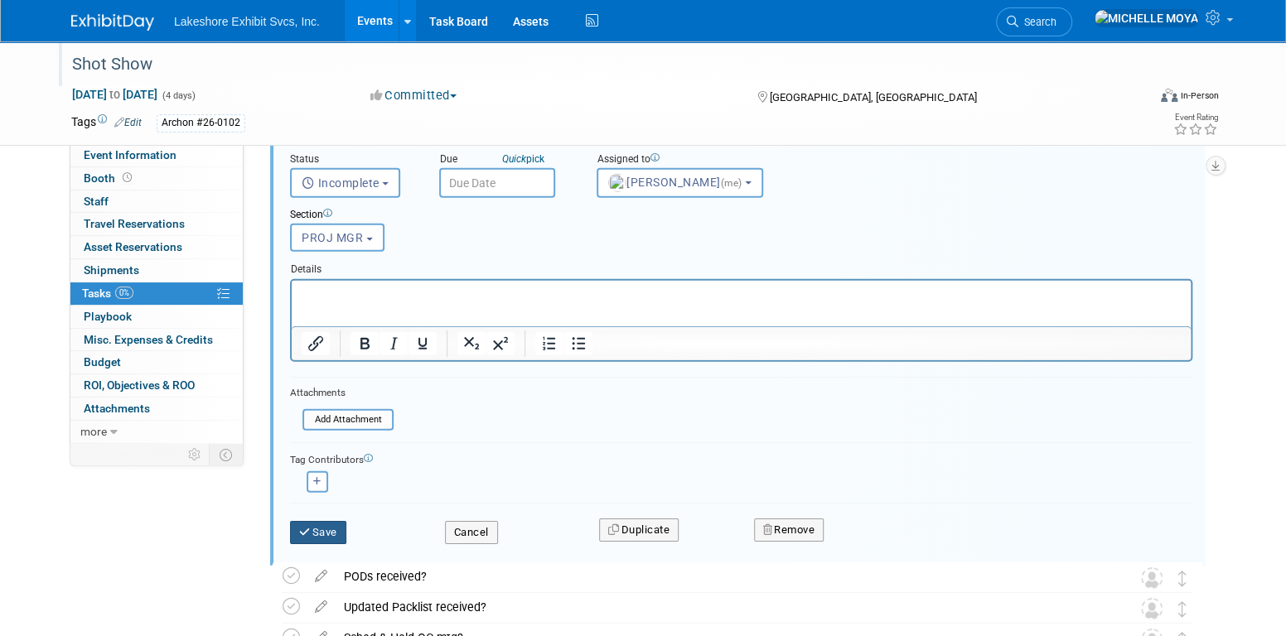
click at [328, 534] on button "Save" at bounding box center [318, 532] width 56 height 23
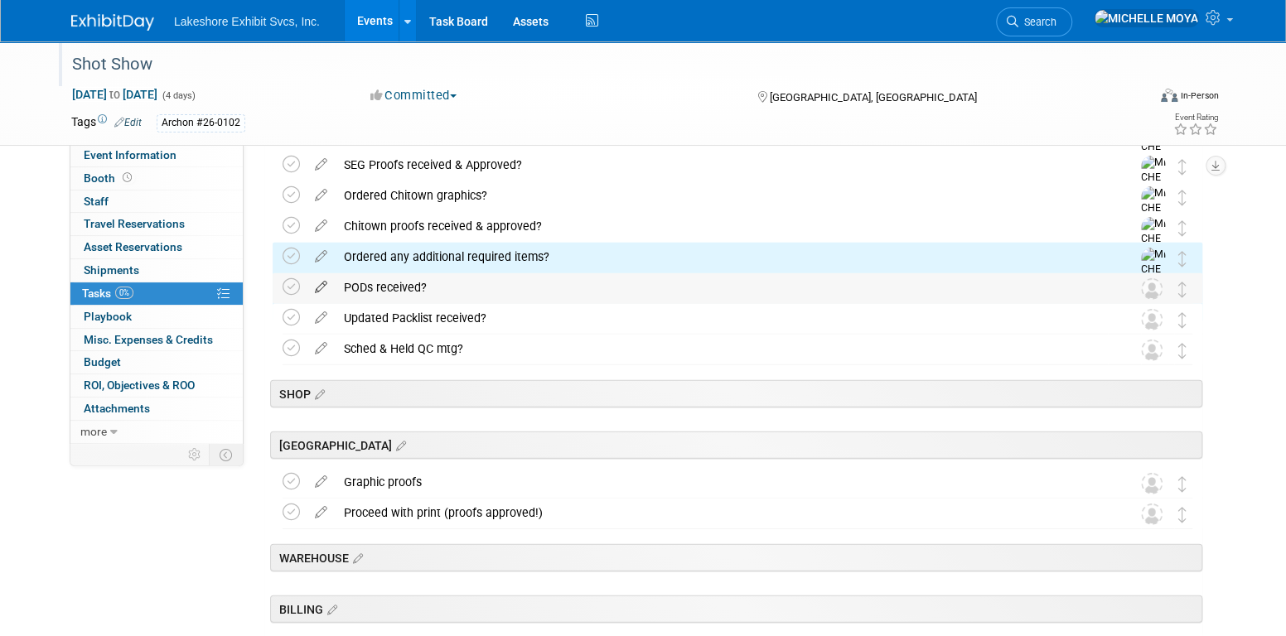
click at [327, 279] on icon at bounding box center [321, 283] width 29 height 21
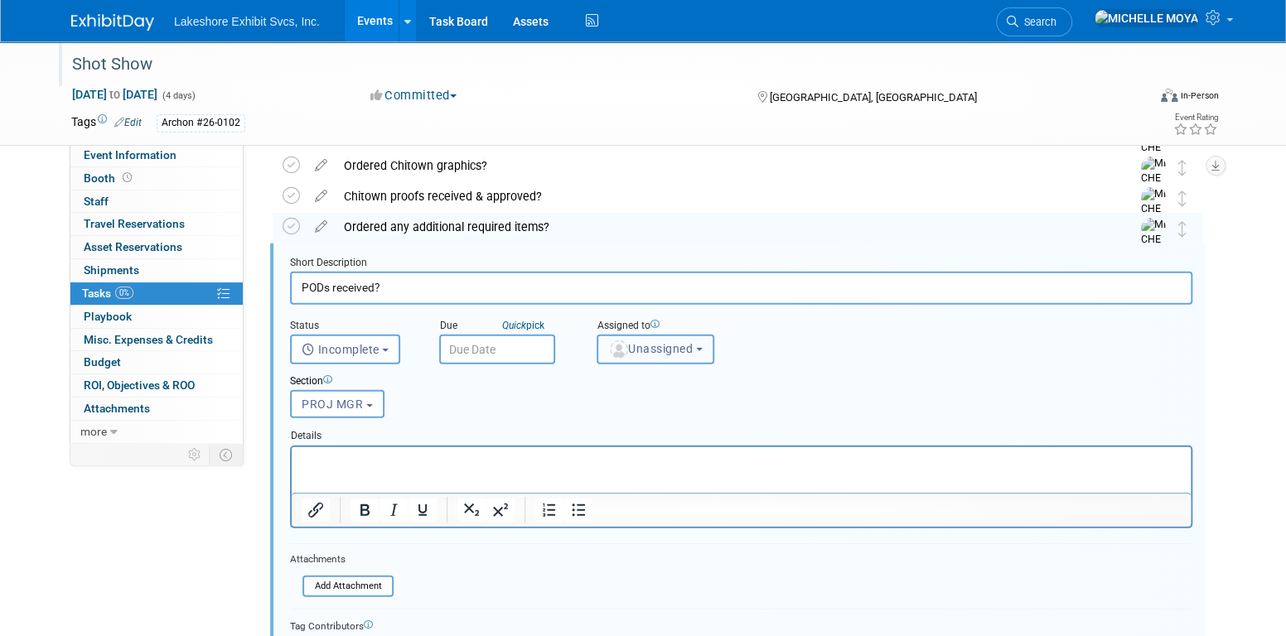
click at [679, 346] on span "Unassigned" at bounding box center [650, 348] width 85 height 13
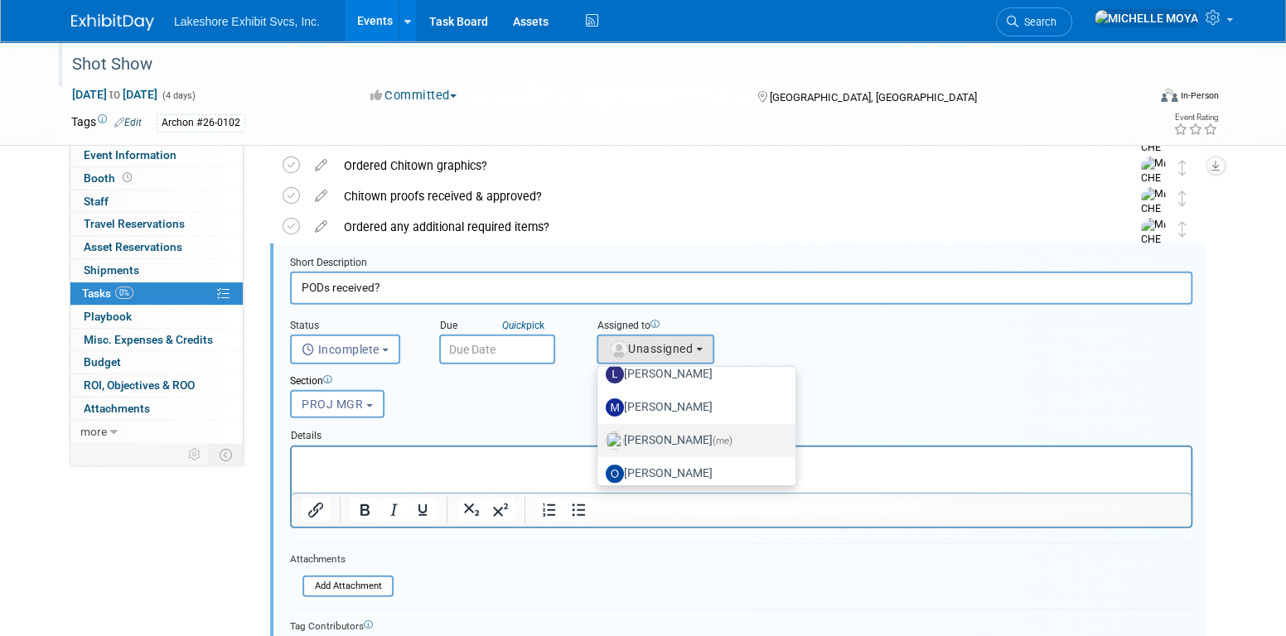
click at [685, 433] on label "MICHELLE MOYA (me)" at bounding box center [692, 441] width 173 height 27
click at [600, 433] on input "MICHELLE MOYA (me)" at bounding box center [594, 438] width 11 height 11
select select "06370d63-ce01-410c-be22-fd43021185b5"
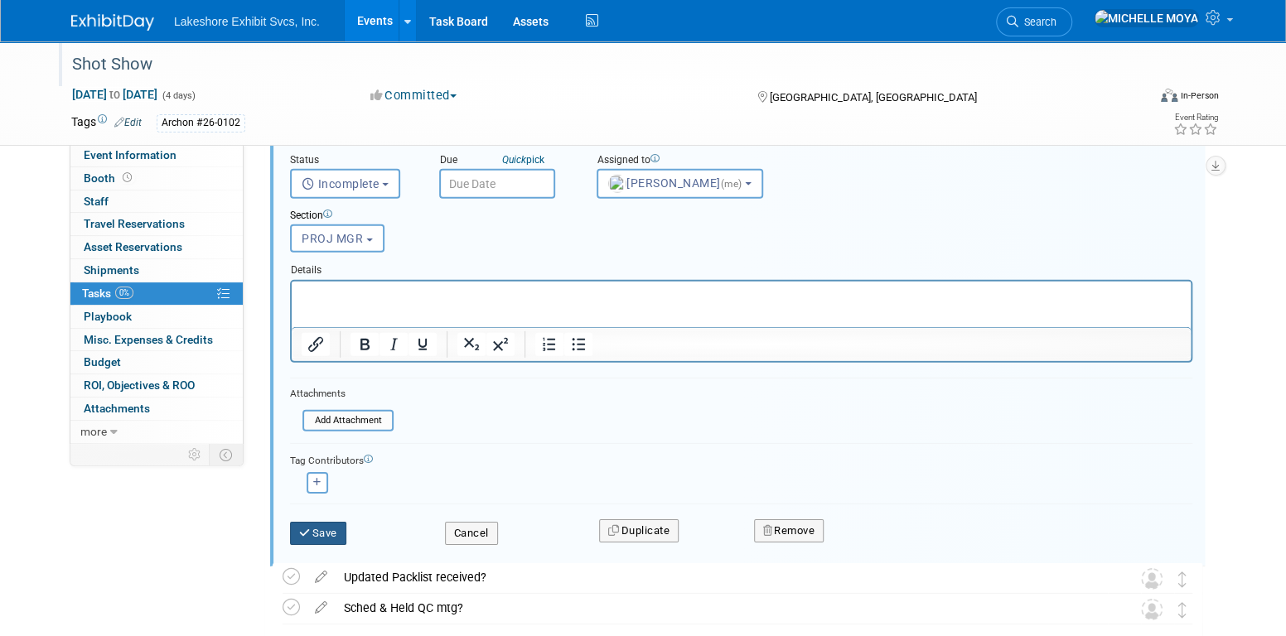
click at [333, 530] on button "Save" at bounding box center [318, 533] width 56 height 23
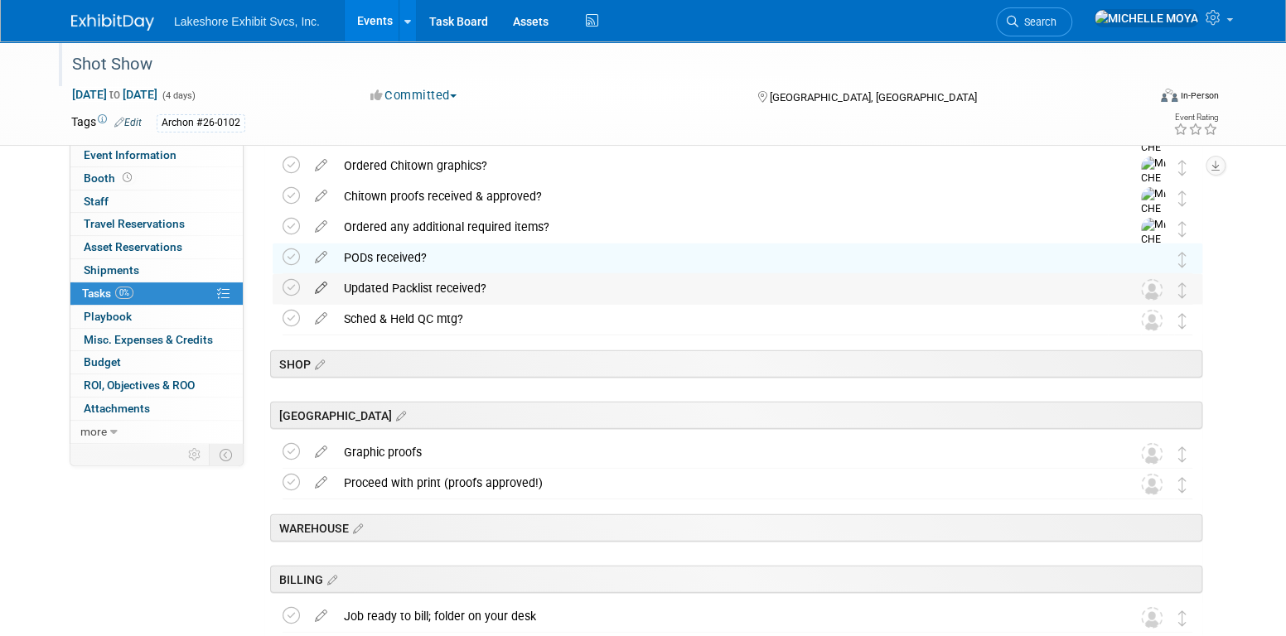
click at [327, 290] on icon at bounding box center [321, 284] width 29 height 21
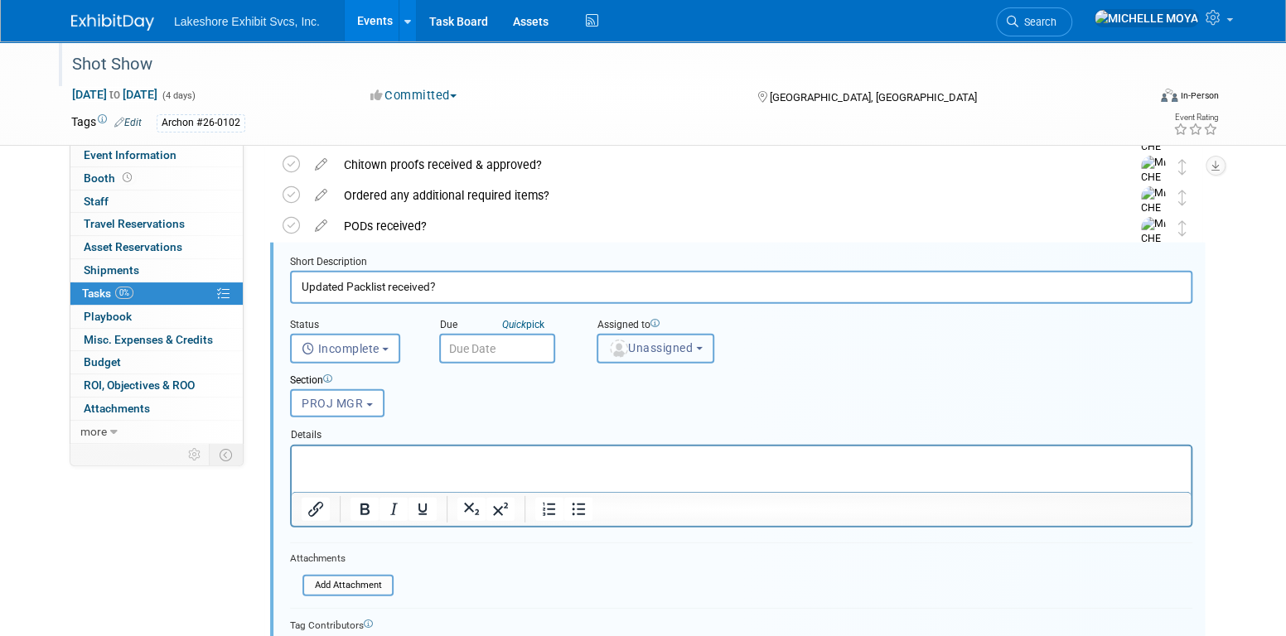
click at [671, 354] on button "Unassigned" at bounding box center [656, 349] width 118 height 30
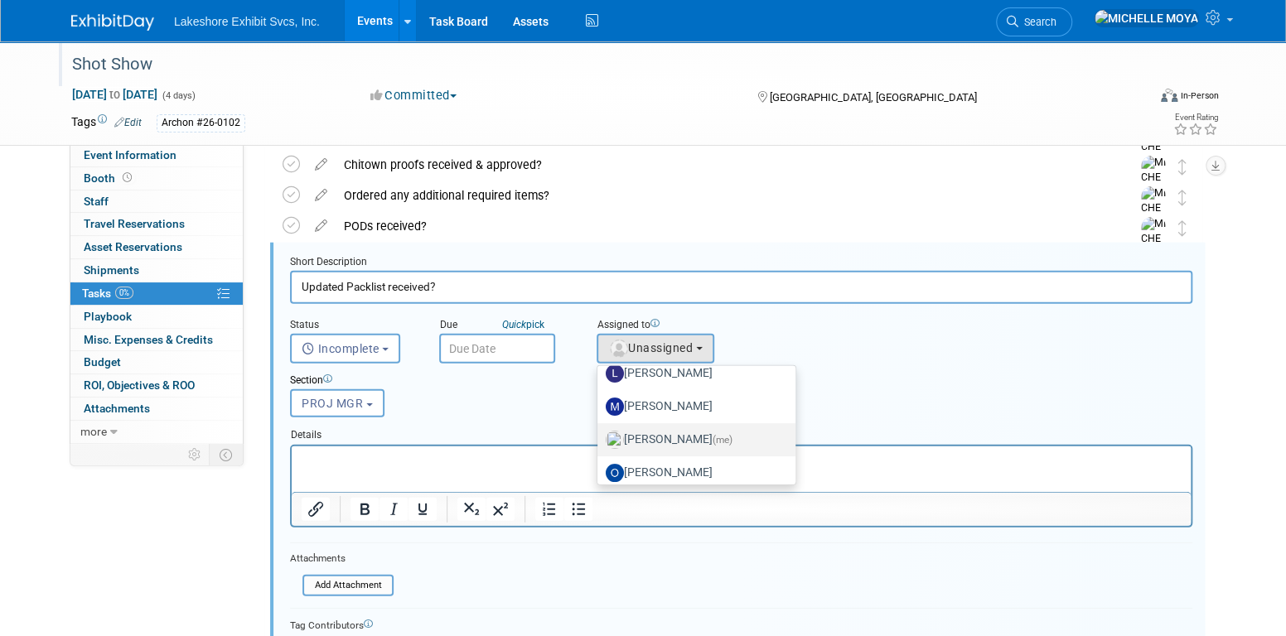
click at [697, 434] on label "MICHELLE MOYA (me)" at bounding box center [692, 440] width 173 height 27
click at [600, 434] on input "MICHELLE MOYA (me)" at bounding box center [594, 438] width 11 height 11
select select "06370d63-ce01-410c-be22-fd43021185b5"
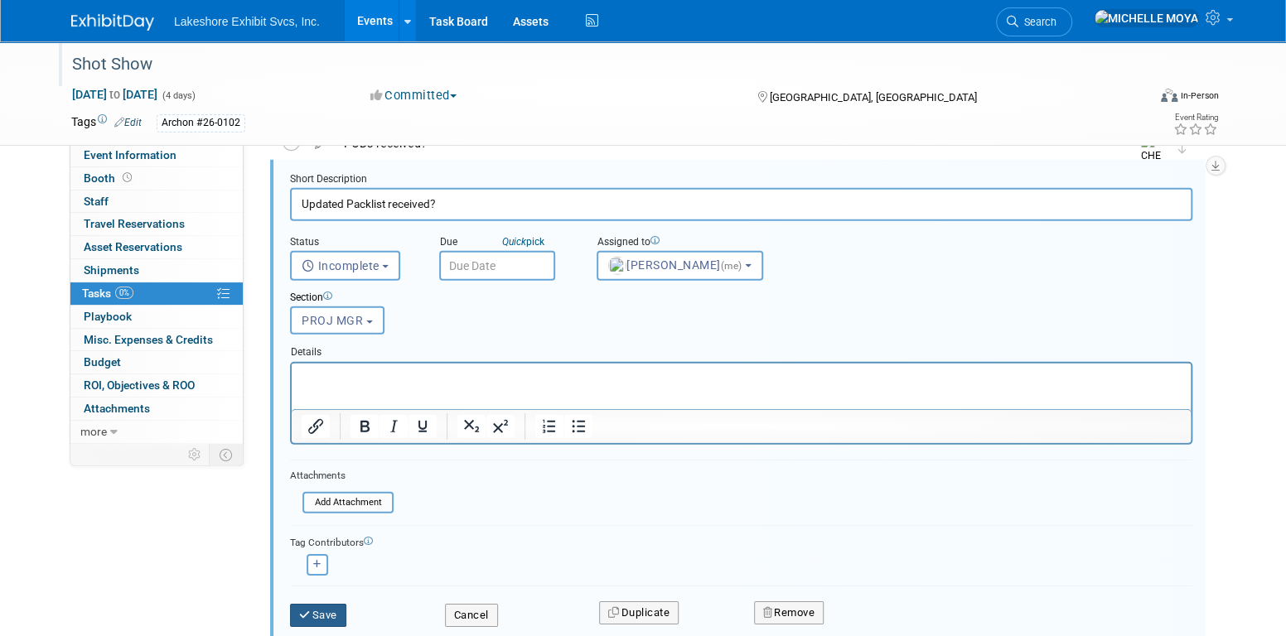
click at [324, 609] on button "Save" at bounding box center [318, 615] width 56 height 23
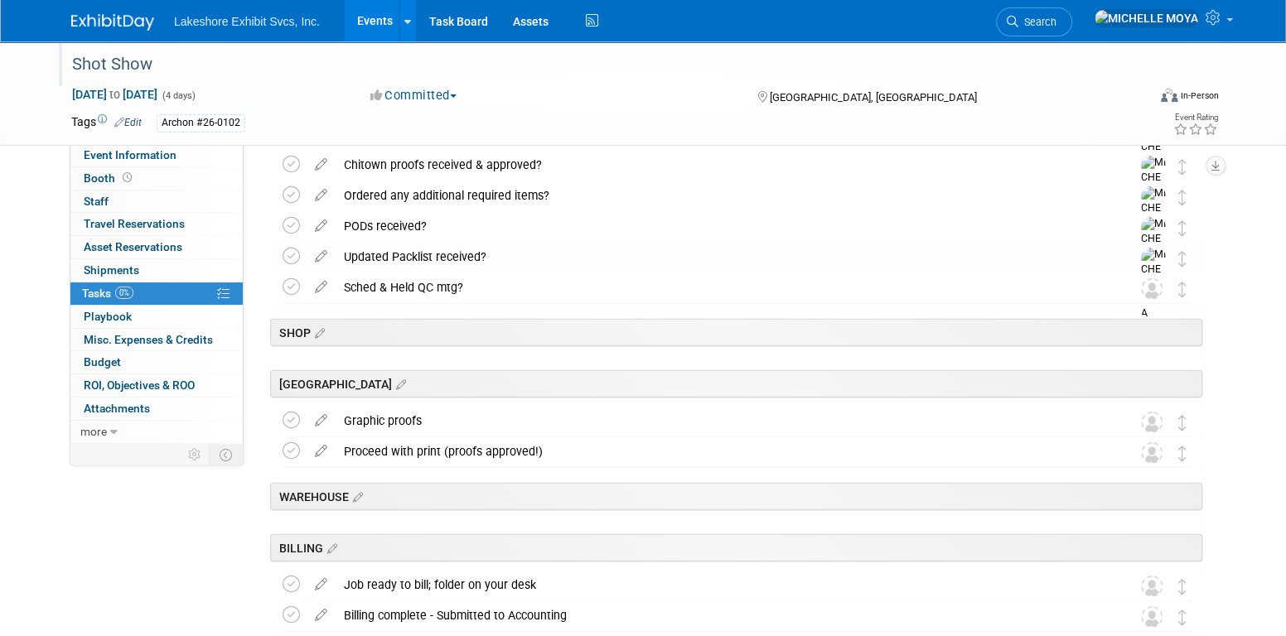
drag, startPoint x: 328, startPoint y: 288, endPoint x: 344, endPoint y: 288, distance: 15.8
click at [328, 288] on icon at bounding box center [321, 283] width 29 height 21
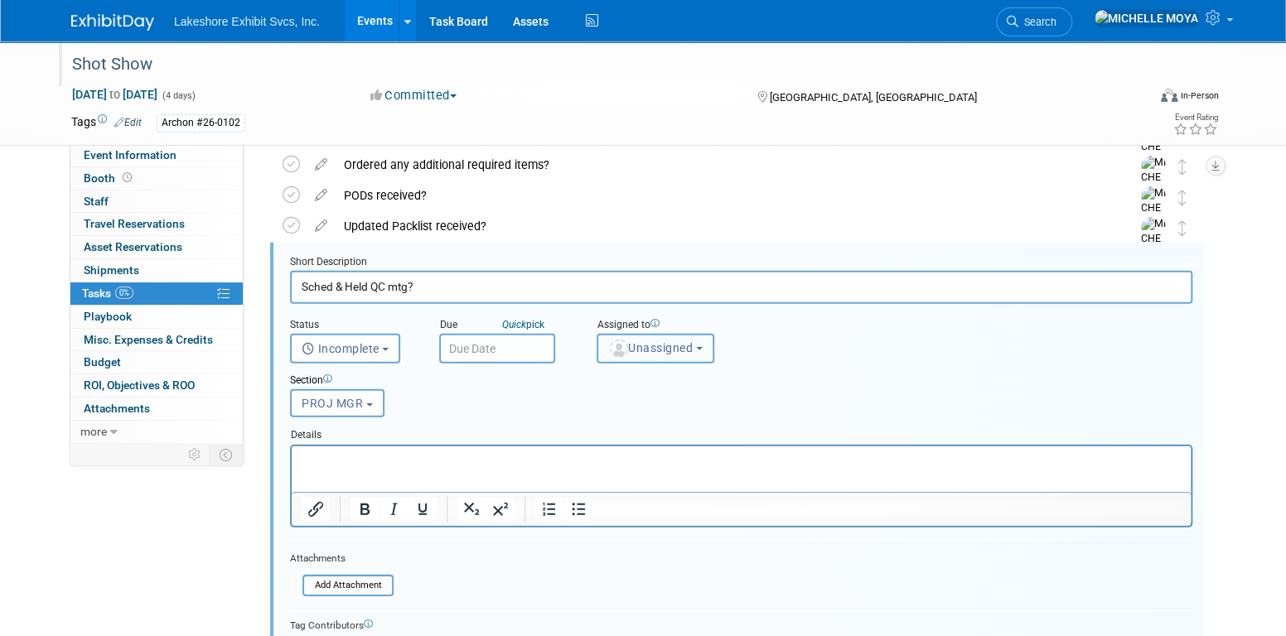
click at [651, 343] on span "Unassigned" at bounding box center [650, 347] width 85 height 13
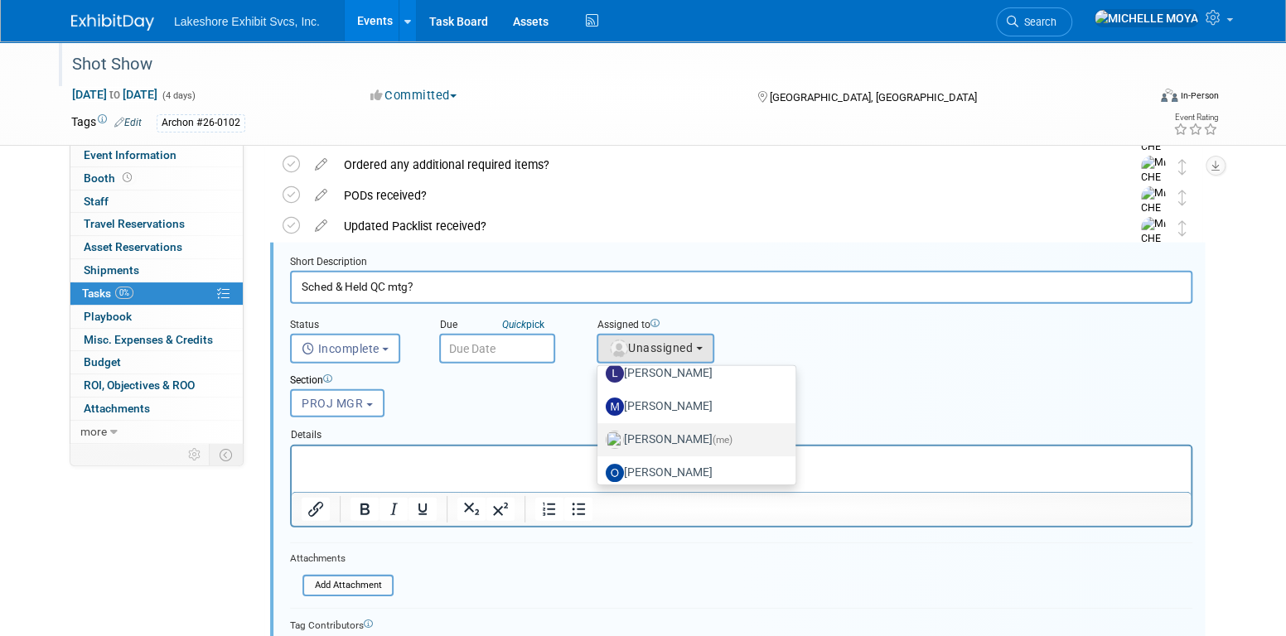
click at [684, 427] on label "MICHELLE MOYA (me)" at bounding box center [692, 440] width 173 height 27
click at [600, 433] on input "MICHELLE MOYA (me)" at bounding box center [594, 438] width 11 height 11
select select "06370d63-ce01-410c-be22-fd43021185b5"
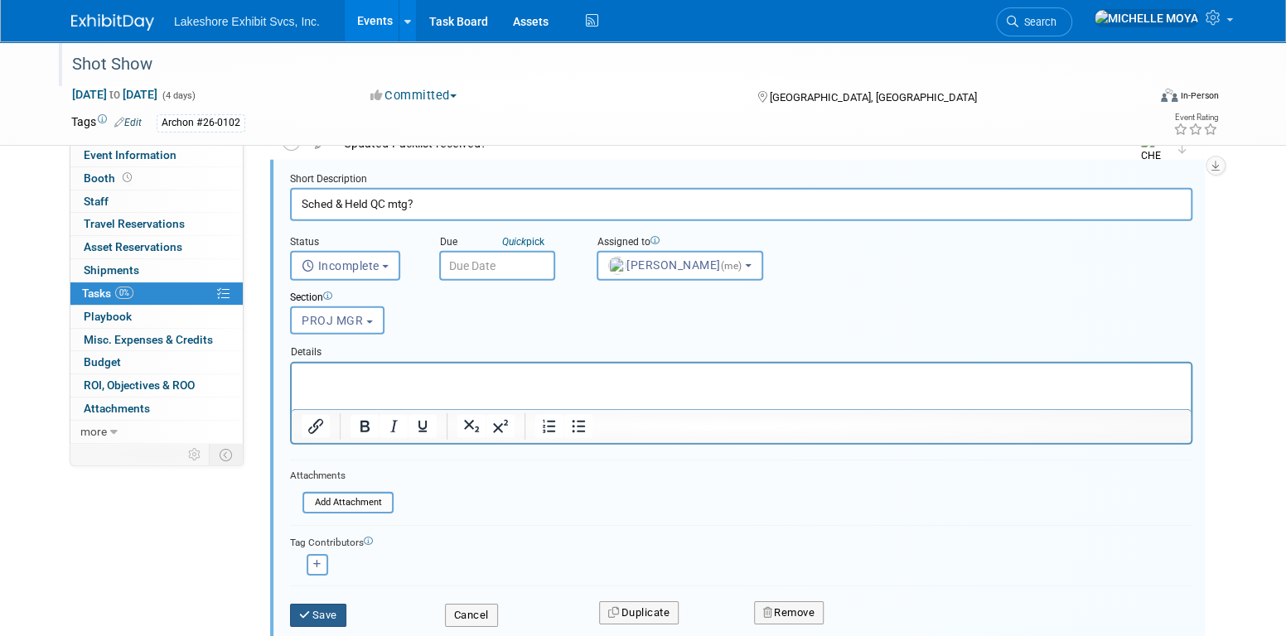
click at [334, 607] on button "Save" at bounding box center [318, 615] width 56 height 23
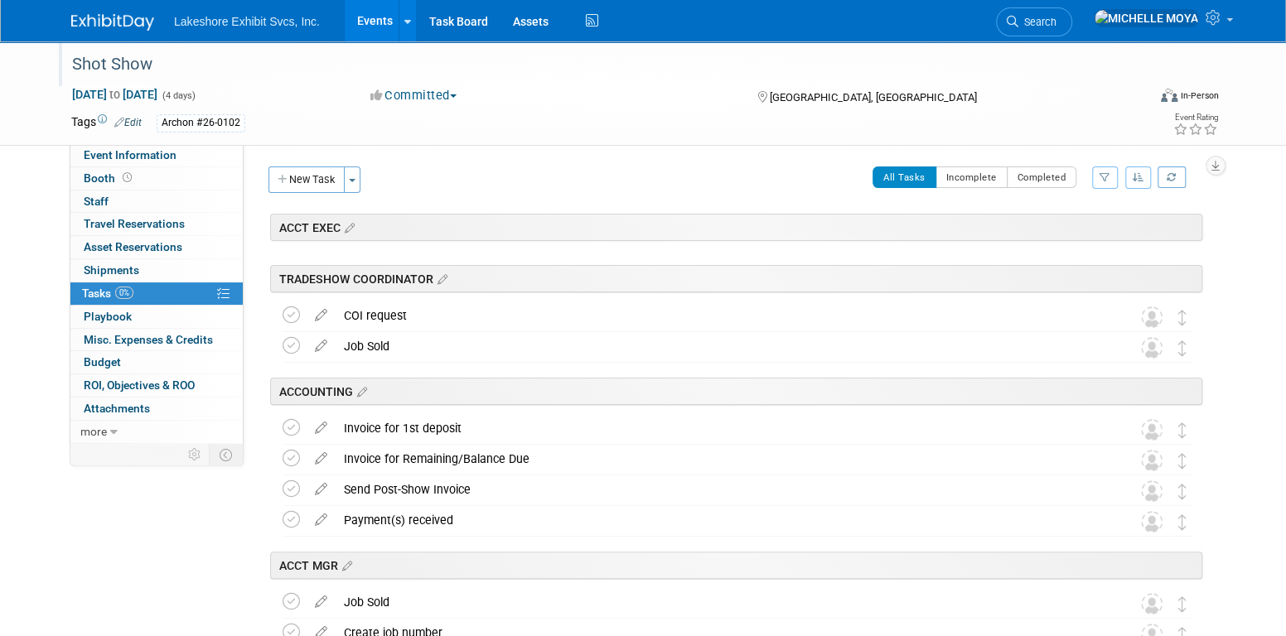
click at [1105, 176] on icon "button" at bounding box center [1105, 177] width 11 height 10
click at [1065, 230] on select "-- Select Assignee -- All unassigned tasks Assigned to me Amanda Koss Dave Desa…" at bounding box center [1036, 230] width 137 height 23
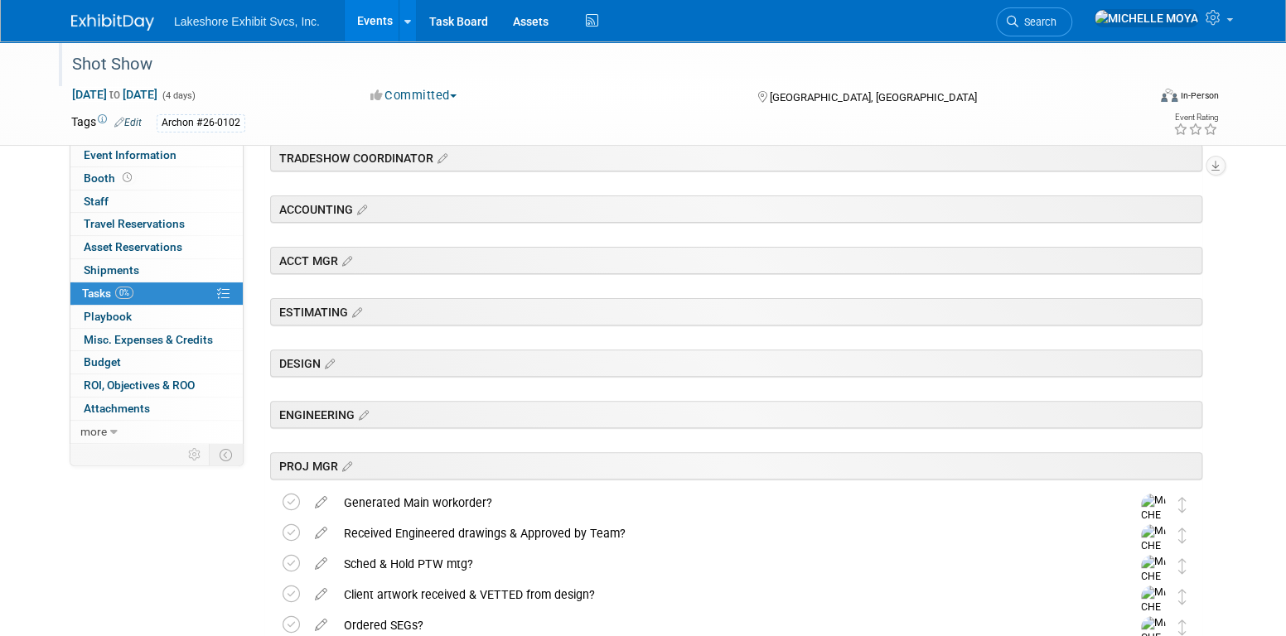
scroll to position [119, 0]
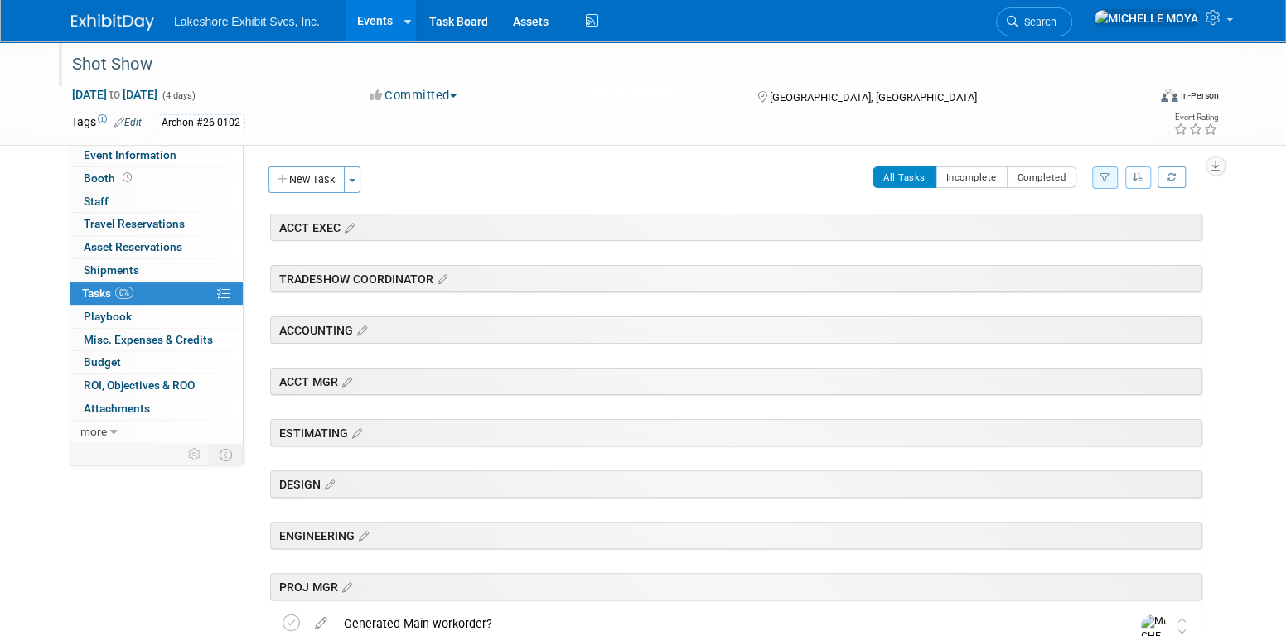
click at [377, 25] on link "Events" at bounding box center [375, 20] width 60 height 41
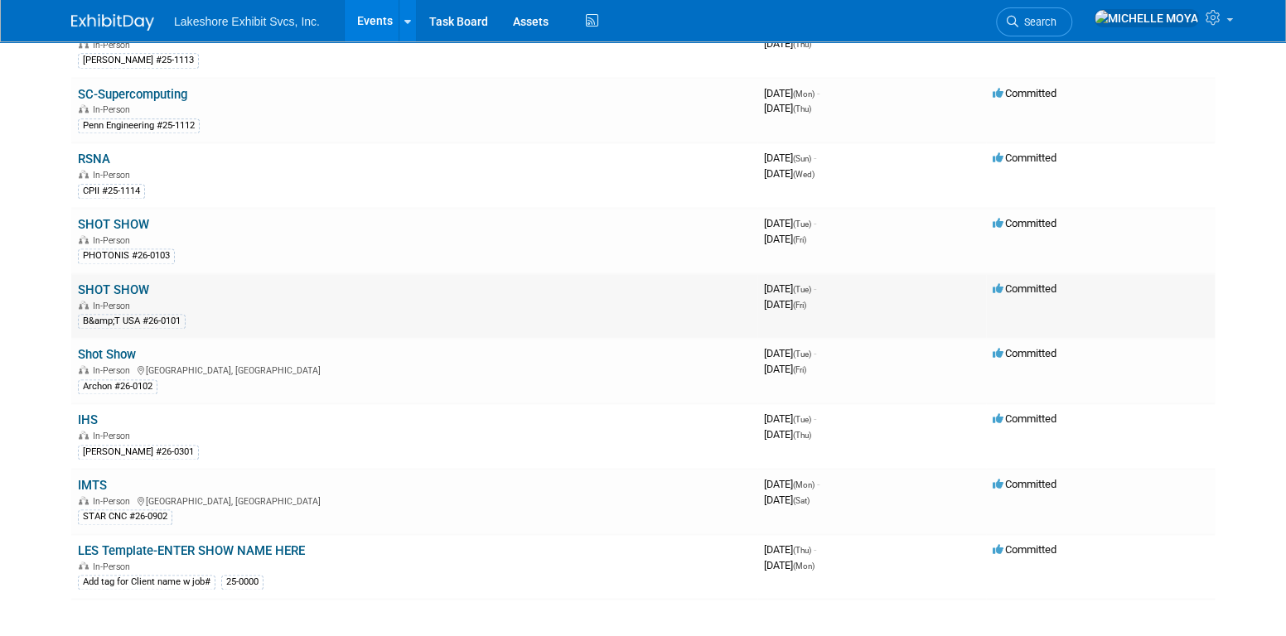
scroll to position [1124, 0]
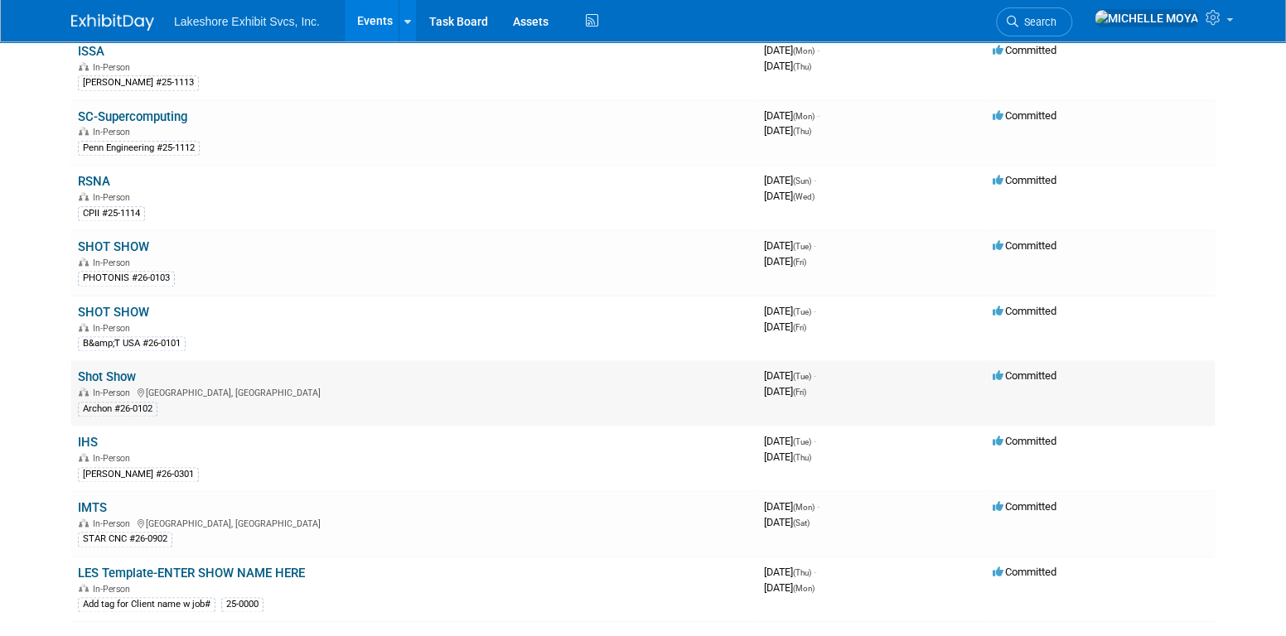
click at [124, 370] on link "Shot Show" at bounding box center [107, 377] width 58 height 15
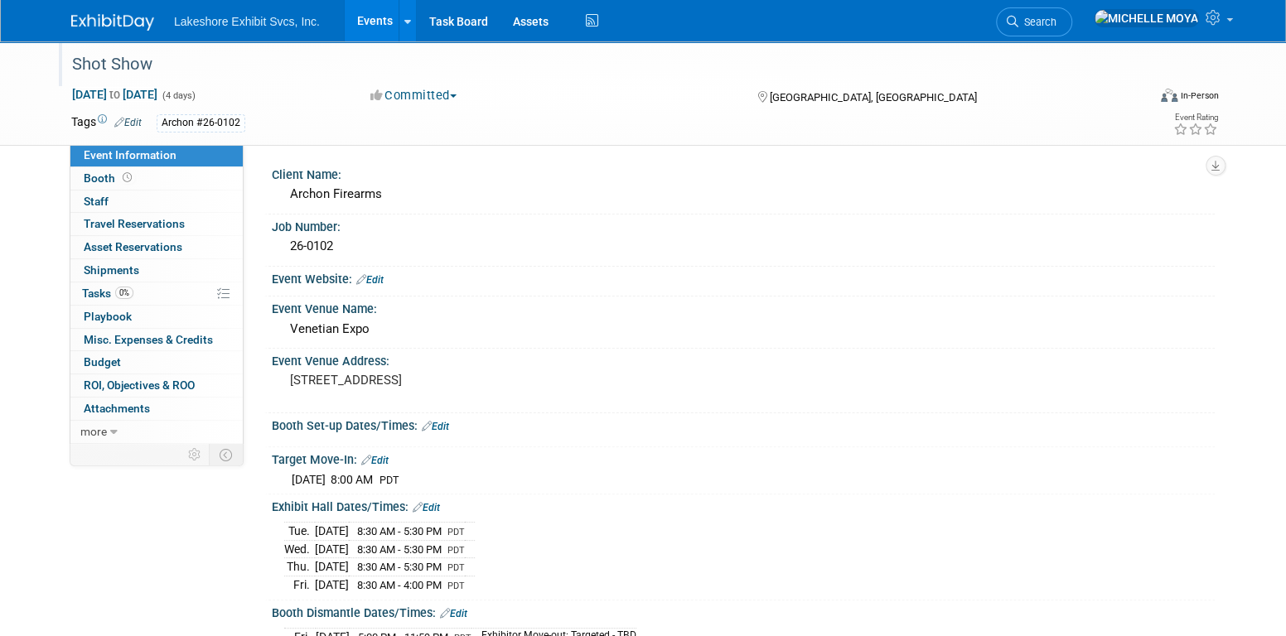
click at [134, 68] on div "Shot Show" at bounding box center [593, 65] width 1055 height 30
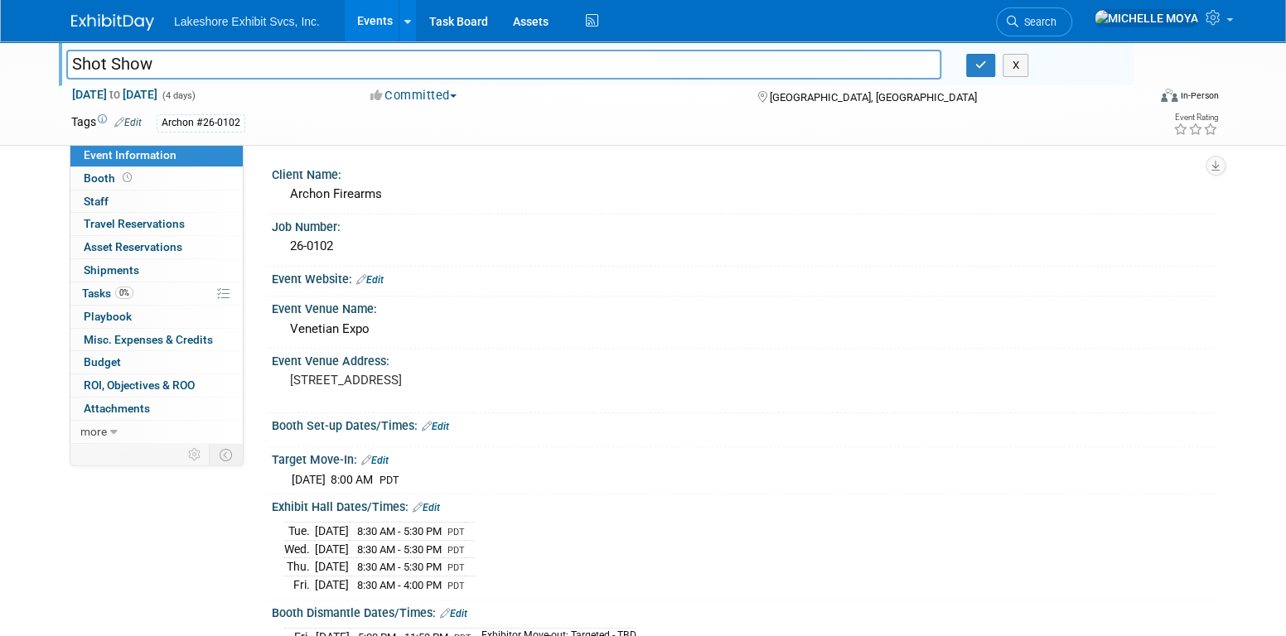
drag, startPoint x: 154, startPoint y: 63, endPoint x: 72, endPoint y: 46, distance: 83.9
click at [69, 56] on input "Shot Show" at bounding box center [503, 64] width 875 height 29
type input "s"
type input "SHOT SHOW"
click at [987, 63] on button "button" at bounding box center [981, 65] width 30 height 23
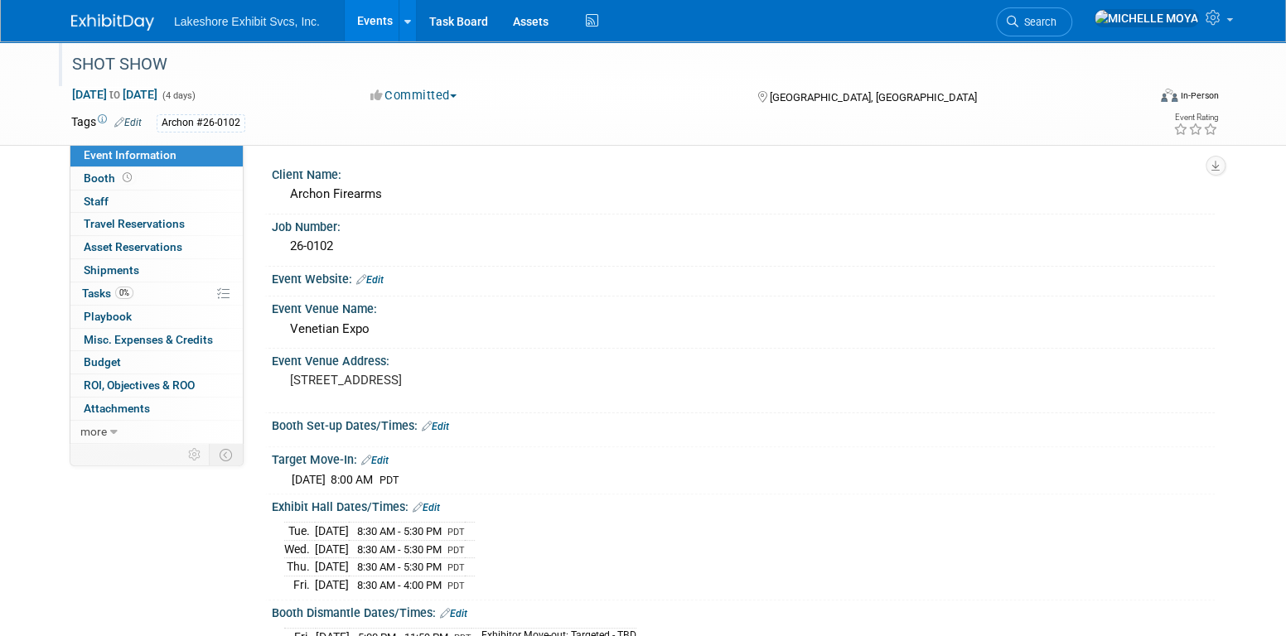
click at [375, 13] on link "Events" at bounding box center [375, 20] width 60 height 41
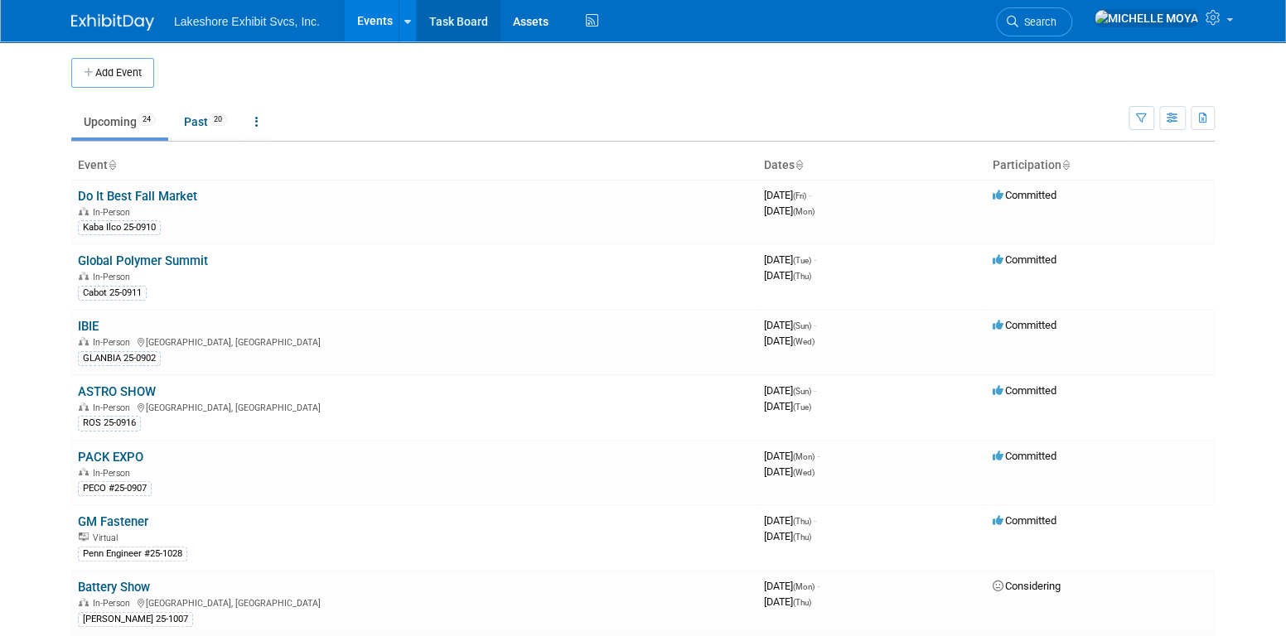
click at [436, 20] on link "Task Board" at bounding box center [459, 20] width 84 height 41
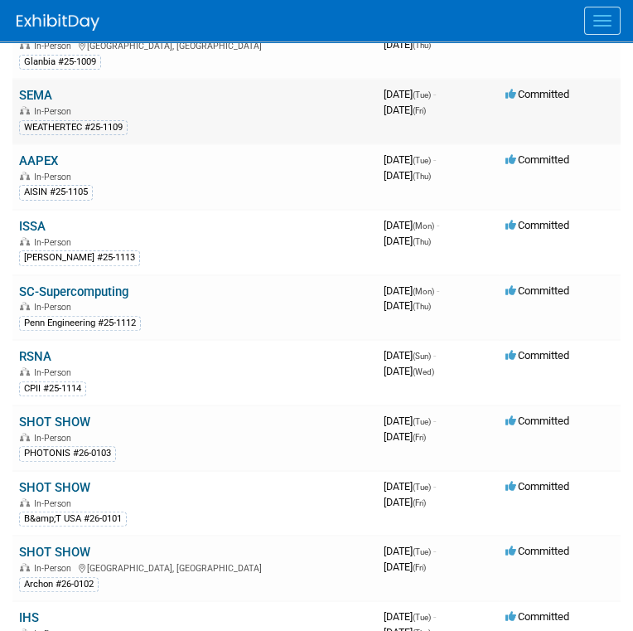
scroll to position [994, 0]
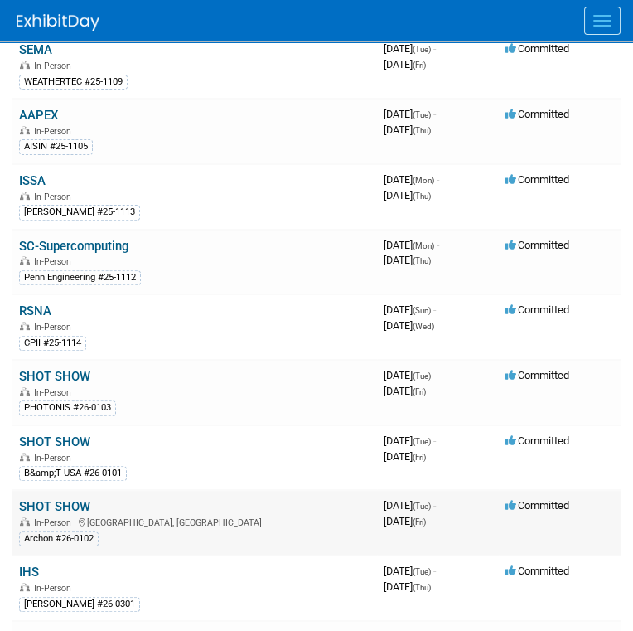
click at [85, 499] on link "SHOT SHOW" at bounding box center [54, 506] width 71 height 15
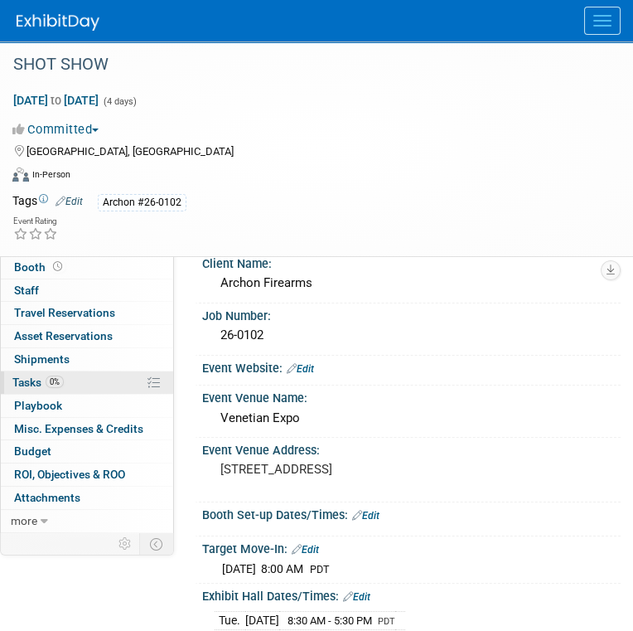
click at [124, 381] on link "0% Tasks 0%" at bounding box center [87, 382] width 172 height 22
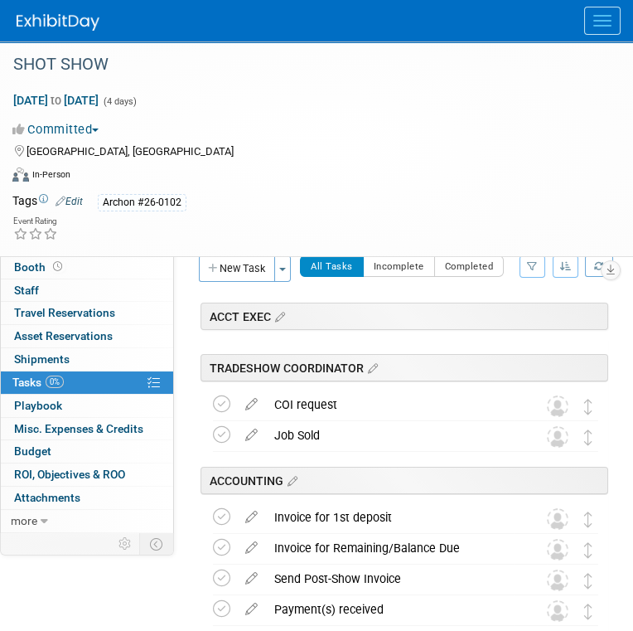
click at [97, 239] on span "Event Information" at bounding box center [60, 243] width 93 height 13
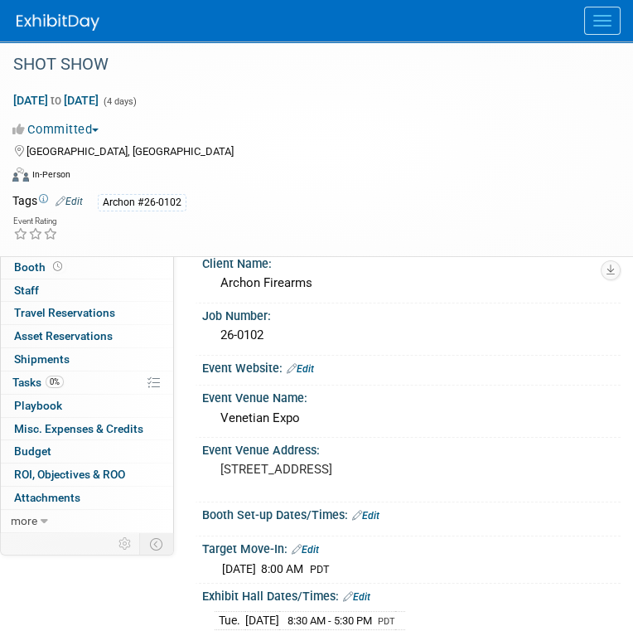
click at [309, 366] on link "Edit" at bounding box center [300, 369] width 27 height 12
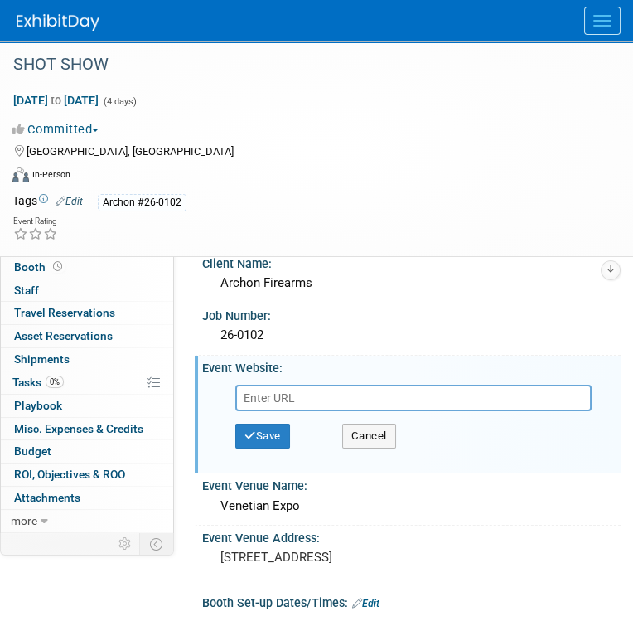
click at [304, 396] on input "text" at bounding box center [413, 398] width 356 height 27
type input "[URL][DOMAIN_NAME]"
click at [268, 432] on button "Save" at bounding box center [262, 435] width 55 height 25
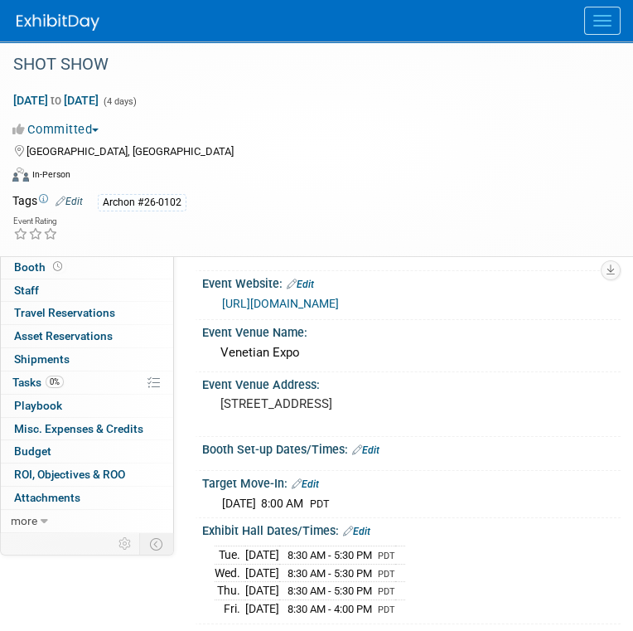
scroll to position [83, 0]
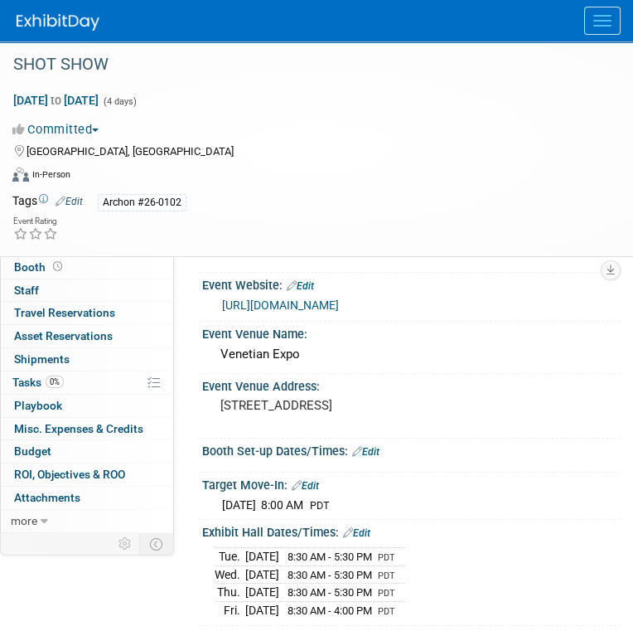
click at [369, 450] on link "Edit" at bounding box center [365, 452] width 27 height 12
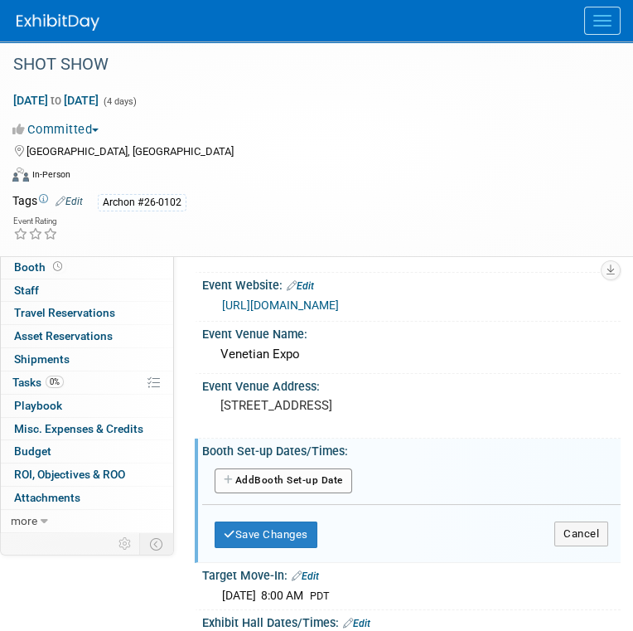
click at [317, 476] on button "Add Another Booth Set-up Date" at bounding box center [284, 480] width 138 height 25
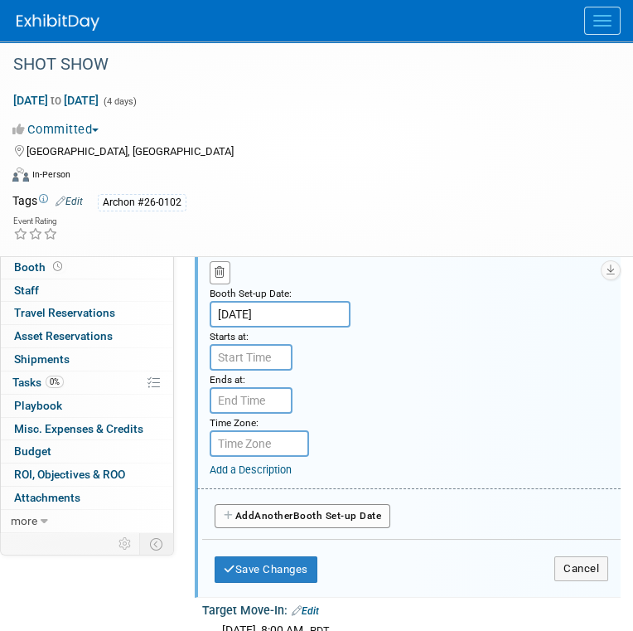
scroll to position [331, 0]
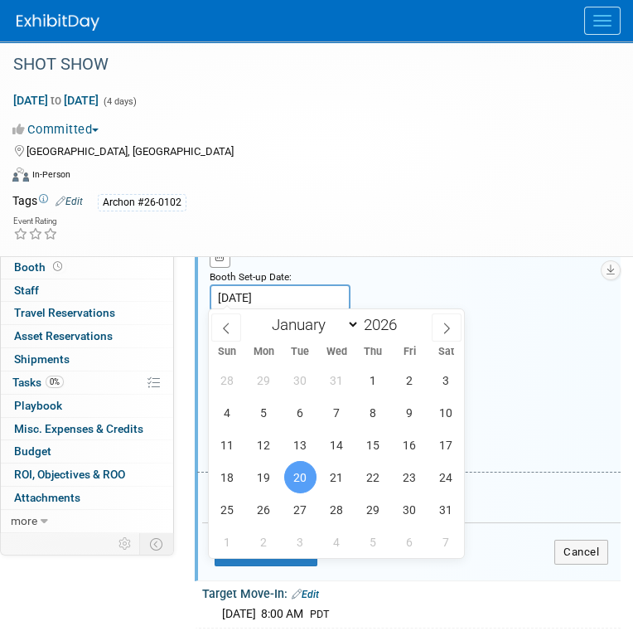
click at [265, 297] on input "[DATE]" at bounding box center [280, 297] width 141 height 27
click at [345, 442] on span "14" at bounding box center [337, 444] width 32 height 32
type input "Jan 14, 2026"
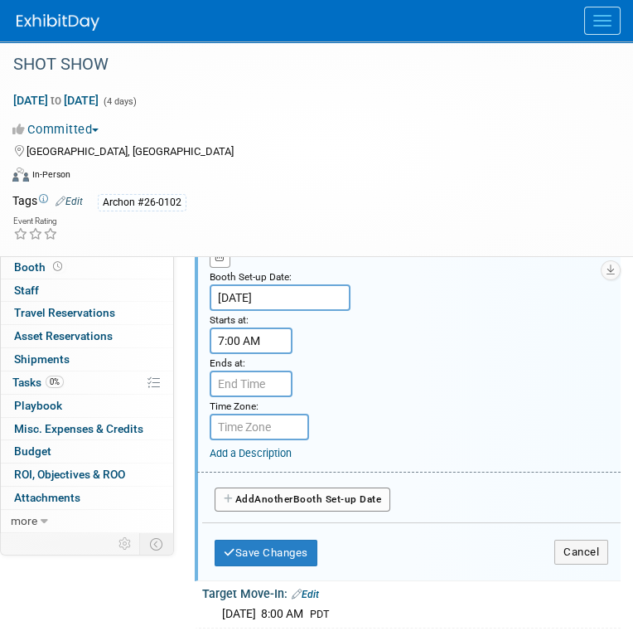
click at [273, 331] on input "7:00 AM" at bounding box center [251, 340] width 83 height 27
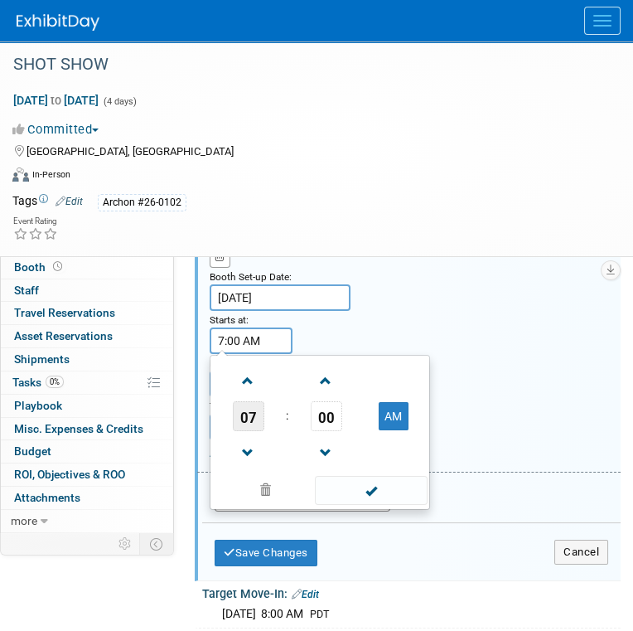
click at [253, 414] on span "07" at bounding box center [248, 416] width 31 height 30
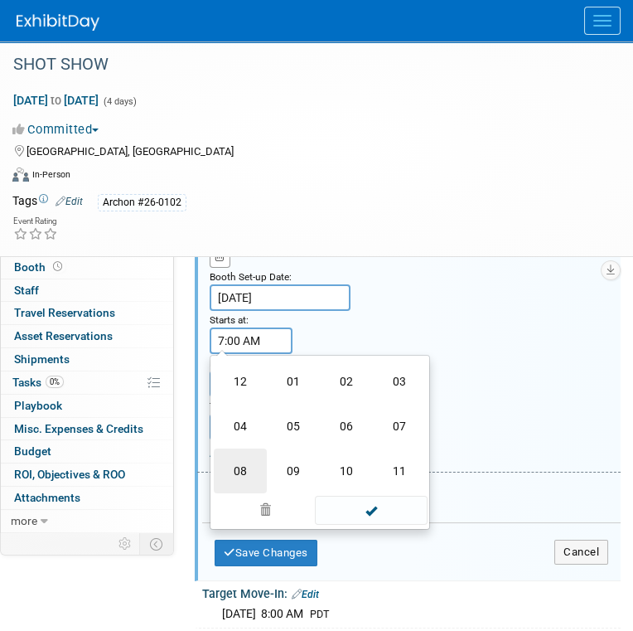
click at [245, 463] on td "08" at bounding box center [240, 470] width 53 height 45
type input "8:00 AM"
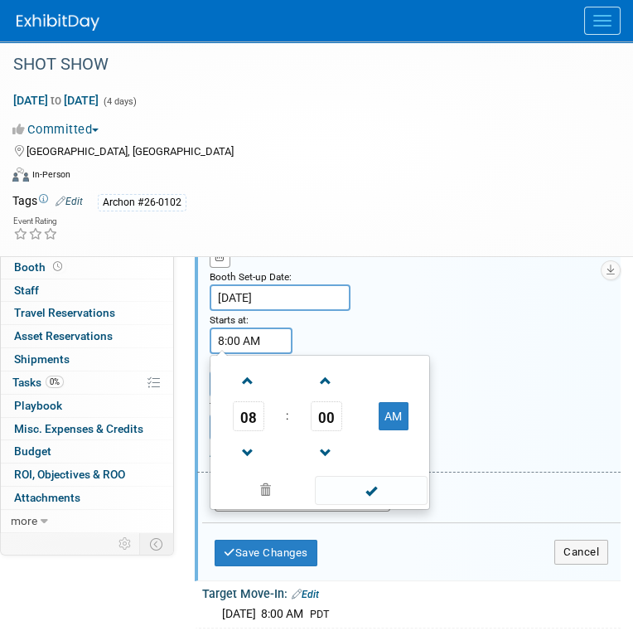
click at [365, 476] on span at bounding box center [371, 490] width 112 height 29
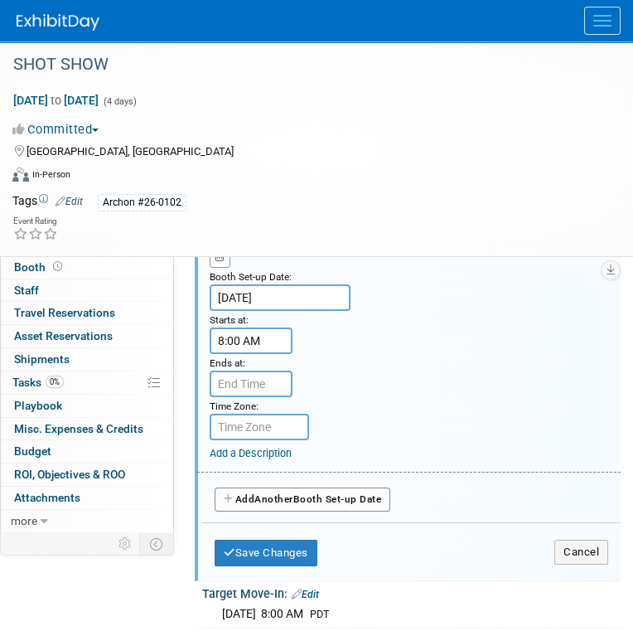
click at [367, 481] on div "Add Another Booth Set-up Date" at bounding box center [411, 494] width 418 height 44
click at [264, 376] on input "7:00 PM" at bounding box center [251, 383] width 83 height 27
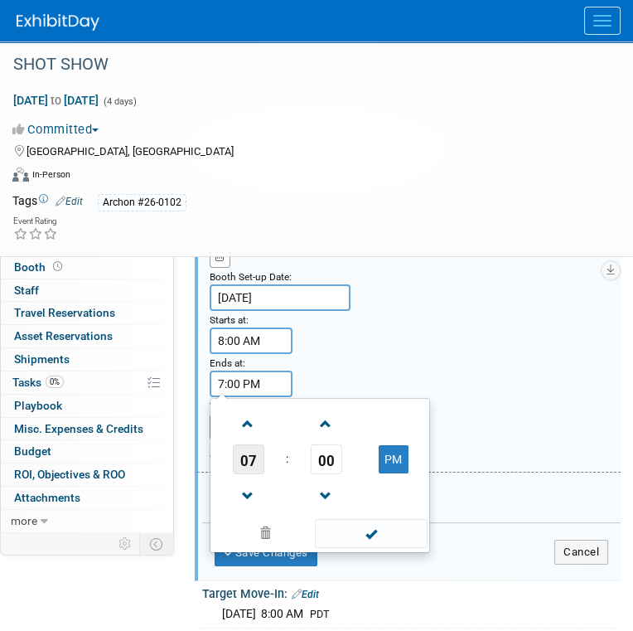
click at [263, 456] on td "07" at bounding box center [248, 459] width 69 height 30
click at [251, 460] on span "07" at bounding box center [248, 459] width 31 height 30
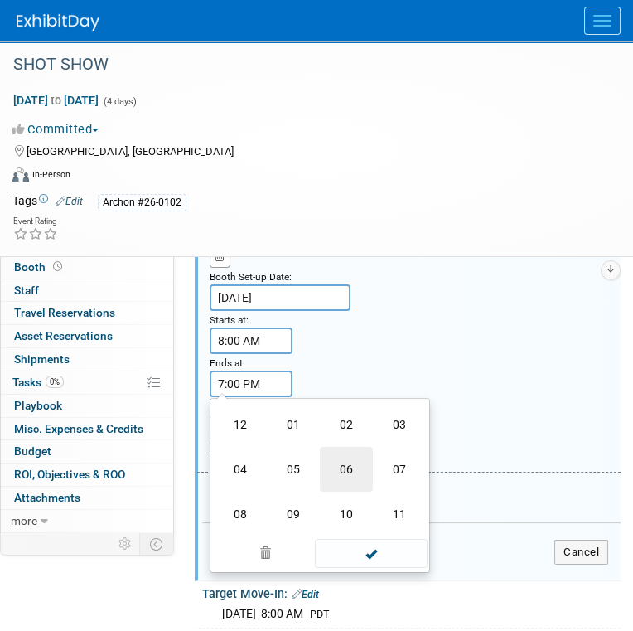
click at [344, 465] on td "06" at bounding box center [346, 469] width 53 height 45
type input "6:00 PM"
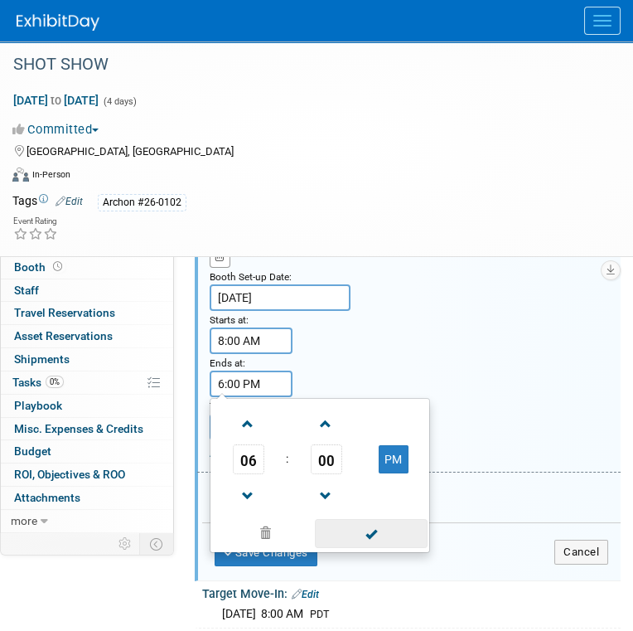
click at [388, 531] on span at bounding box center [371, 533] width 112 height 29
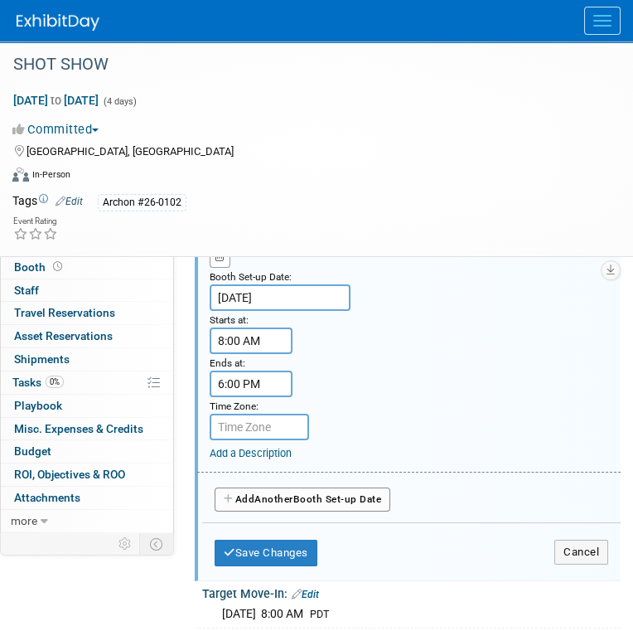
click at [263, 422] on input "text" at bounding box center [259, 427] width 99 height 27
type input "PDT"
click at [318, 489] on button "Add Another Booth Set-up Date" at bounding box center [303, 499] width 176 height 25
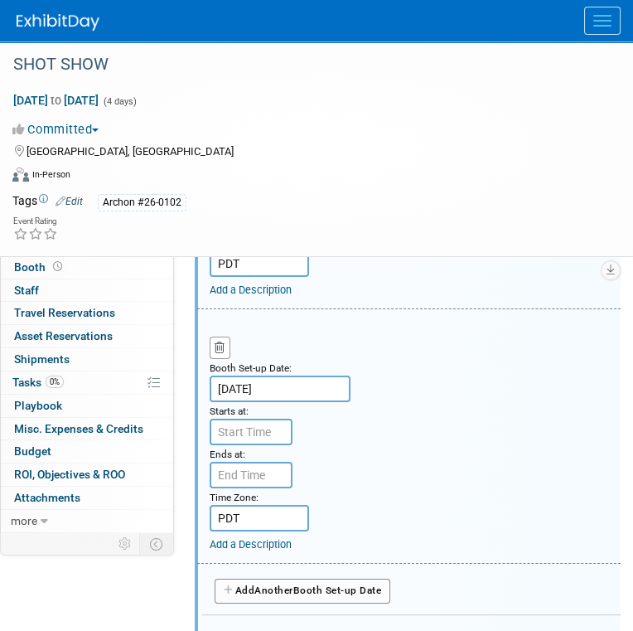
scroll to position [497, 0]
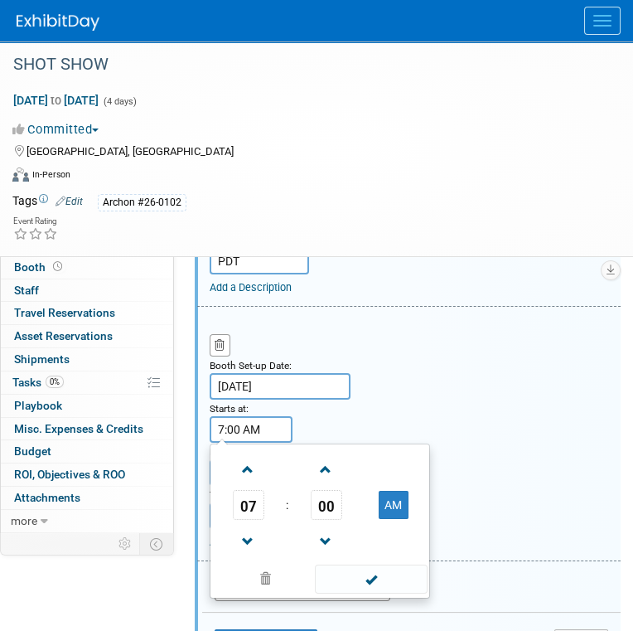
click at [278, 422] on input "7:00 AM" at bounding box center [251, 429] width 83 height 27
click at [254, 500] on span "07" at bounding box center [248, 505] width 31 height 30
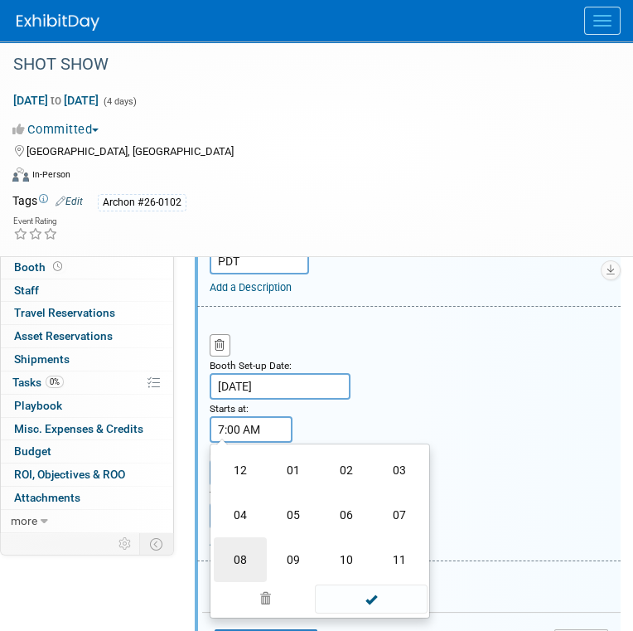
click at [252, 543] on td "08" at bounding box center [240, 559] width 53 height 45
type input "8:00 AM"
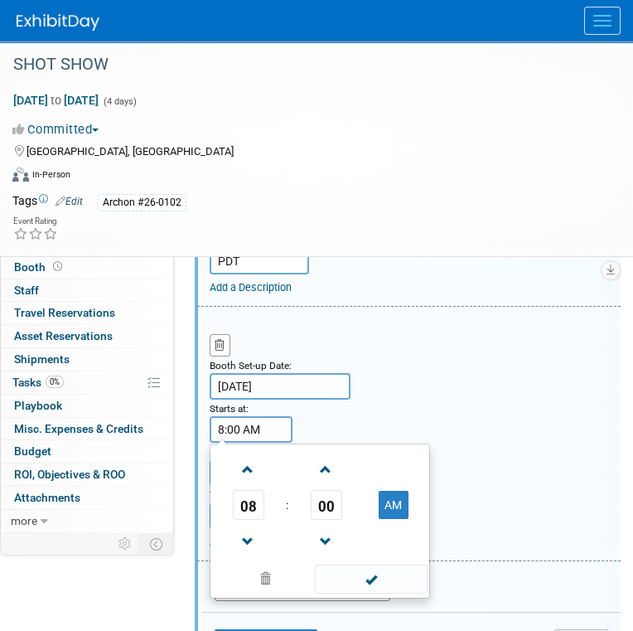
click at [375, 565] on span at bounding box center [371, 578] width 112 height 29
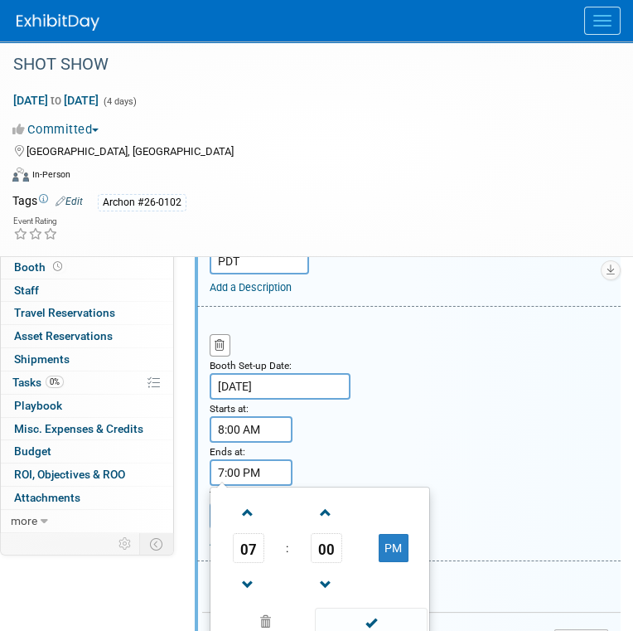
click at [273, 464] on input "7:00 PM" at bounding box center [251, 472] width 83 height 27
click at [251, 539] on span "07" at bounding box center [248, 548] width 31 height 30
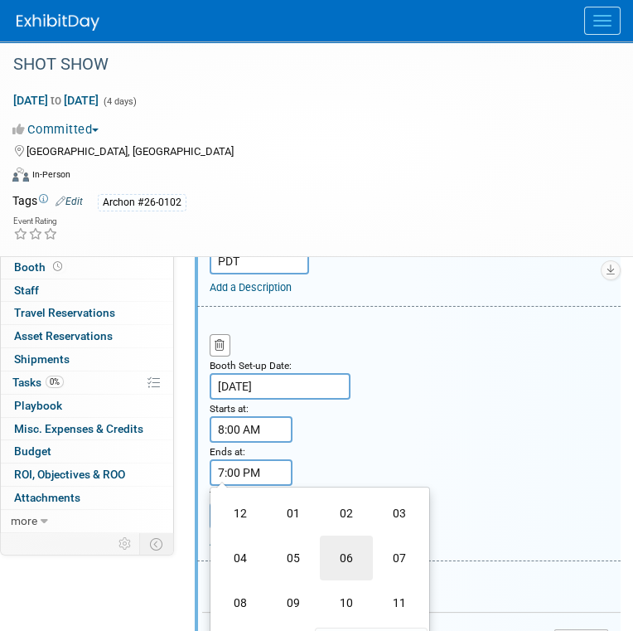
click at [351, 559] on td "06" at bounding box center [346, 557] width 53 height 45
type input "6:00 PM"
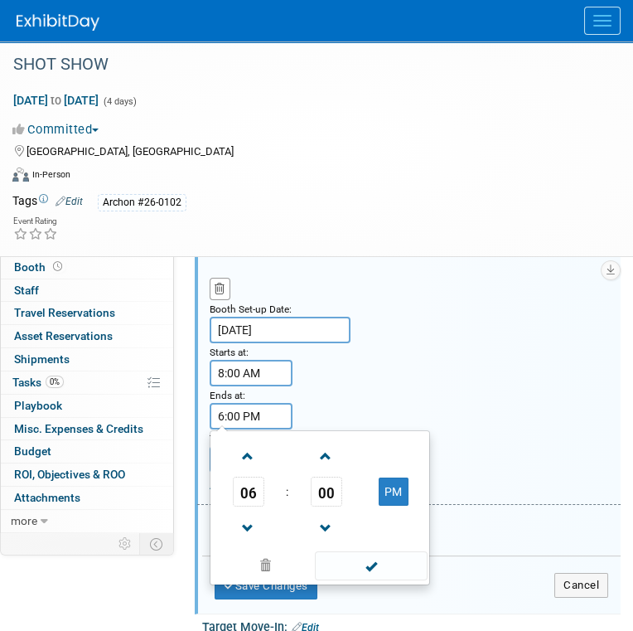
scroll to position [580, 0]
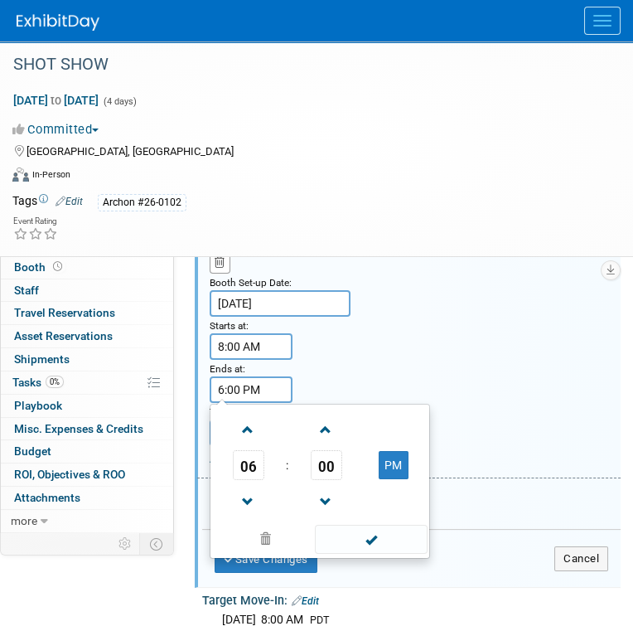
click at [380, 530] on span at bounding box center [371, 539] width 112 height 29
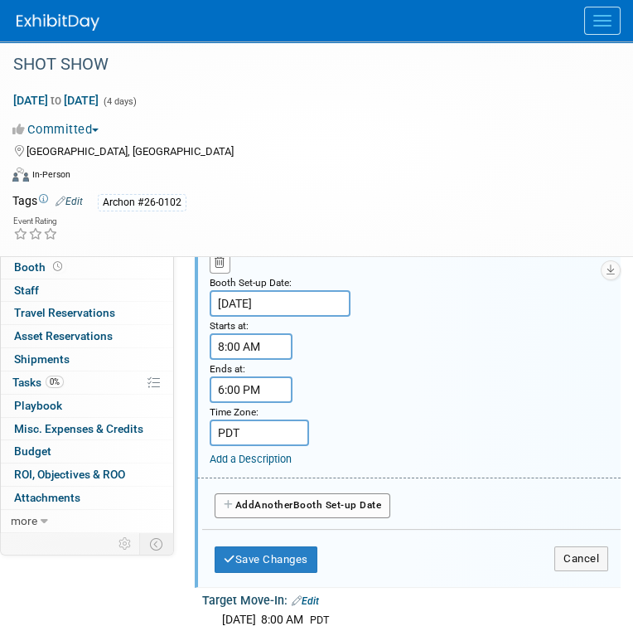
click at [281, 501] on span "Another" at bounding box center [273, 505] width 39 height 12
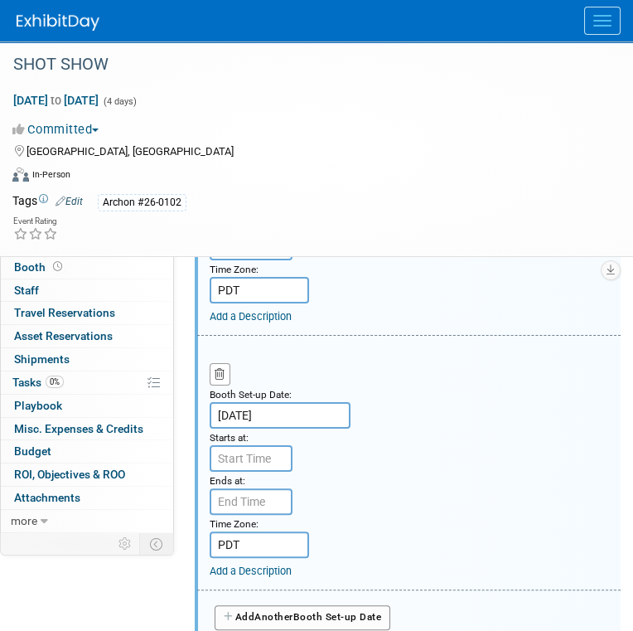
scroll to position [746, 0]
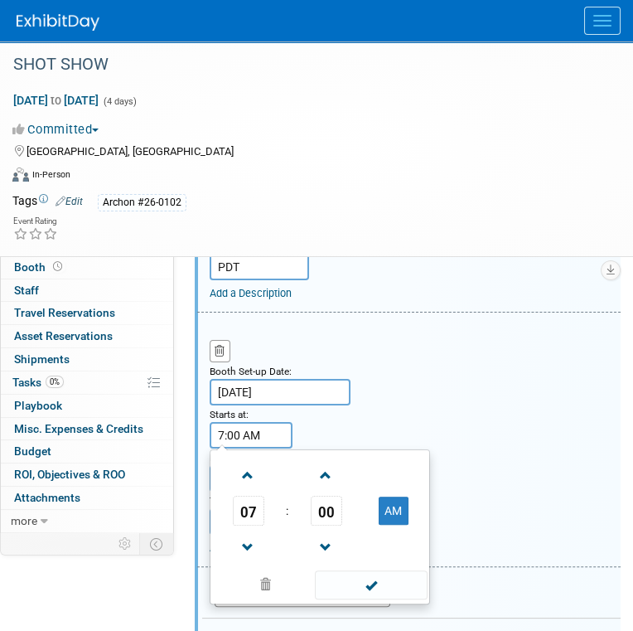
click at [249, 433] on input "7:00 AM" at bounding box center [251, 435] width 83 height 27
click at [249, 502] on span "07" at bounding box center [248, 511] width 31 height 30
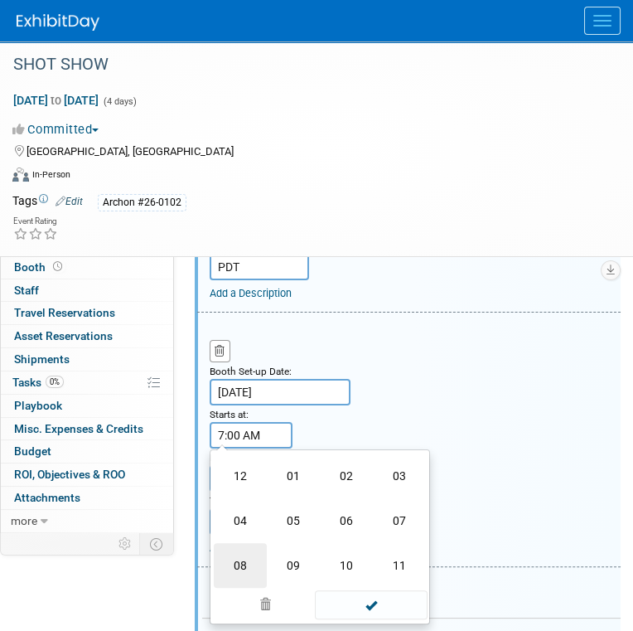
click at [245, 546] on td "08" at bounding box center [240, 565] width 53 height 45
type input "8:00 AM"
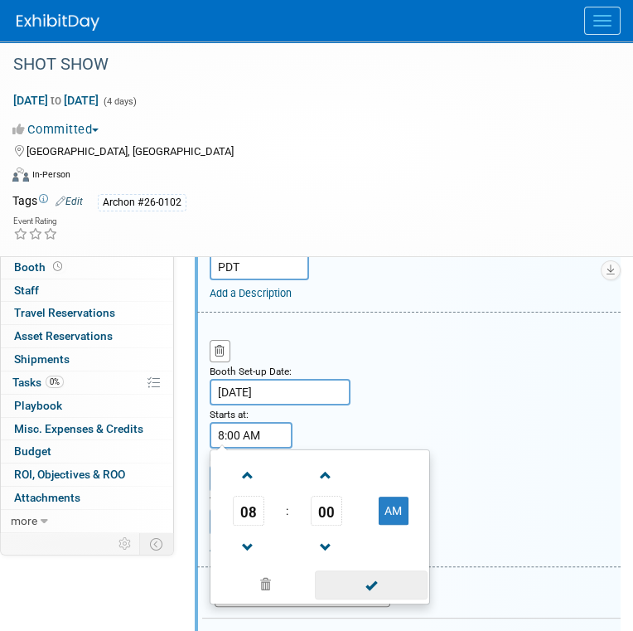
click at [385, 576] on span at bounding box center [371, 584] width 112 height 29
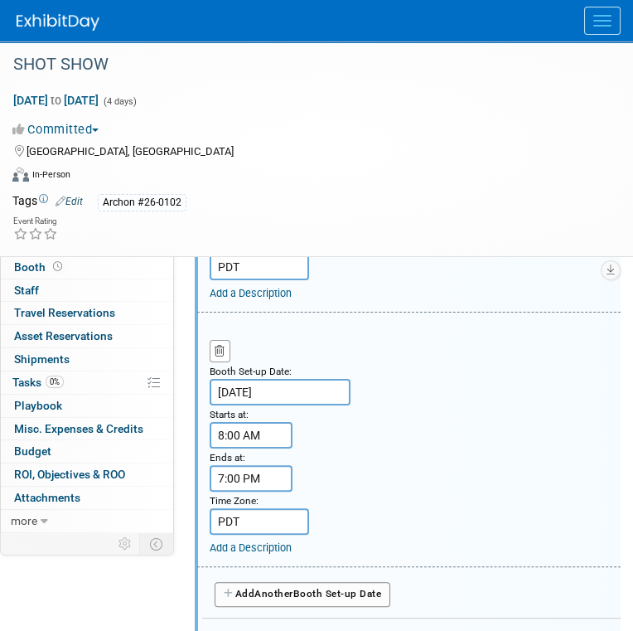
click at [253, 470] on input "7:00 PM" at bounding box center [251, 478] width 83 height 27
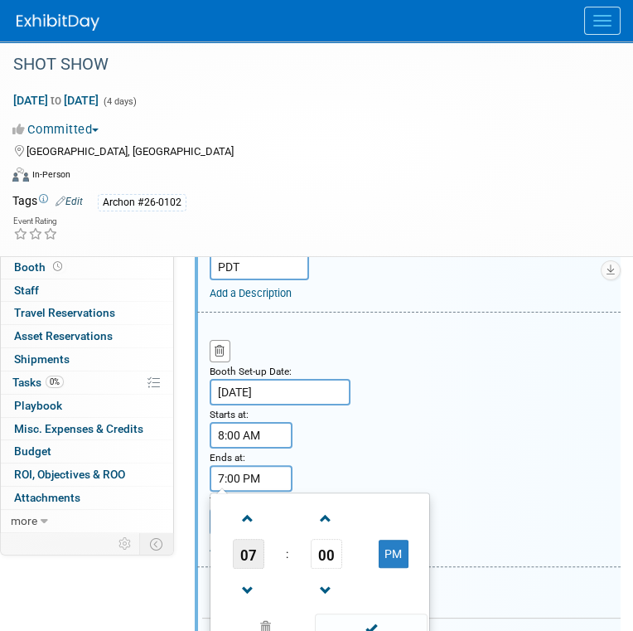
click at [249, 549] on span "07" at bounding box center [248, 554] width 31 height 30
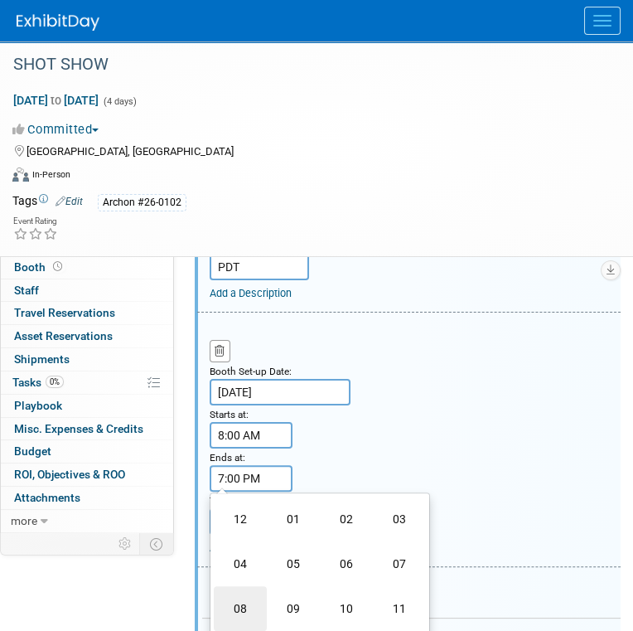
click at [237, 598] on td "08" at bounding box center [240, 608] width 53 height 45
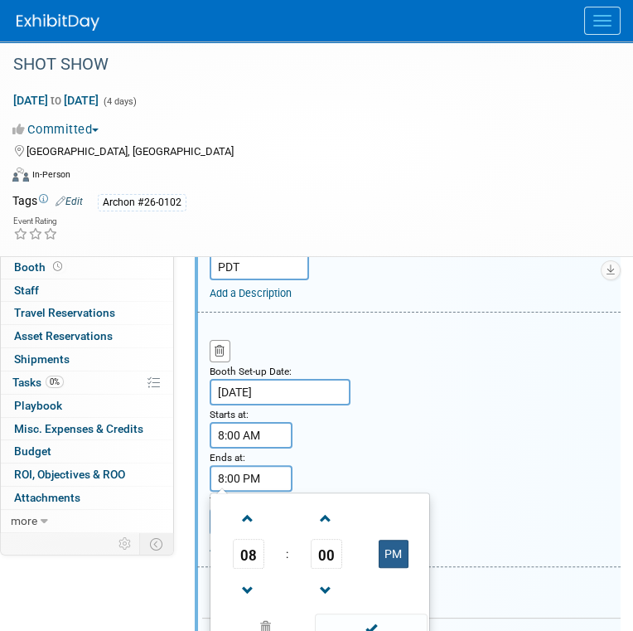
click at [390, 539] on button "PM" at bounding box center [394, 553] width 30 height 28
click at [390, 539] on button "AM" at bounding box center [394, 553] width 30 height 28
click at [245, 555] on span "08" at bounding box center [248, 554] width 31 height 30
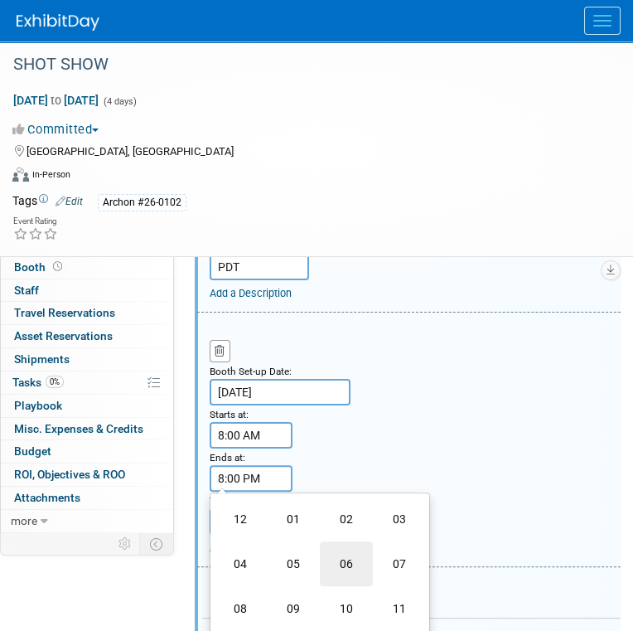
click at [338, 549] on td "06" at bounding box center [346, 563] width 53 height 45
type input "6:00 PM"
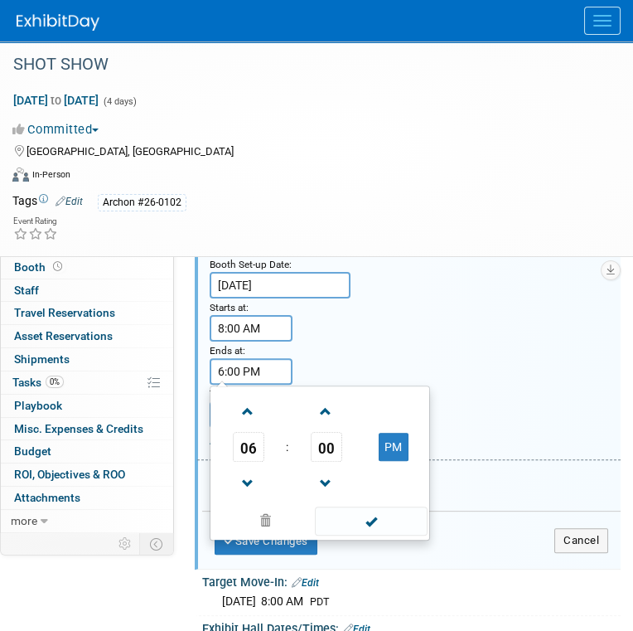
scroll to position [868, 0]
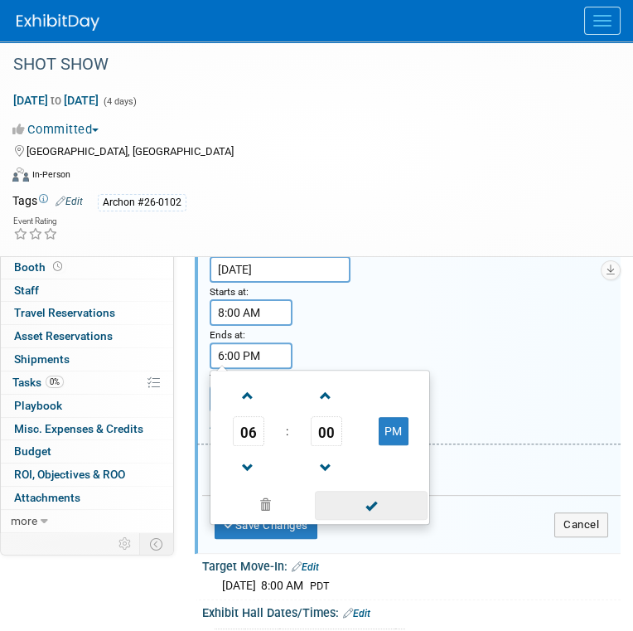
click at [376, 492] on span at bounding box center [371, 505] width 112 height 29
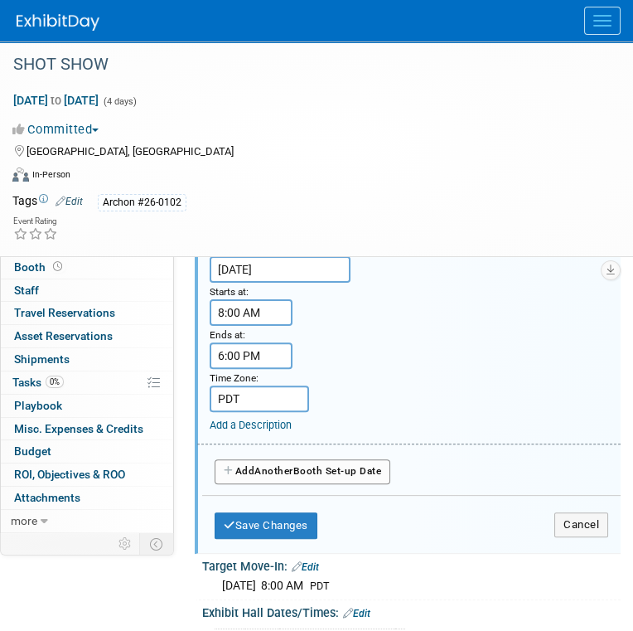
click at [326, 462] on button "Add Another Booth Set-up Date" at bounding box center [303, 471] width 176 height 25
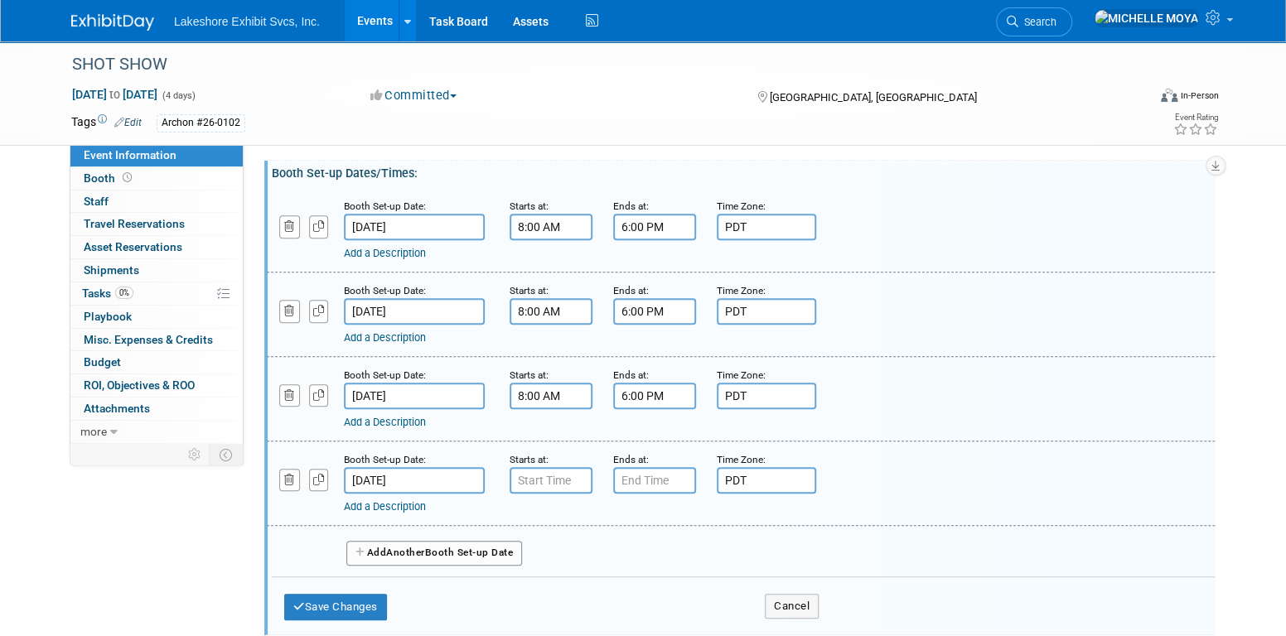
scroll to position [264, 0]
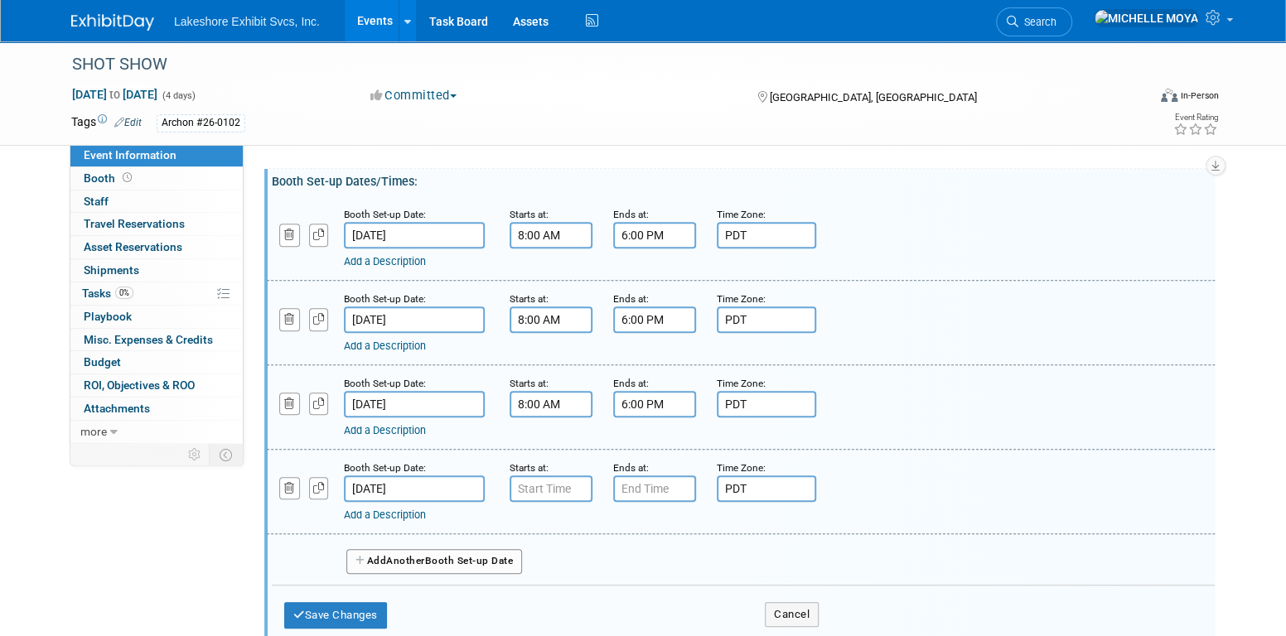
click at [396, 555] on span "Another" at bounding box center [405, 561] width 39 height 12
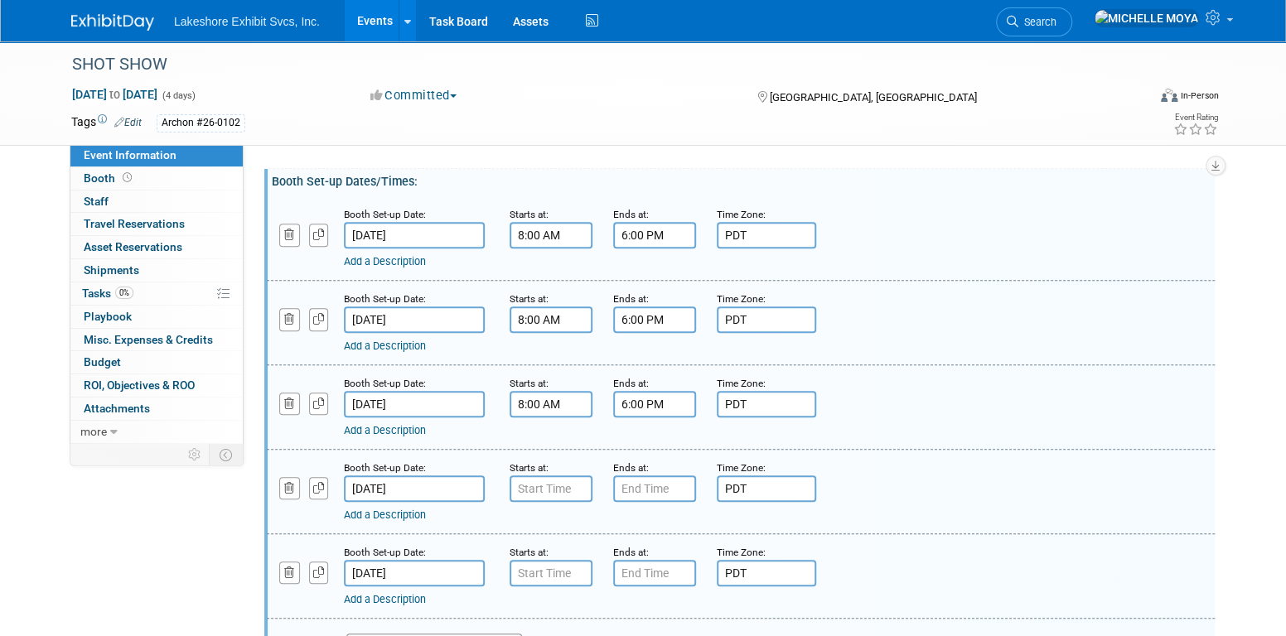
drag, startPoint x: 396, startPoint y: 549, endPoint x: 386, endPoint y: 566, distance: 20.0
click at [386, 566] on div "Booth Set-up Date: Jan 18, 2026" at bounding box center [414, 565] width 141 height 43
click at [374, 564] on input "Jan 18, 2026" at bounding box center [414, 573] width 141 height 27
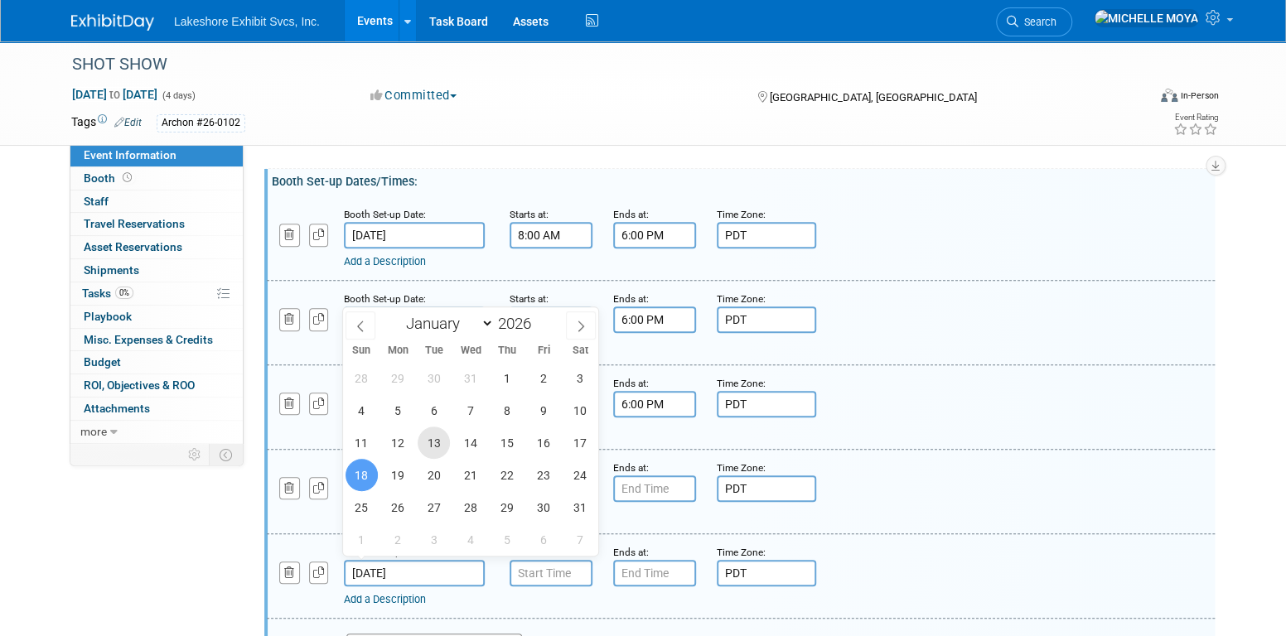
click at [436, 443] on span "13" at bounding box center [434, 443] width 32 height 32
type input "Jan 13, 2026"
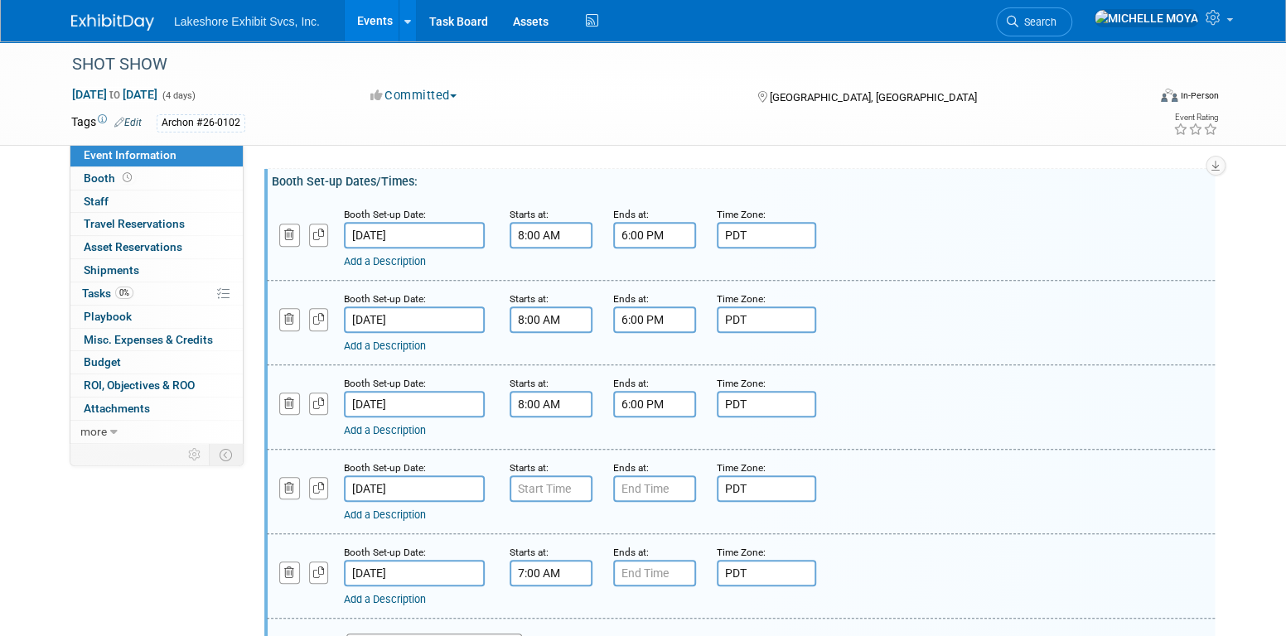
click at [520, 568] on input "7:00 AM" at bounding box center [551, 573] width 83 height 27
click at [546, 602] on span at bounding box center [548, 613] width 29 height 29
type input "8:00 AM"
click at [632, 571] on input "7:00 PM" at bounding box center [654, 573] width 83 height 27
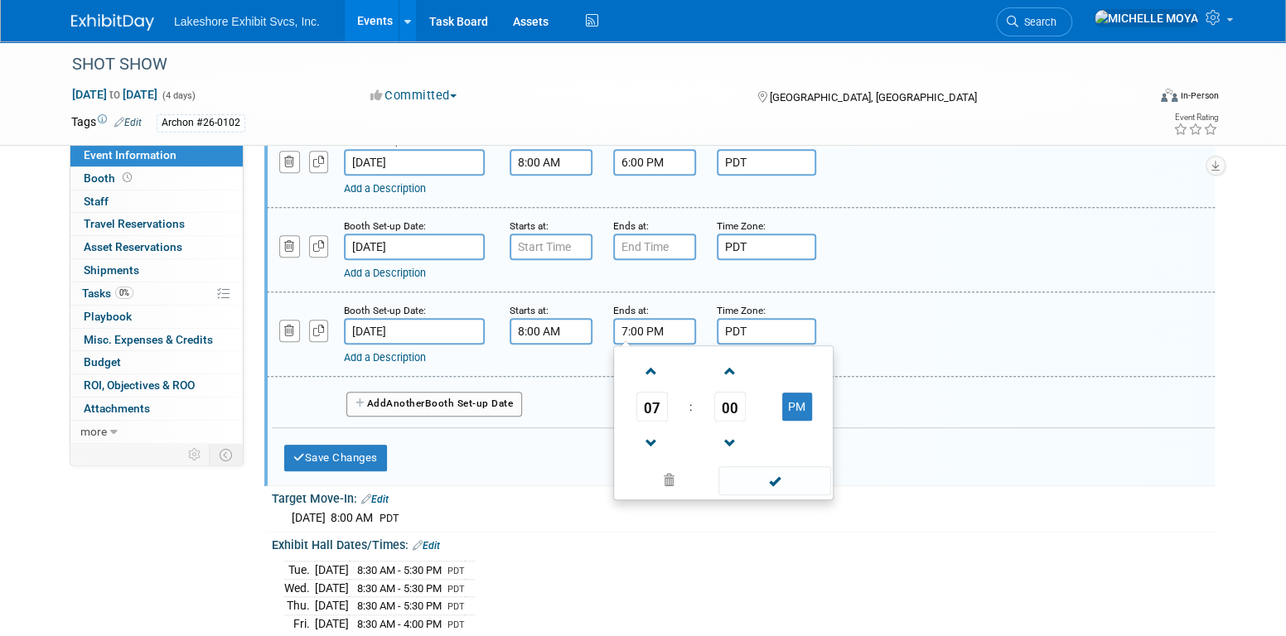
scroll to position [509, 0]
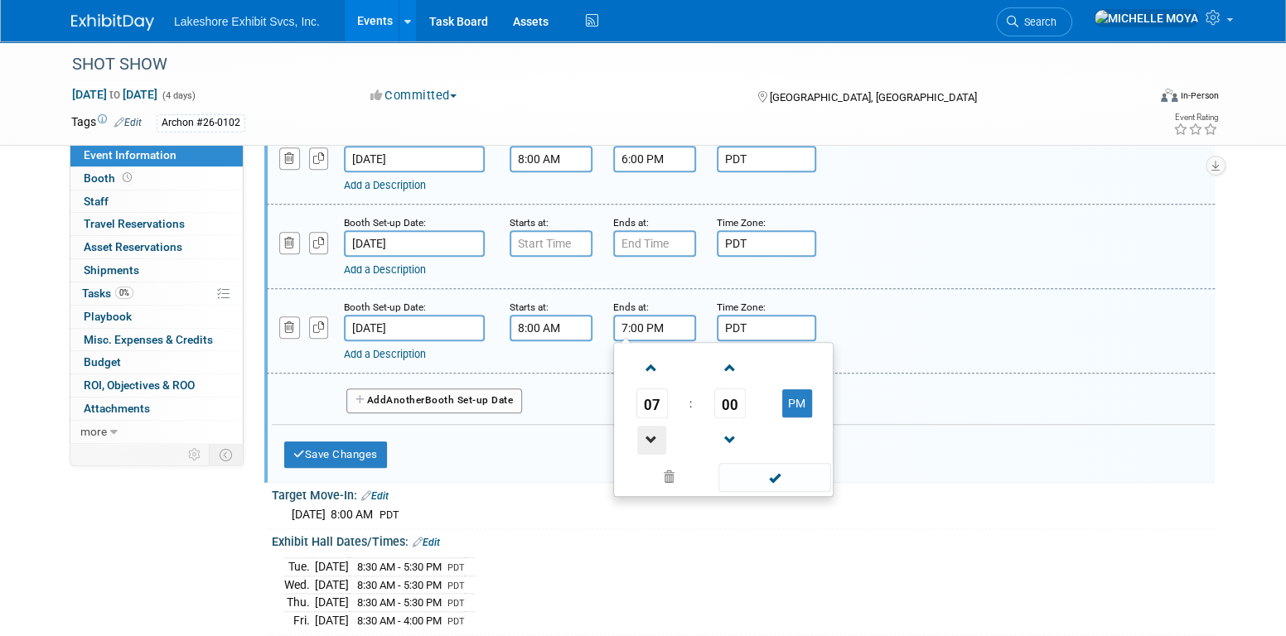
click at [632, 432] on span at bounding box center [651, 440] width 29 height 29
type input "6:00 PM"
click at [632, 466] on span at bounding box center [774, 477] width 112 height 29
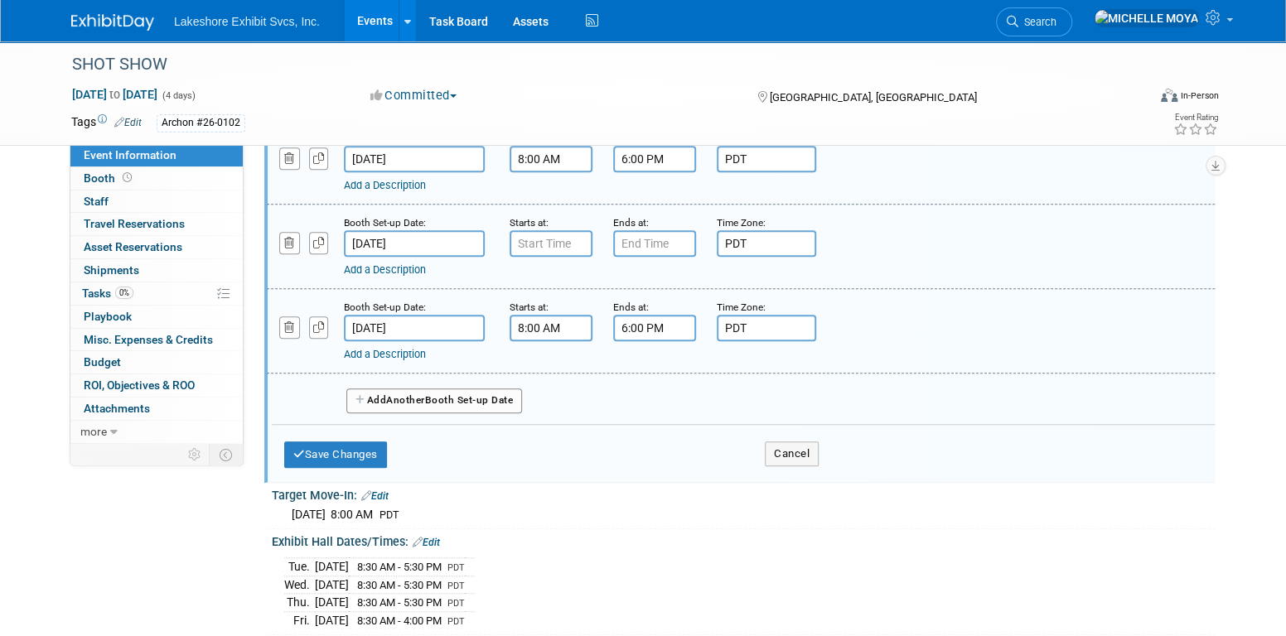
click at [421, 399] on span "Another" at bounding box center [405, 400] width 39 height 12
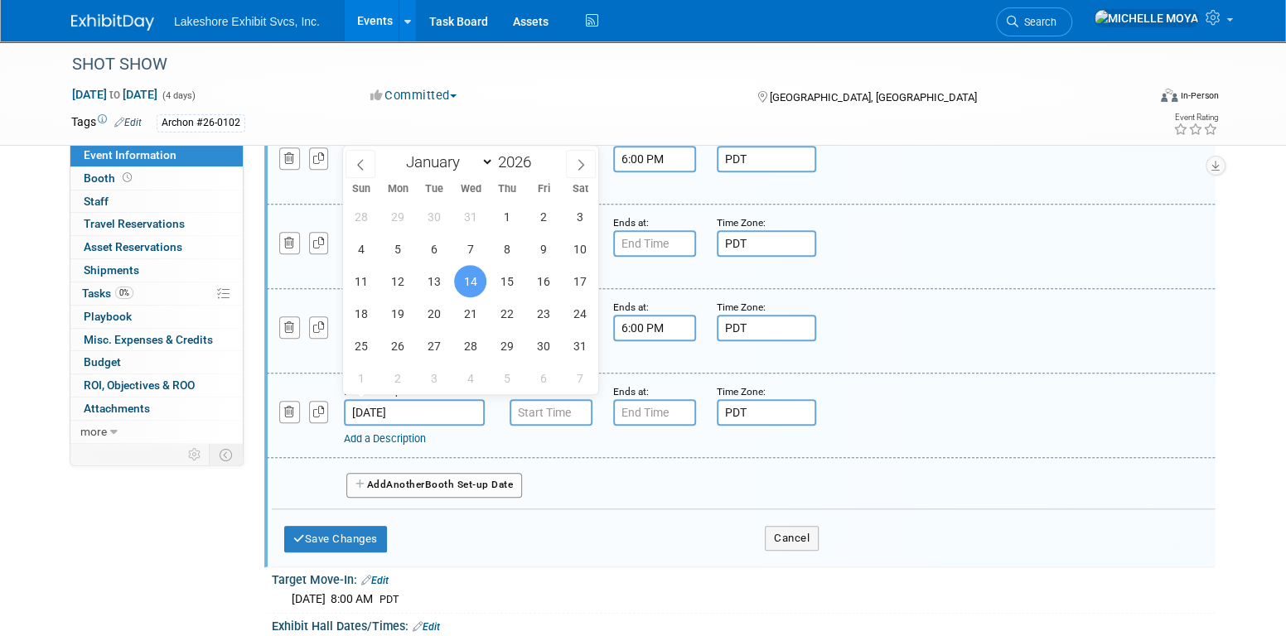
click at [415, 405] on input "Jan 14, 2026" at bounding box center [414, 412] width 141 height 27
click at [360, 311] on span "18" at bounding box center [362, 314] width 32 height 32
type input "Jan 18, 2026"
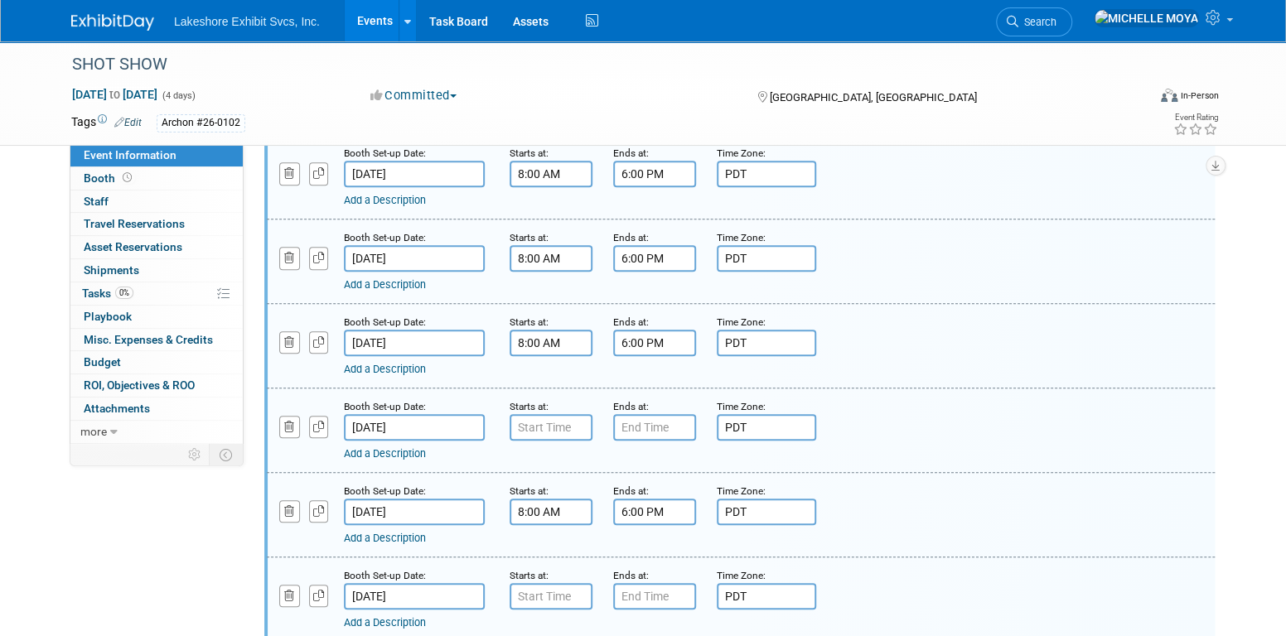
scroll to position [343, 0]
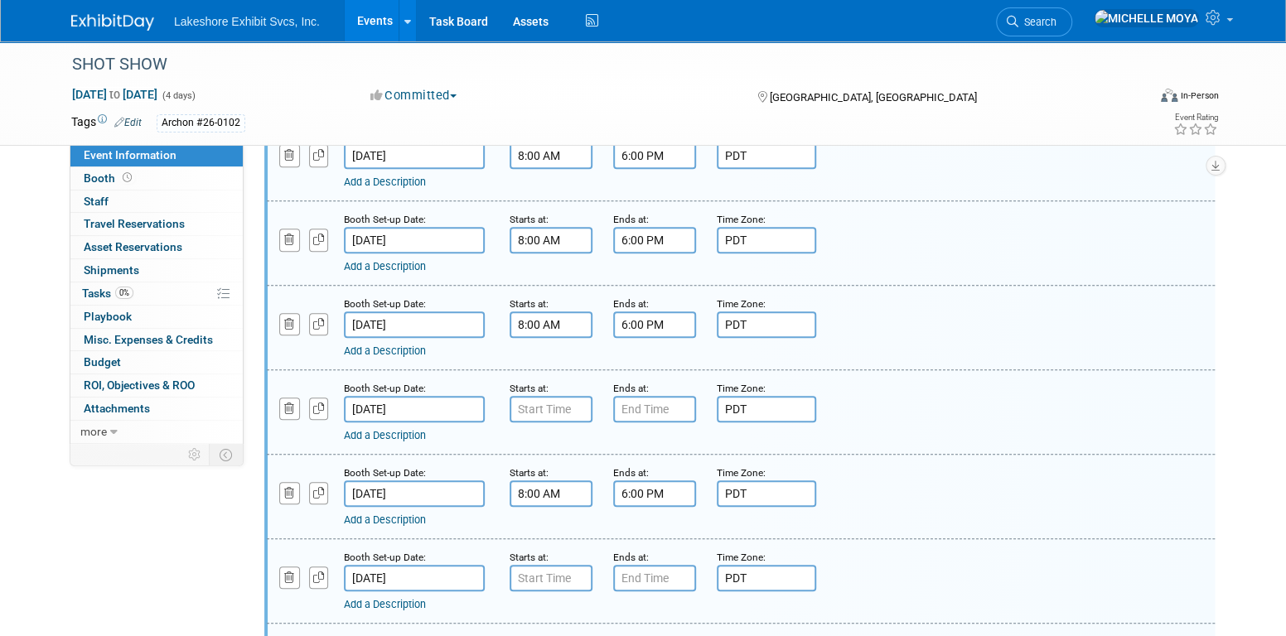
click at [632, 496] on div "Add a Description Description:" at bounding box center [740, 496] width 973 height 64
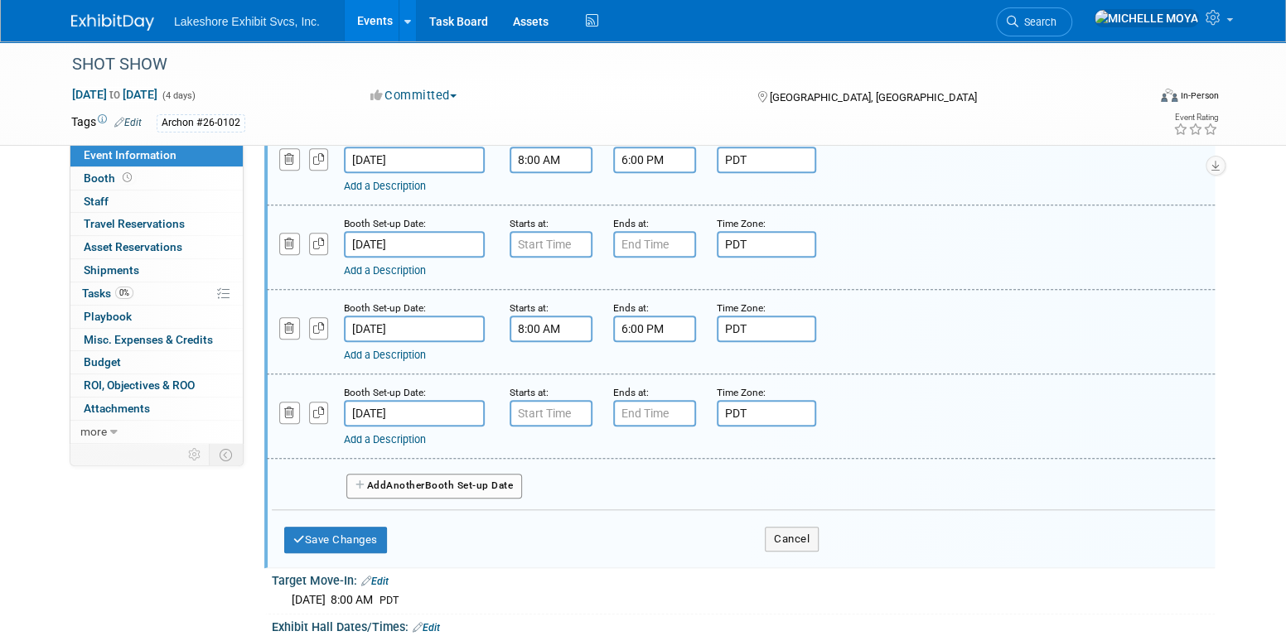
scroll to position [509, 0]
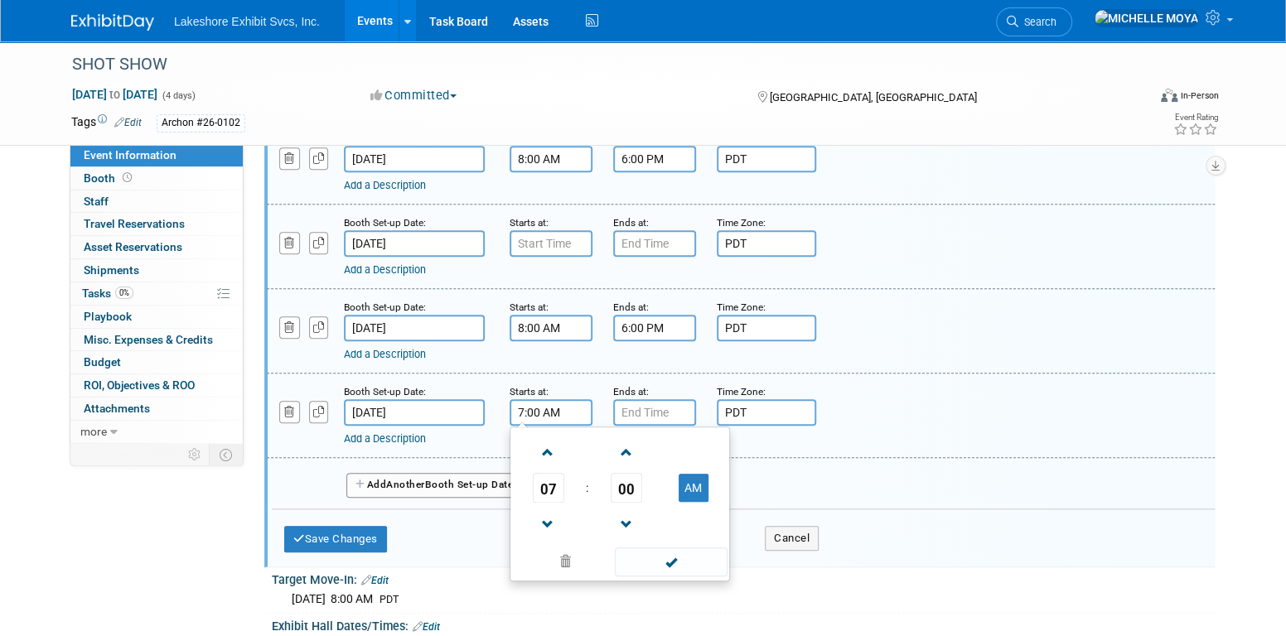
click at [573, 399] on input "7:00 AM" at bounding box center [551, 412] width 83 height 27
click at [549, 440] on span at bounding box center [548, 452] width 29 height 29
type input "8:00 AM"
click at [632, 557] on span at bounding box center [671, 562] width 112 height 29
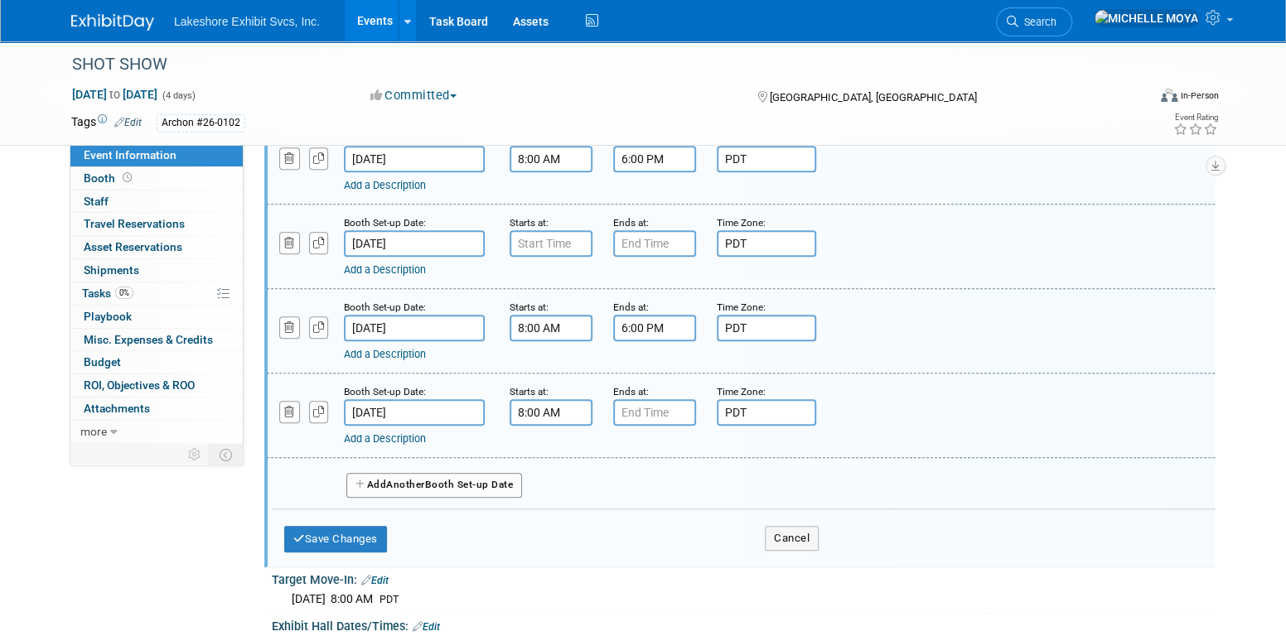
click at [632, 386] on small "Ends at:" at bounding box center [631, 392] width 36 height 12
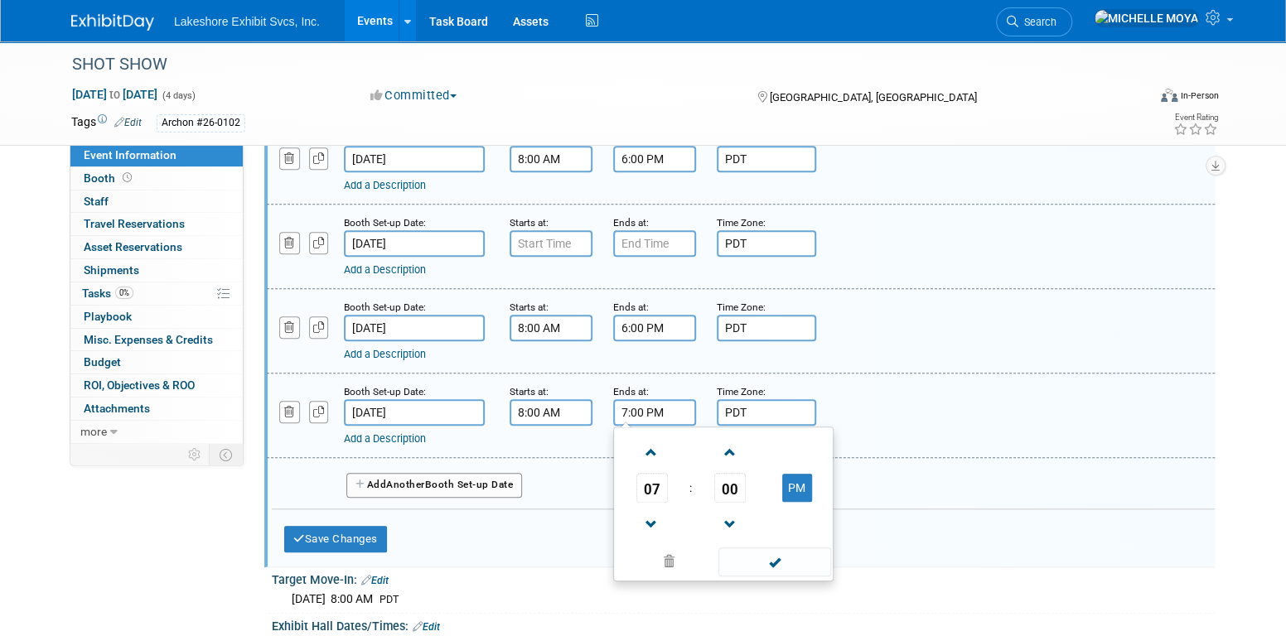
click at [632, 403] on input "7:00 PM" at bounding box center [654, 412] width 83 height 27
click at [632, 512] on span at bounding box center [651, 524] width 29 height 29
type input "6:00 PM"
click at [632, 565] on span at bounding box center [774, 562] width 112 height 29
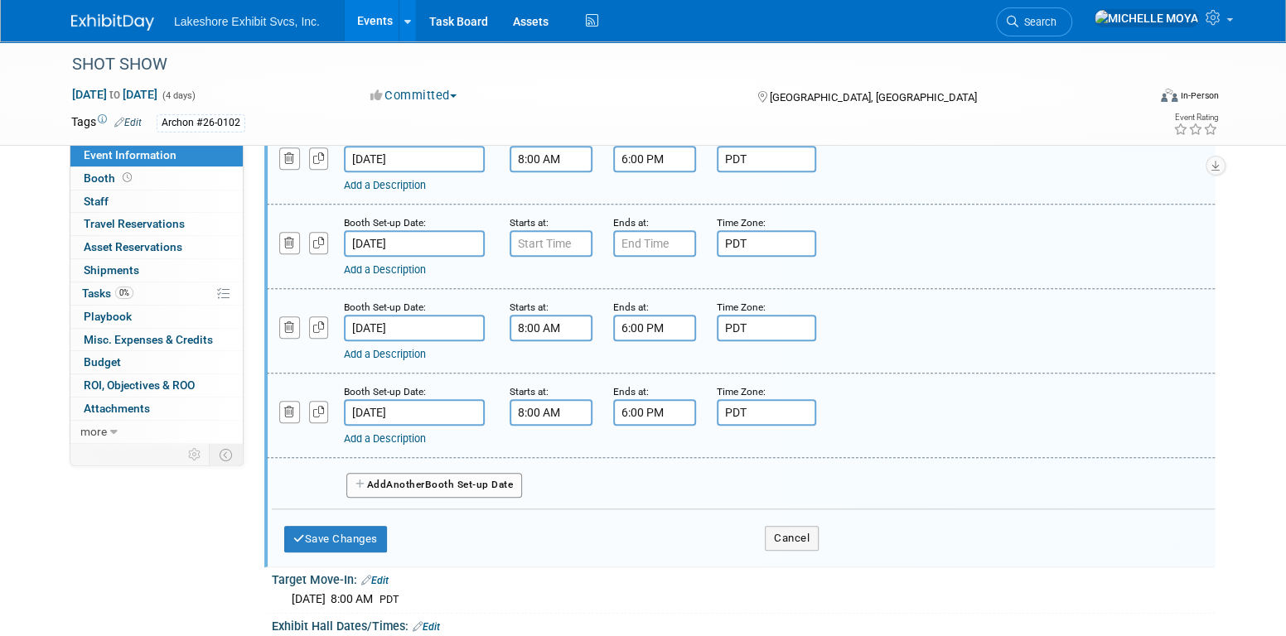
click at [387, 479] on button "Add Another Booth Set-up Date" at bounding box center [434, 485] width 176 height 25
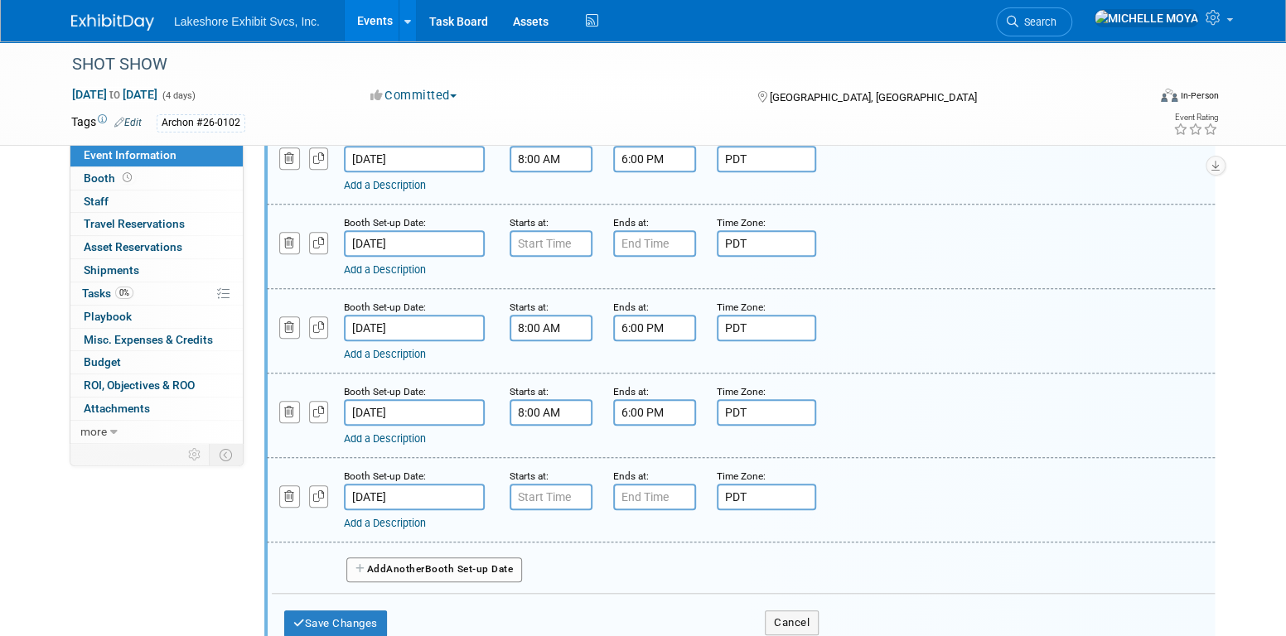
type input "7:00 AM"
click at [562, 490] on input "7:00 AM" at bounding box center [551, 497] width 83 height 27
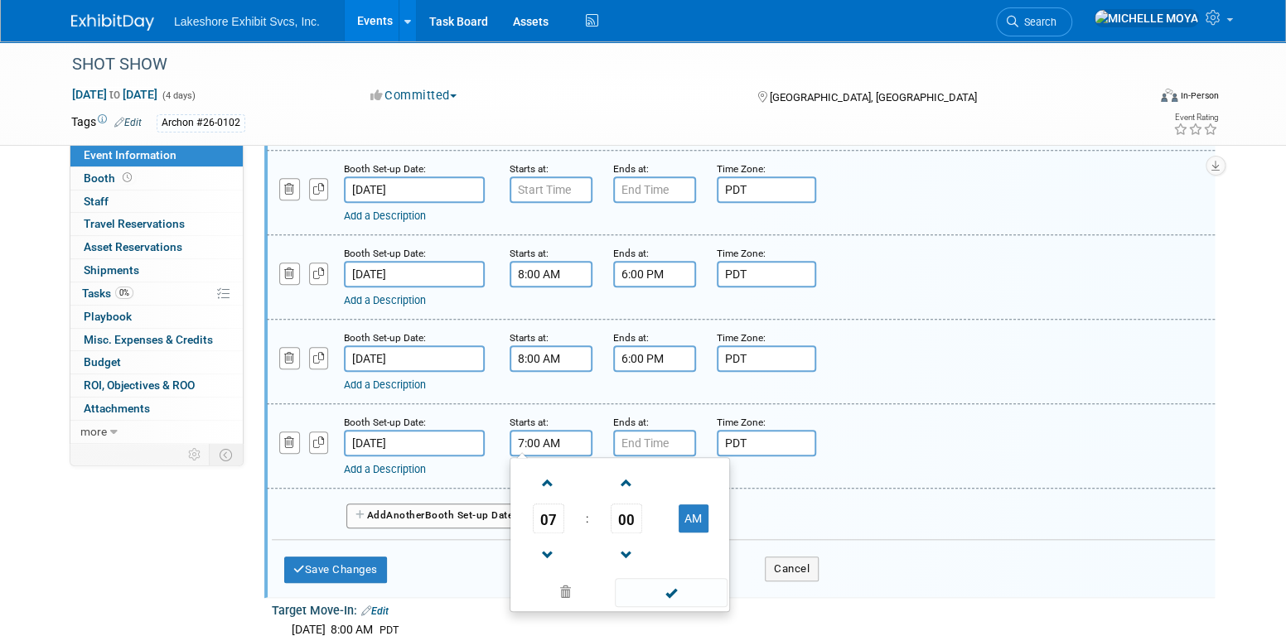
scroll to position [592, 0]
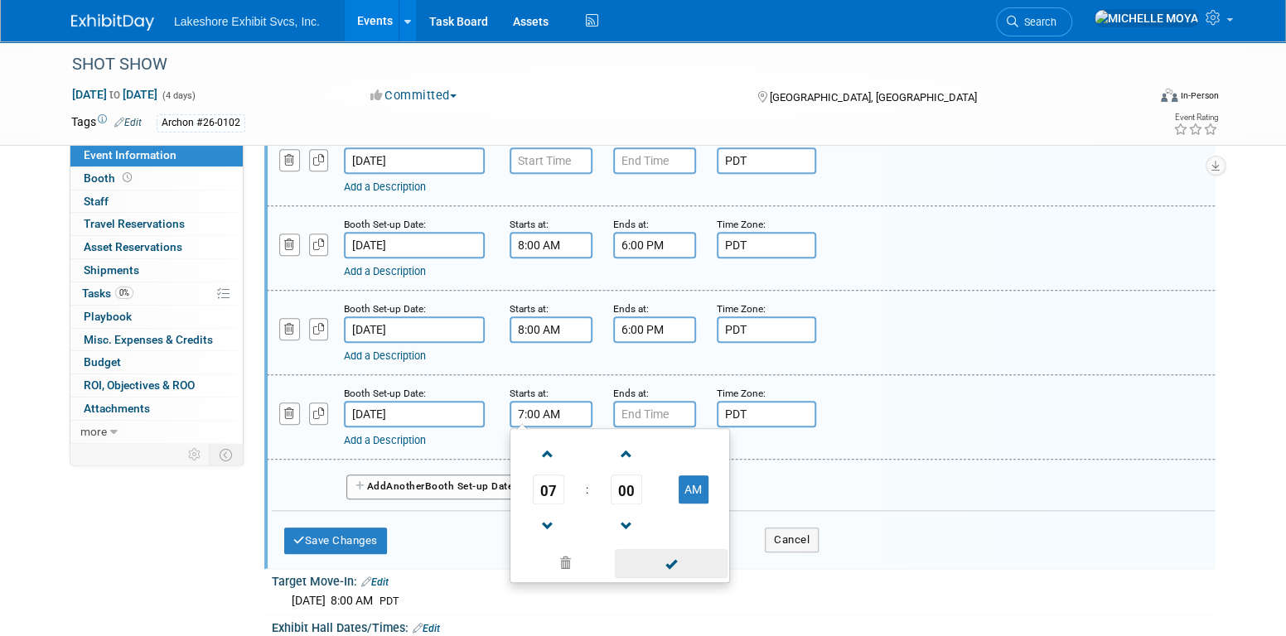
click at [632, 549] on span at bounding box center [671, 563] width 112 height 29
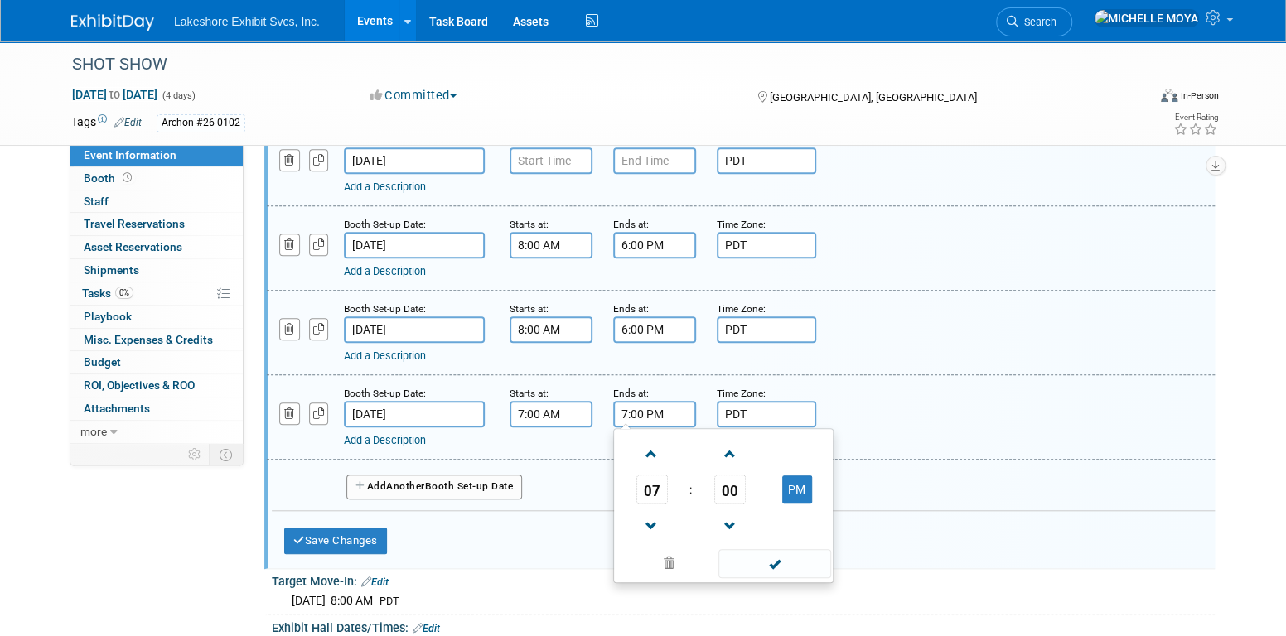
click at [632, 410] on input "7:00 PM" at bounding box center [654, 414] width 83 height 27
click at [632, 450] on span at bounding box center [651, 454] width 29 height 29
click at [632, 449] on span at bounding box center [651, 454] width 29 height 29
type input "10:00 PM"
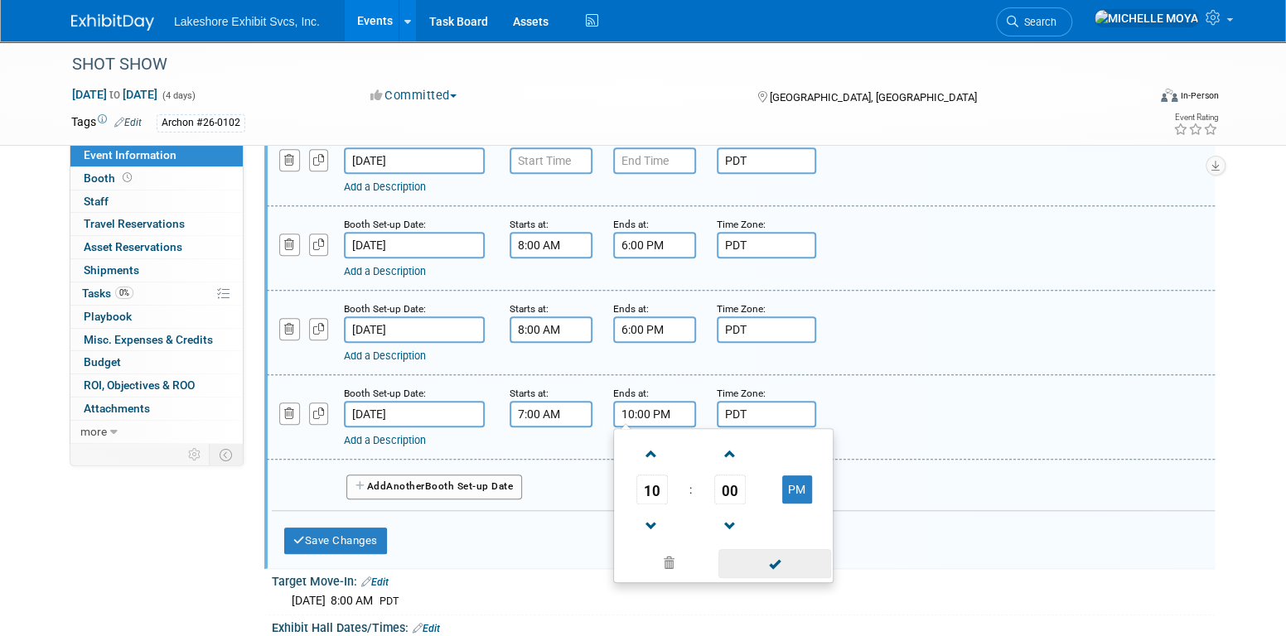
click at [632, 559] on span at bounding box center [774, 563] width 112 height 29
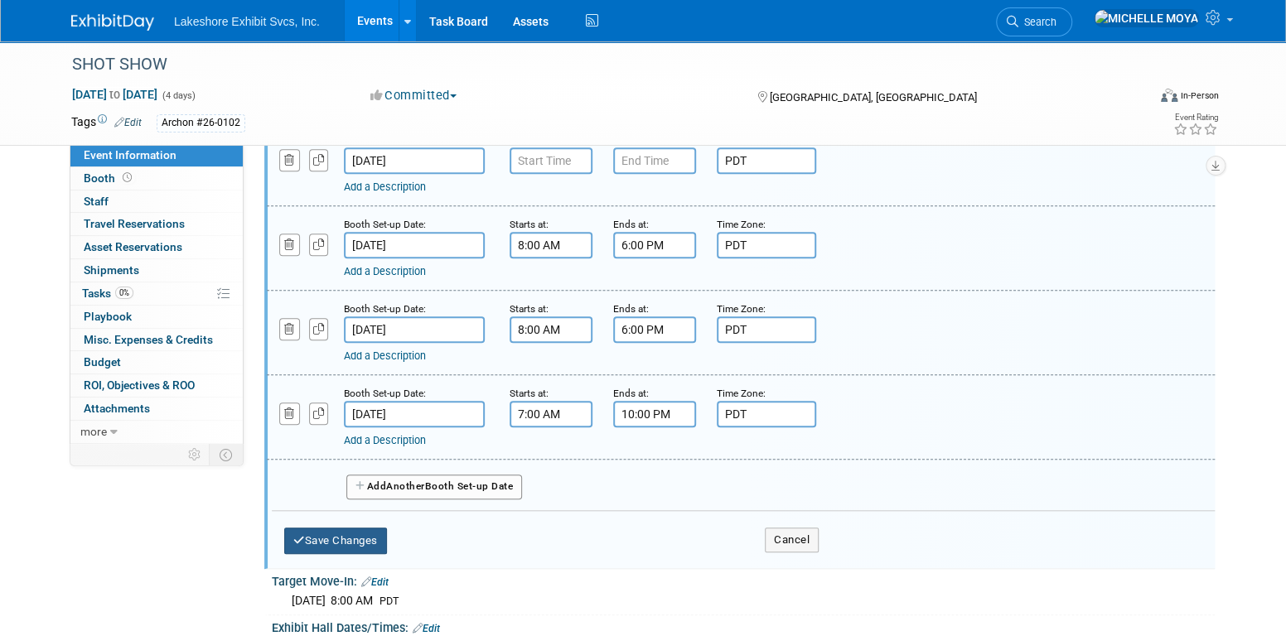
click at [346, 528] on button "Save Changes" at bounding box center [335, 541] width 103 height 27
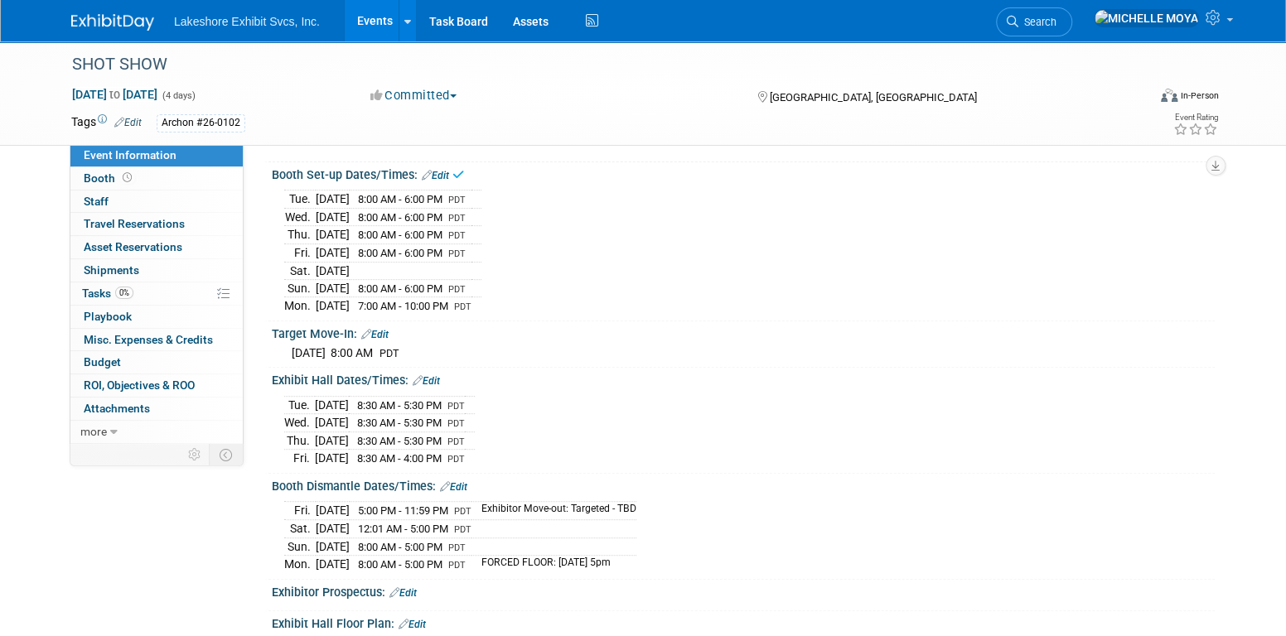
scroll to position [187, 0]
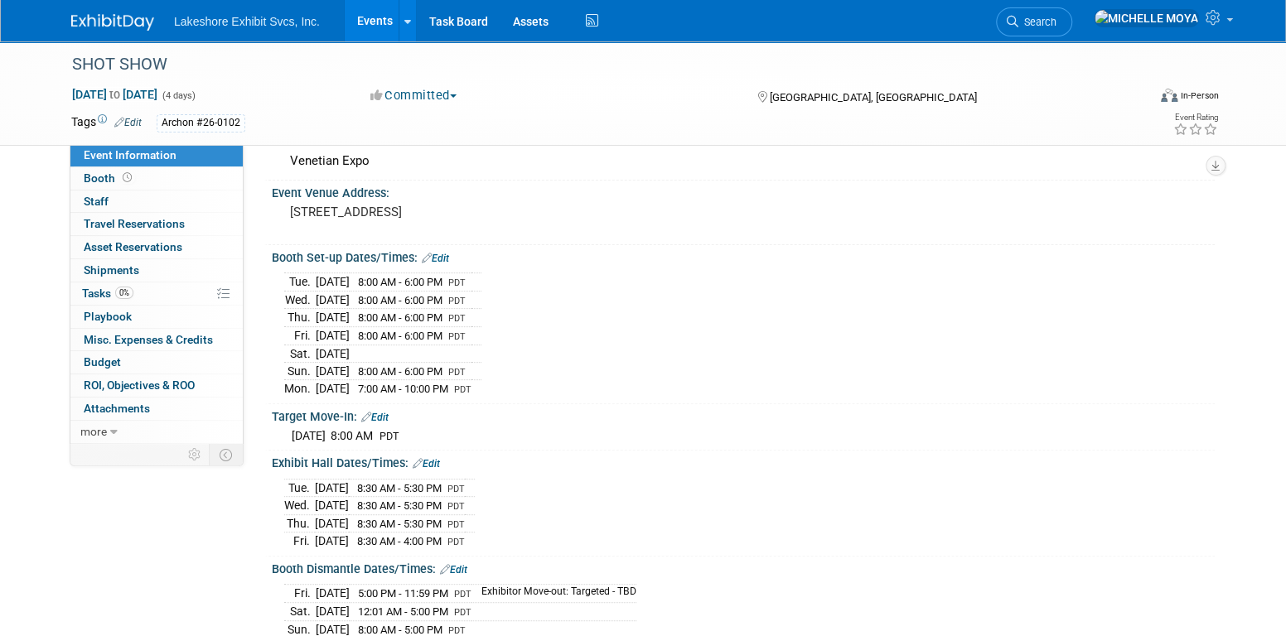
click at [438, 254] on link "Edit" at bounding box center [435, 259] width 27 height 12
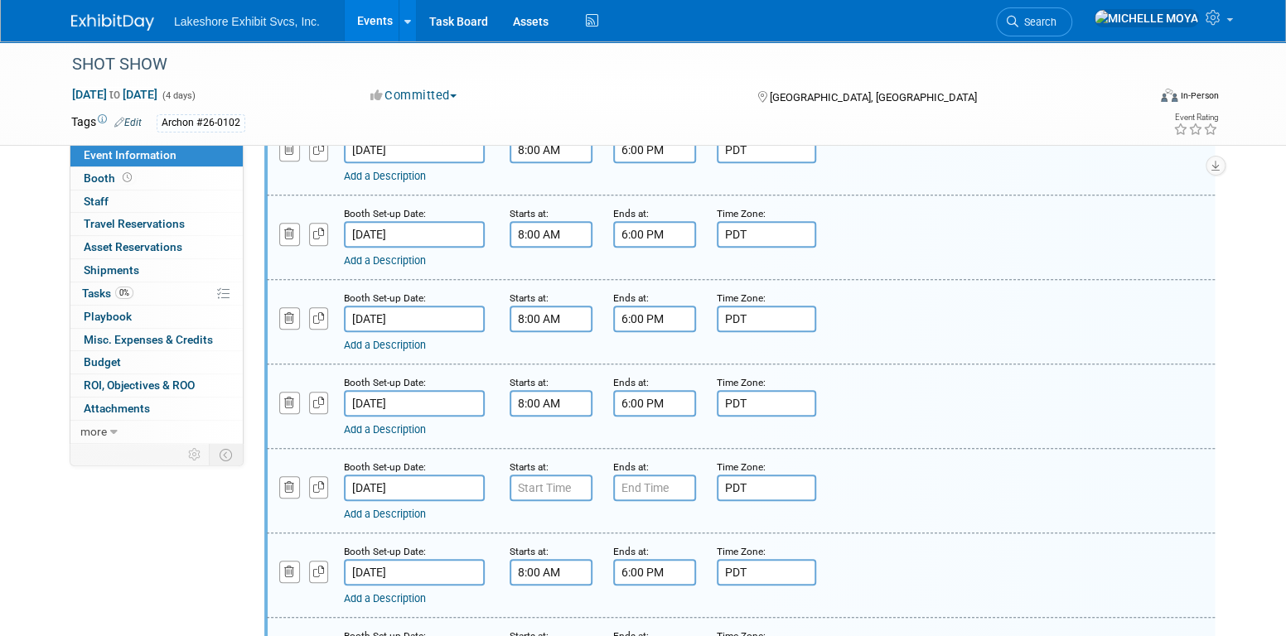
scroll to position [353, 0]
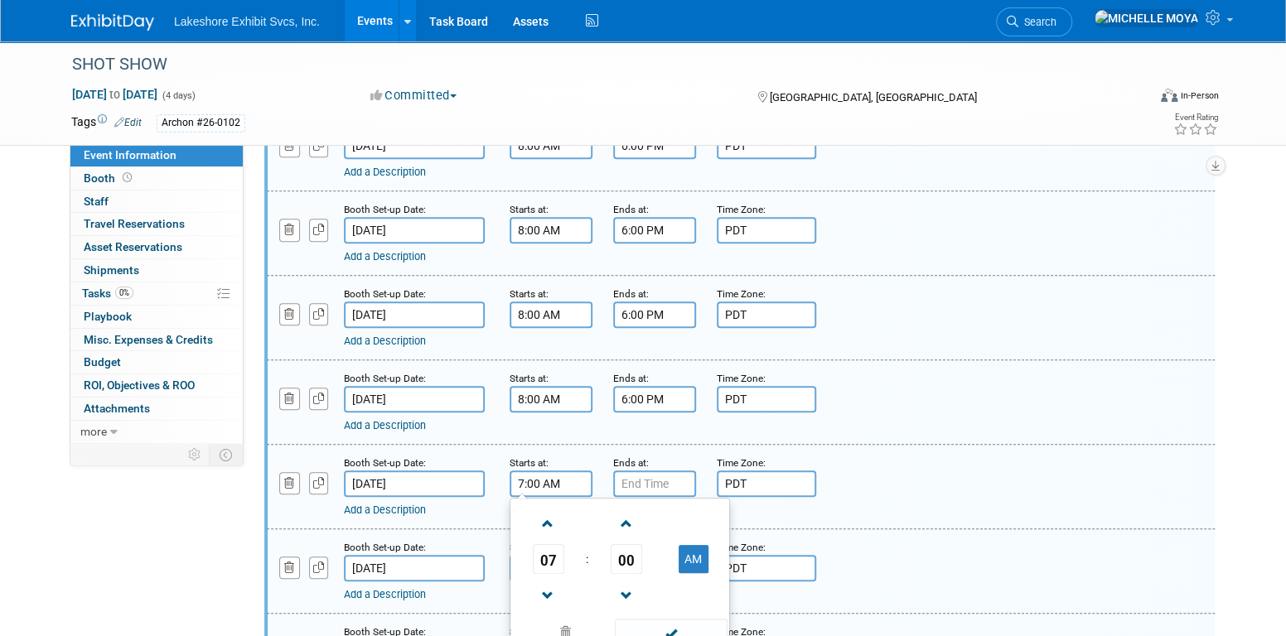
click at [556, 480] on input "7:00 AM" at bounding box center [551, 484] width 83 height 27
click at [546, 528] on span at bounding box center [548, 524] width 29 height 29
type input "8:00 AM"
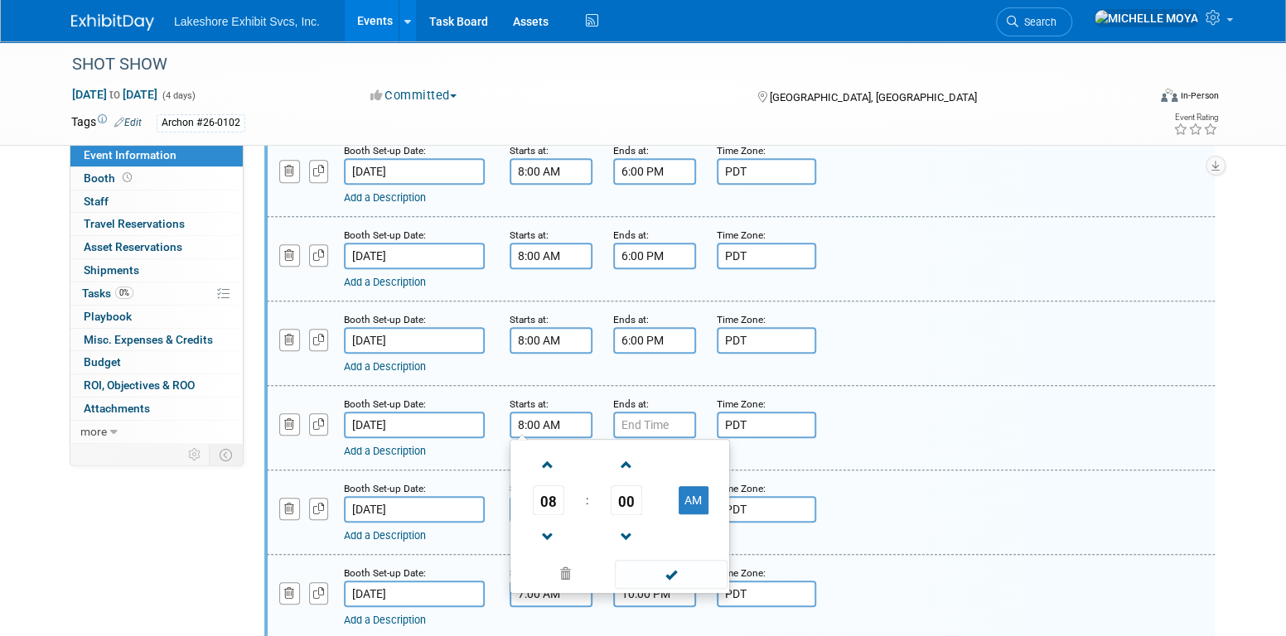
scroll to position [436, 0]
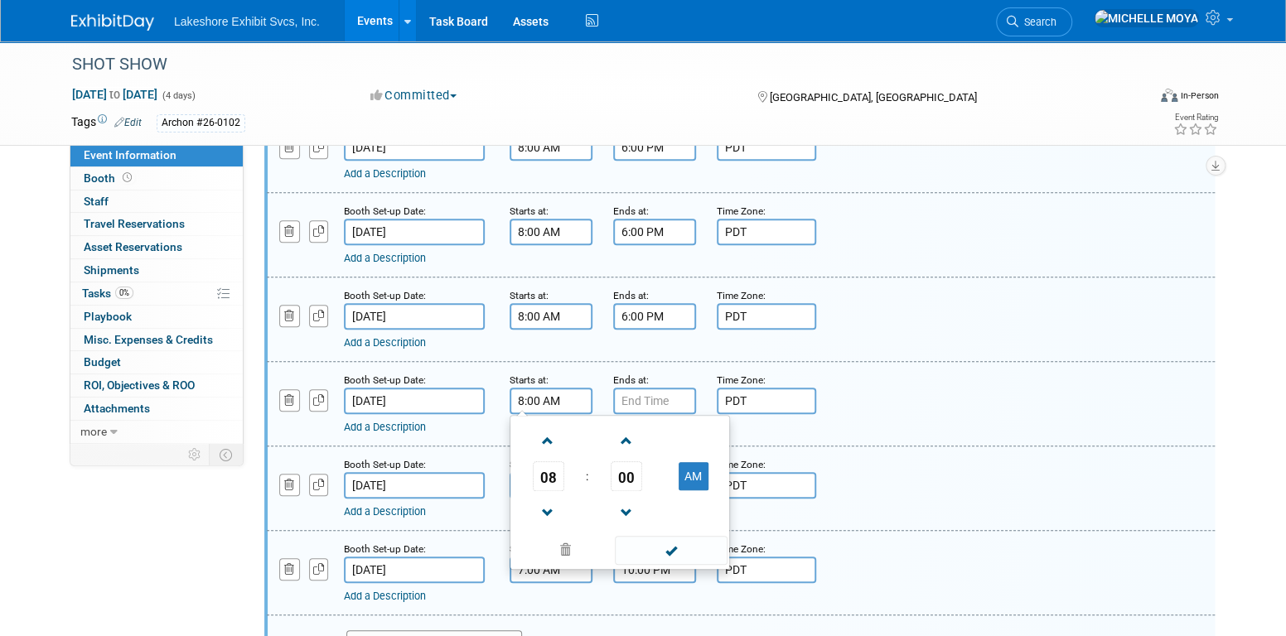
click at [632, 541] on span at bounding box center [671, 550] width 112 height 29
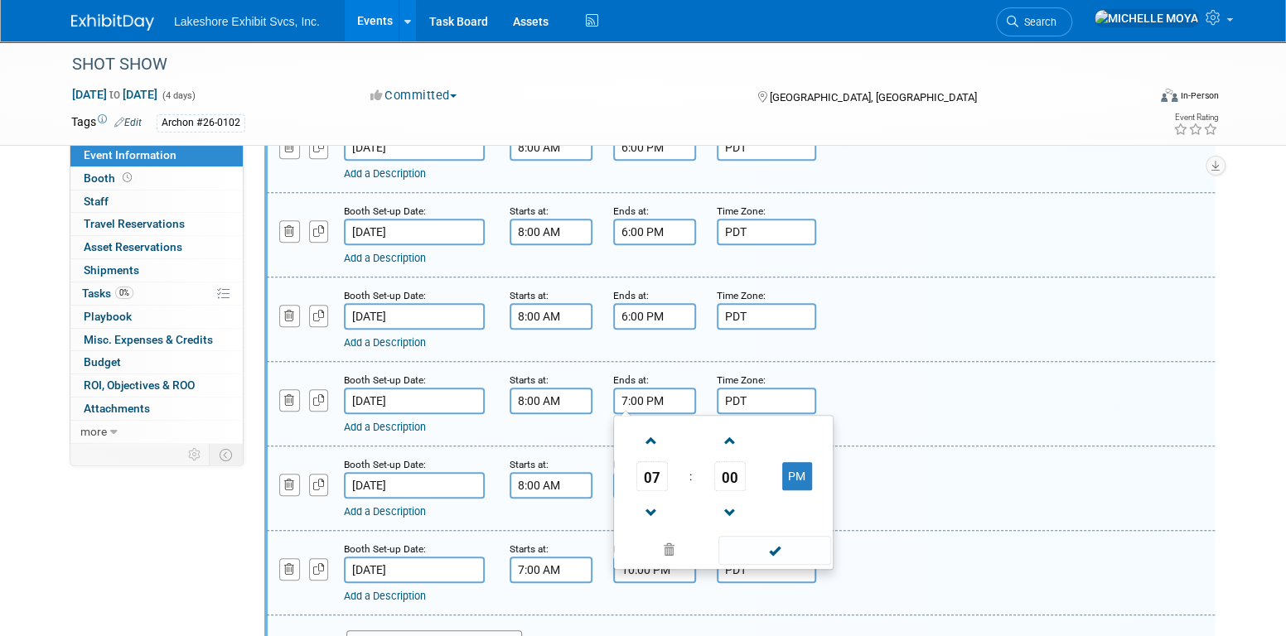
click at [632, 400] on input "7:00 PM" at bounding box center [654, 401] width 83 height 27
click at [632, 508] on span at bounding box center [651, 513] width 29 height 29
type input "6:00 PM"
click at [632, 537] on span at bounding box center [774, 550] width 112 height 29
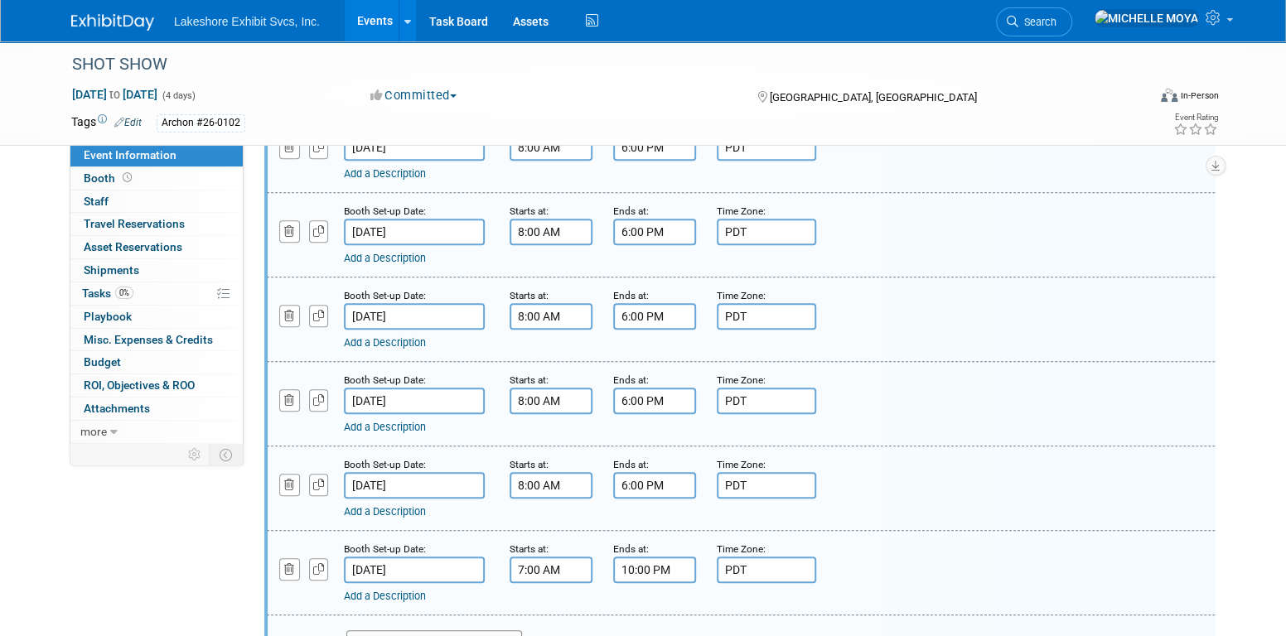
scroll to position [602, 0]
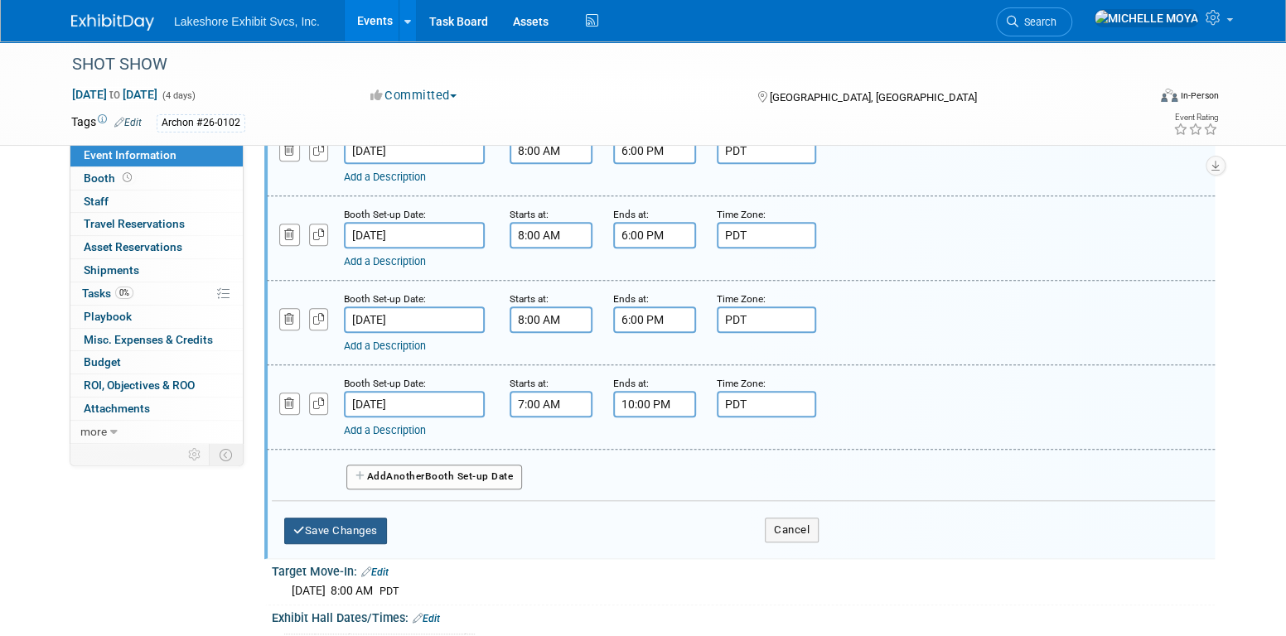
click at [388, 508] on div "Save Changes Cancel" at bounding box center [551, 526] width 535 height 51
click at [373, 521] on button "Save Changes" at bounding box center [335, 531] width 103 height 27
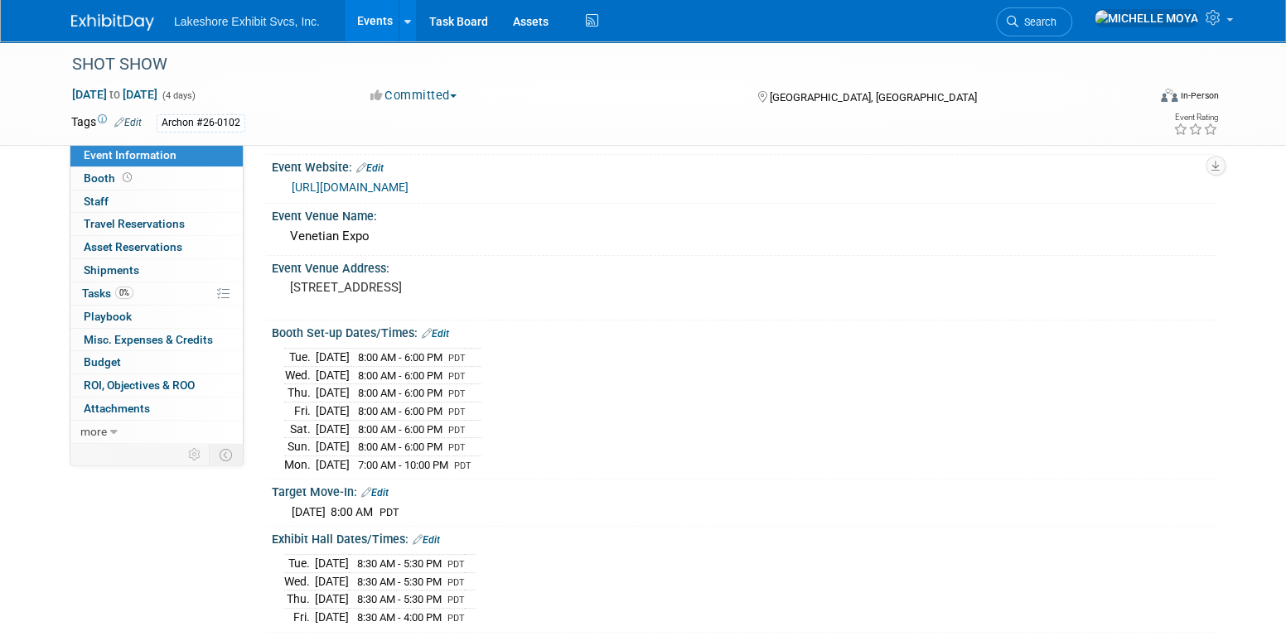
scroll to position [104, 0]
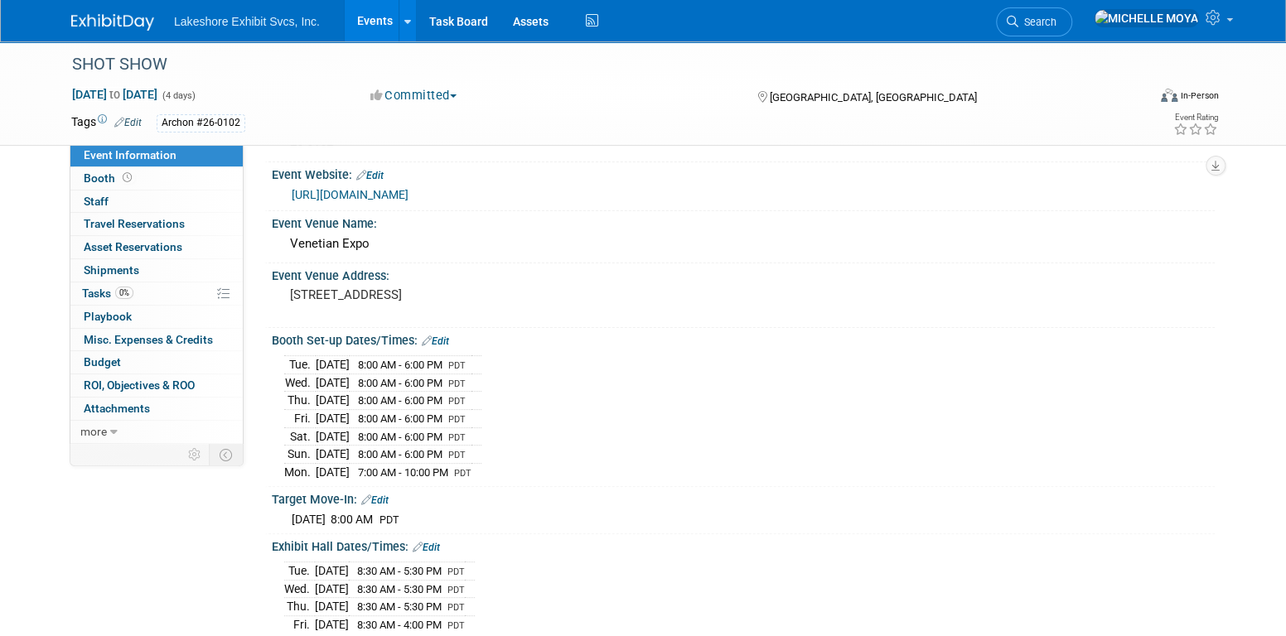
click at [446, 339] on link "Edit" at bounding box center [435, 342] width 27 height 12
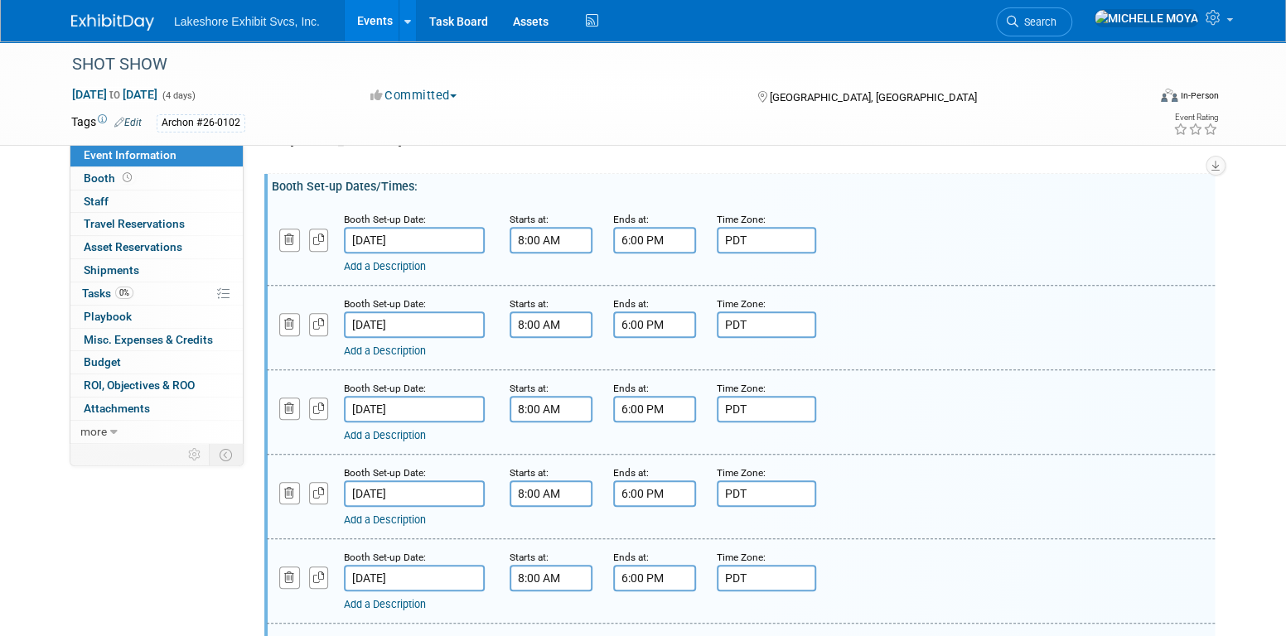
scroll to position [602, 0]
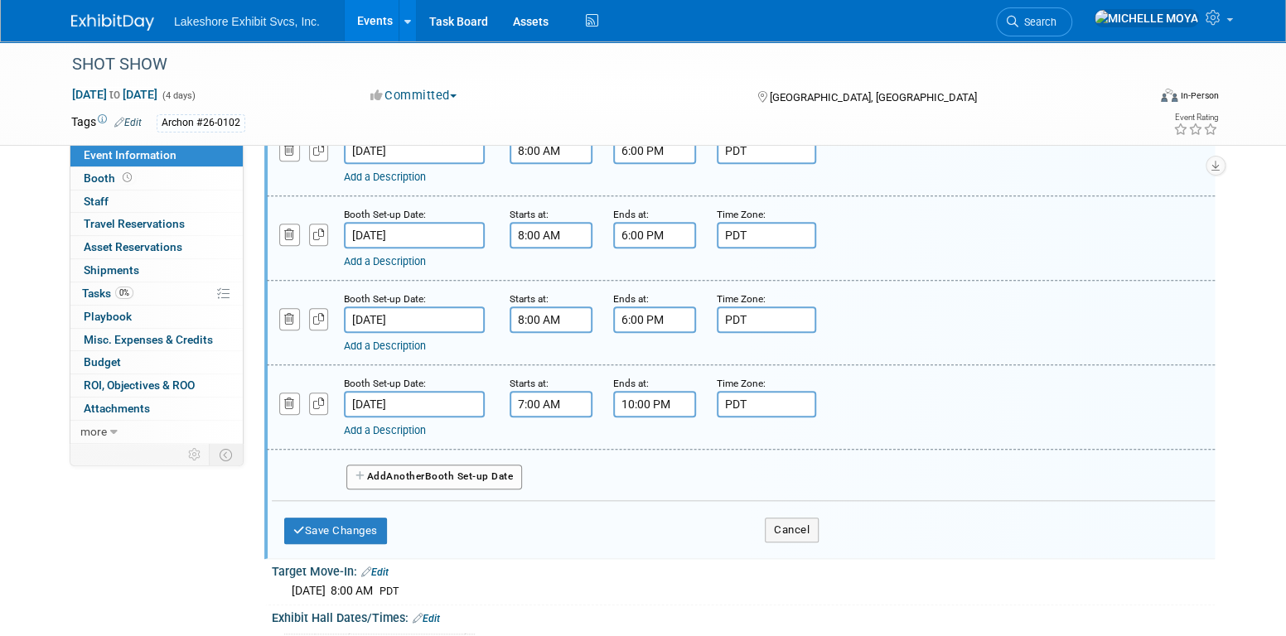
click at [404, 428] on link "Add a Description" at bounding box center [385, 430] width 82 height 12
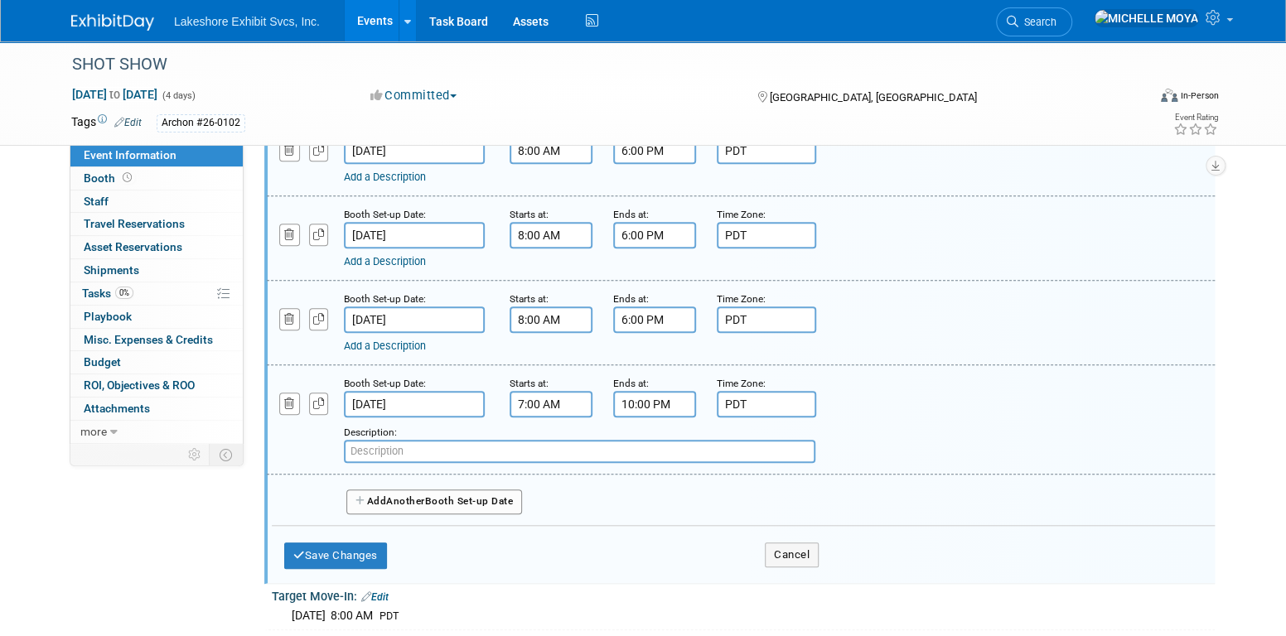
click at [410, 443] on input "text" at bounding box center [580, 451] width 472 height 23
drag, startPoint x: 641, startPoint y: 265, endPoint x: 652, endPoint y: 244, distance: 24.5
click at [632, 244] on div "Booth Set-up Date: Jan 17, 2026 Starts at: 8:00 AM Ends at: 6:00 PM Time Zone: …" at bounding box center [741, 238] width 948 height 85
click at [400, 443] on input "text" at bounding box center [580, 451] width 472 height 23
click at [402, 457] on div "Booth Set-up Date: Jan 19, 2026 Starts at: 7:00 AM Ends at: 10:00 PM Time Zone:…" at bounding box center [741, 419] width 948 height 109
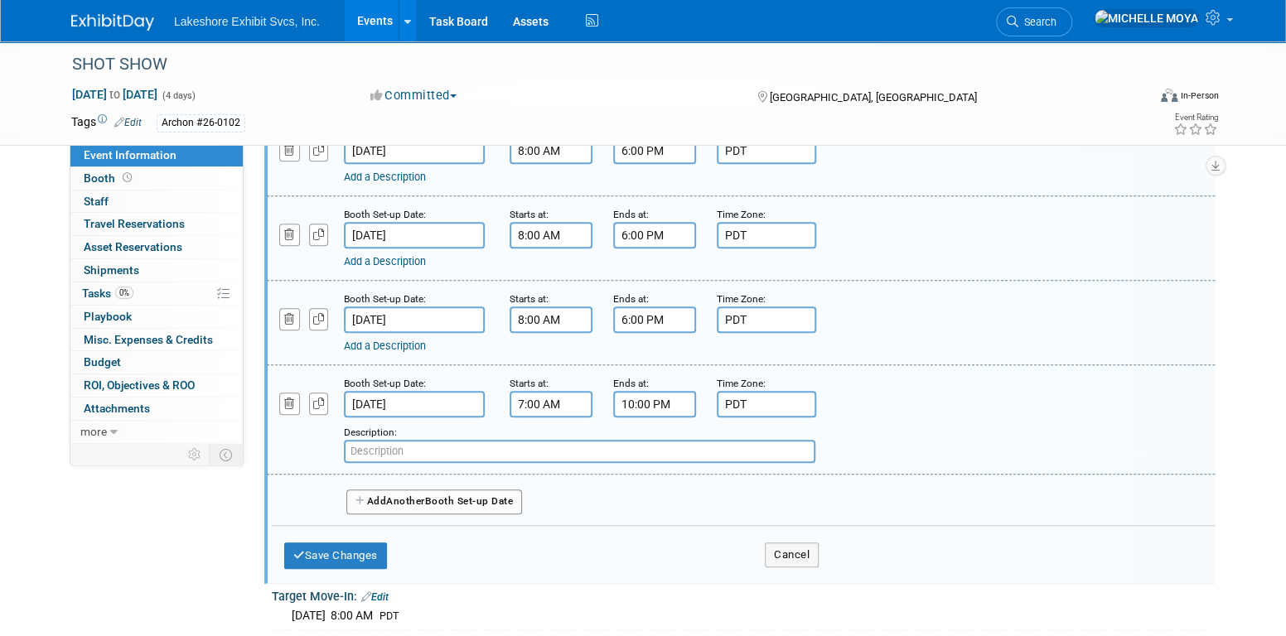
click at [538, 448] on input "text" at bounding box center [580, 451] width 472 height 23
type input "***TARGETED MOVE-IN: TBD***"
click at [346, 543] on button "Save Changes" at bounding box center [335, 556] width 103 height 27
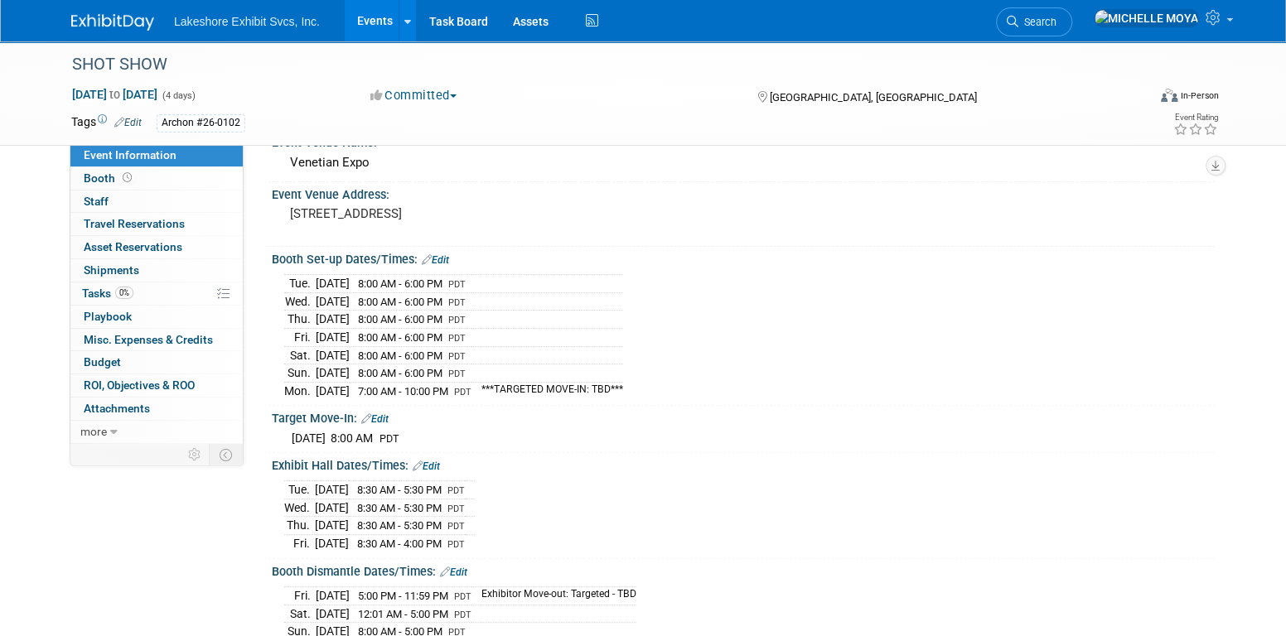
scroll to position [396, 0]
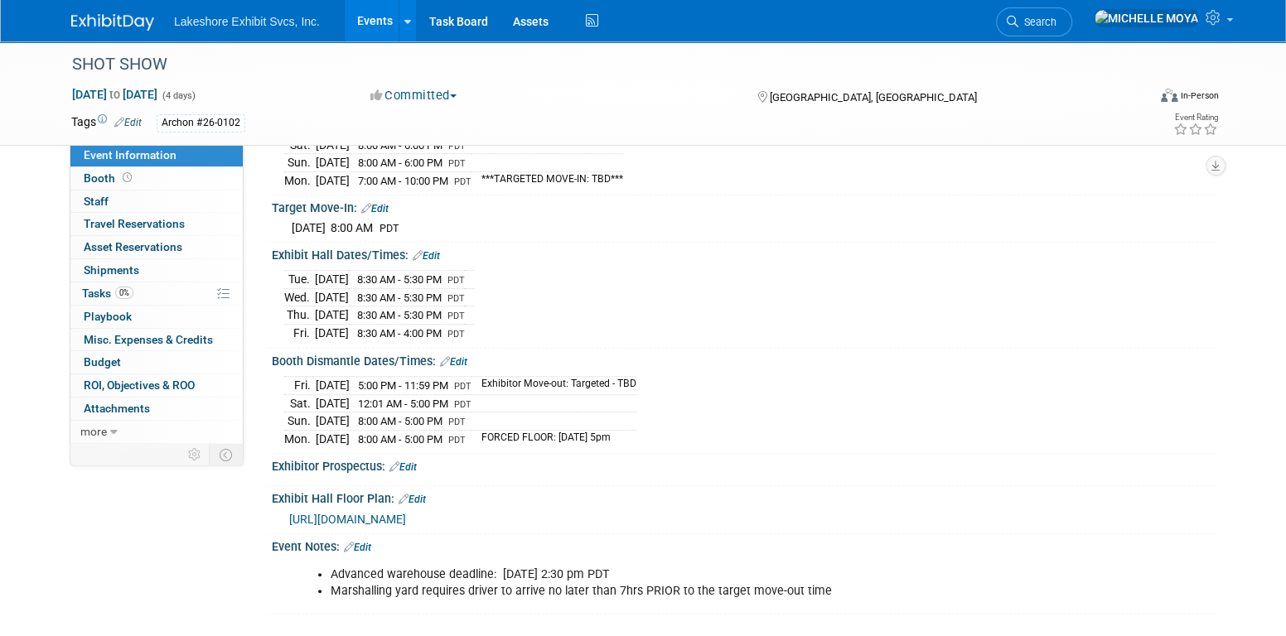
click at [378, 21] on link "Events" at bounding box center [375, 20] width 60 height 41
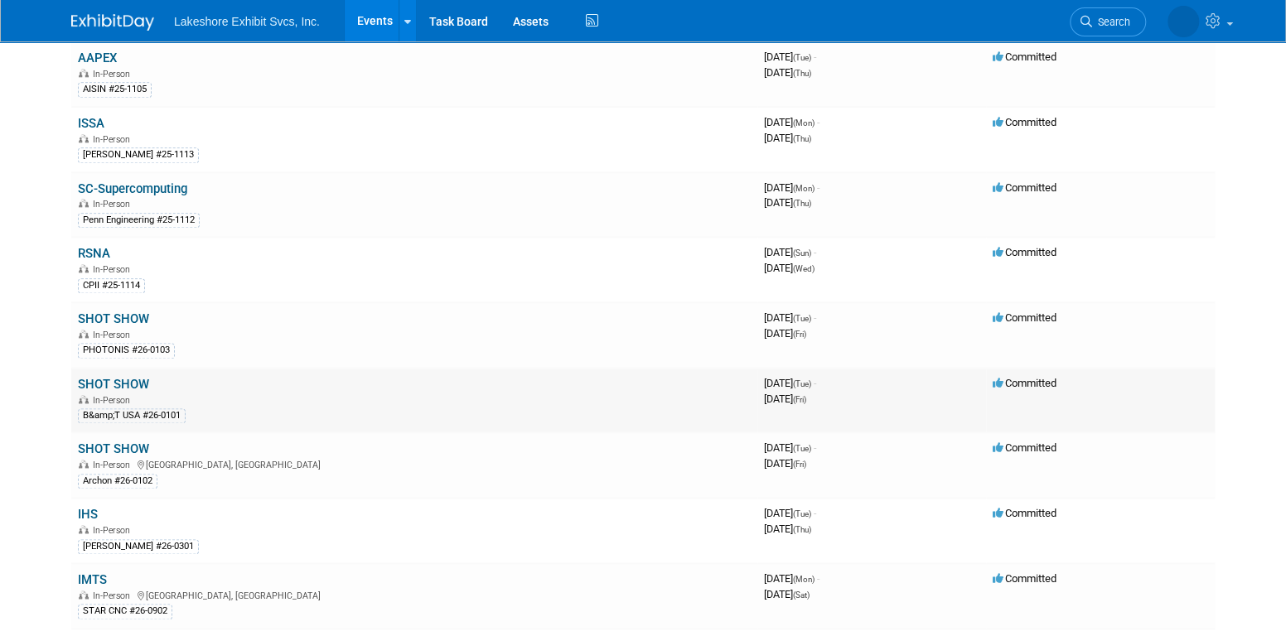
scroll to position [1041, 0]
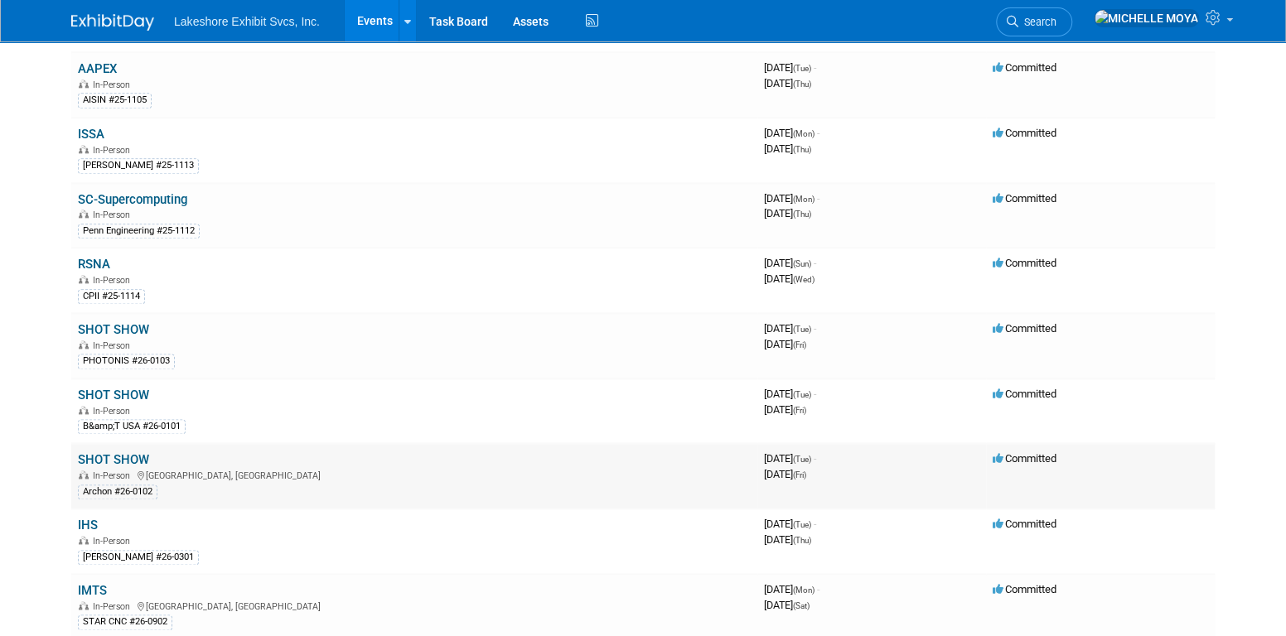
click at [132, 452] on link "SHOT SHOW" at bounding box center [113, 459] width 71 height 15
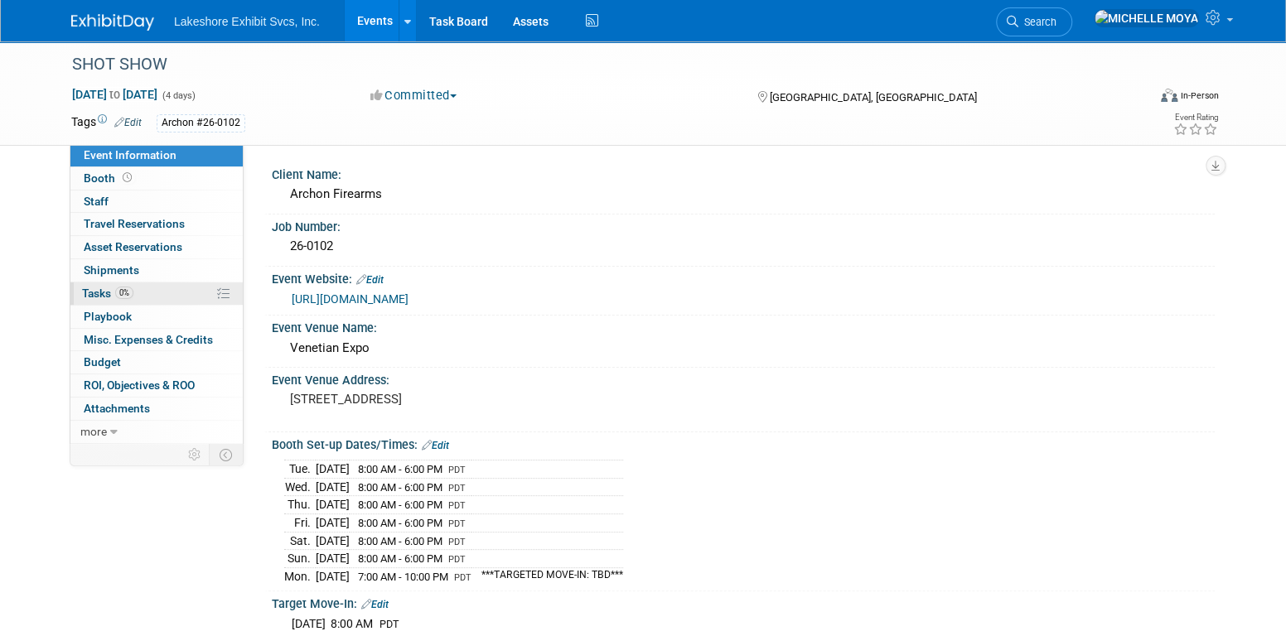
click at [157, 291] on link "0% Tasks 0%" at bounding box center [156, 294] width 172 height 22
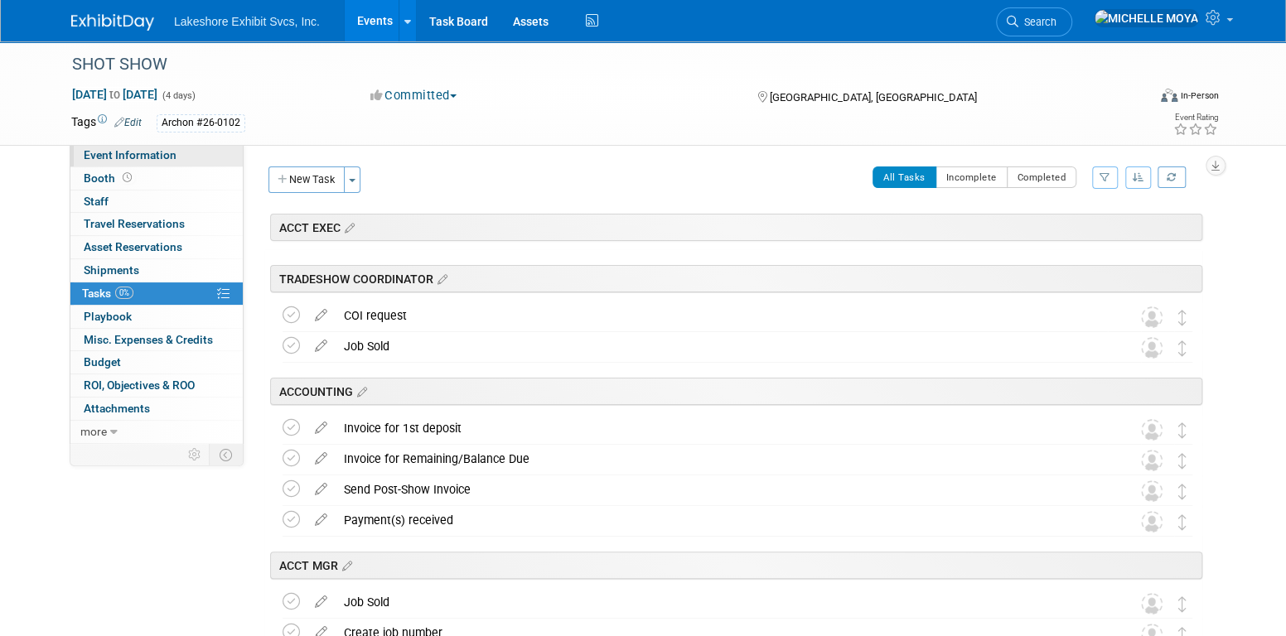
click at [132, 152] on span "Event Information" at bounding box center [130, 154] width 93 height 13
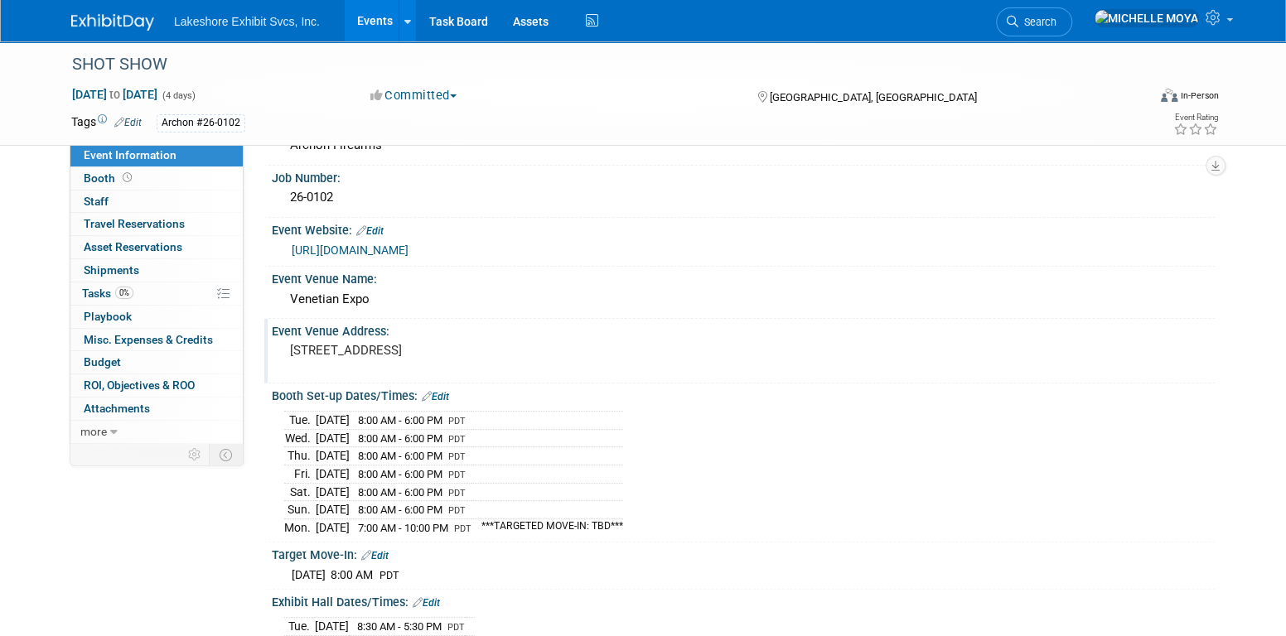
scroll to position [166, 0]
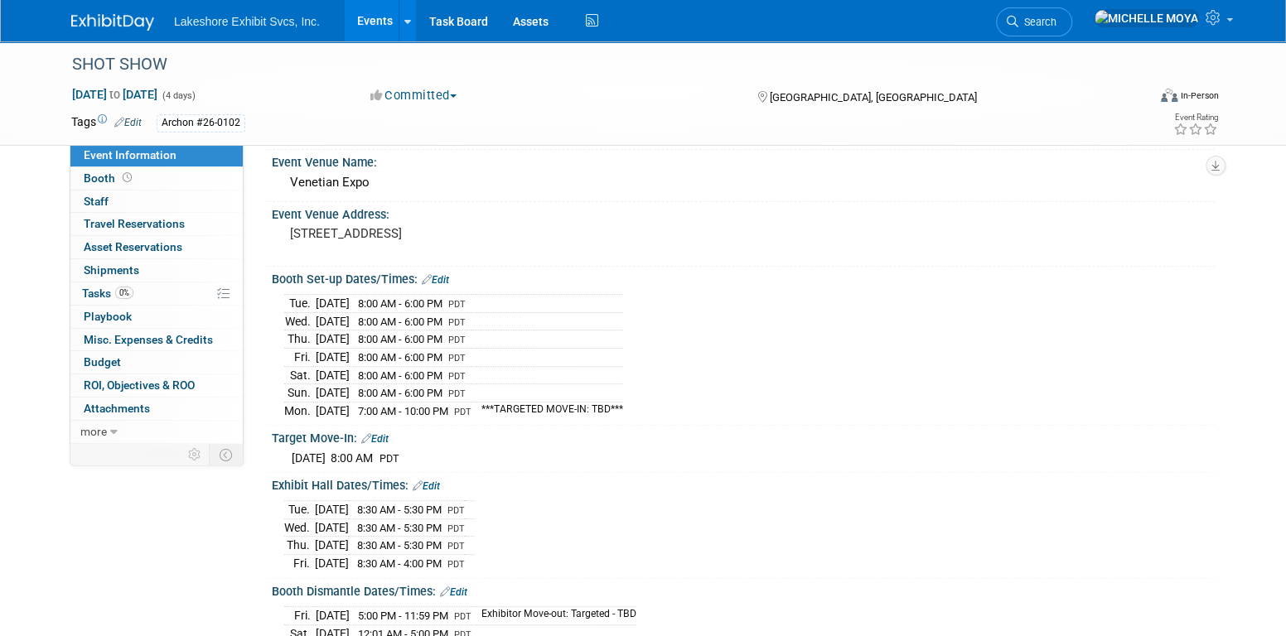
click at [589, 408] on td "***TARGETED MOVE-IN: TBD***" at bounding box center [548, 410] width 152 height 17
click at [449, 274] on link "Edit" at bounding box center [435, 280] width 27 height 12
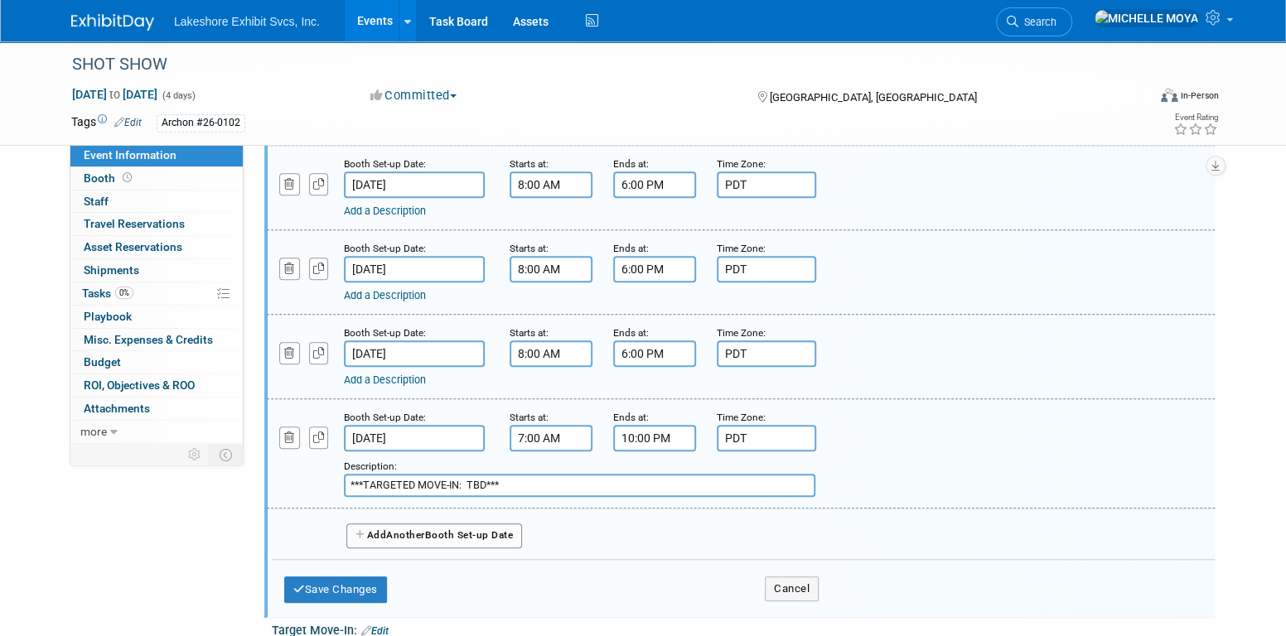
scroll to position [746, 0]
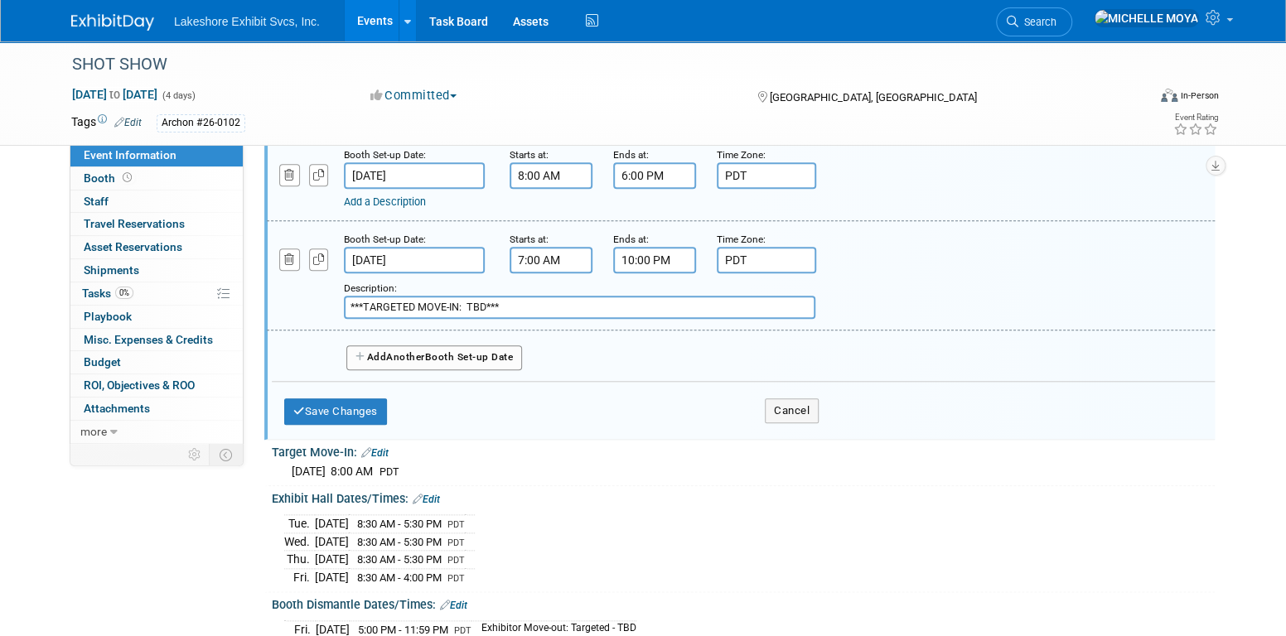
drag, startPoint x: 507, startPoint y: 305, endPoint x: 330, endPoint y: 292, distance: 177.8
click at [330, 292] on div "Add a Description Description: ***TARGETED MOVE-IN: TBD***" at bounding box center [659, 296] width 810 height 46
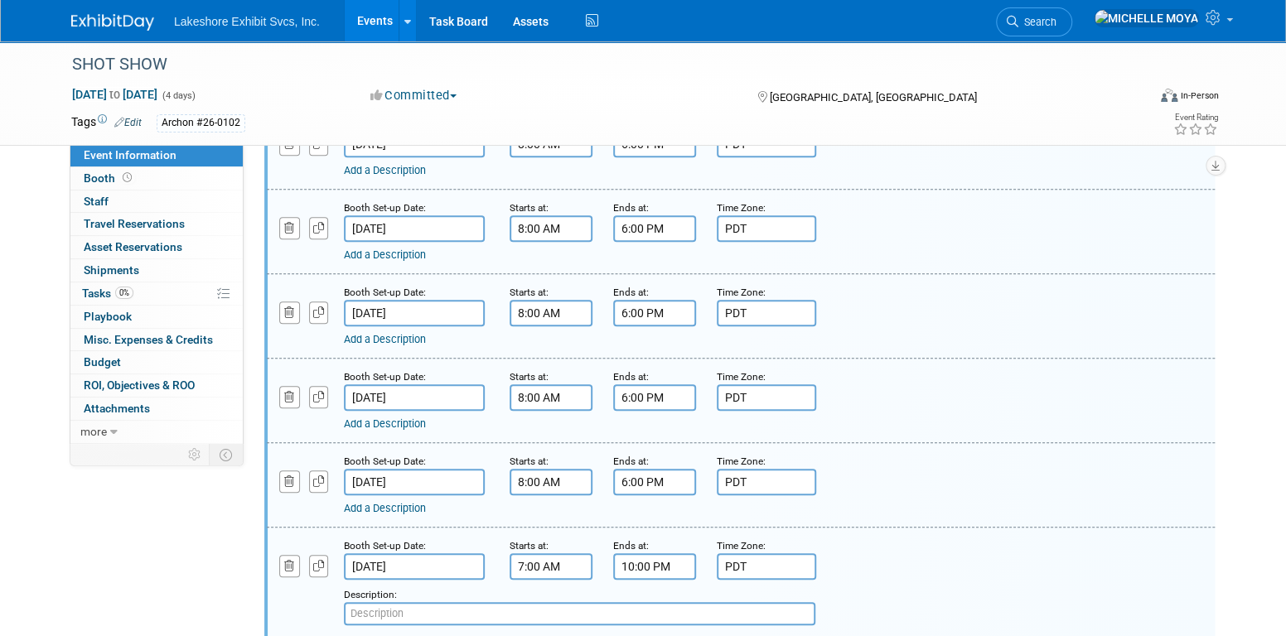
scroll to position [414, 0]
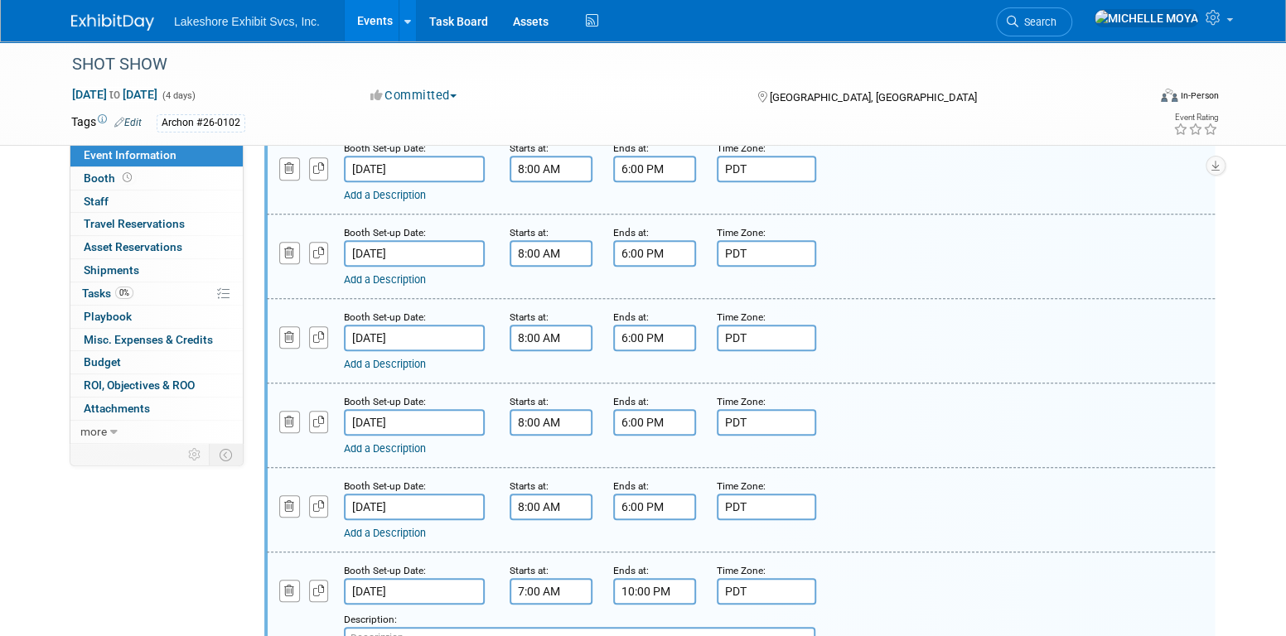
click at [388, 278] on link "Add a Description" at bounding box center [385, 279] width 82 height 12
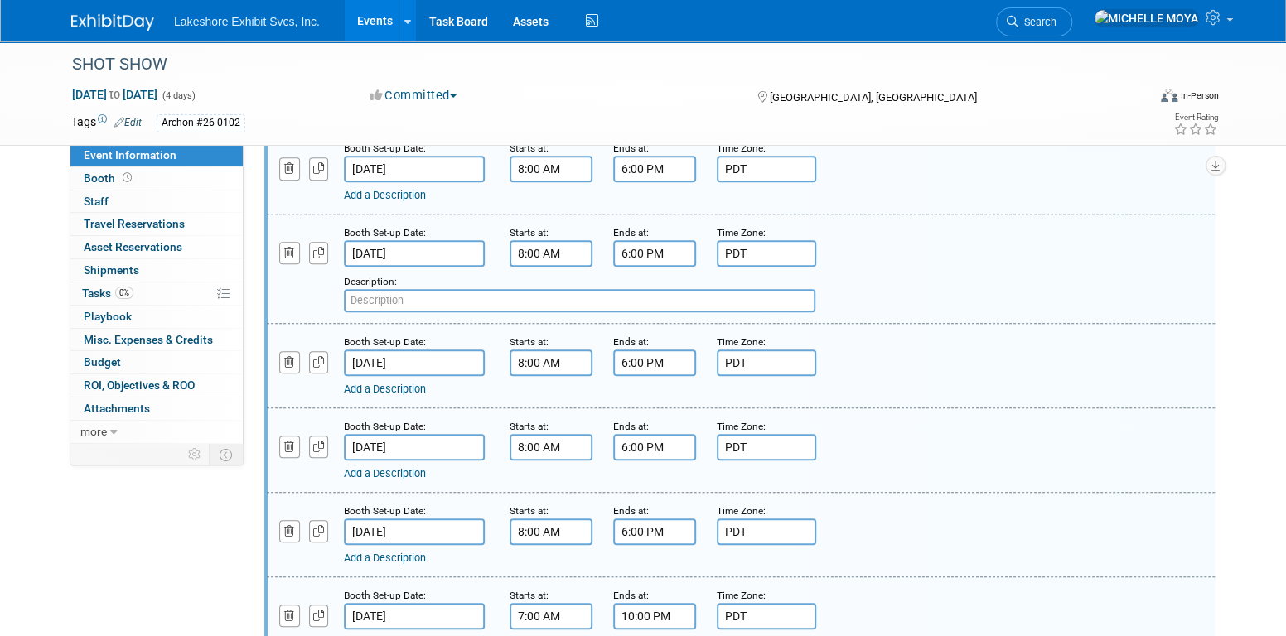
click at [402, 297] on input "text" at bounding box center [580, 300] width 472 height 23
paste input "***TARGETED MOVE-IN: TBD***"
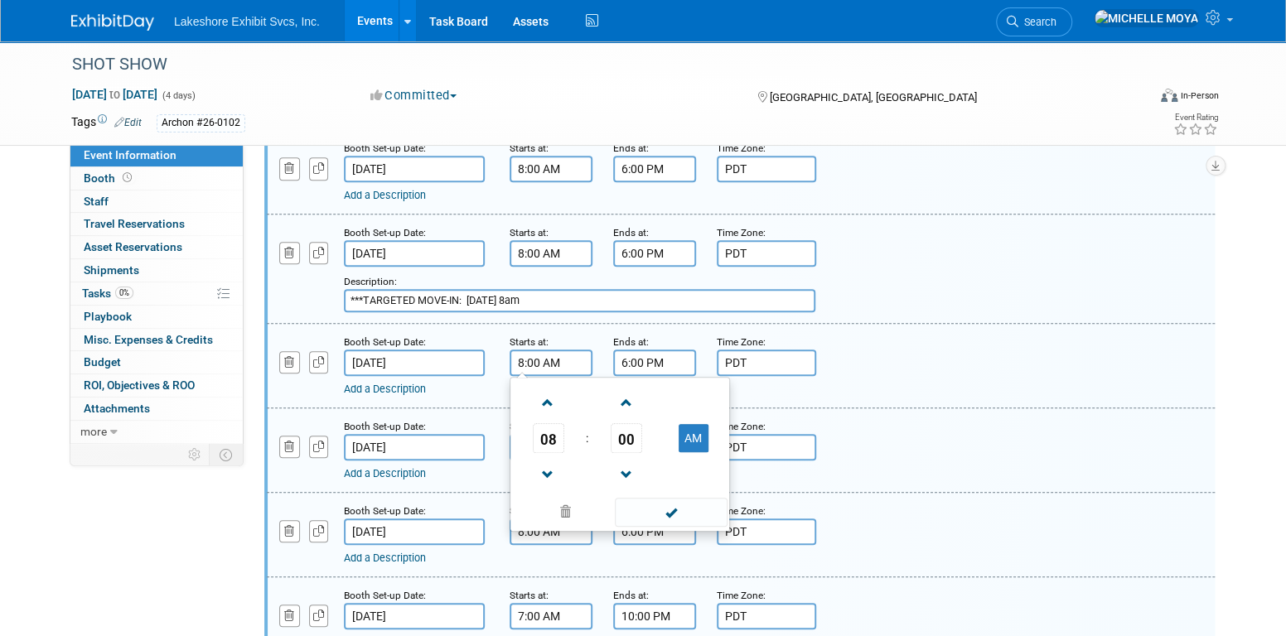
click at [524, 350] on input "8:00 AM" at bounding box center [551, 363] width 83 height 27
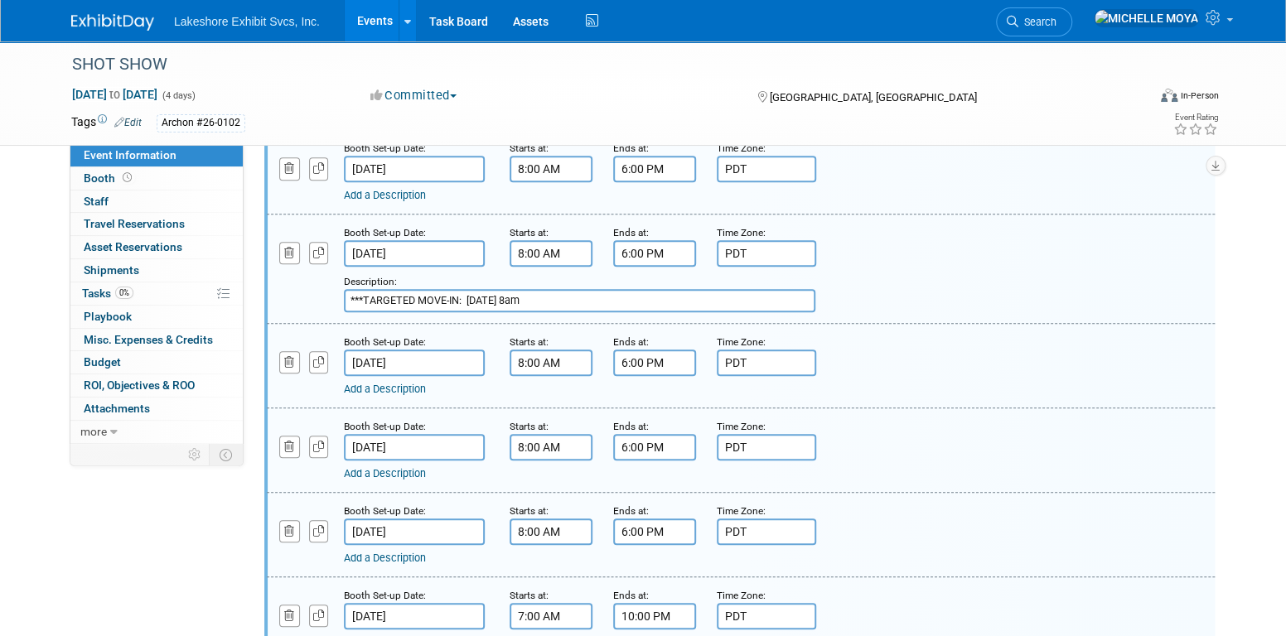
click at [610, 299] on input "***TARGETED MOVE-IN: Thurs. 01/15/26 @ 8am" at bounding box center [580, 300] width 472 height 23
drag, startPoint x: 614, startPoint y: 290, endPoint x: 342, endPoint y: 288, distance: 271.8
click at [342, 288] on div "Add a Description Description: ***TARGETED MOVE-IN: Thurs. 01/15/26 @ 8am***" at bounding box center [659, 290] width 810 height 46
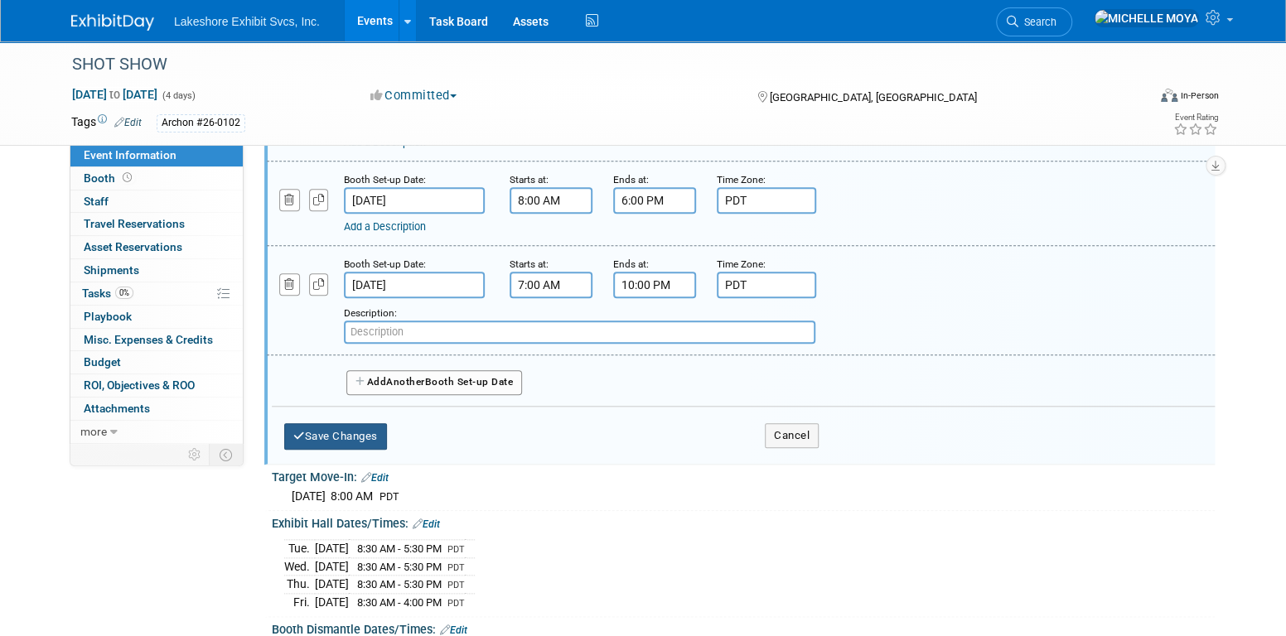
type input "***TARGETED MOVE-IN: [DATE] 8am***"
click at [369, 427] on button "Save Changes" at bounding box center [335, 436] width 103 height 27
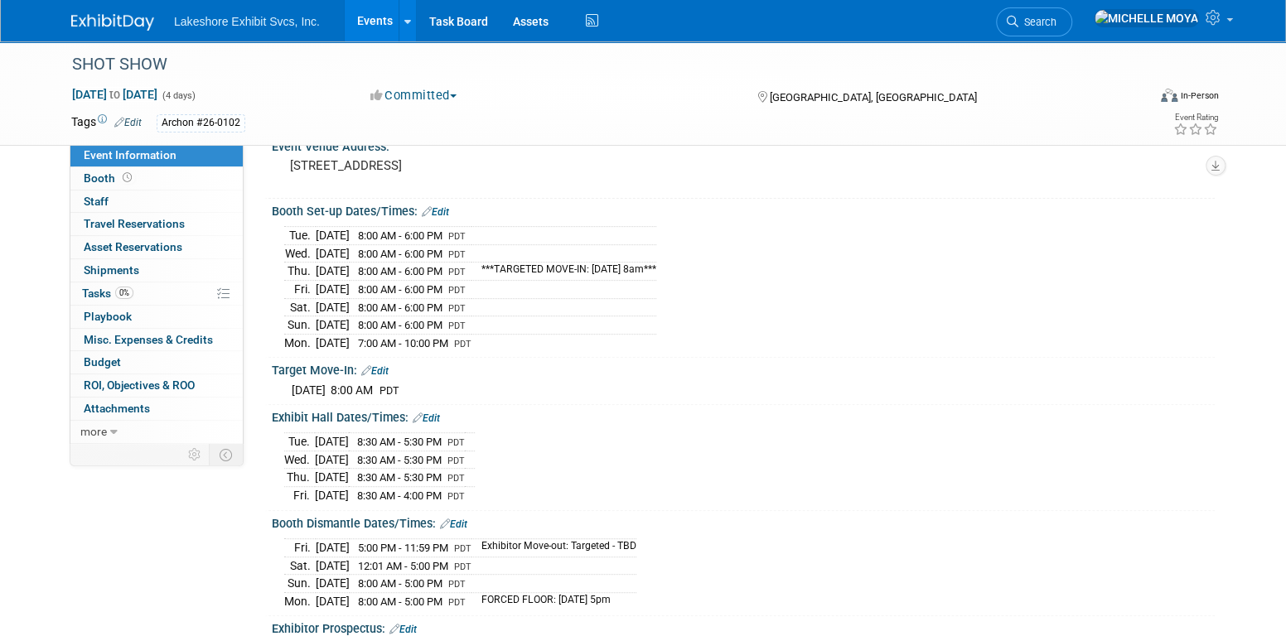
scroll to position [230, 0]
click at [437, 210] on link "Edit" at bounding box center [435, 216] width 27 height 12
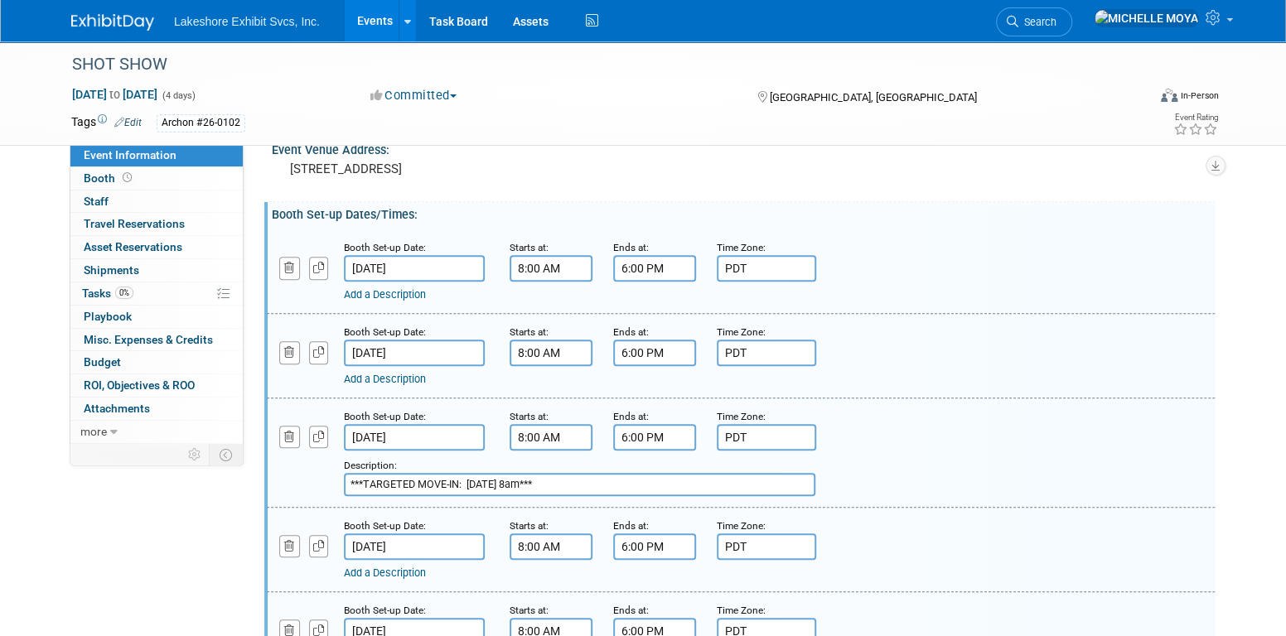
drag, startPoint x: 601, startPoint y: 481, endPoint x: 298, endPoint y: 467, distance: 302.8
click at [298, 467] on div "Add a Description Description: ***TARGETED MOVE-IN: Thurs. 01/15/26 @ 8am***" at bounding box center [659, 474] width 810 height 46
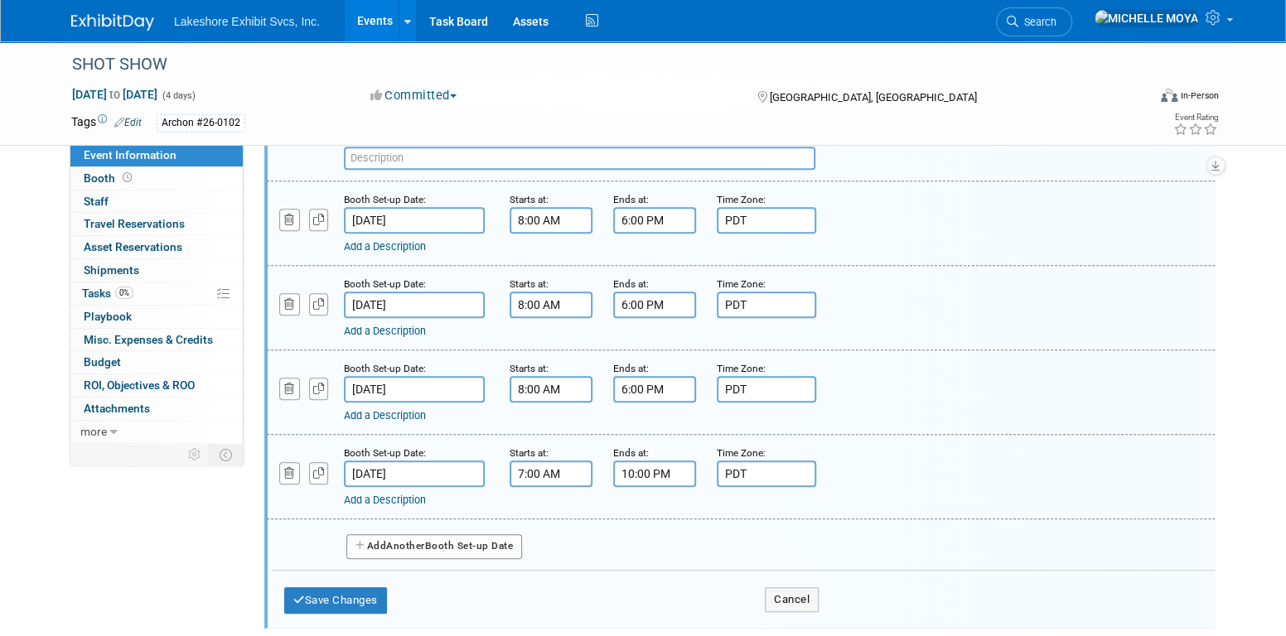
scroll to position [562, 0]
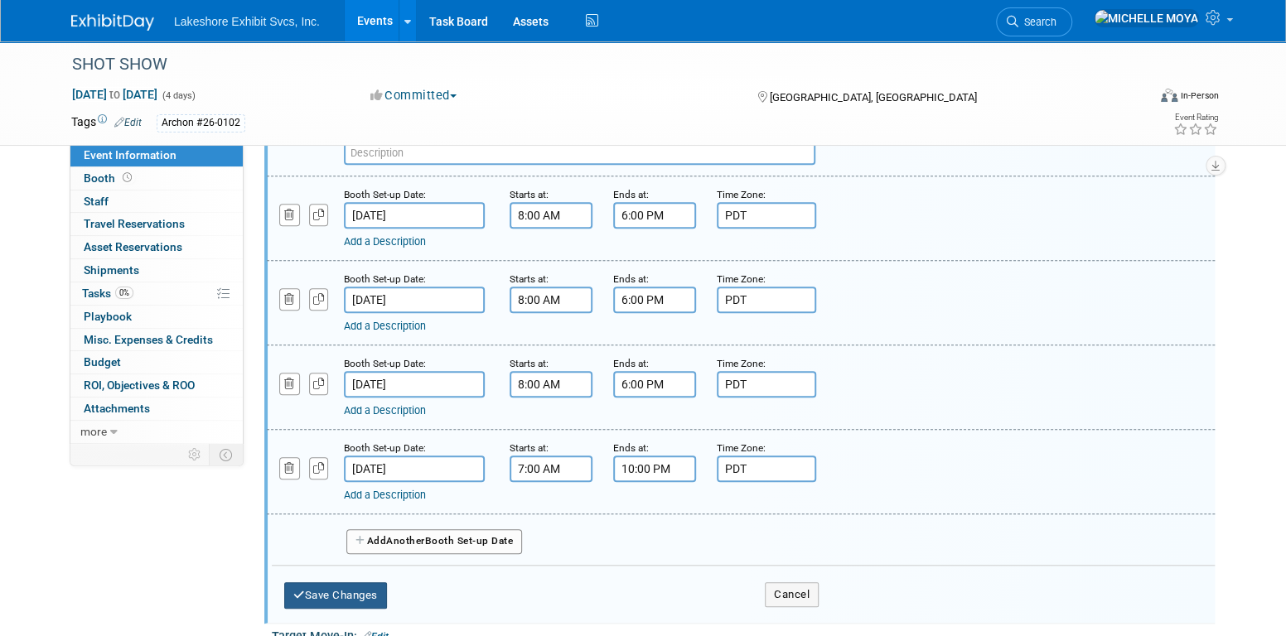
click at [341, 588] on button "Save Changes" at bounding box center [335, 596] width 103 height 27
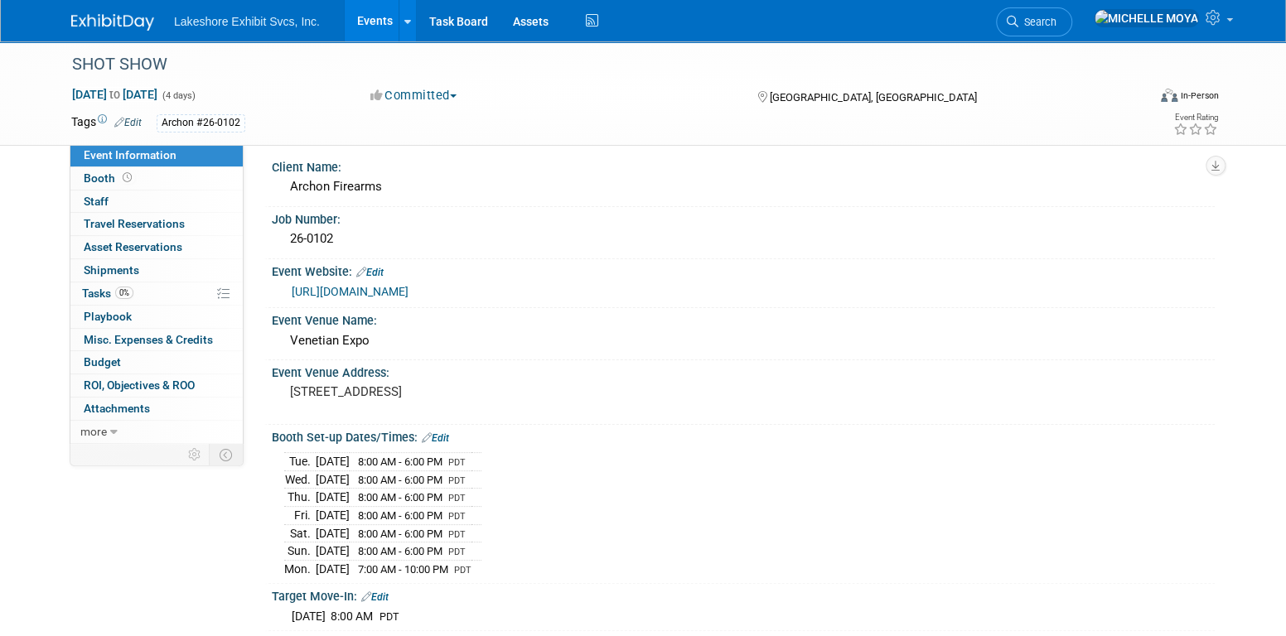
scroll to position [0, 0]
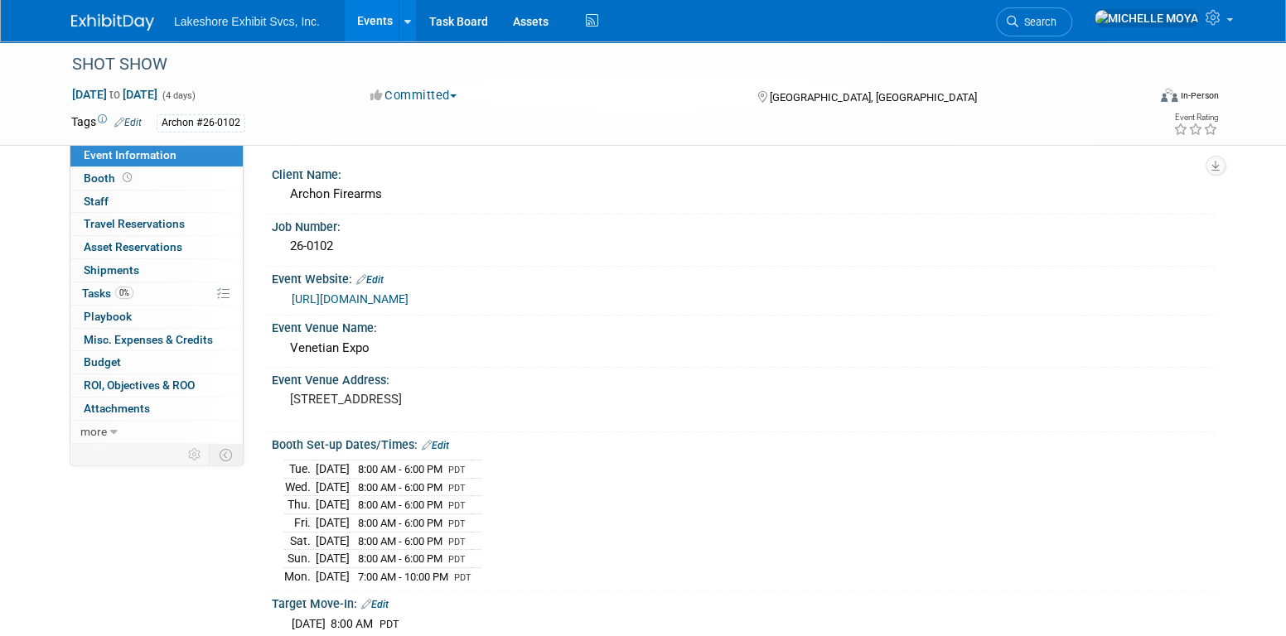
click at [363, 31] on link "Events" at bounding box center [375, 20] width 60 height 41
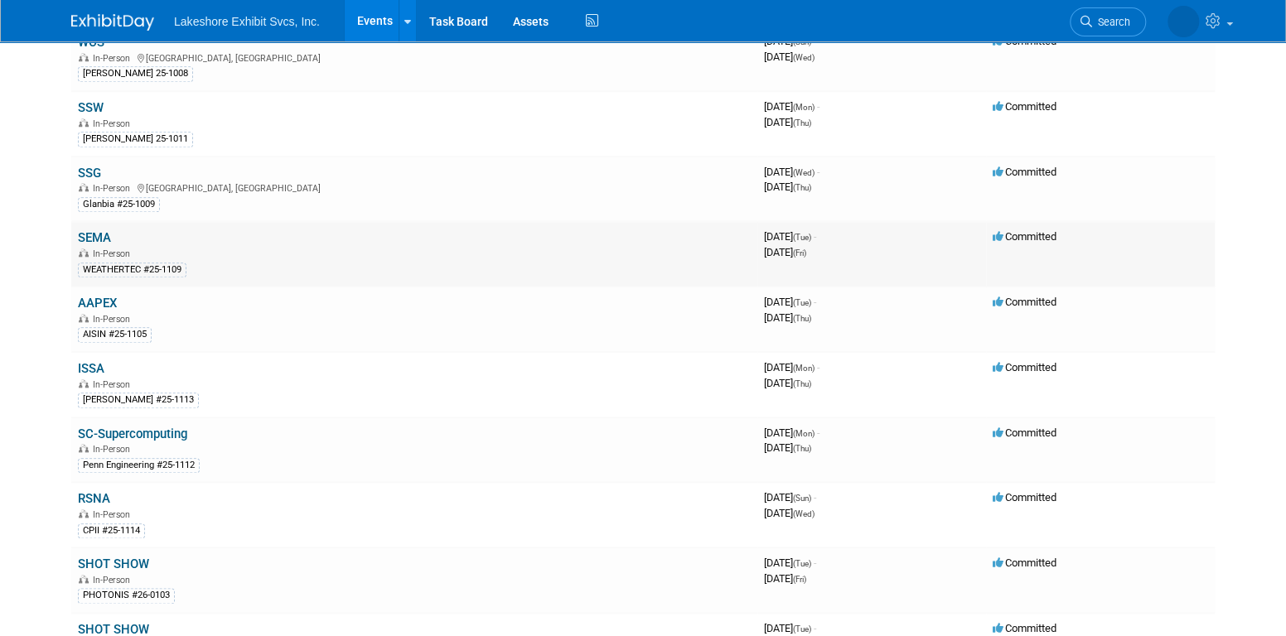
scroll to position [912, 0]
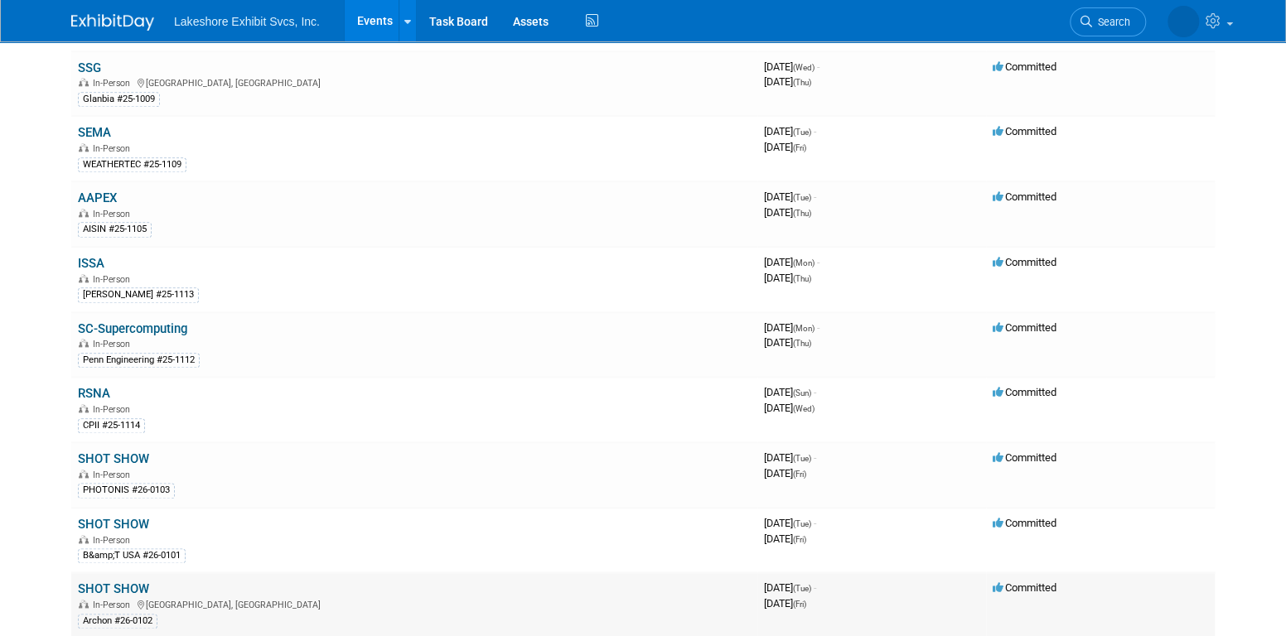
click at [127, 582] on link "SHOT SHOW" at bounding box center [113, 589] width 71 height 15
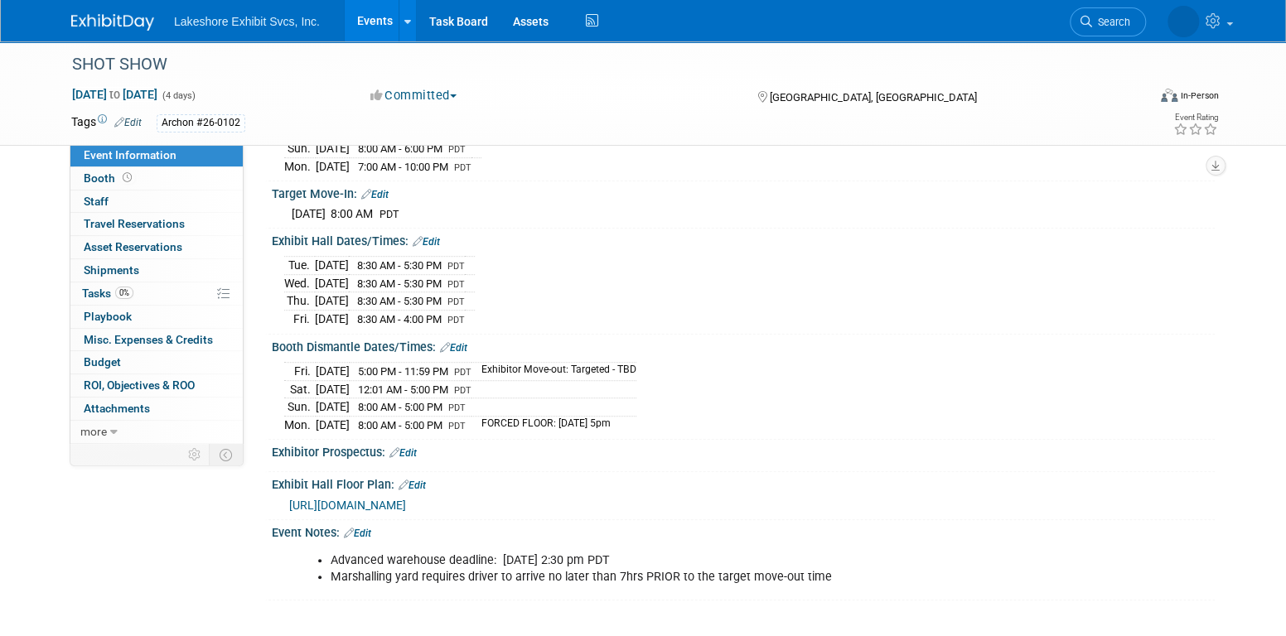
scroll to position [414, 0]
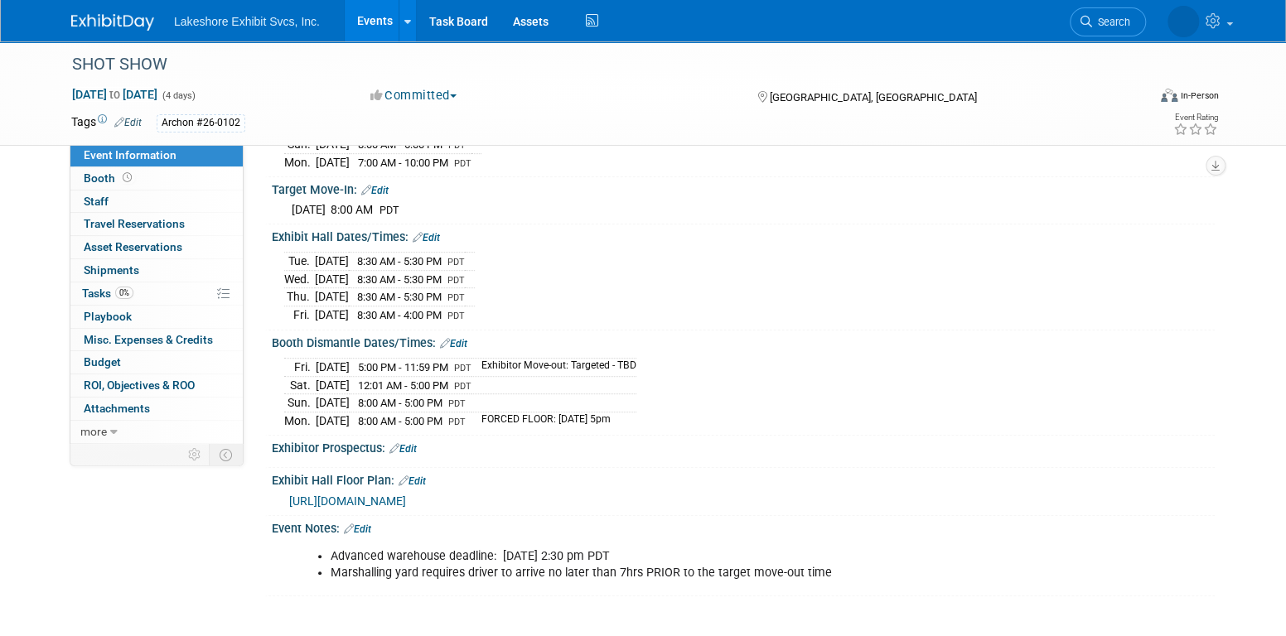
click at [365, 18] on link "Events" at bounding box center [375, 20] width 60 height 41
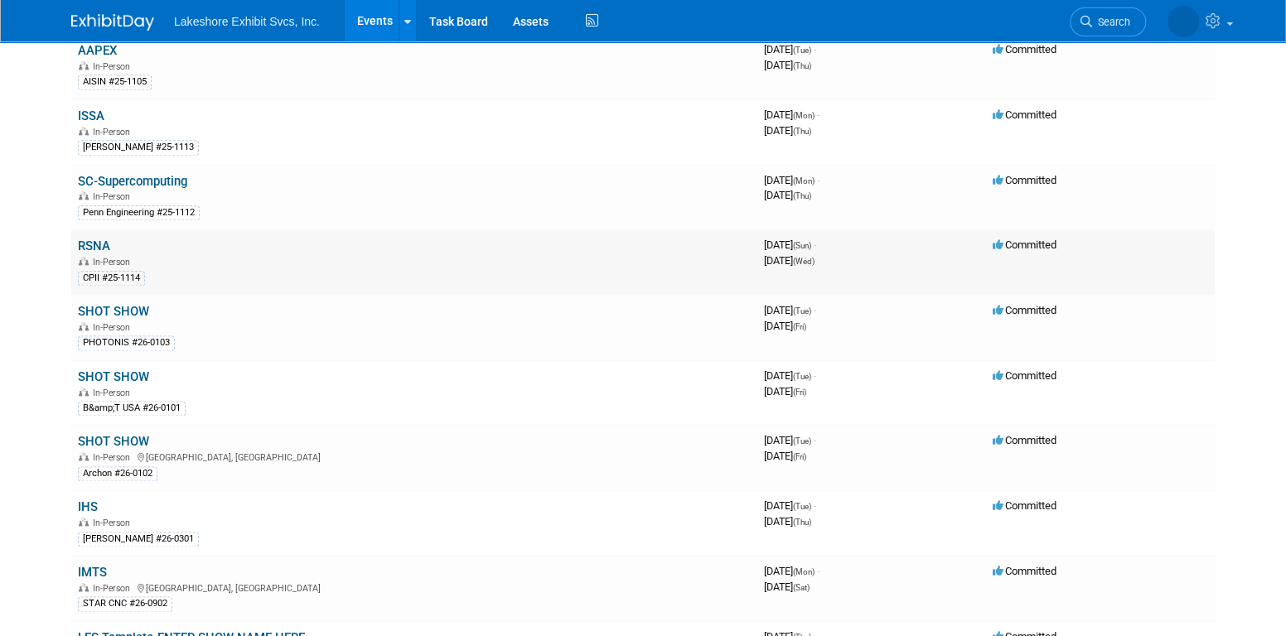
scroll to position [1160, 0]
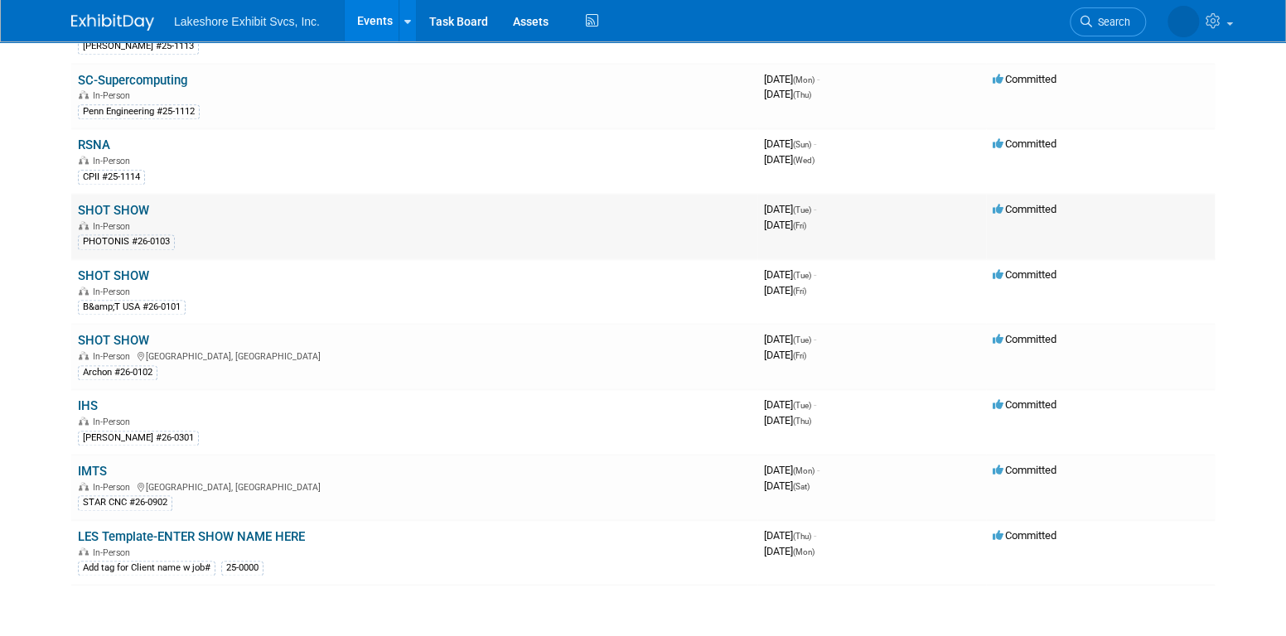
click at [136, 203] on link "SHOT SHOW" at bounding box center [113, 210] width 71 height 15
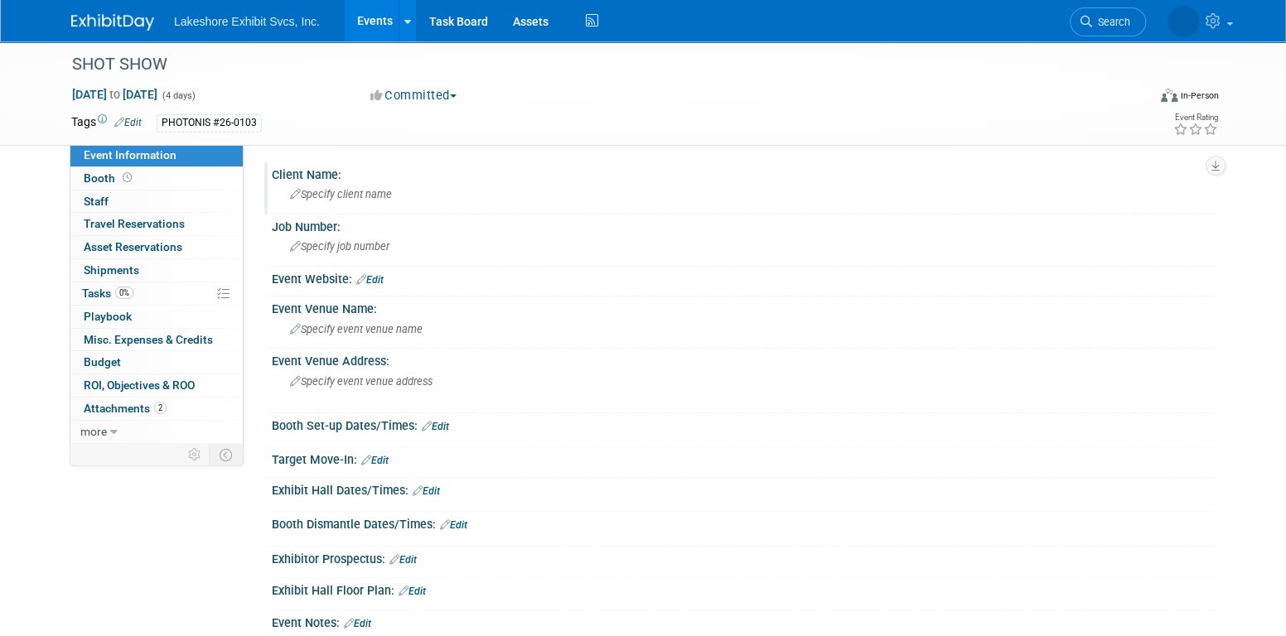
click at [387, 202] on div "Specify client name" at bounding box center [743, 194] width 918 height 26
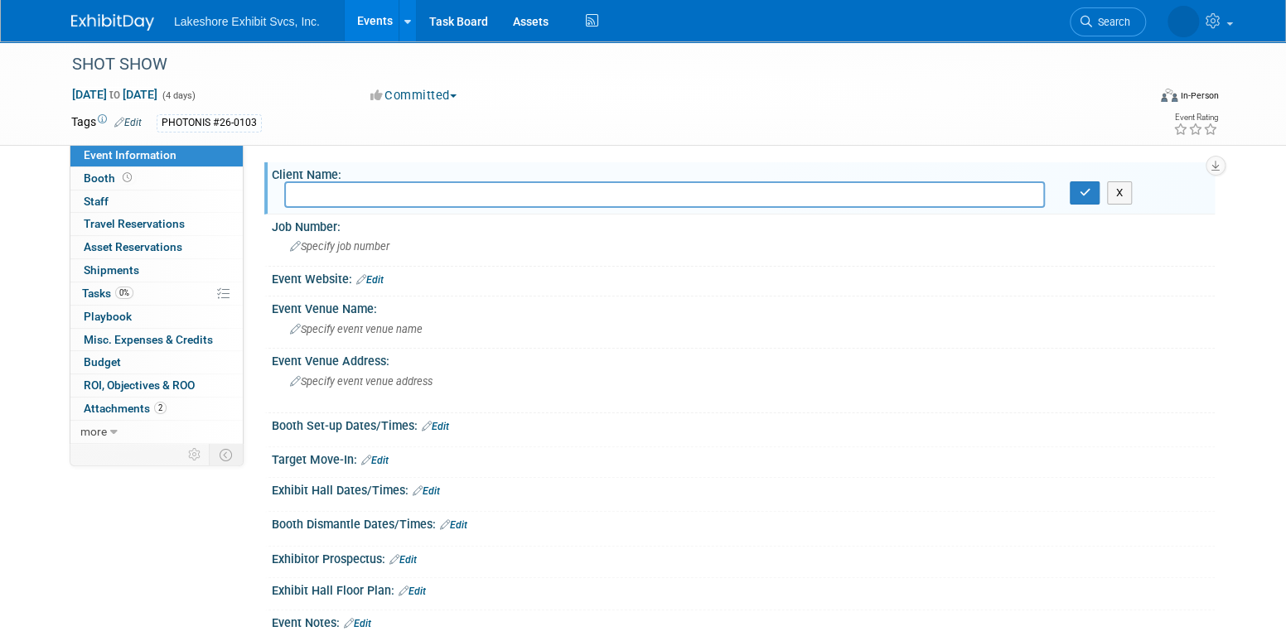
click at [386, 195] on input "text" at bounding box center [664, 194] width 761 height 26
type input "***TARGETED MOVE-IN: [DATE] 8am***"
drag, startPoint x: 592, startPoint y: 192, endPoint x: 268, endPoint y: 170, distance: 324.0
click at [272, 172] on div "Client Name: ***TARGETED MOVE-IN: [DATE] 8am*** X" at bounding box center [739, 188] width 951 height 52
type input "Photonis"
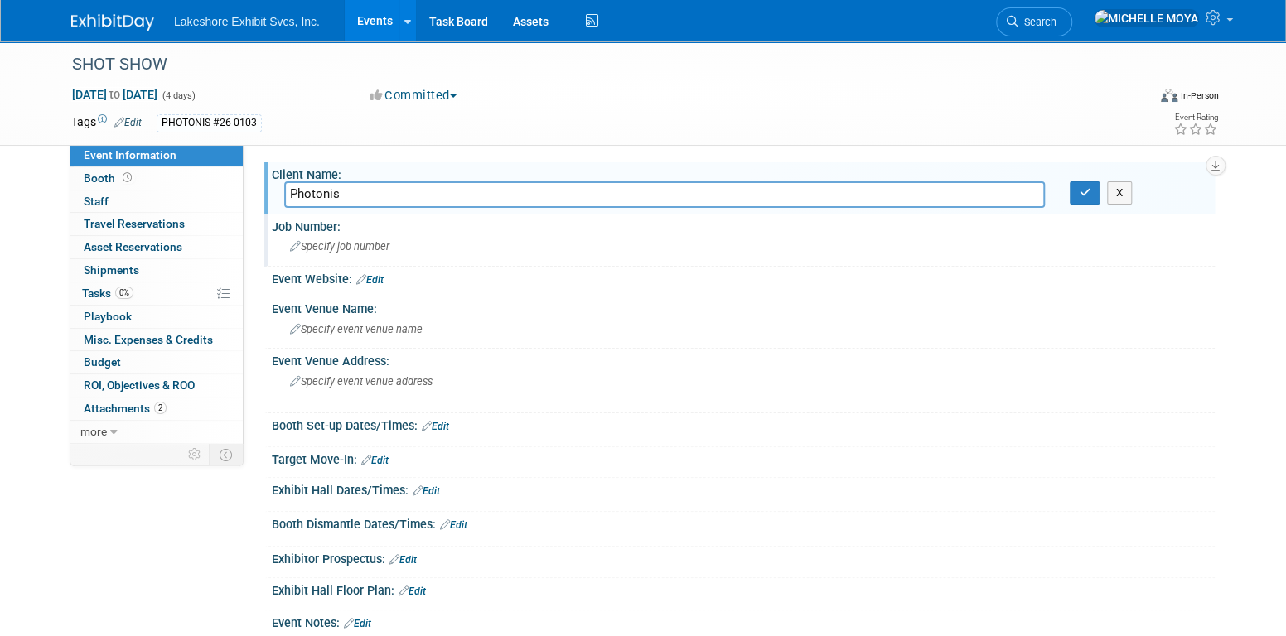
click at [350, 247] on span "Specify job number" at bounding box center [339, 246] width 99 height 12
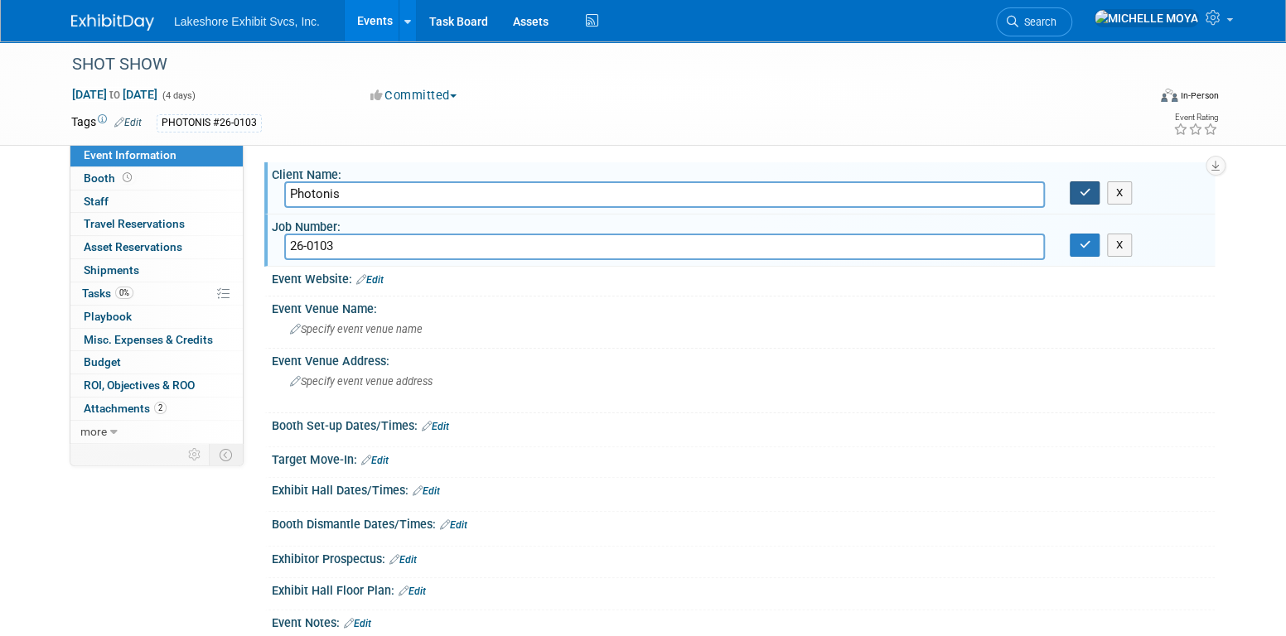
type input "26-0103"
drag, startPoint x: 1079, startPoint y: 196, endPoint x: 1090, endPoint y: 254, distance: 59.0
click at [1079, 198] on button "button" at bounding box center [1085, 192] width 30 height 23
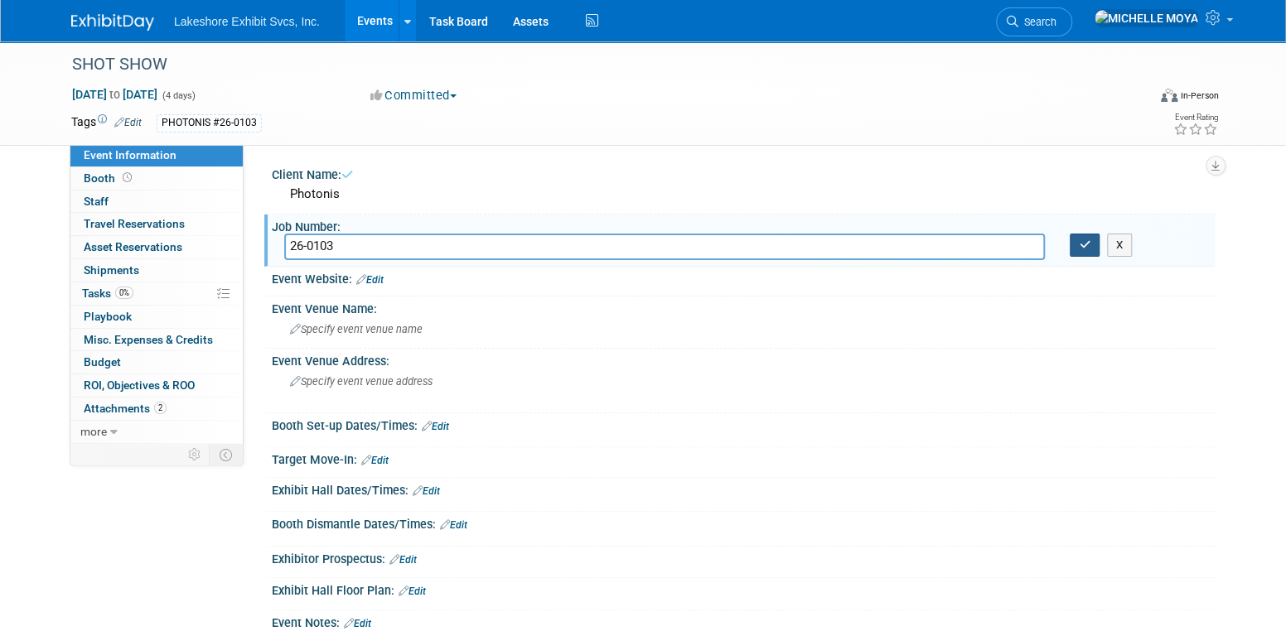
click at [1088, 245] on icon "button" at bounding box center [1085, 244] width 12 height 11
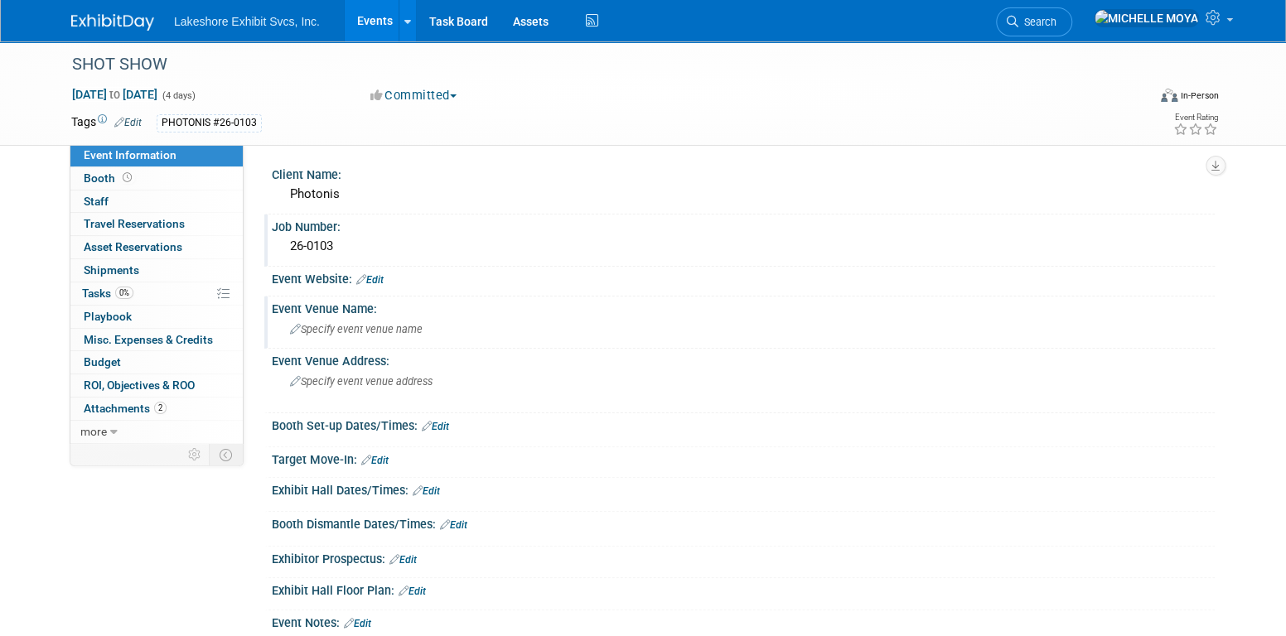
click at [380, 328] on span "Specify event venue name" at bounding box center [356, 329] width 133 height 12
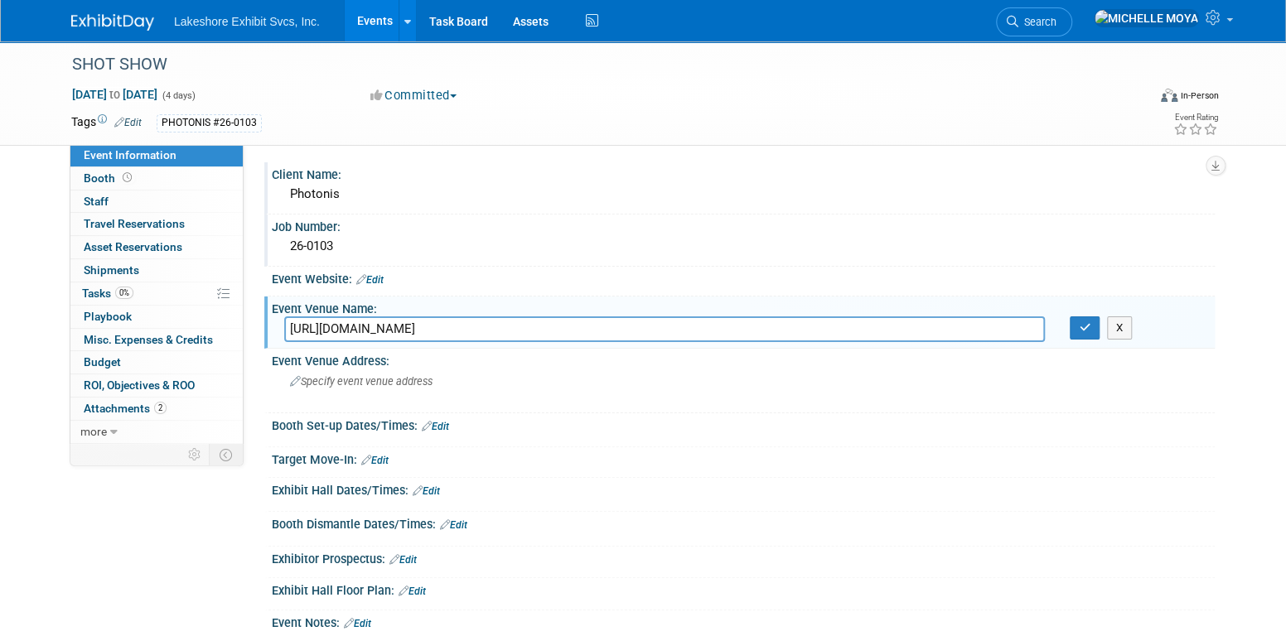
scroll to position [0, 167]
type input "[URL][DOMAIN_NAME]"
click at [1080, 326] on icon "button" at bounding box center [1085, 327] width 12 height 11
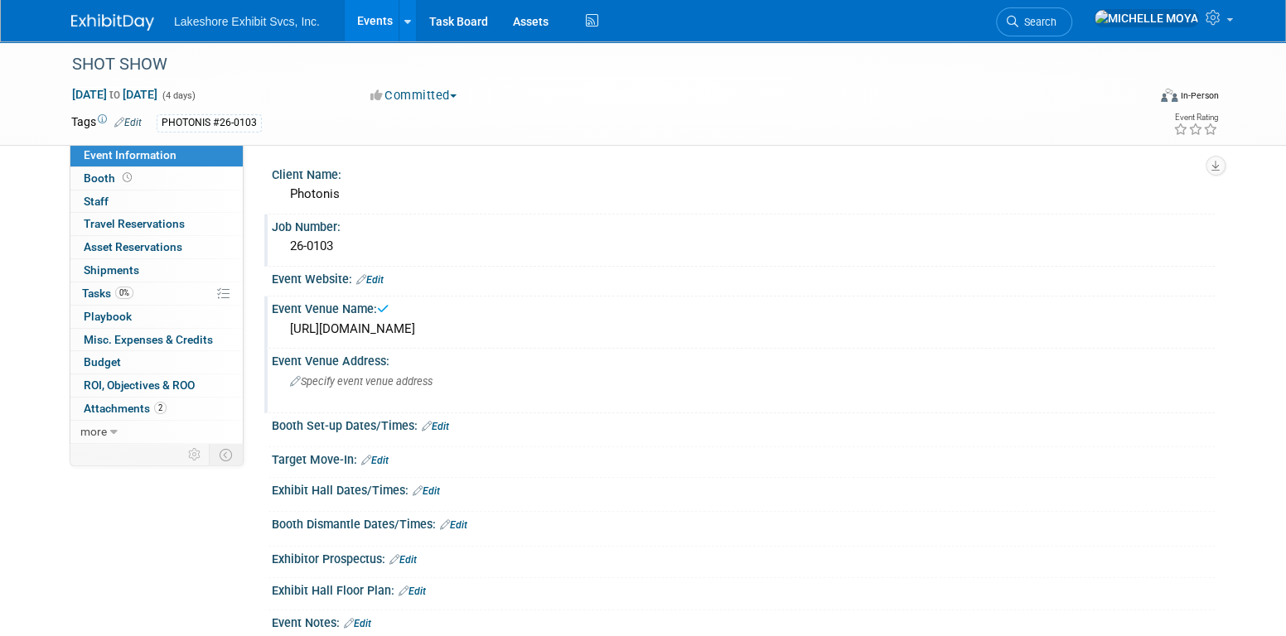
click at [449, 403] on div "Specify event venue address" at bounding box center [468, 388] width 368 height 38
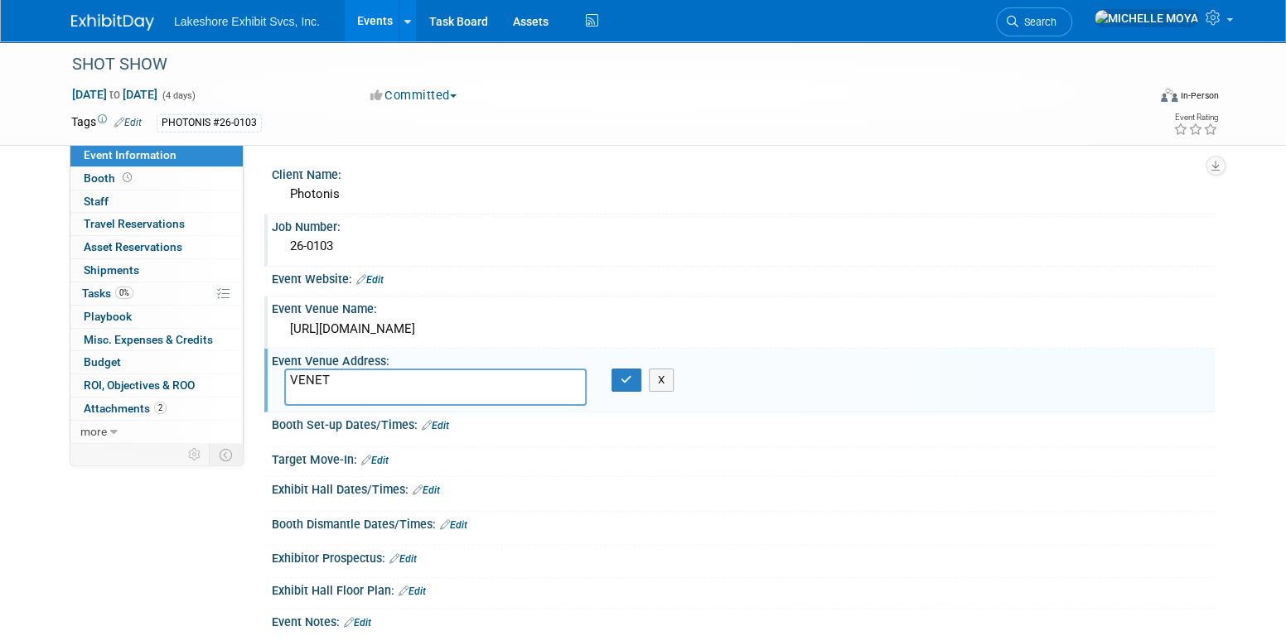
type textarea "VENET"
click at [385, 277] on div "Event Website: Edit" at bounding box center [743, 278] width 943 height 22
click at [383, 278] on link "Edit" at bounding box center [369, 280] width 27 height 12
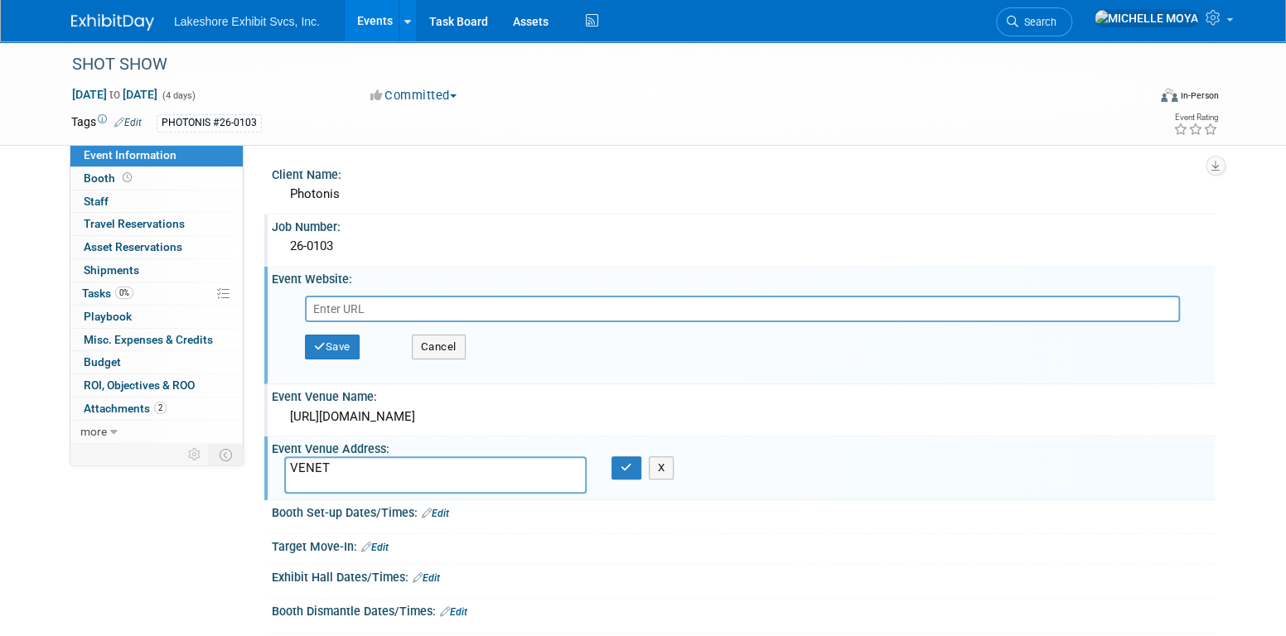
click at [377, 305] on input "text" at bounding box center [742, 309] width 875 height 27
type input "[URL][DOMAIN_NAME]"
click at [357, 337] on button "Save" at bounding box center [332, 347] width 55 height 25
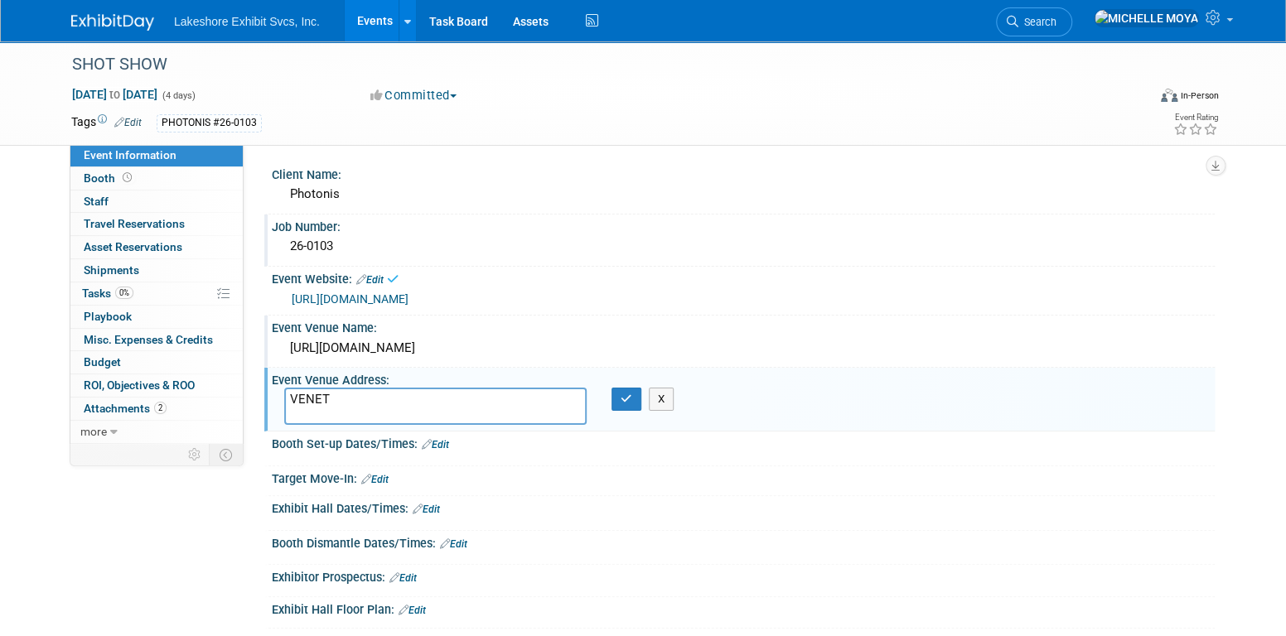
drag, startPoint x: 370, startPoint y: 360, endPoint x: 392, endPoint y: 360, distance: 22.4
click at [370, 361] on div "[URL][DOMAIN_NAME]" at bounding box center [743, 349] width 918 height 26
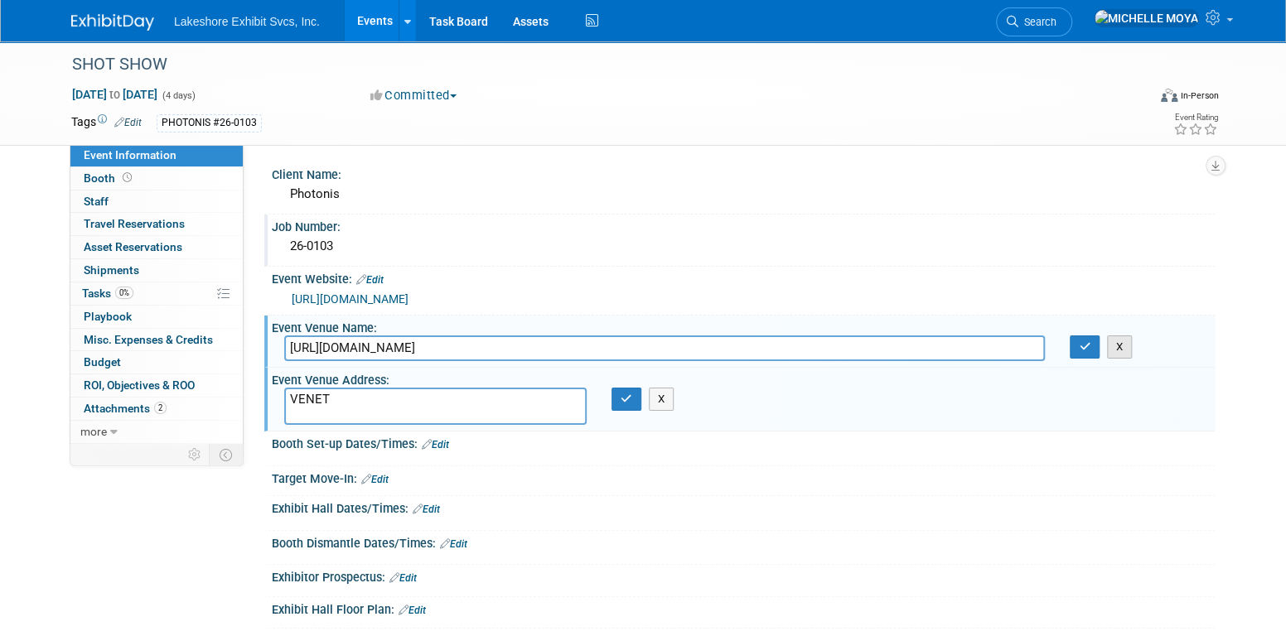
click at [1114, 346] on button "X" at bounding box center [1120, 347] width 26 height 23
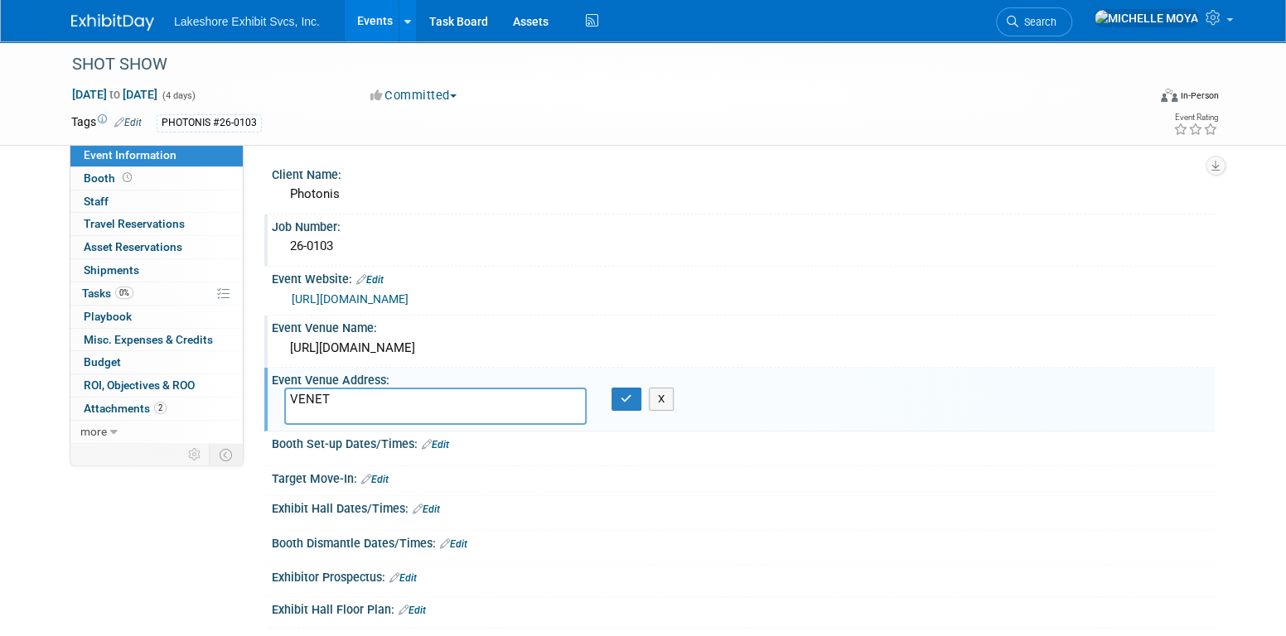
click at [969, 354] on div "[URL][DOMAIN_NAME]" at bounding box center [743, 349] width 918 height 26
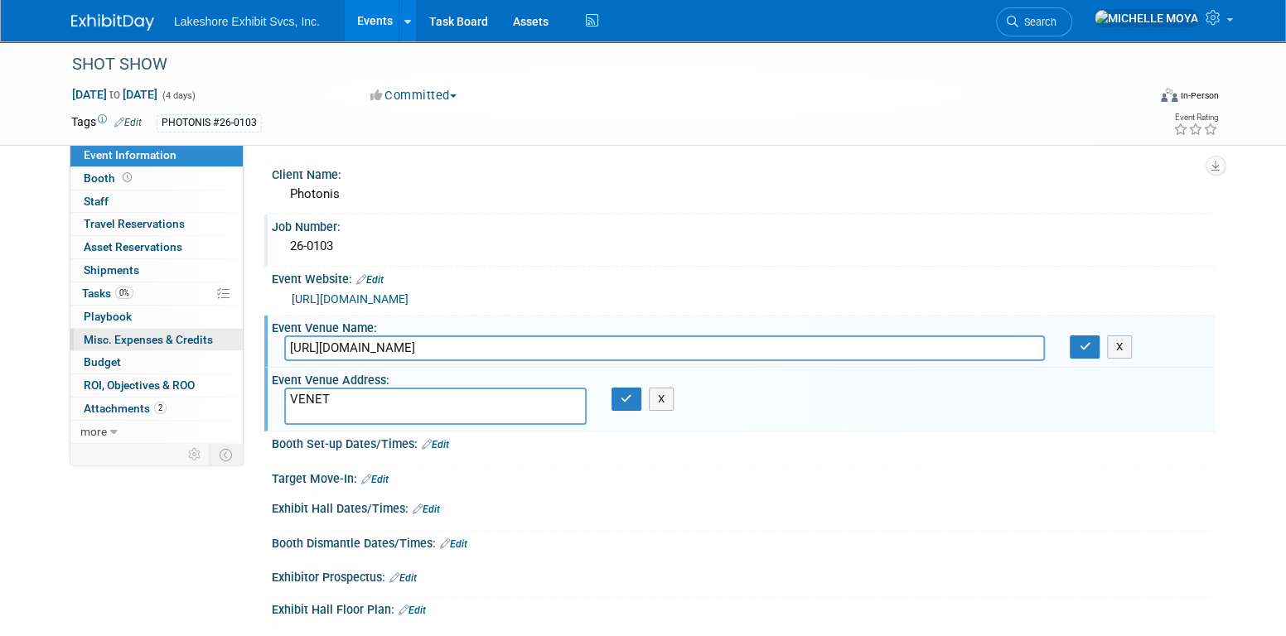
drag, startPoint x: 1035, startPoint y: 347, endPoint x: 78, endPoint y: 336, distance: 957.2
click at [77, 334] on div "Event Information Event Info Booth Booth 0 Staff 0 Staff 0 Travel Reservations …" at bounding box center [643, 358] width 1168 height 635
type input "ocumentName=Quick%20Facts"
drag, startPoint x: 486, startPoint y: 343, endPoint x: 277, endPoint y: 336, distance: 209.0
click at [275, 336] on div "ocumentName=Quick%20Facts" at bounding box center [665, 349] width 786 height 26
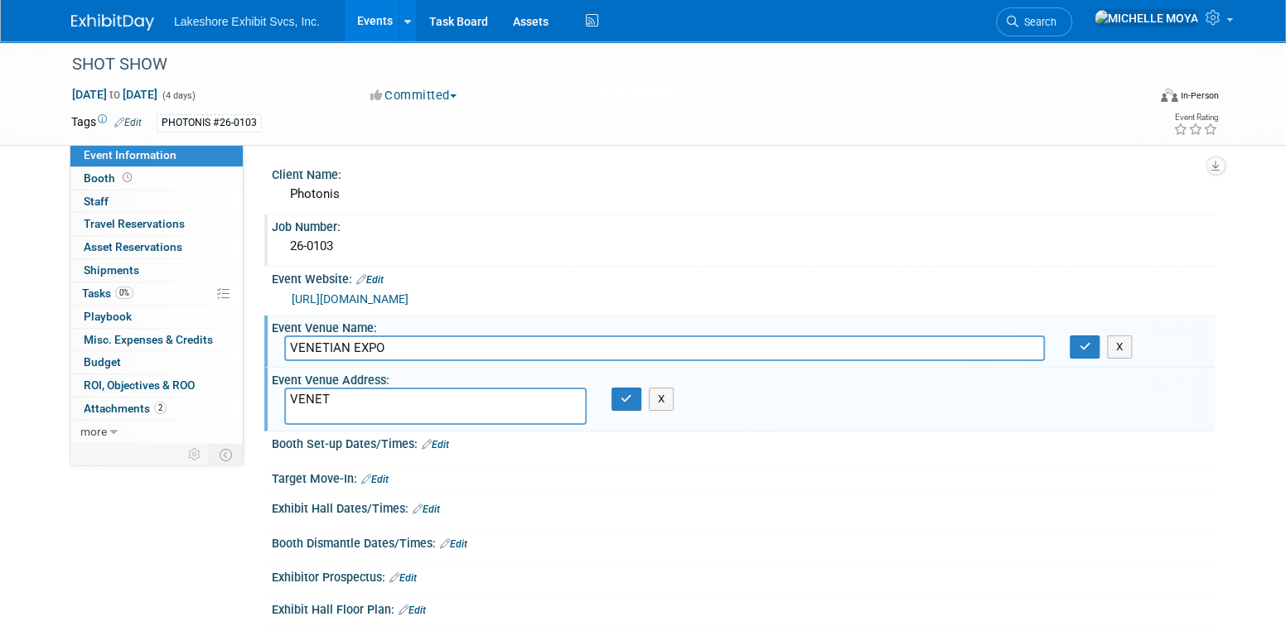
type input "VENETIAN EXPO"
drag, startPoint x: 365, startPoint y: 398, endPoint x: 286, endPoint y: 392, distance: 79.8
click at [288, 400] on textarea "VENET" at bounding box center [435, 406] width 302 height 37
type textarea "[STREET_ADDRESS] [GEOGRAPHIC_DATA]"
click at [461, 390] on textarea "[STREET_ADDRESS] [GEOGRAPHIC_DATA]" at bounding box center [435, 406] width 302 height 37
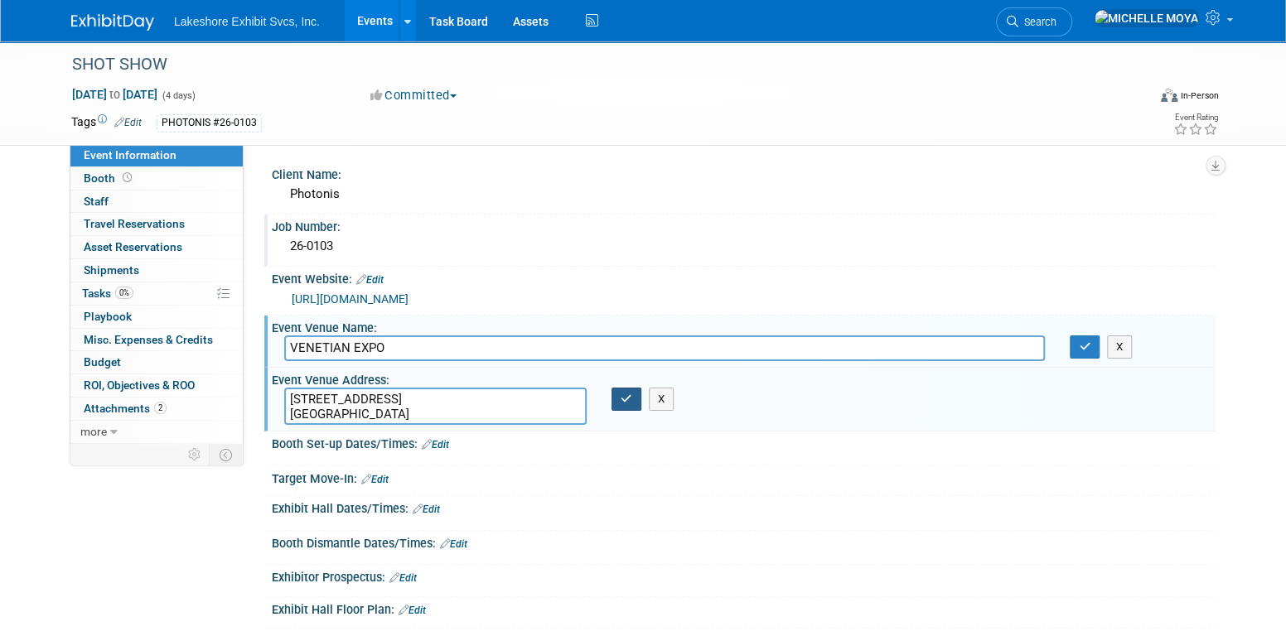
click at [617, 390] on button "button" at bounding box center [627, 399] width 30 height 23
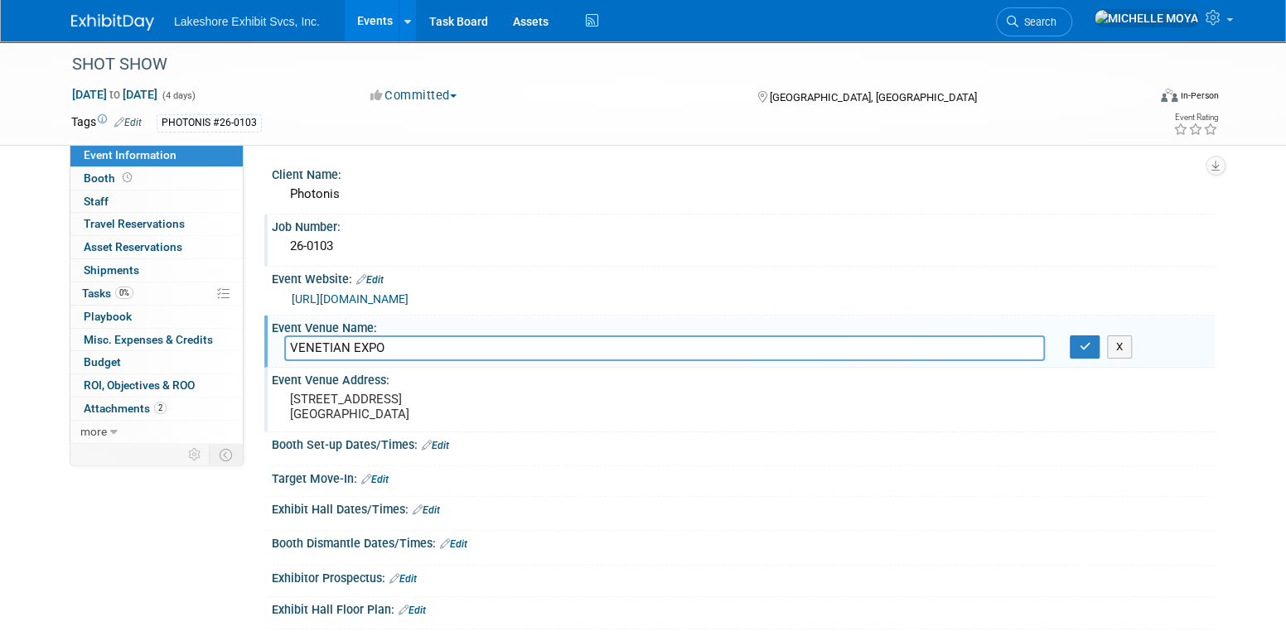
click at [446, 443] on link "Edit" at bounding box center [435, 446] width 27 height 12
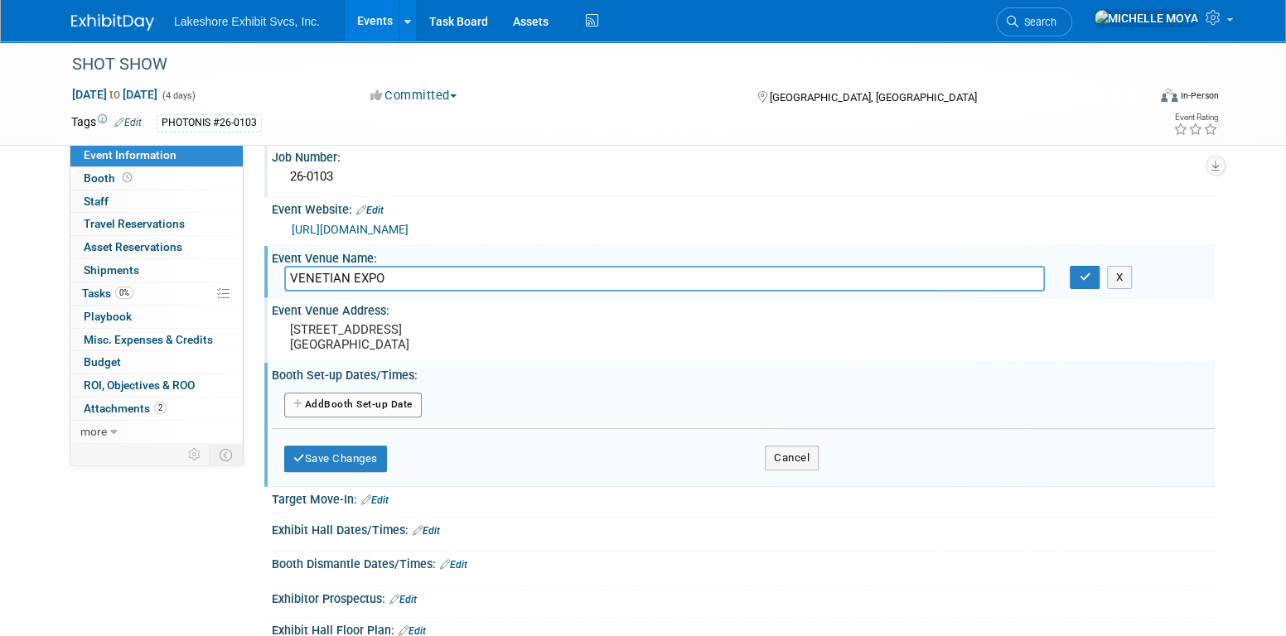
scroll to position [166, 0]
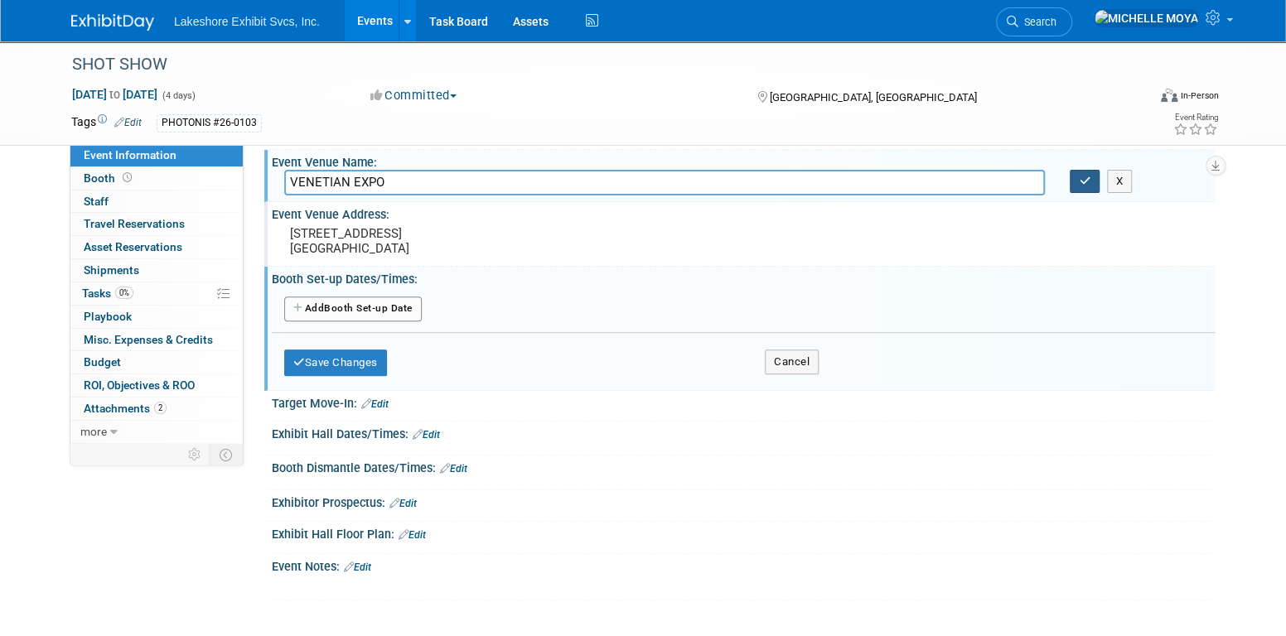
click at [1085, 182] on icon "button" at bounding box center [1085, 181] width 12 height 11
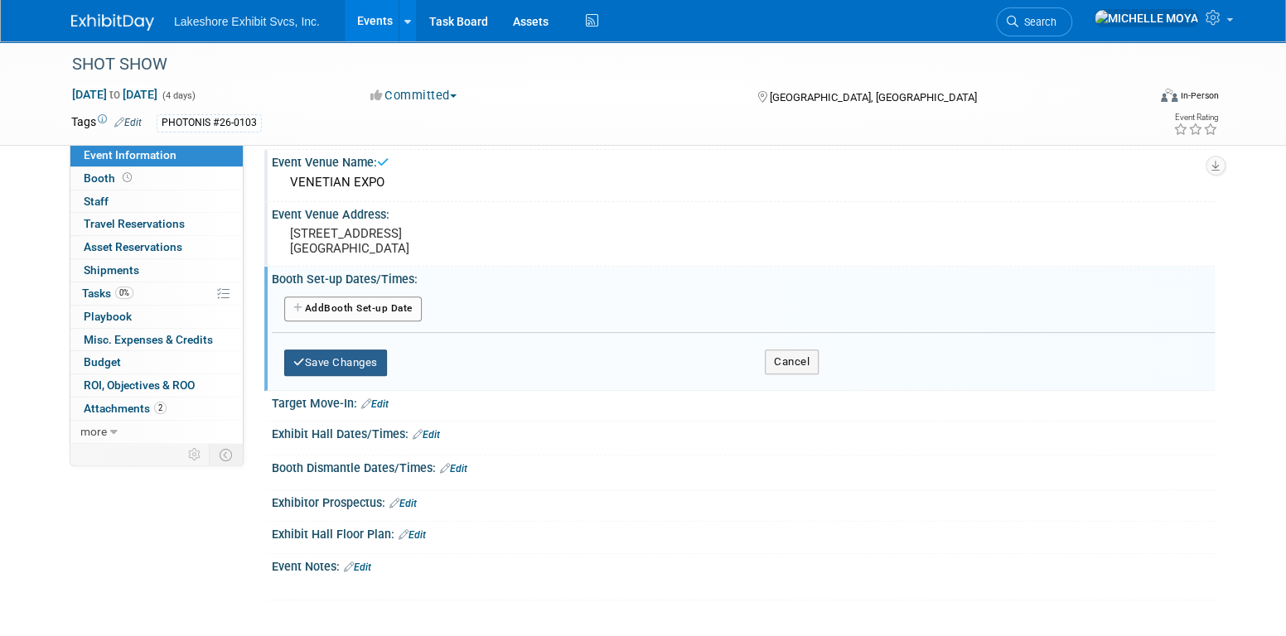
click at [360, 365] on button "Save Changes" at bounding box center [335, 363] width 103 height 27
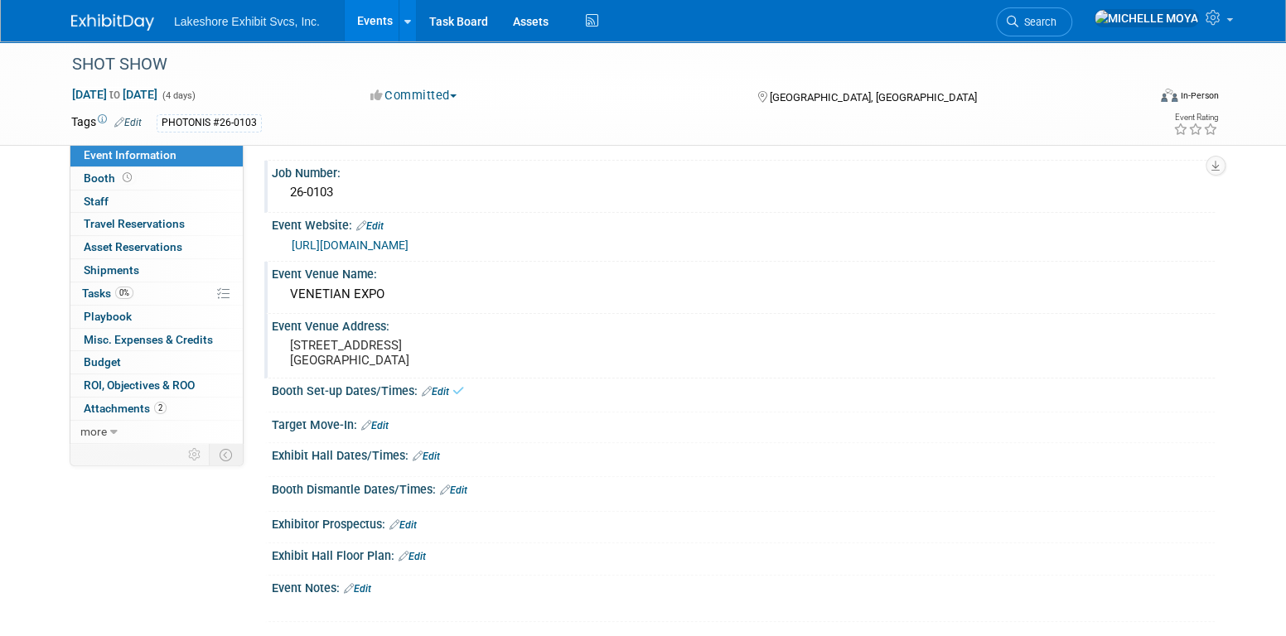
scroll to position [83, 0]
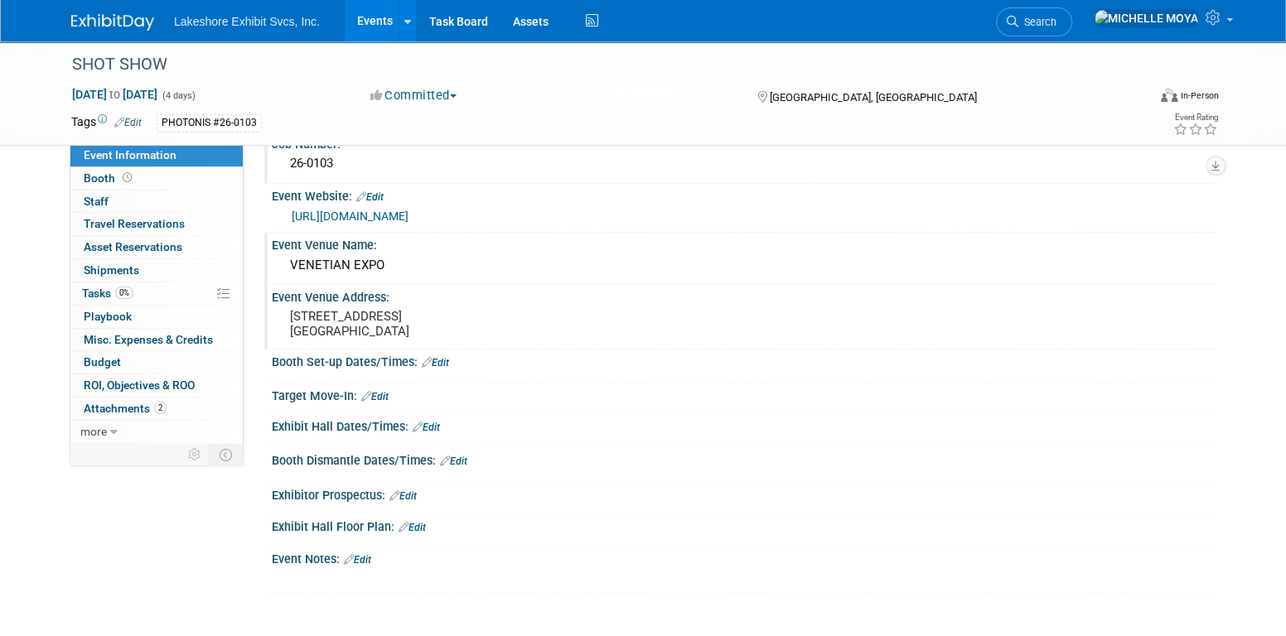
click at [359, 23] on link "Events" at bounding box center [375, 20] width 60 height 41
